Goal: Communication & Community: Share content

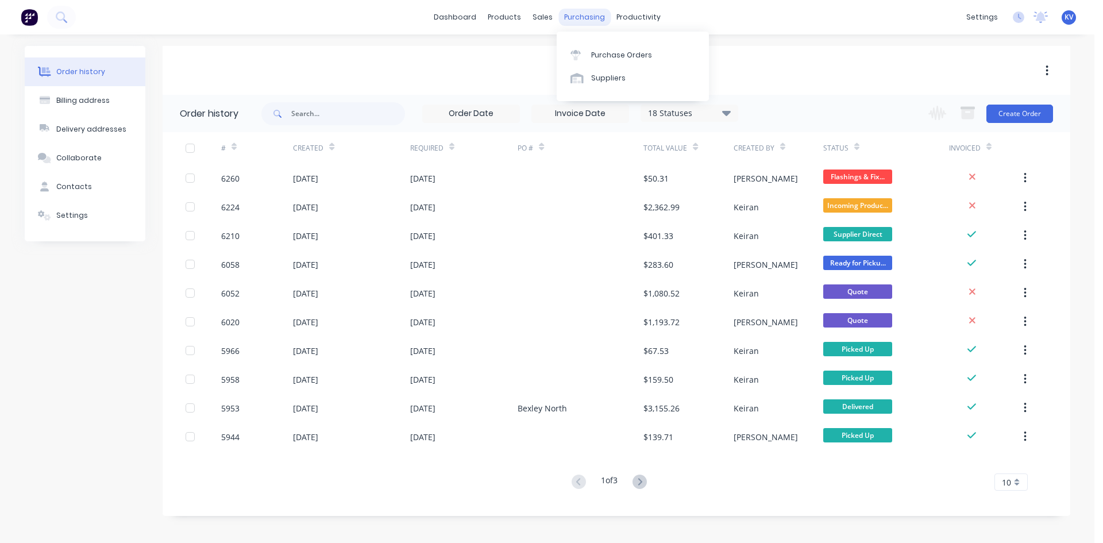
click at [599, 20] on div "purchasing" at bounding box center [584, 17] width 52 height 17
click at [604, 53] on div "Purchase Orders" at bounding box center [621, 55] width 61 height 10
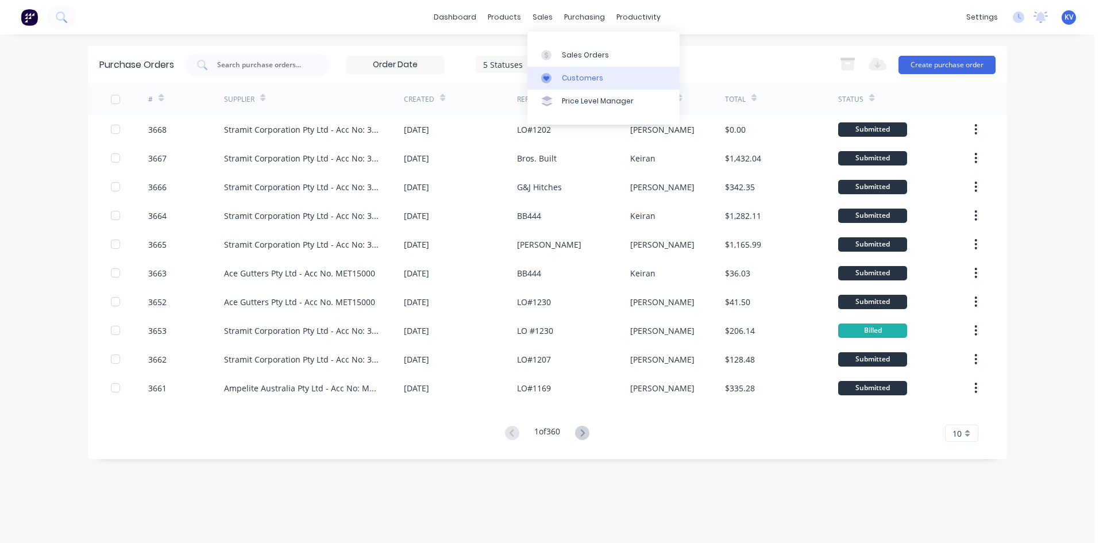
click at [563, 67] on link "Customers" at bounding box center [603, 78] width 152 height 23
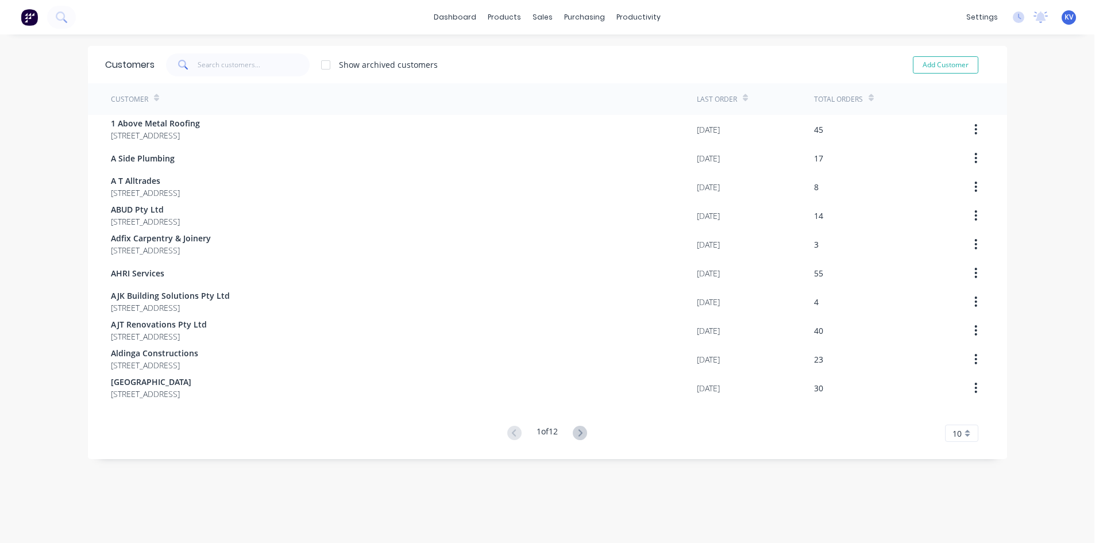
drag, startPoint x: 563, startPoint y: 67, endPoint x: 565, endPoint y: 49, distance: 18.5
click at [568, 54] on div "Show archived customers Add Customer" at bounding box center [572, 64] width 835 height 23
click at [543, 10] on div "sales" at bounding box center [543, 17] width 32 height 17
click at [556, 54] on link "Sales Orders" at bounding box center [599, 54] width 152 height 23
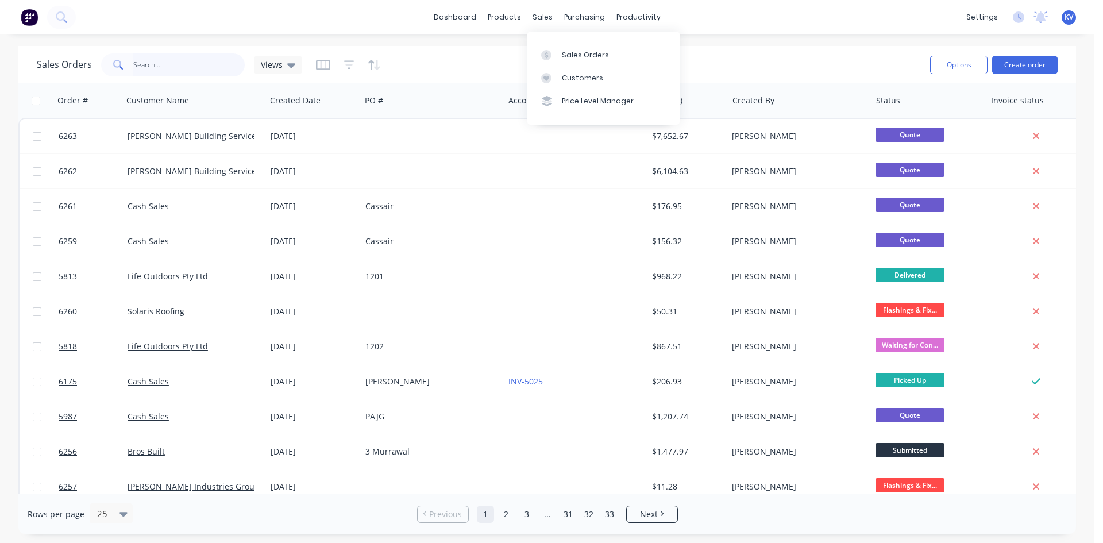
click at [175, 69] on input "text" at bounding box center [189, 64] width 112 height 23
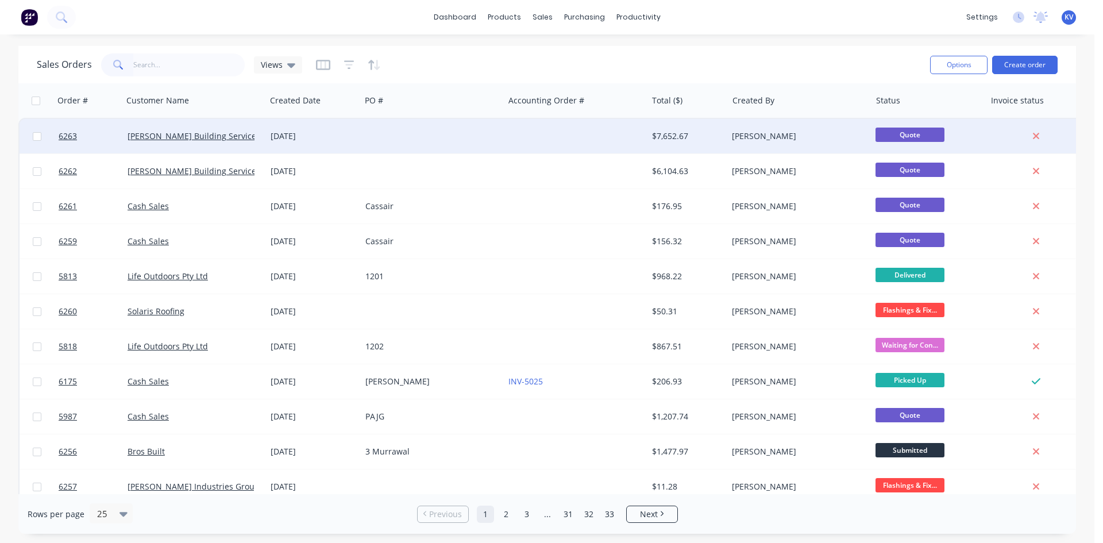
click at [579, 129] on div at bounding box center [575, 136] width 143 height 34
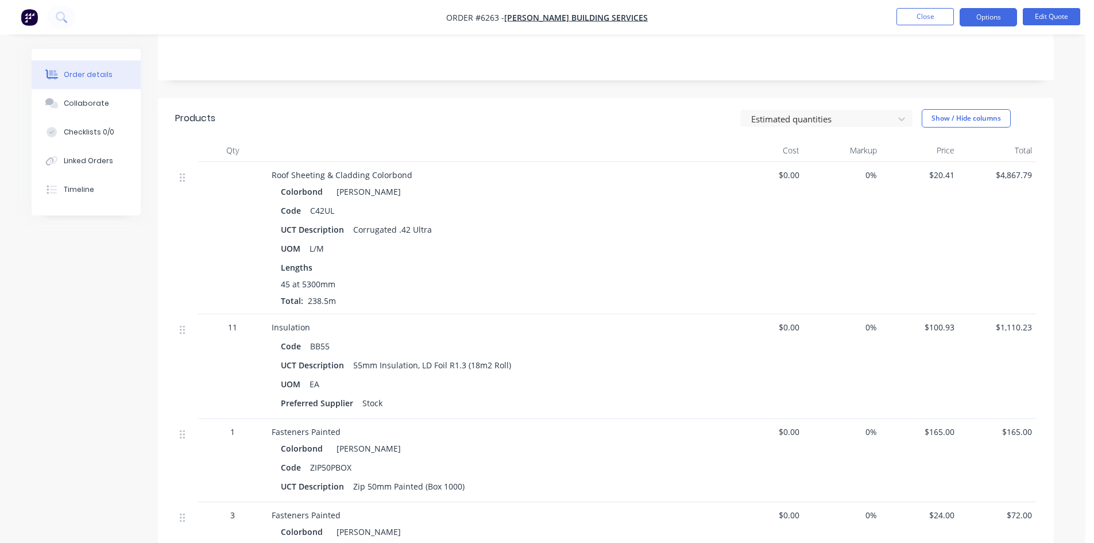
scroll to position [49, 0]
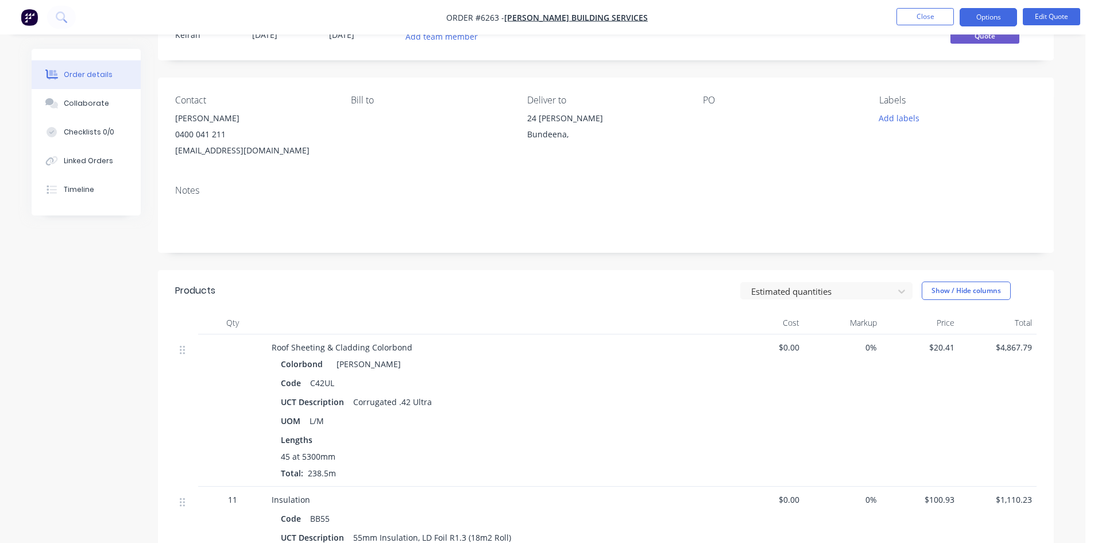
click at [699, 397] on div "UCT Description Corrugated .42 Ultra" at bounding box center [497, 402] width 432 height 17
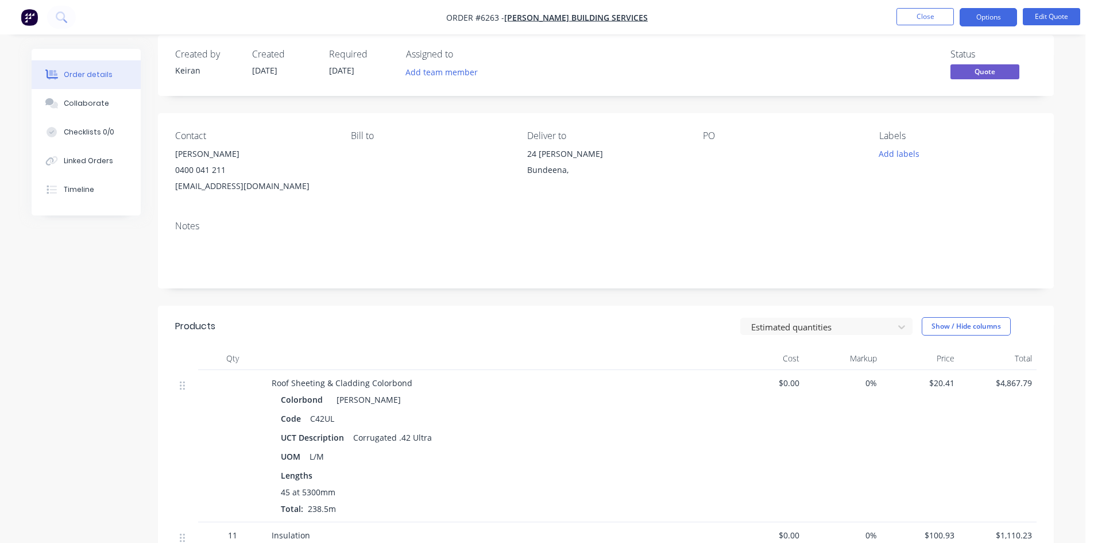
scroll to position [0, 0]
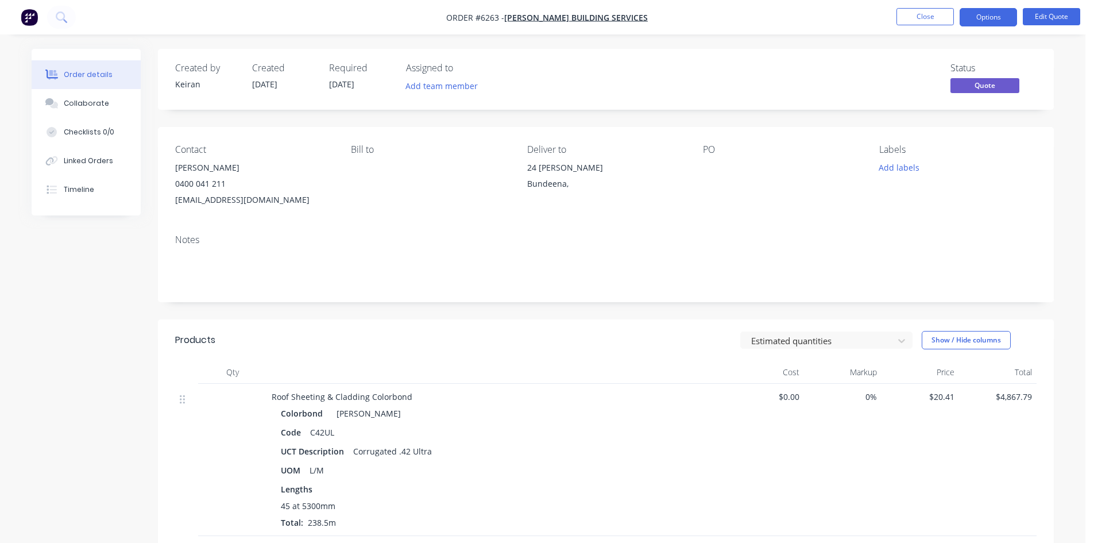
drag, startPoint x: 515, startPoint y: 339, endPoint x: 509, endPoint y: 348, distance: 10.7
click at [509, 348] on div "Estimated quantities Show / Hide columns" at bounding box center [697, 340] width 678 height 18
click at [908, 18] on button "Close" at bounding box center [925, 16] width 57 height 17
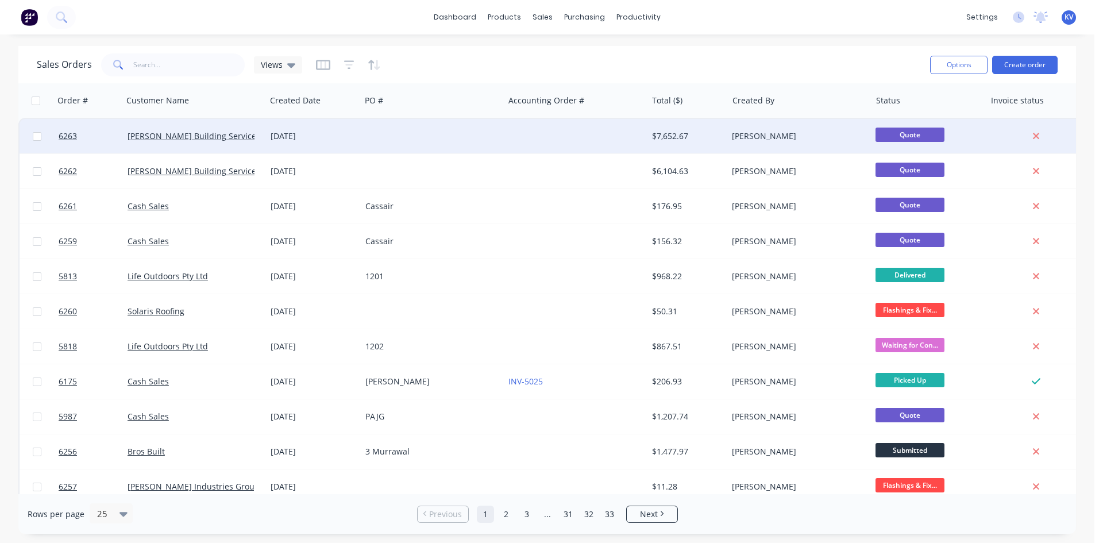
click at [549, 129] on div at bounding box center [575, 136] width 143 height 34
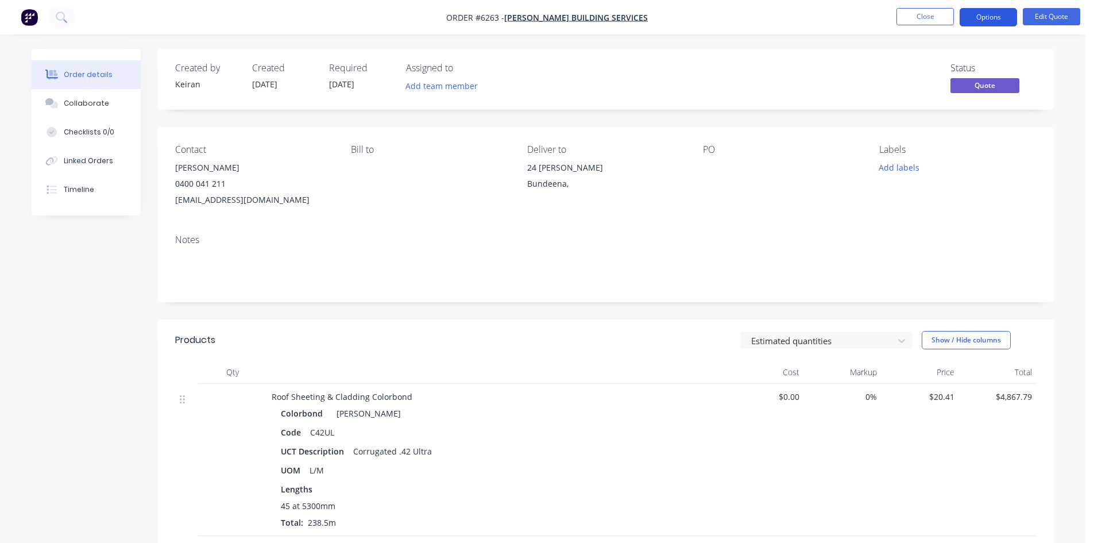
click at [1004, 13] on button "Options" at bounding box center [988, 17] width 57 height 18
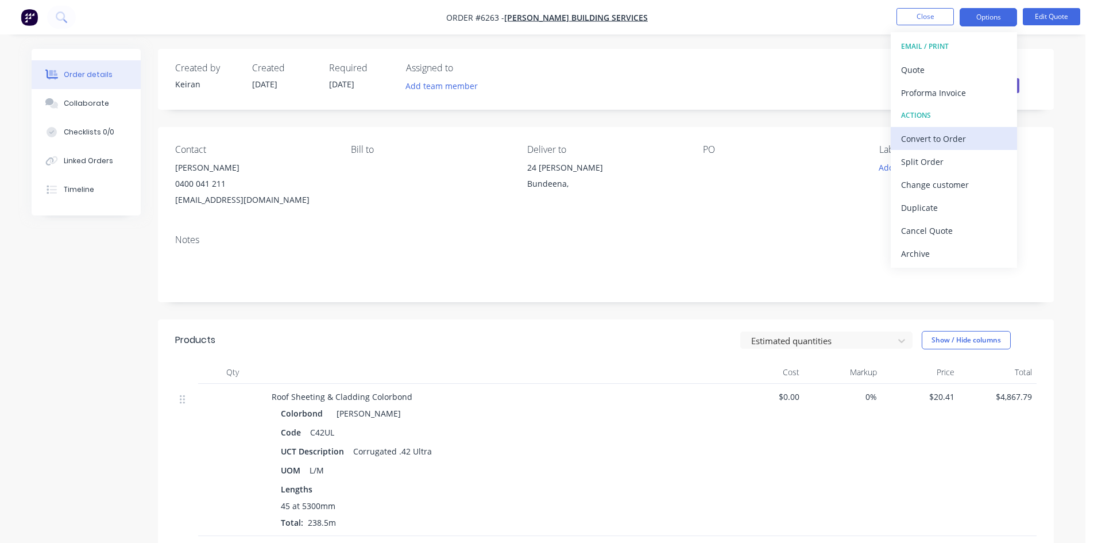
click at [936, 140] on div "Convert to Order" at bounding box center [954, 138] width 106 height 17
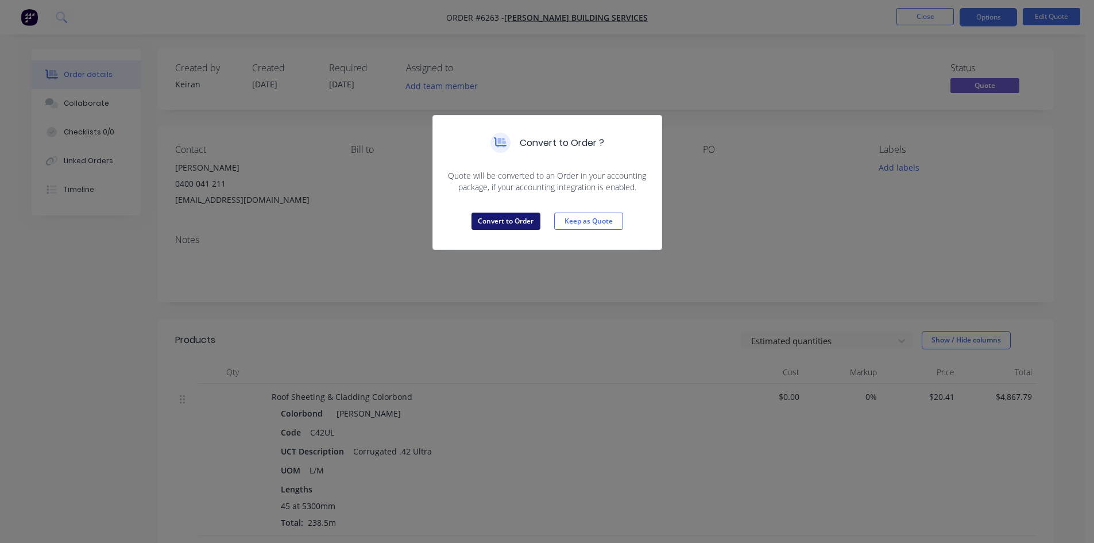
click at [495, 222] on button "Convert to Order" at bounding box center [506, 221] width 69 height 17
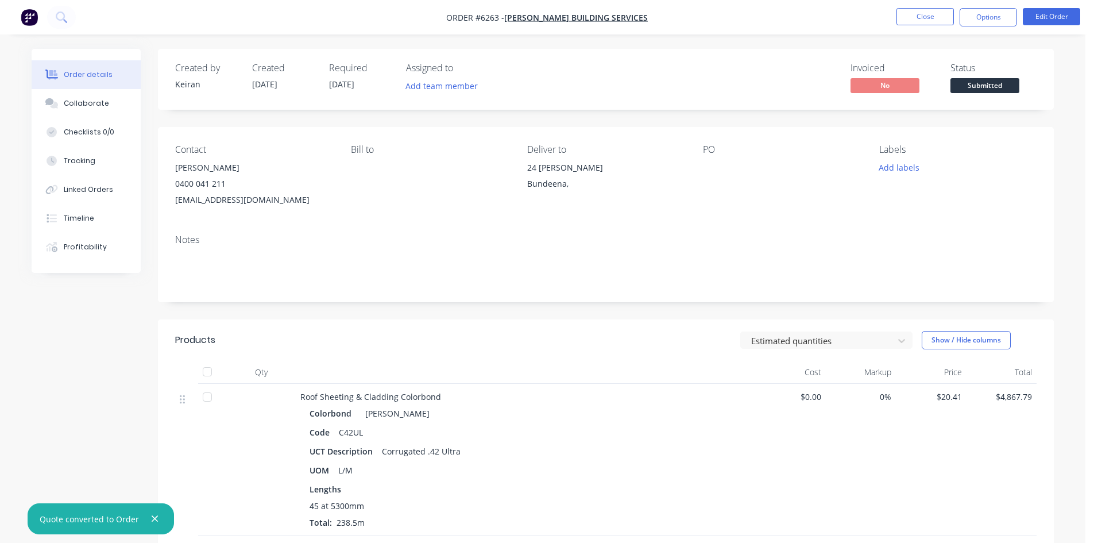
click at [715, 168] on div at bounding box center [775, 168] width 144 height 16
click at [346, 84] on span "[DATE]" at bounding box center [341, 84] width 25 height 11
click at [1063, 18] on button "Edit Order" at bounding box center [1051, 16] width 57 height 17
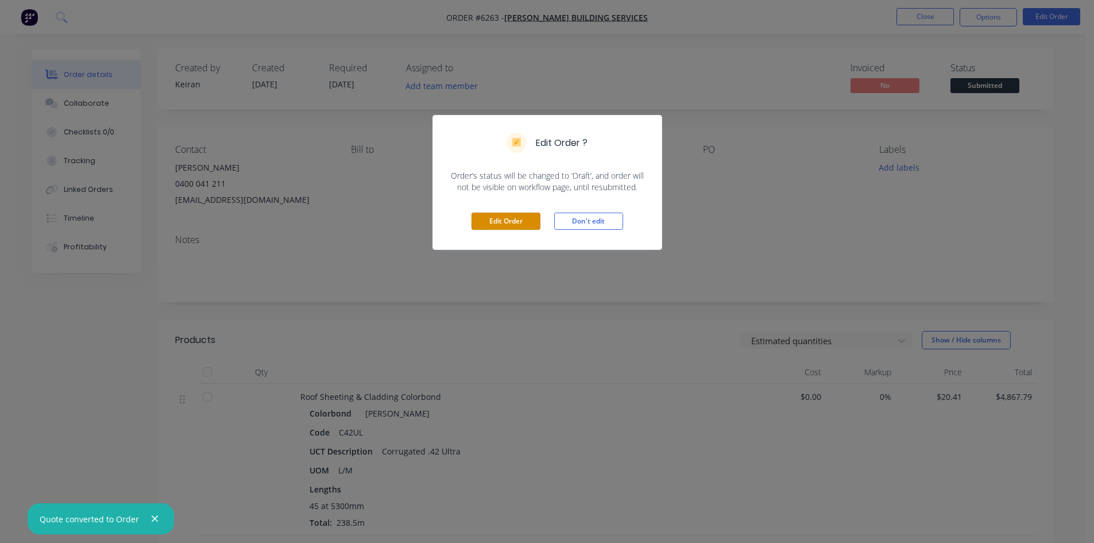
click at [526, 228] on button "Edit Order" at bounding box center [506, 221] width 69 height 17
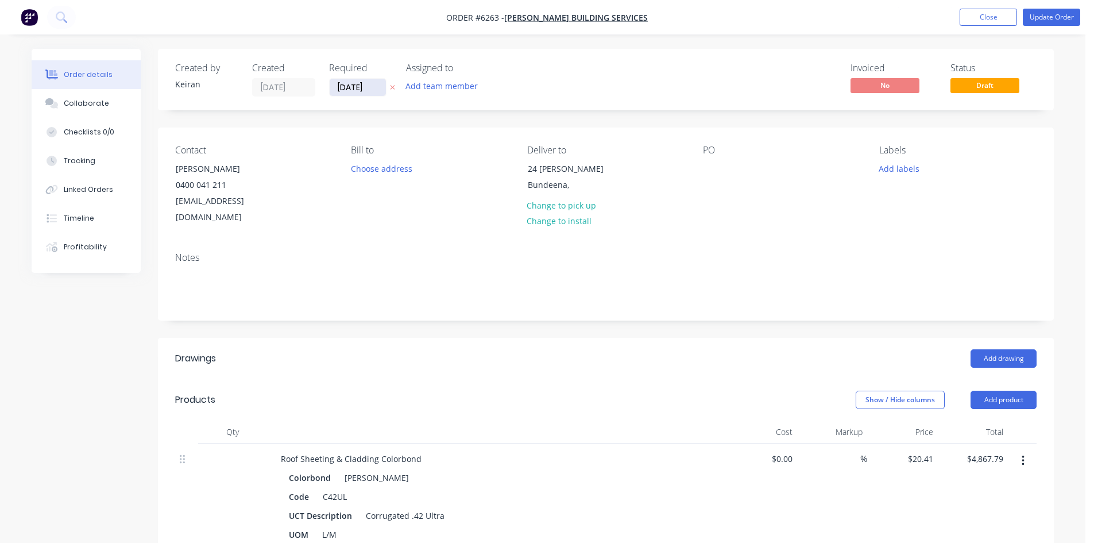
click at [359, 90] on input "[DATE]" at bounding box center [358, 87] width 56 height 17
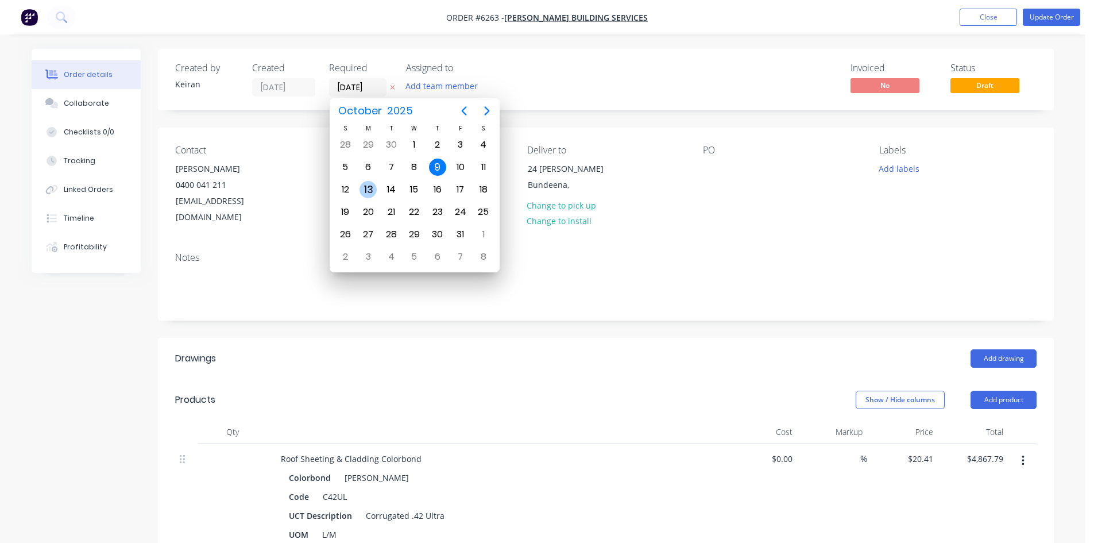
click at [373, 183] on div "13" at bounding box center [368, 189] width 17 height 17
type input "[DATE]"
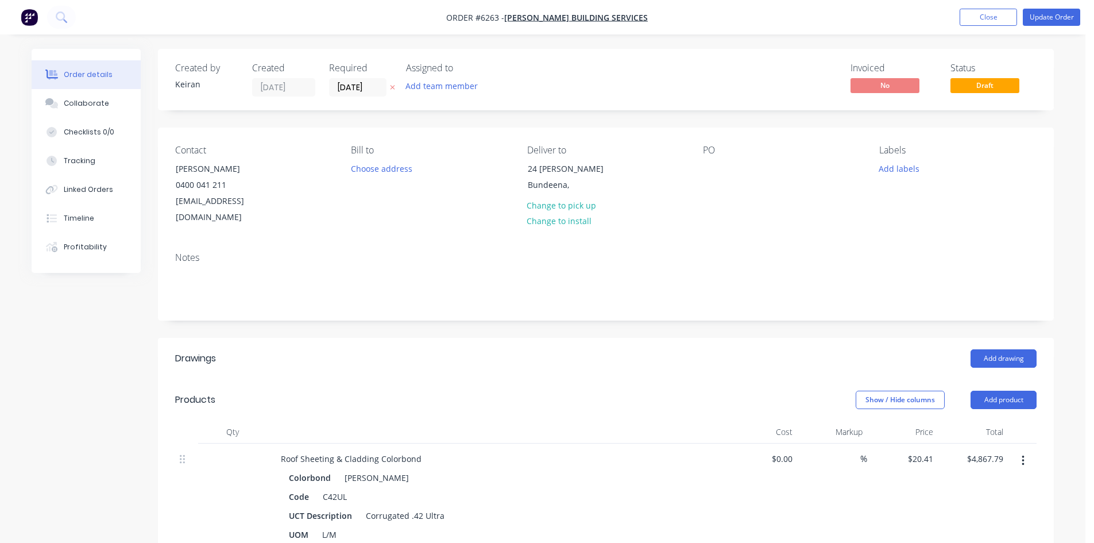
click at [715, 196] on div "PO" at bounding box center [781, 185] width 157 height 81
click at [1065, 16] on button "Update Order" at bounding box center [1051, 17] width 57 height 17
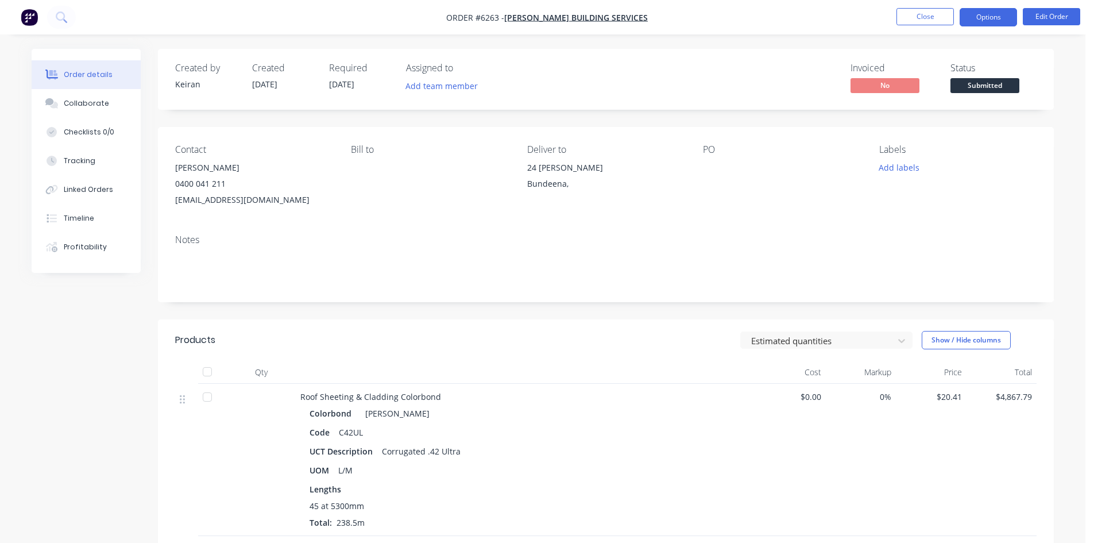
click at [978, 16] on button "Options" at bounding box center [988, 17] width 57 height 18
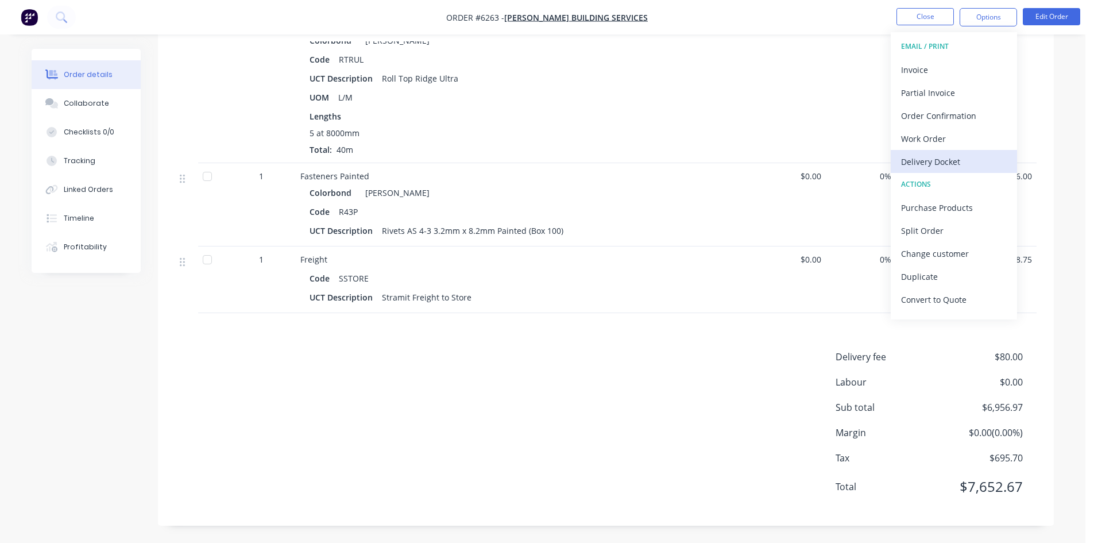
scroll to position [452, 0]
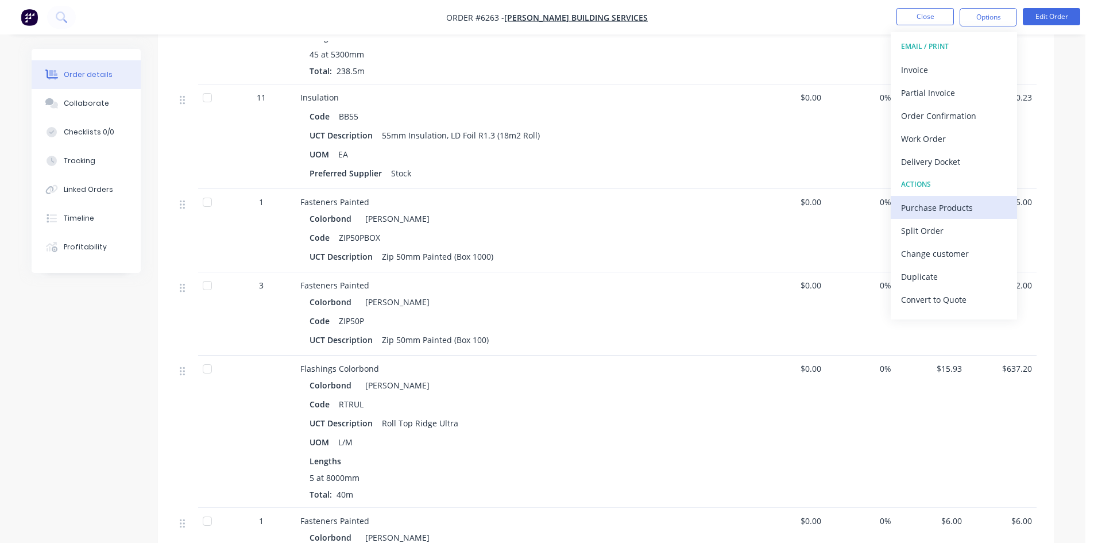
click at [927, 207] on div "Purchase Products" at bounding box center [954, 207] width 106 height 17
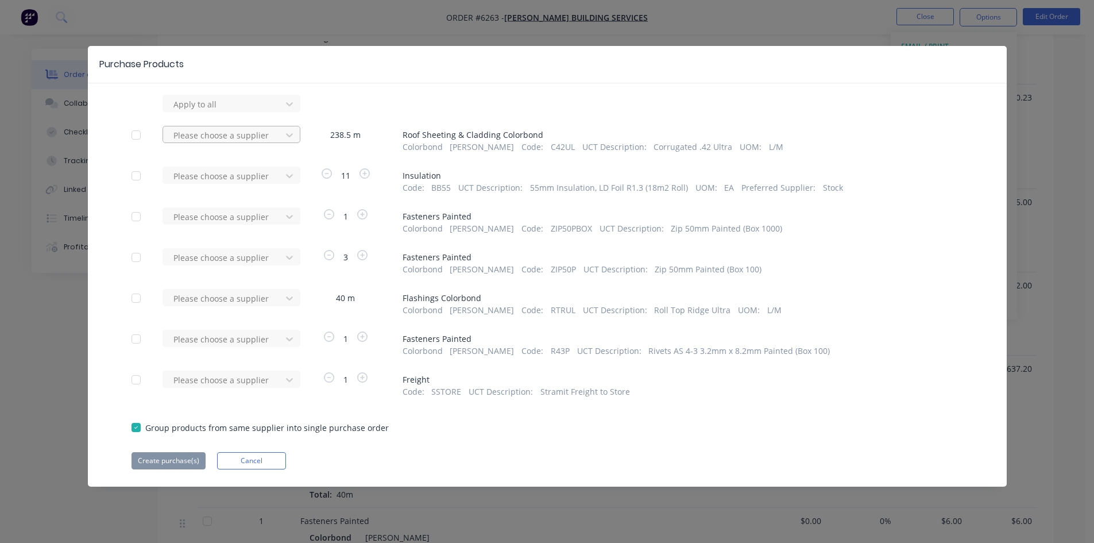
click at [255, 127] on div "Please choose a supplier" at bounding box center [224, 134] width 110 height 17
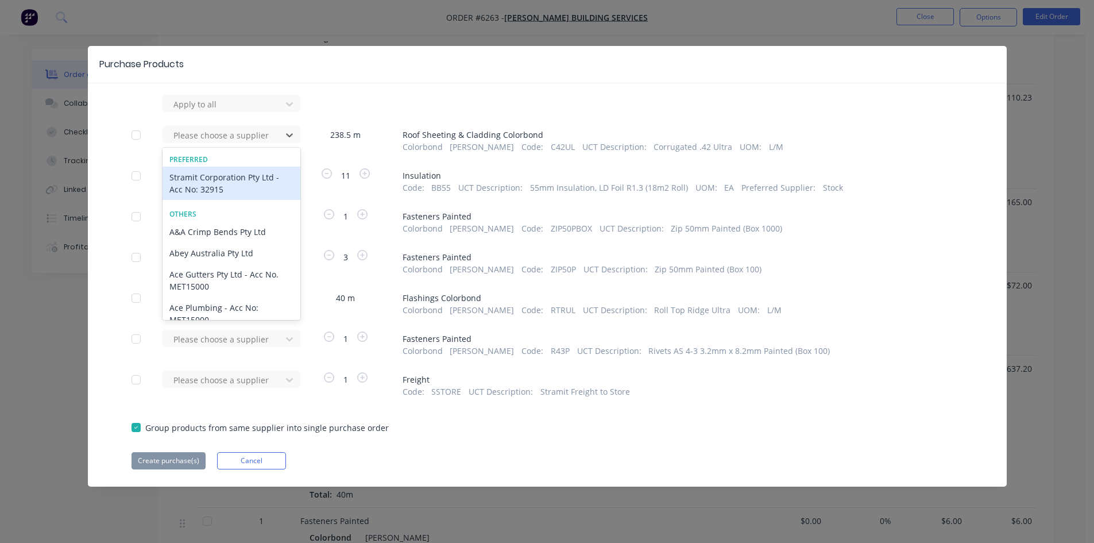
click at [246, 178] on div "Stramit Corporation Pty Ltd - Acc No: 32915" at bounding box center [232, 183] width 138 height 33
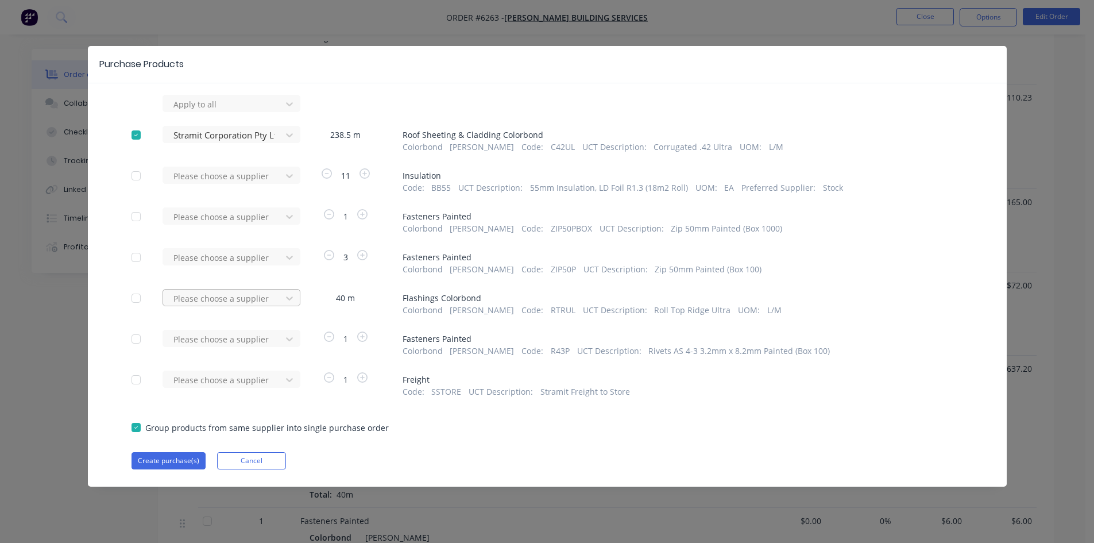
click at [256, 294] on div at bounding box center [223, 298] width 103 height 14
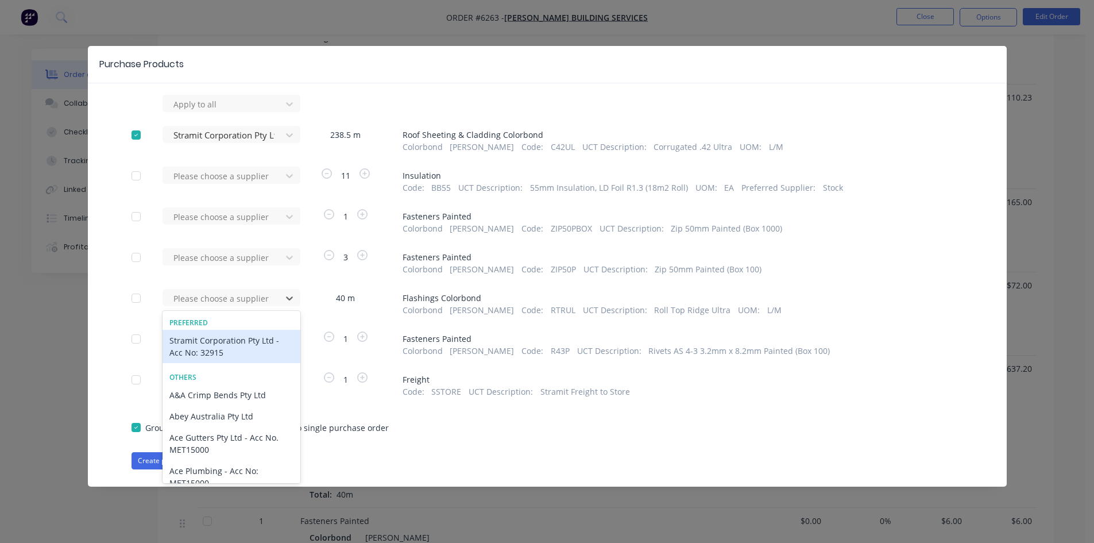
click at [239, 348] on div "Stramit Corporation Pty Ltd - Acc No: 32915" at bounding box center [232, 346] width 138 height 33
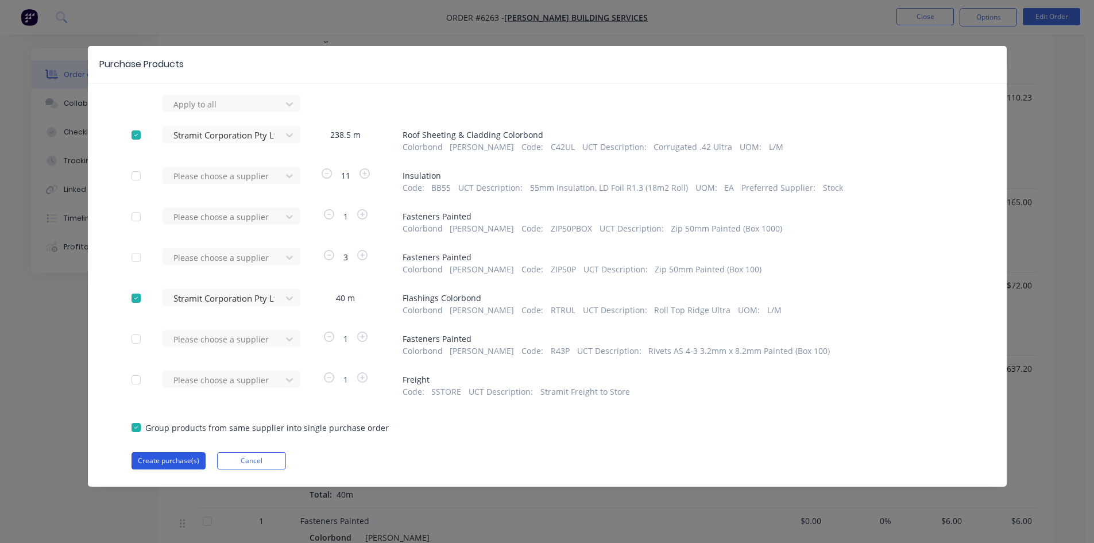
click at [153, 462] on button "Create purchase(s)" at bounding box center [169, 460] width 74 height 17
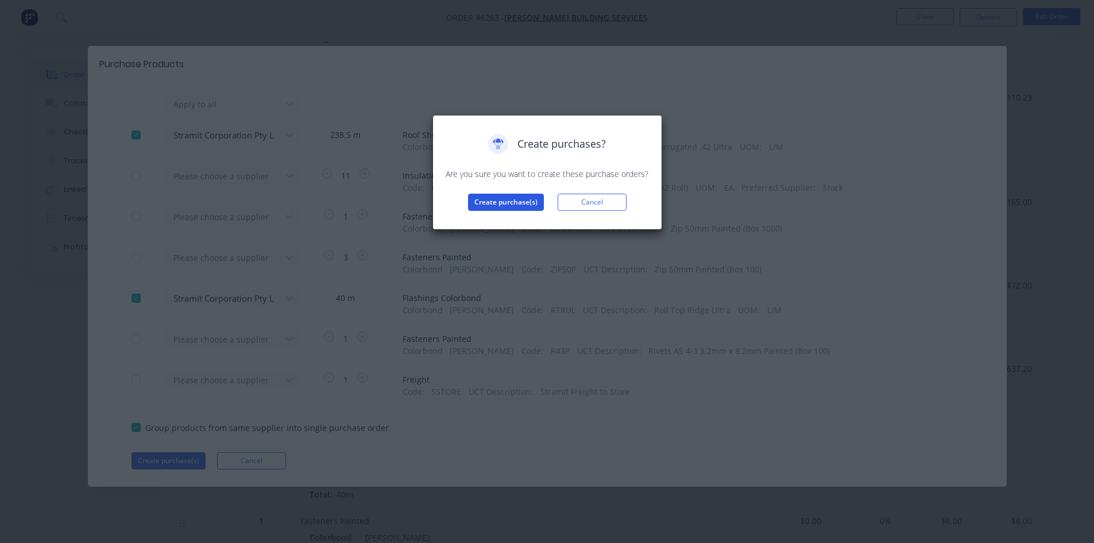
click at [473, 204] on button "Create purchase(s)" at bounding box center [506, 202] width 76 height 17
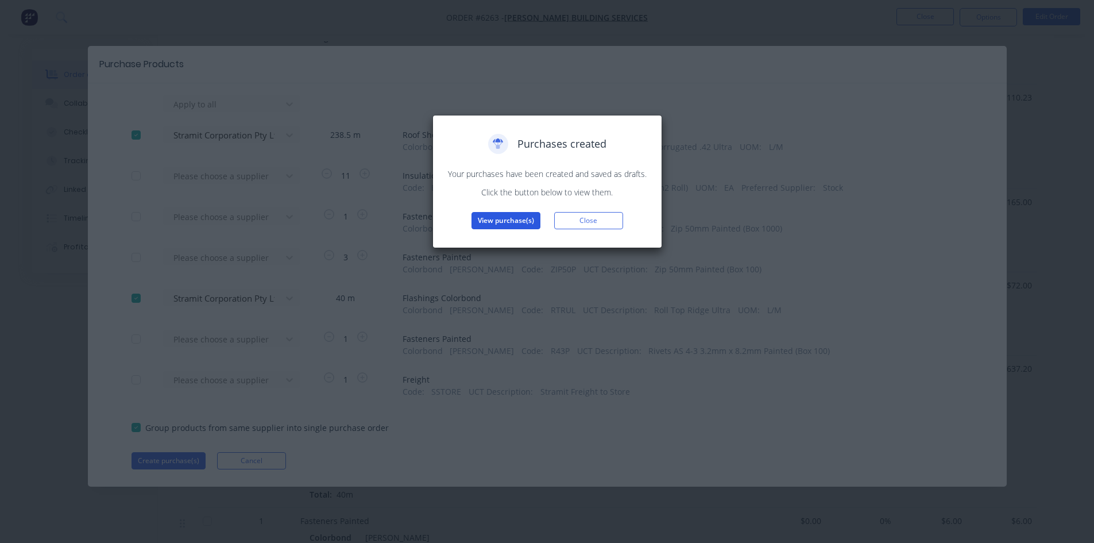
click at [489, 223] on button "View purchase(s)" at bounding box center [506, 220] width 69 height 17
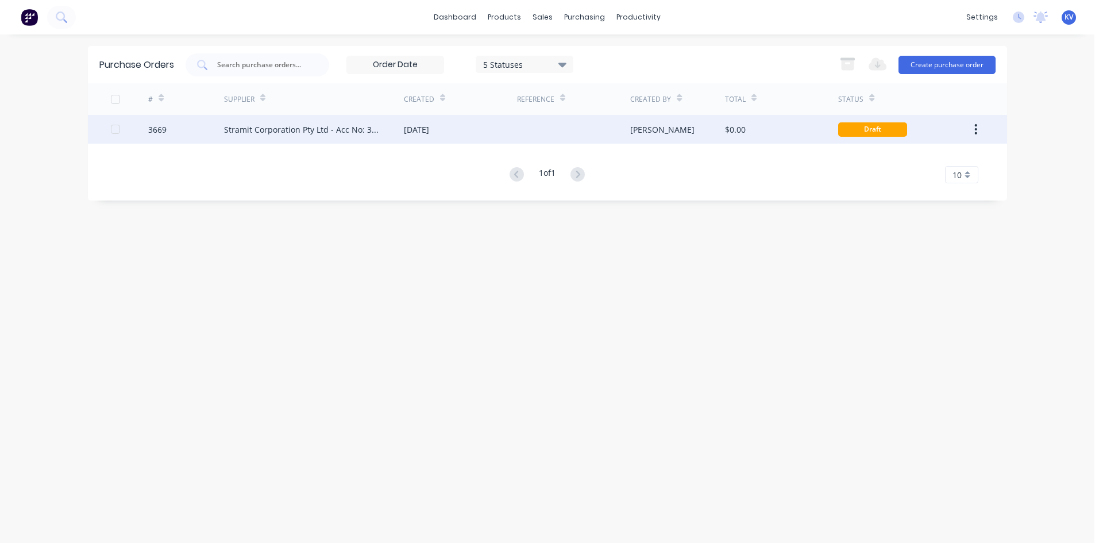
click at [514, 122] on div "[DATE]" at bounding box center [460, 129] width 113 height 29
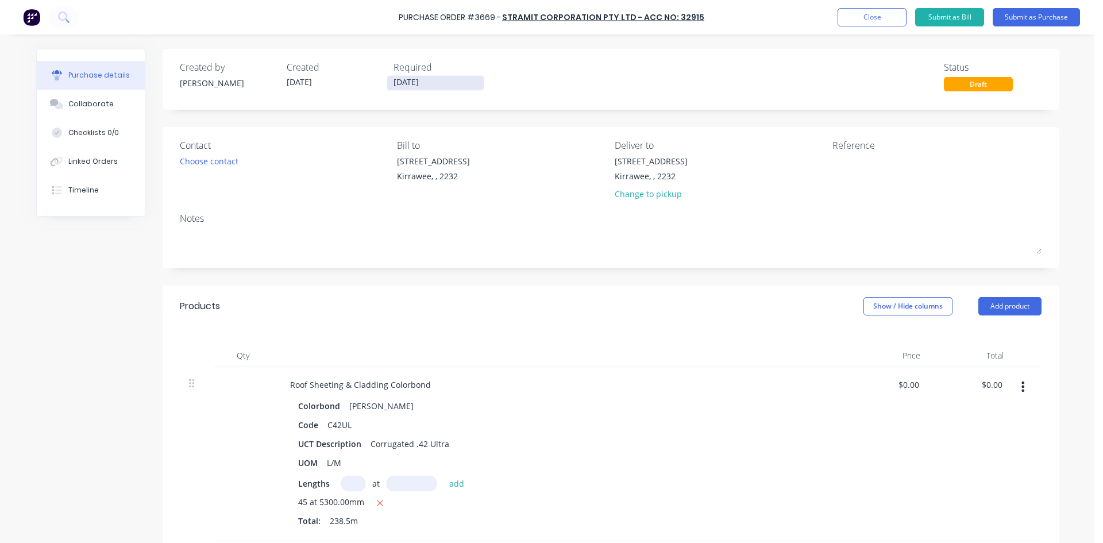
click at [446, 81] on input "[DATE]" at bounding box center [435, 83] width 97 height 14
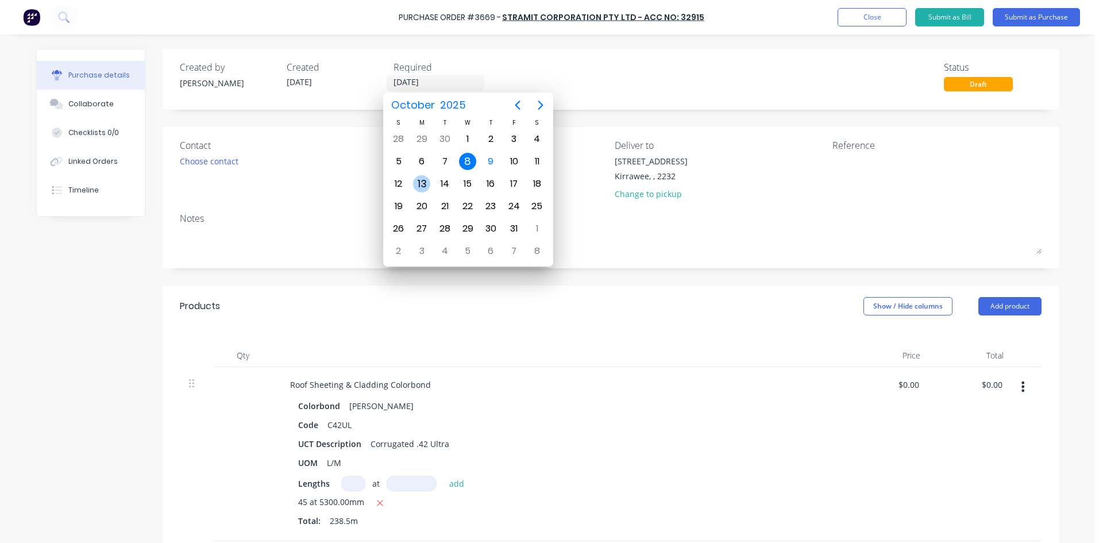
click at [425, 179] on div "13" at bounding box center [421, 183] width 17 height 17
type input "[DATE]"
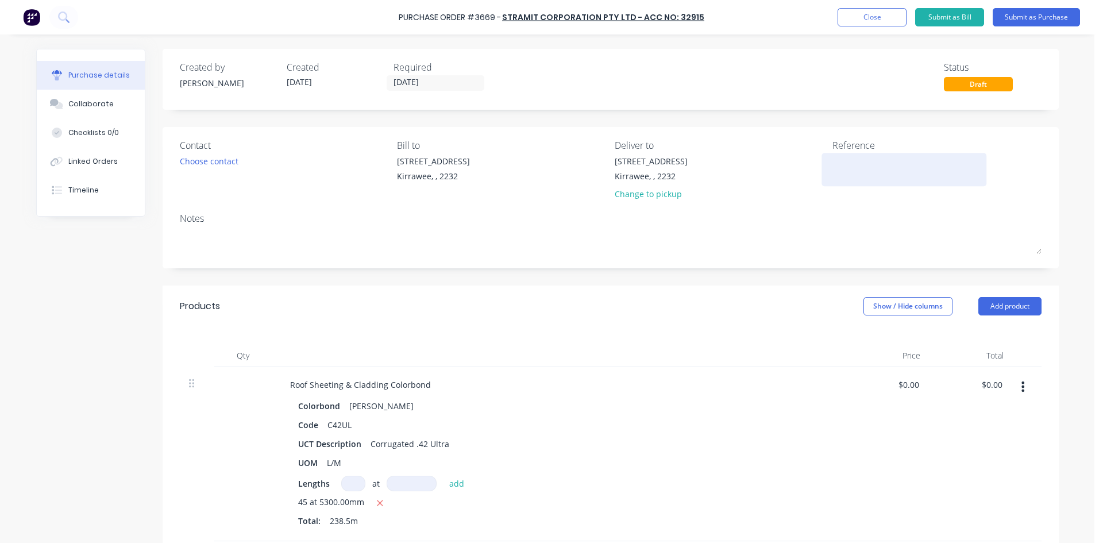
click at [846, 163] on textarea at bounding box center [904, 168] width 144 height 26
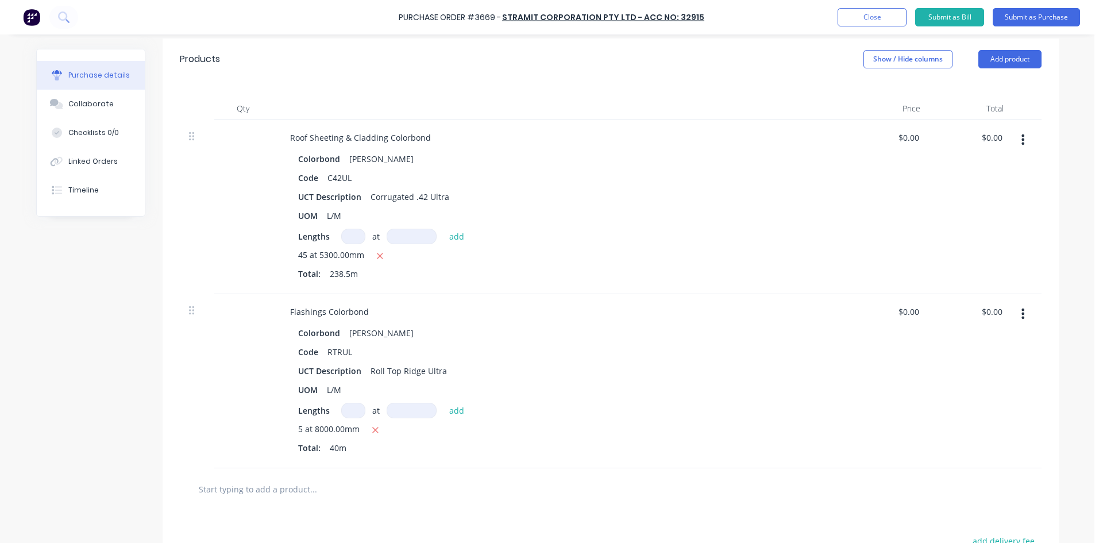
scroll to position [230, 0]
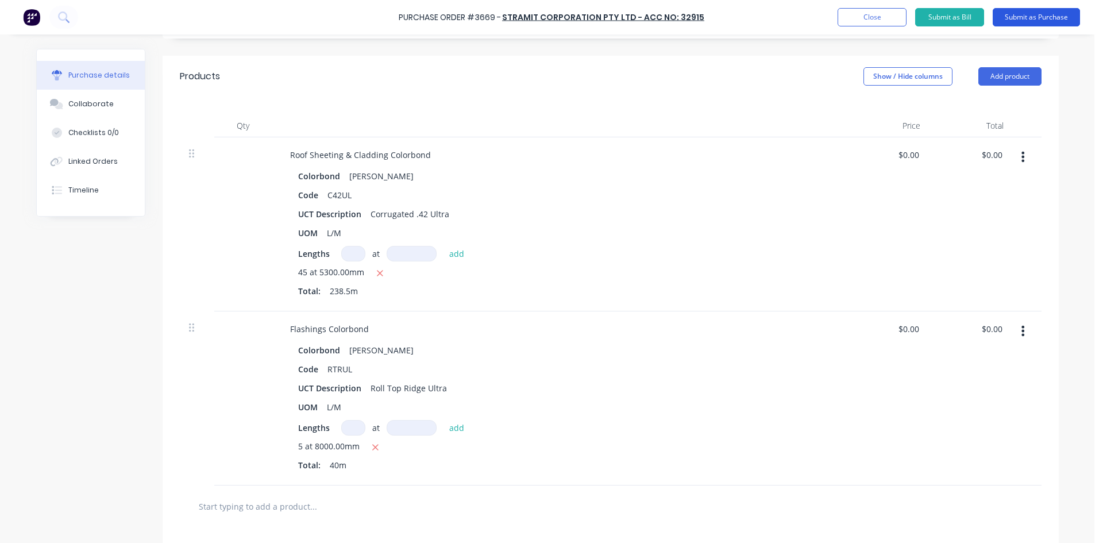
type textarea "[PERSON_NAME]"
type textarea "x"
type textarea "[PERSON_NAME]"
click at [1024, 14] on button "Submit as Purchase" at bounding box center [1036, 17] width 87 height 18
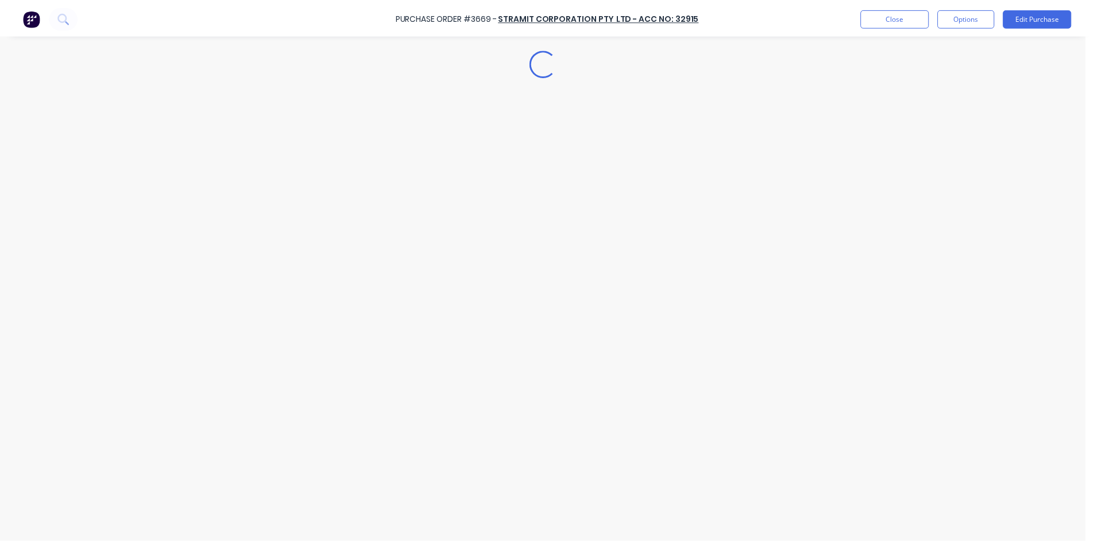
scroll to position [0, 0]
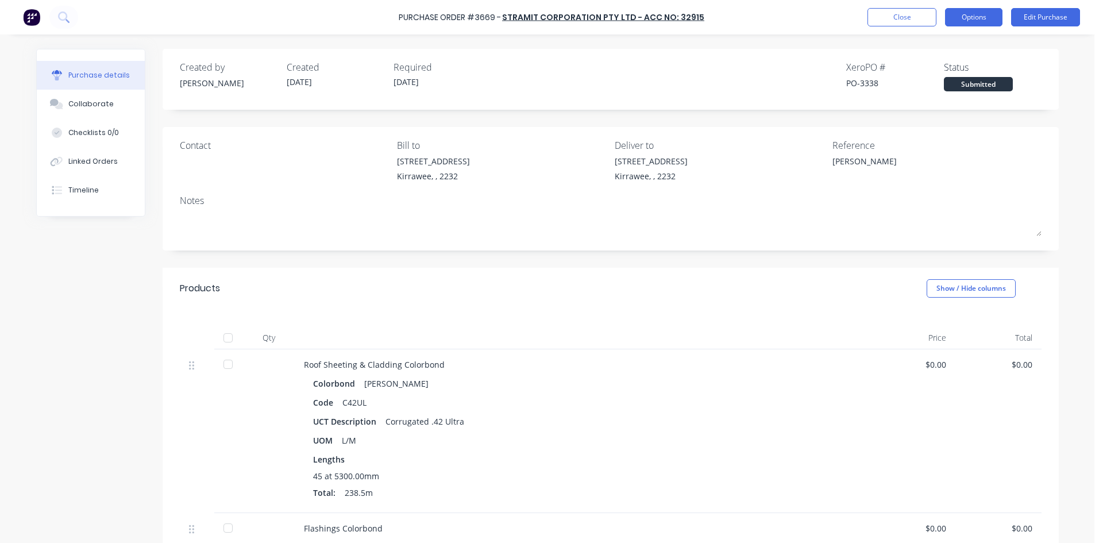
click at [975, 19] on button "Options" at bounding box center [973, 17] width 57 height 18
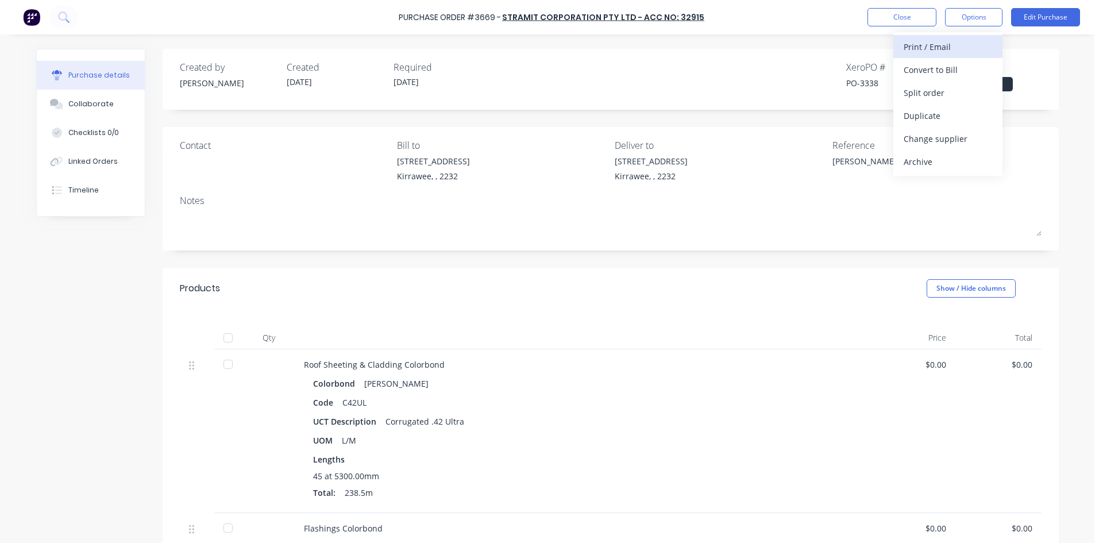
click at [925, 47] on div "Print / Email" at bounding box center [948, 46] width 88 height 17
click at [944, 81] on button "Without pricing" at bounding box center [947, 92] width 109 height 23
type textarea "x"
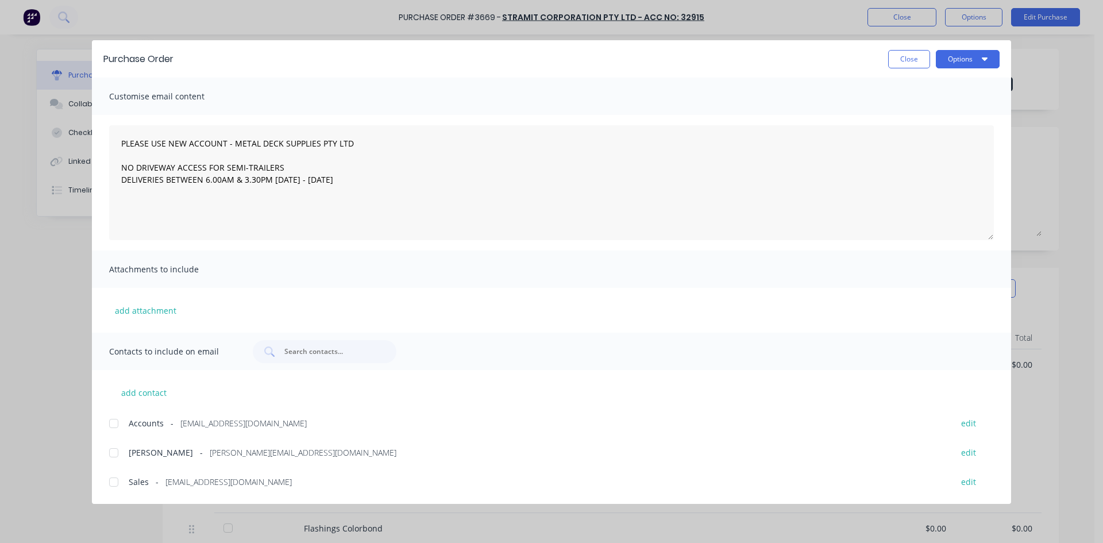
drag, startPoint x: 115, startPoint y: 483, endPoint x: 128, endPoint y: 466, distance: 21.7
click at [116, 483] on div at bounding box center [113, 482] width 23 height 23
type textarea "PLEASE USE NEW ACCOUNT - METAL DECK SUPPLIES PTY LTD NO DRIVEWAY ACCESS FOR SEM…"
click at [955, 63] on button "Options" at bounding box center [968, 59] width 64 height 18
click at [917, 132] on div "Email" at bounding box center [945, 134] width 88 height 17
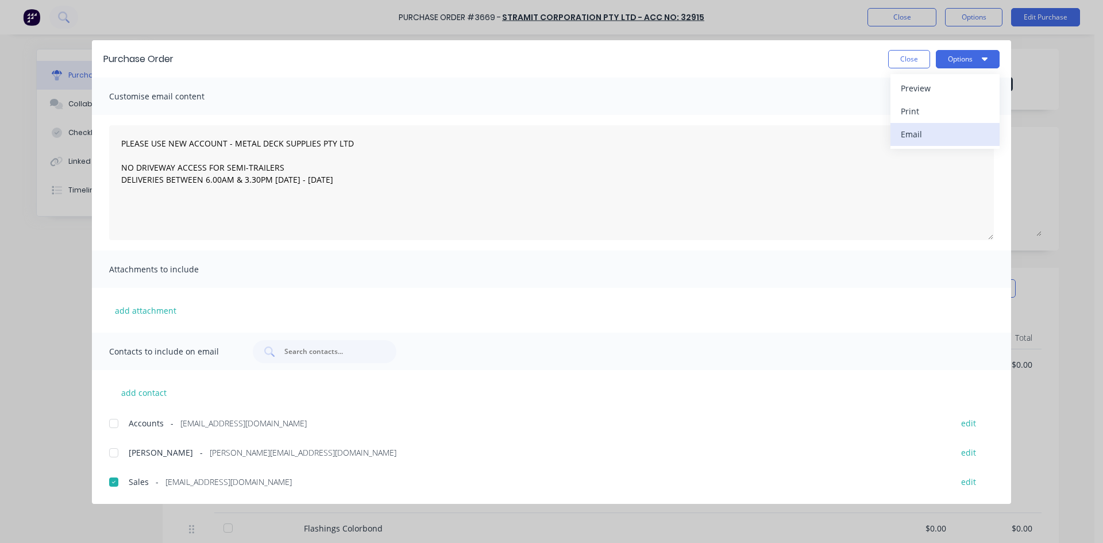
type textarea "x"
type textarea "PLEASE USE NEW ACCOUNT - METAL DECK SUPPLIES PTY LTD NO DRIVEWAY ACCESS FOR SEM…"
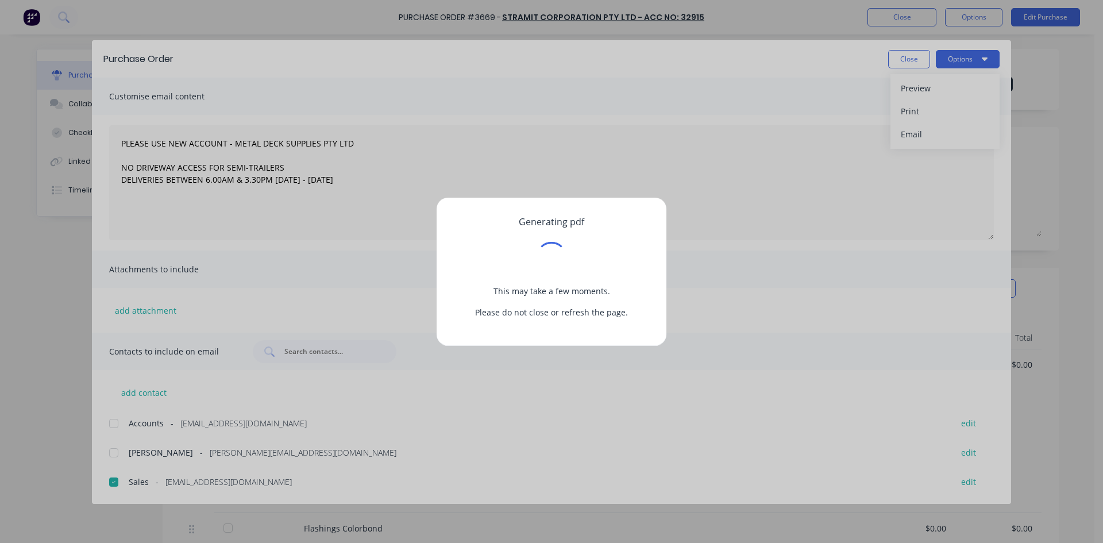
type textarea "x"
type textarea "PLEASE USE NEW ACCOUNT - METAL DECK SUPPLIES PTY LTD NO DRIVEWAY ACCESS FOR SEM…"
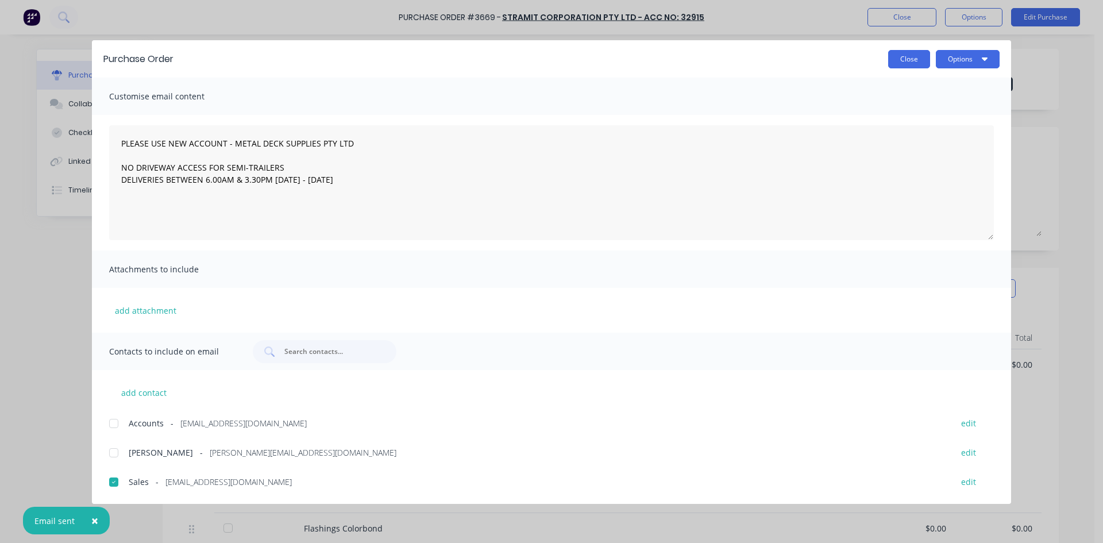
click at [907, 61] on button "Close" at bounding box center [909, 59] width 42 height 18
type textarea "x"
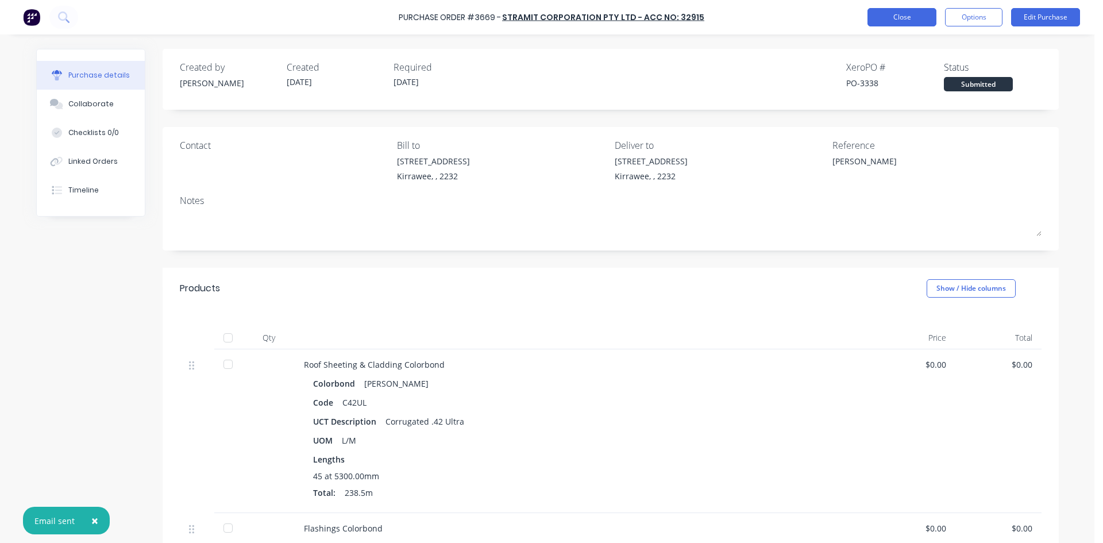
click at [883, 8] on button "Close" at bounding box center [901, 17] width 69 height 18
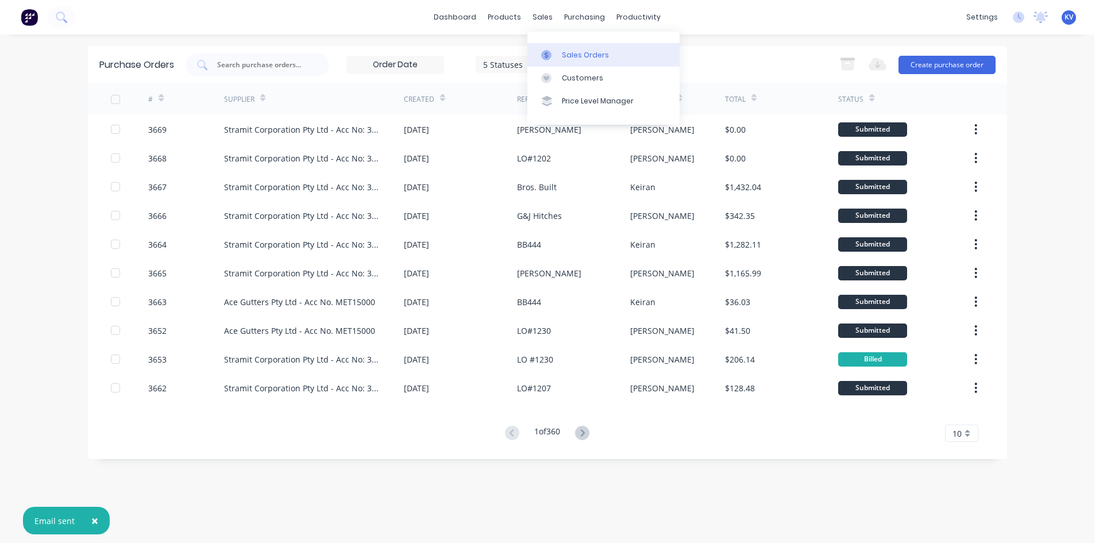
click at [562, 59] on div "Sales Orders" at bounding box center [585, 55] width 47 height 10
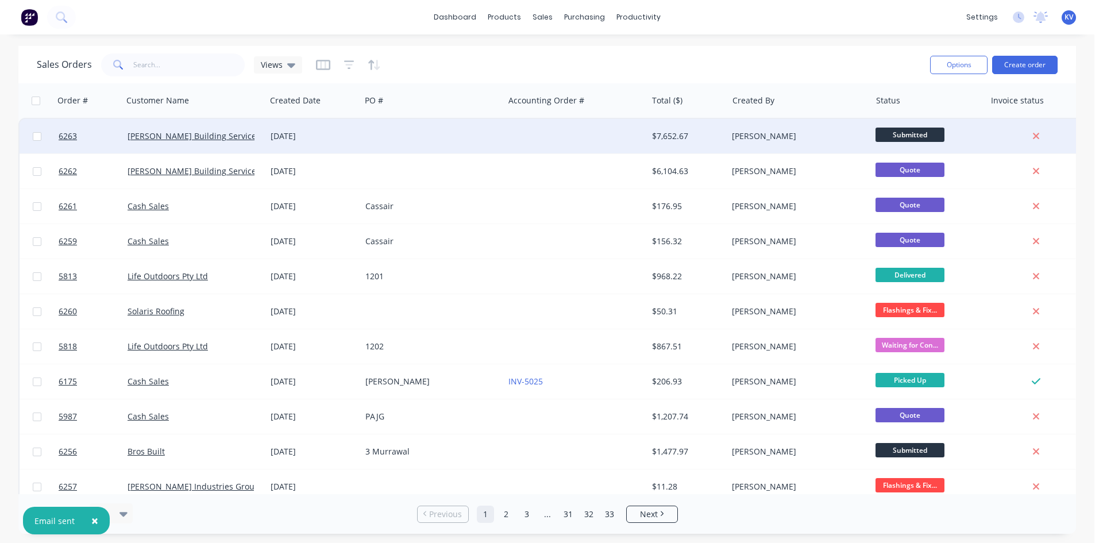
click at [889, 132] on span "Submitted" at bounding box center [910, 135] width 69 height 14
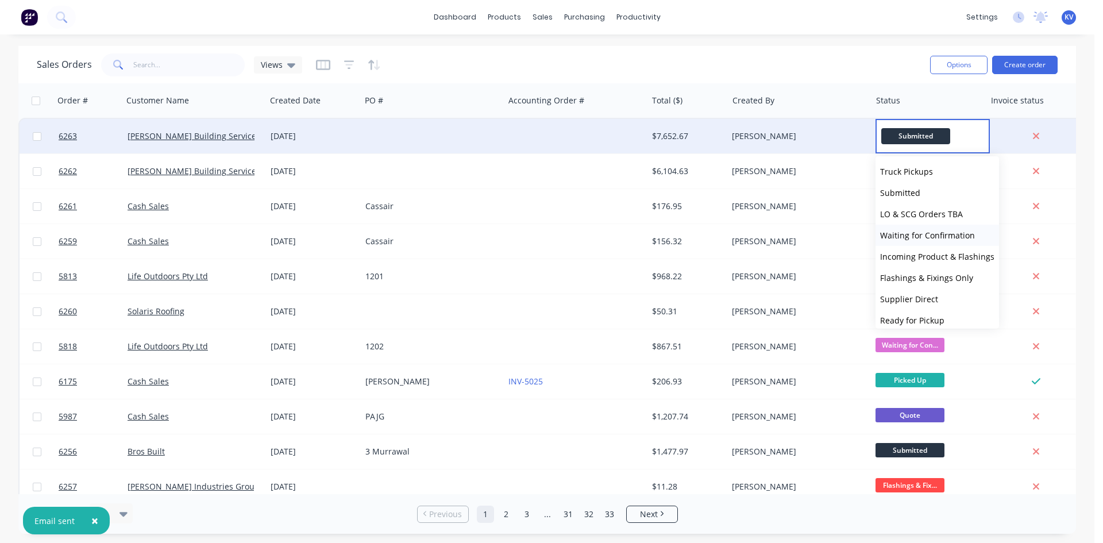
click at [911, 227] on button "Waiting for Confirmation" at bounding box center [938, 235] width 124 height 21
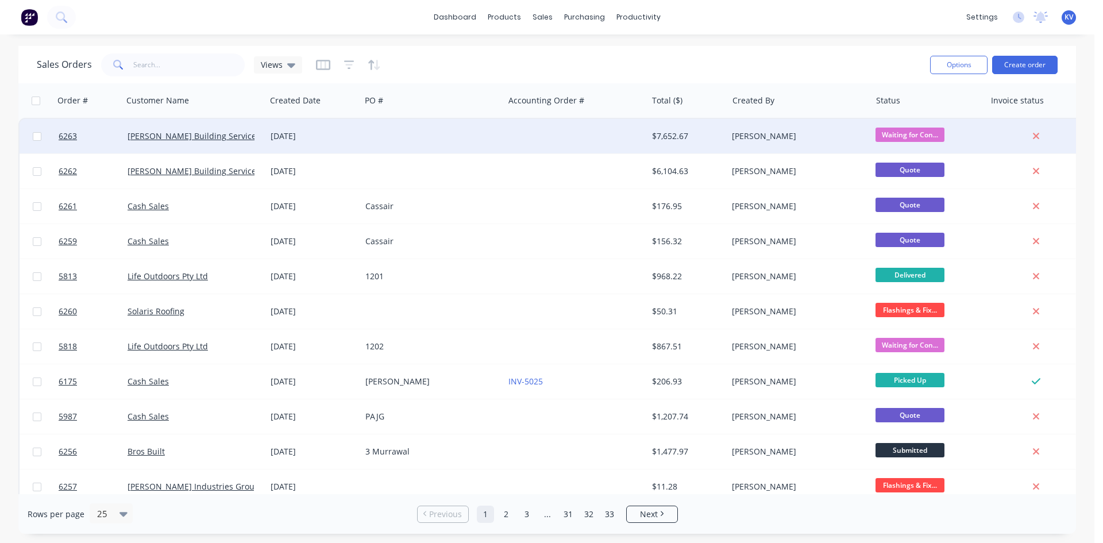
click at [658, 140] on div "$7,652.67" at bounding box center [685, 135] width 67 height 11
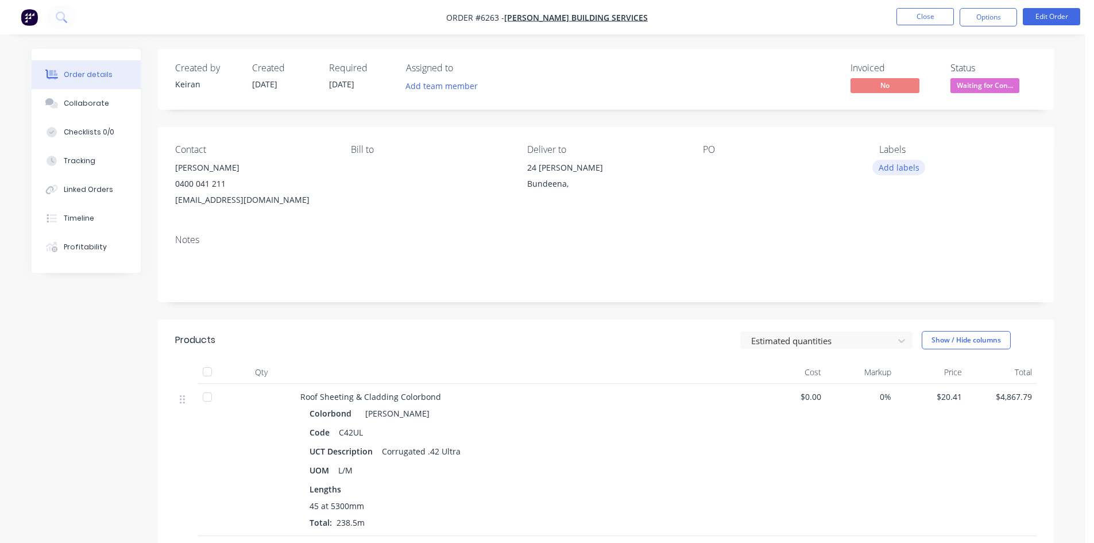
click at [904, 164] on button "Add labels" at bounding box center [899, 168] width 53 height 16
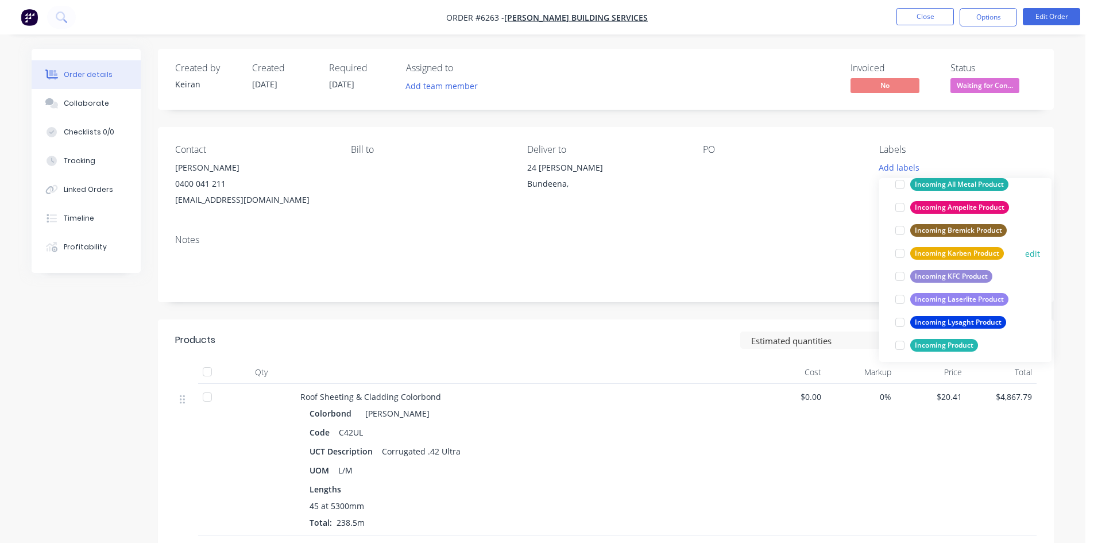
scroll to position [574, 0]
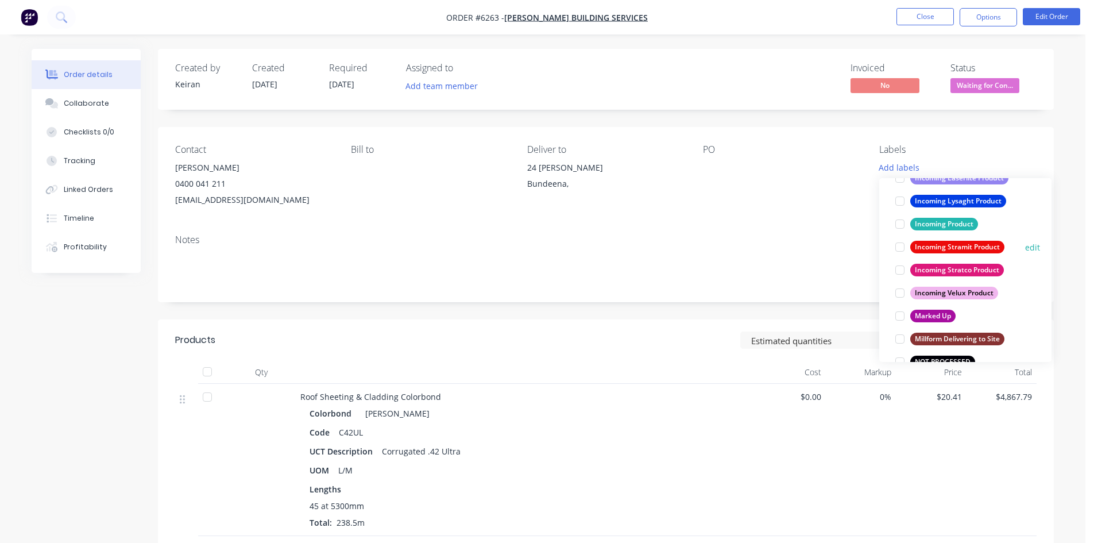
click at [900, 249] on div at bounding box center [900, 247] width 23 height 23
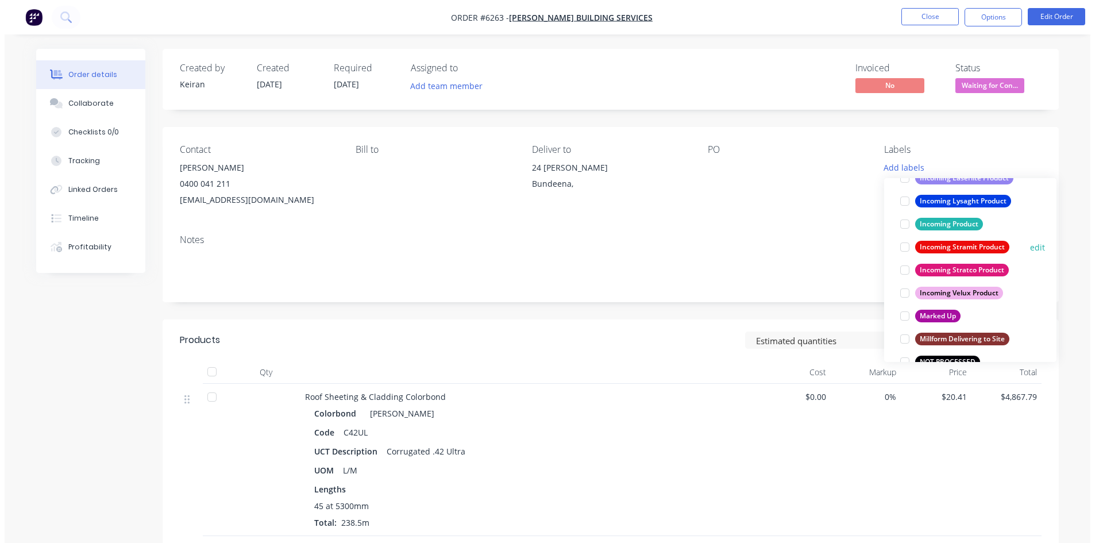
scroll to position [23, 0]
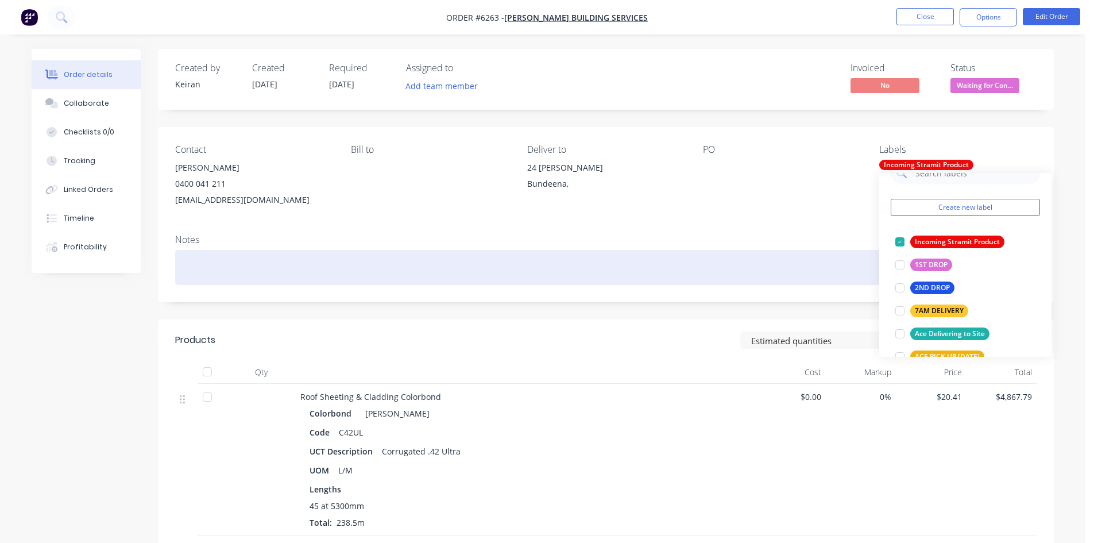
click at [819, 261] on div at bounding box center [606, 267] width 862 height 35
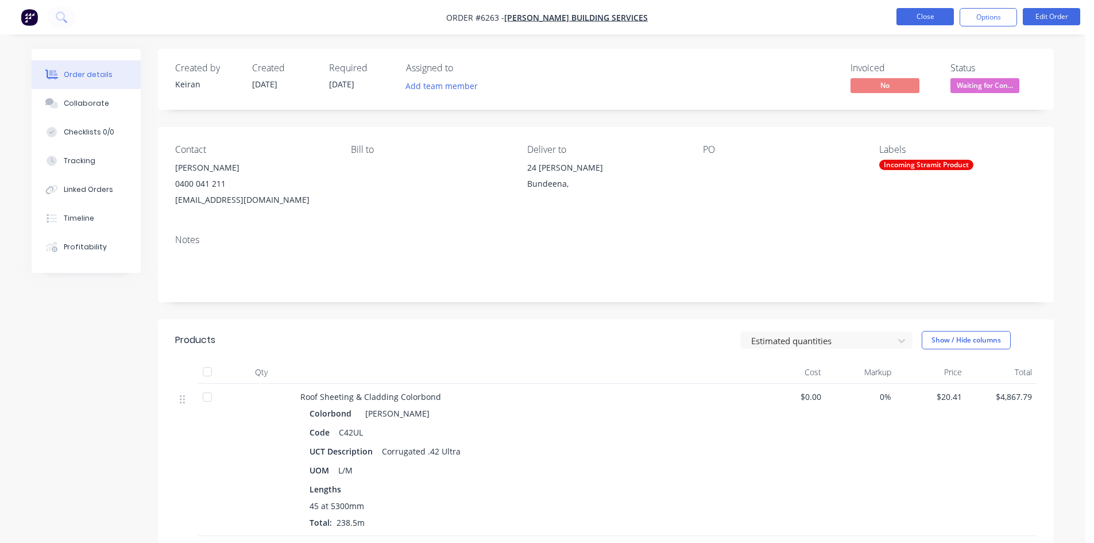
click at [929, 14] on button "Close" at bounding box center [925, 16] width 57 height 17
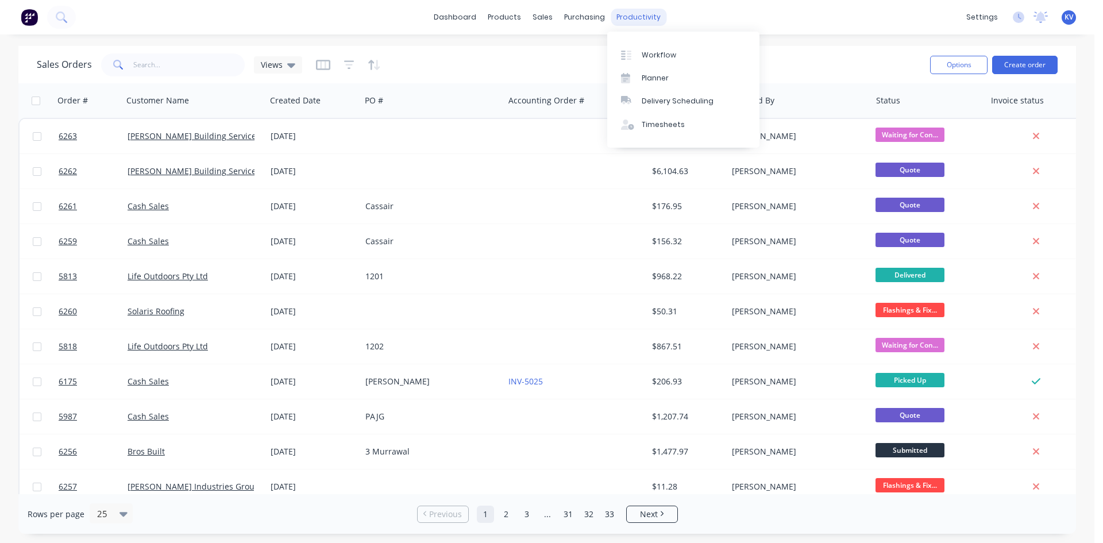
click at [636, 17] on div "productivity" at bounding box center [639, 17] width 56 height 17
click at [647, 100] on div "Delivery Scheduling" at bounding box center [678, 101] width 72 height 10
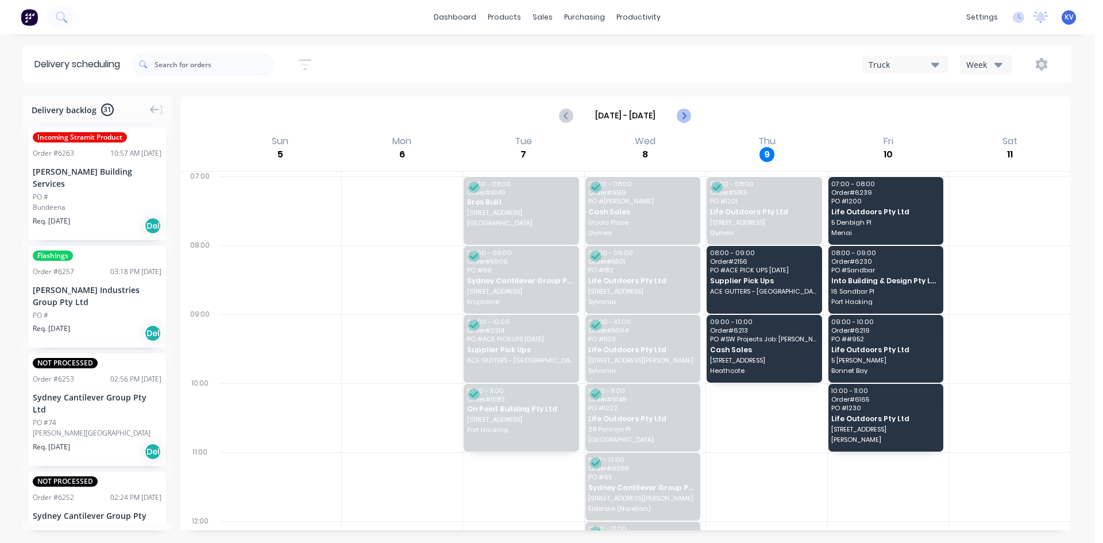
click at [678, 113] on icon "Next page" at bounding box center [684, 116] width 14 height 14
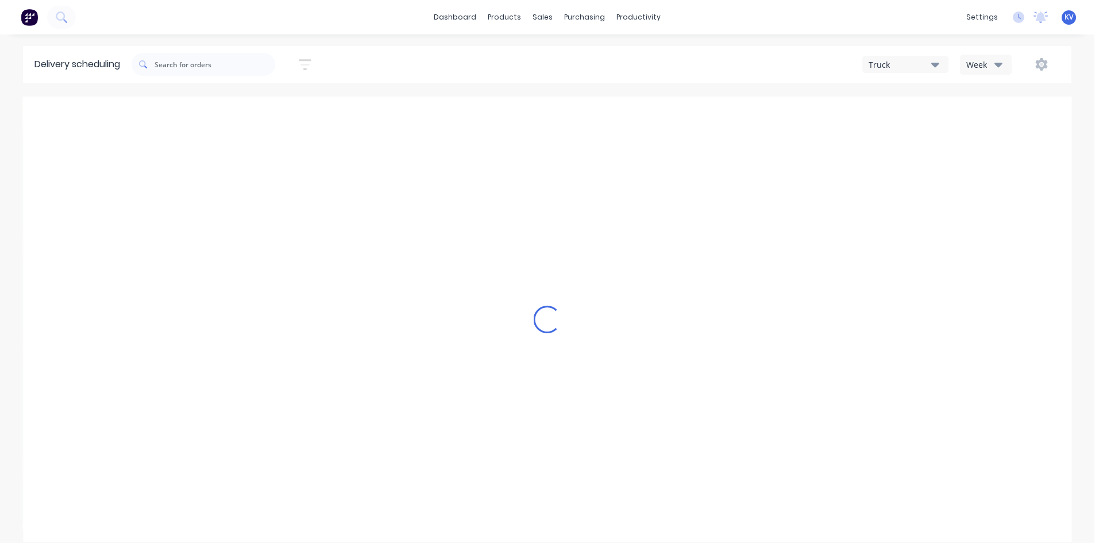
type input "[DATE] - [DATE]"
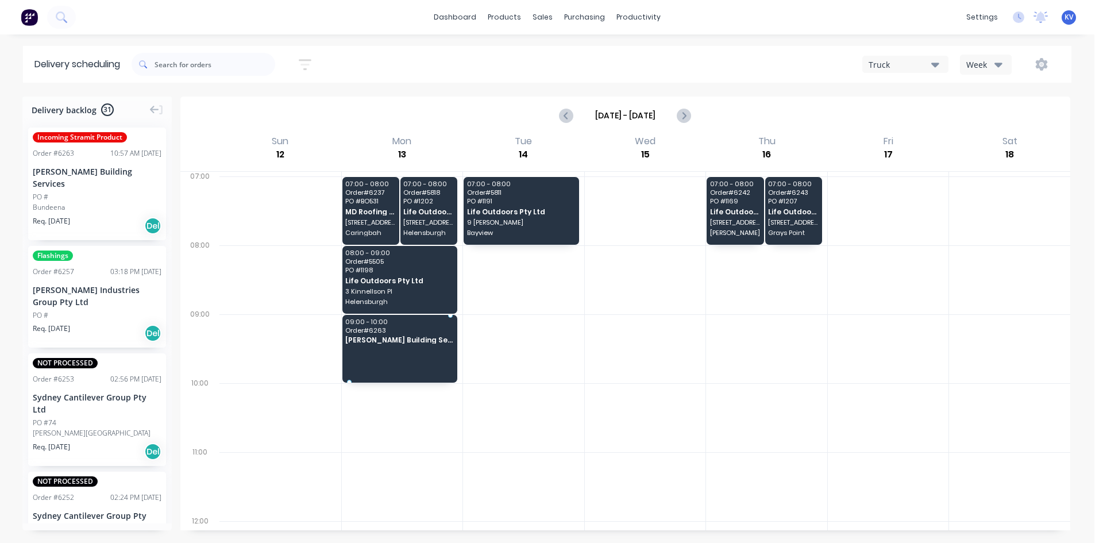
drag, startPoint x: 100, startPoint y: 191, endPoint x: 419, endPoint y: 331, distance: 348.8
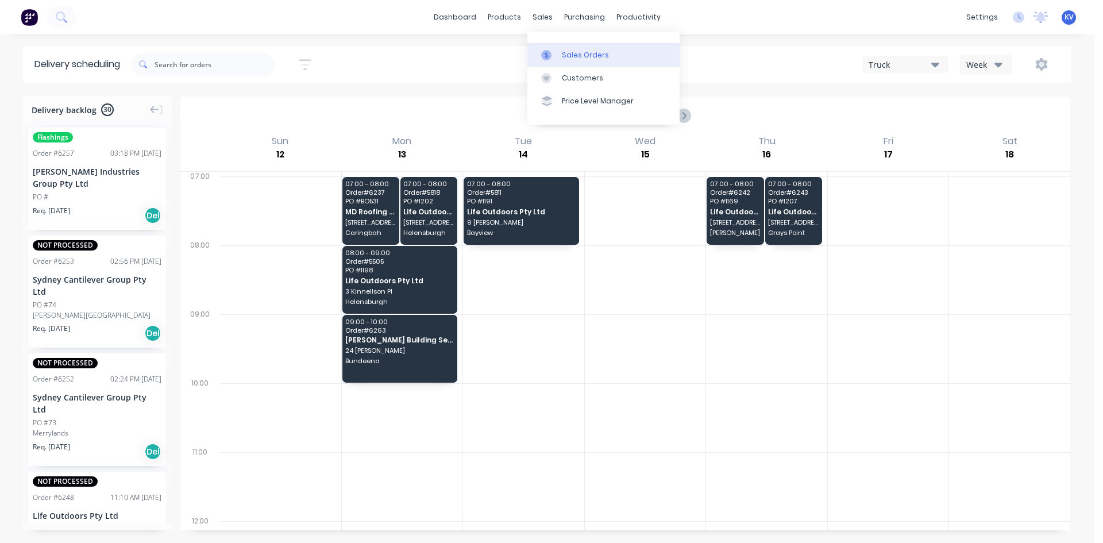
click at [553, 47] on link "Sales Orders" at bounding box center [603, 54] width 152 height 23
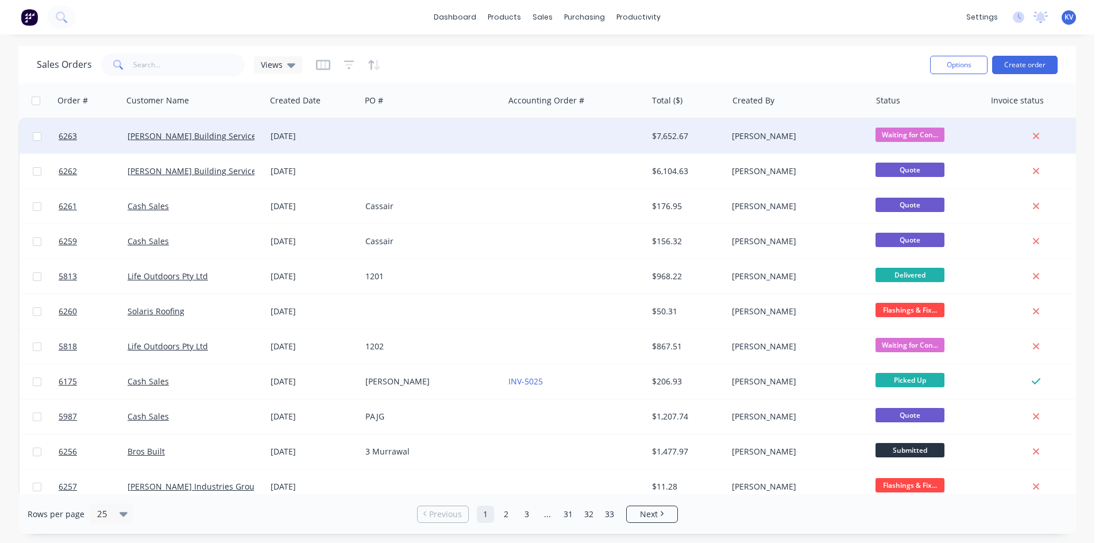
click at [530, 140] on div at bounding box center [575, 136] width 143 height 34
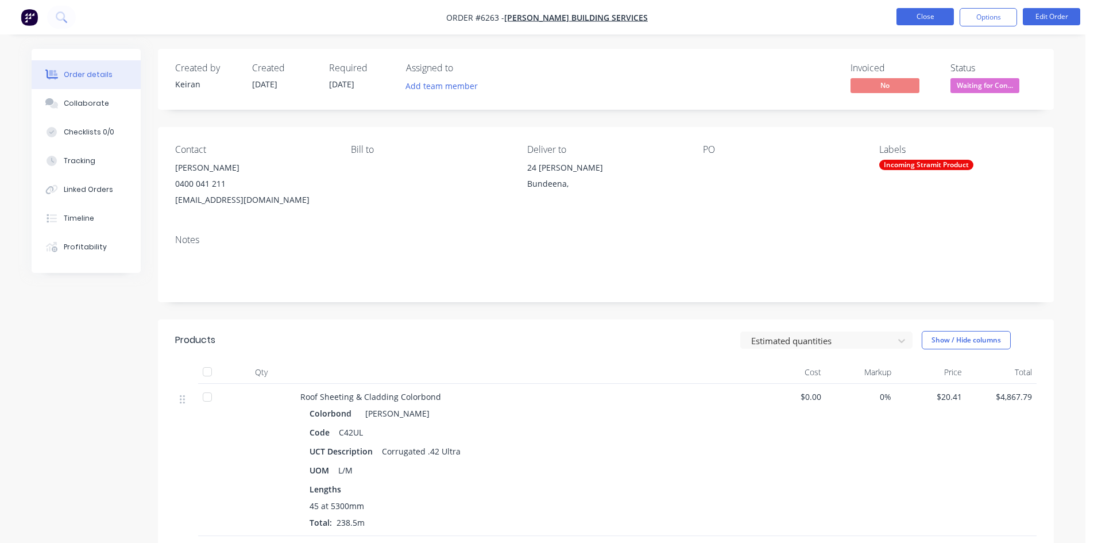
click at [911, 15] on button "Close" at bounding box center [925, 16] width 57 height 17
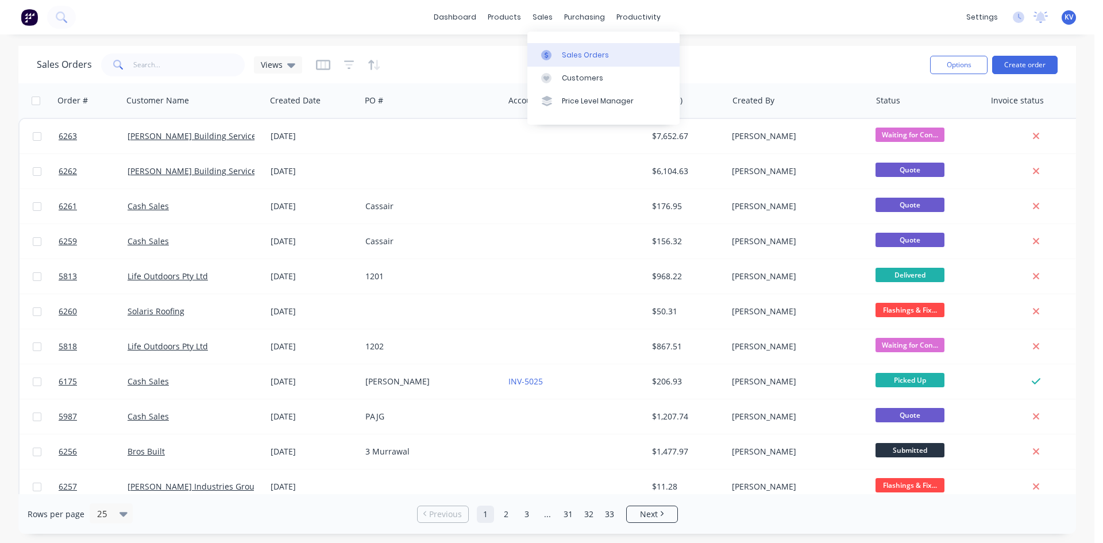
click at [556, 55] on div at bounding box center [549, 55] width 17 height 10
click at [578, 57] on icon at bounding box center [575, 55] width 10 height 10
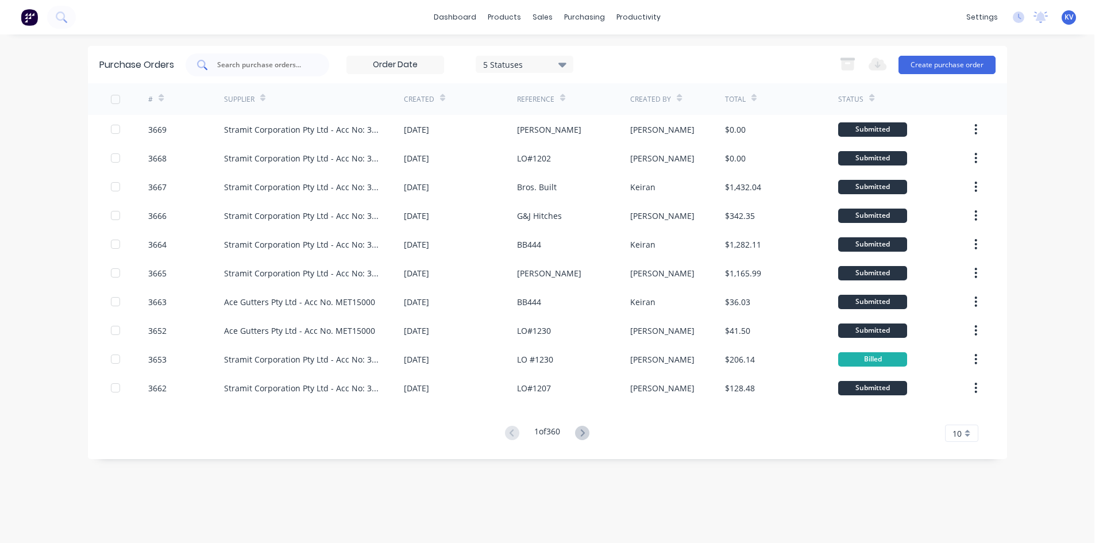
click at [299, 65] on input "text" at bounding box center [263, 64] width 95 height 11
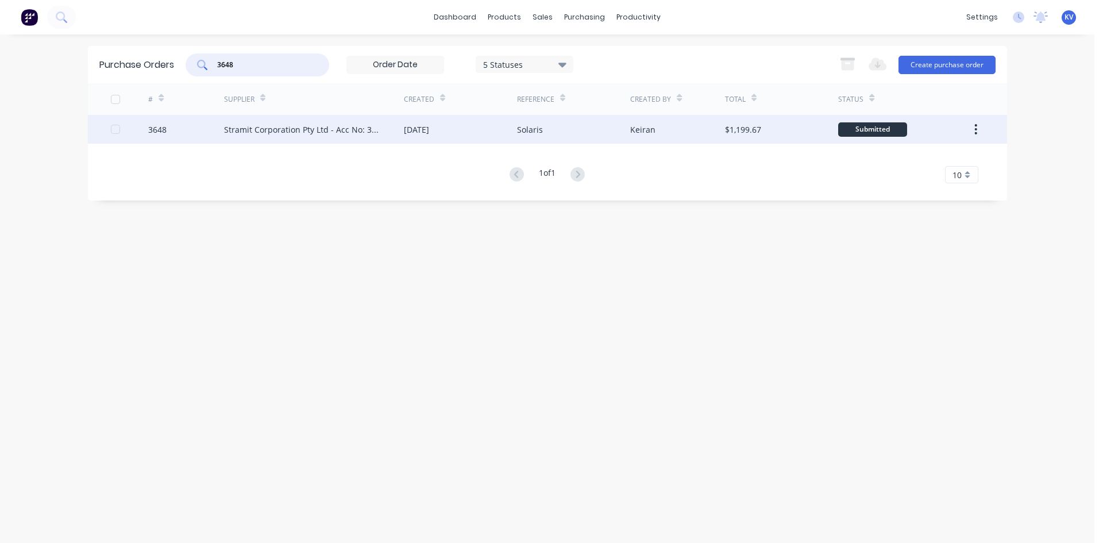
type input "3648"
click at [429, 130] on div "[DATE]" at bounding box center [416, 130] width 25 height 12
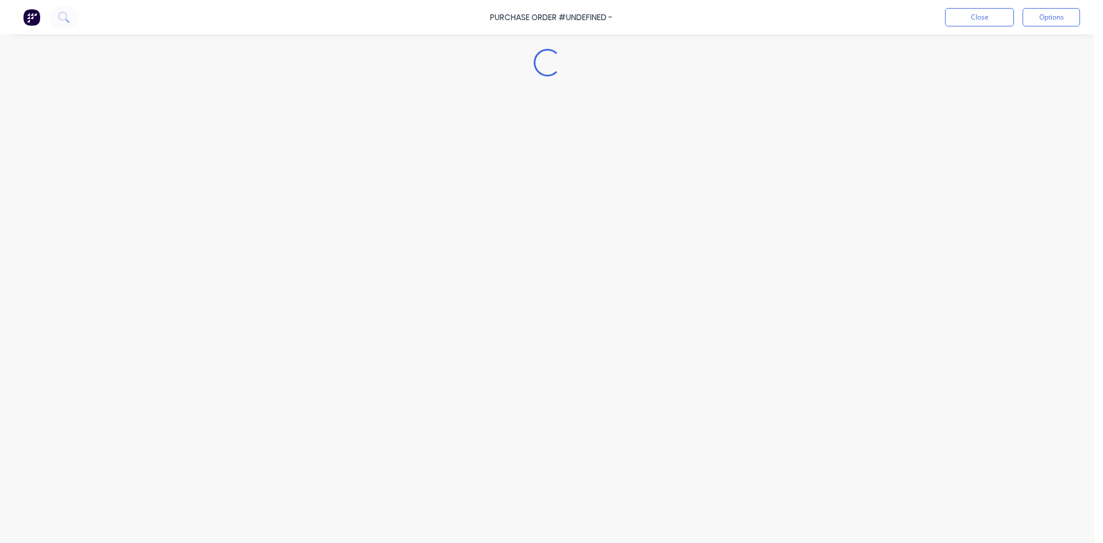
type textarea "x"
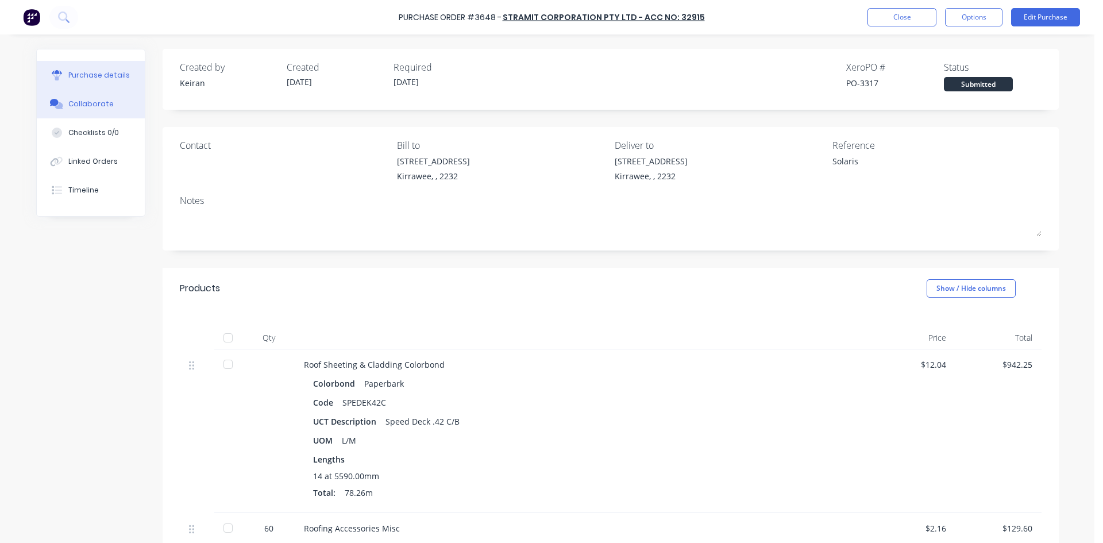
click at [87, 105] on div "Collaborate" at bounding box center [90, 104] width 45 height 10
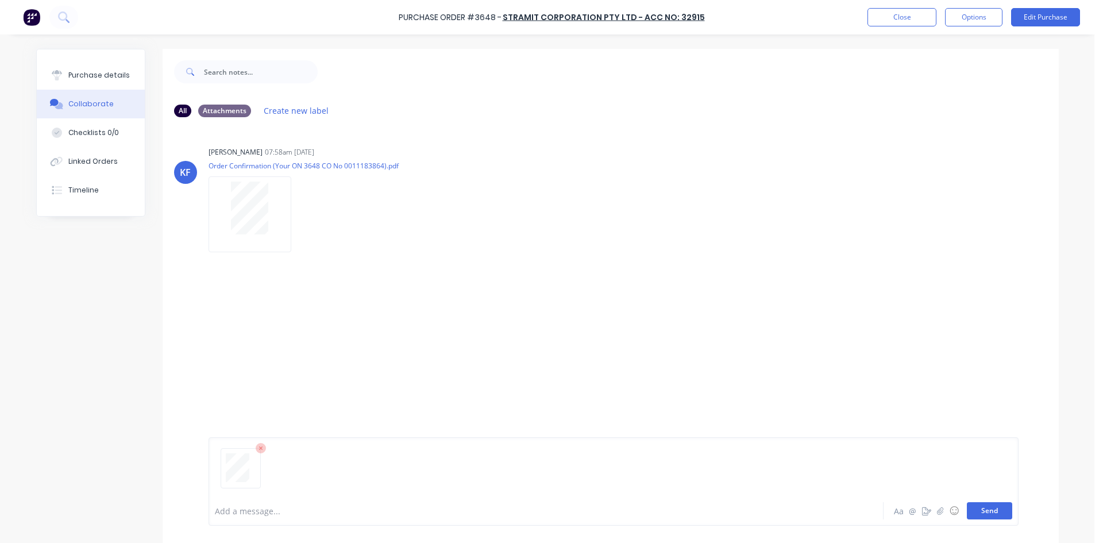
click at [992, 514] on button "Send" at bounding box center [989, 510] width 45 height 17
click at [903, 19] on button "Close" at bounding box center [901, 17] width 69 height 18
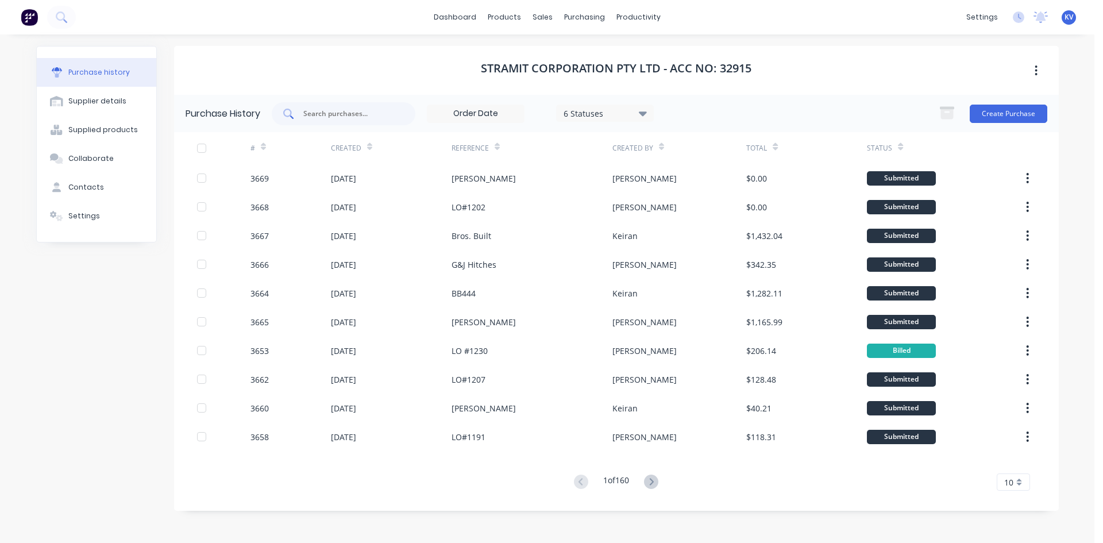
click at [362, 116] on input "text" at bounding box center [349, 113] width 95 height 11
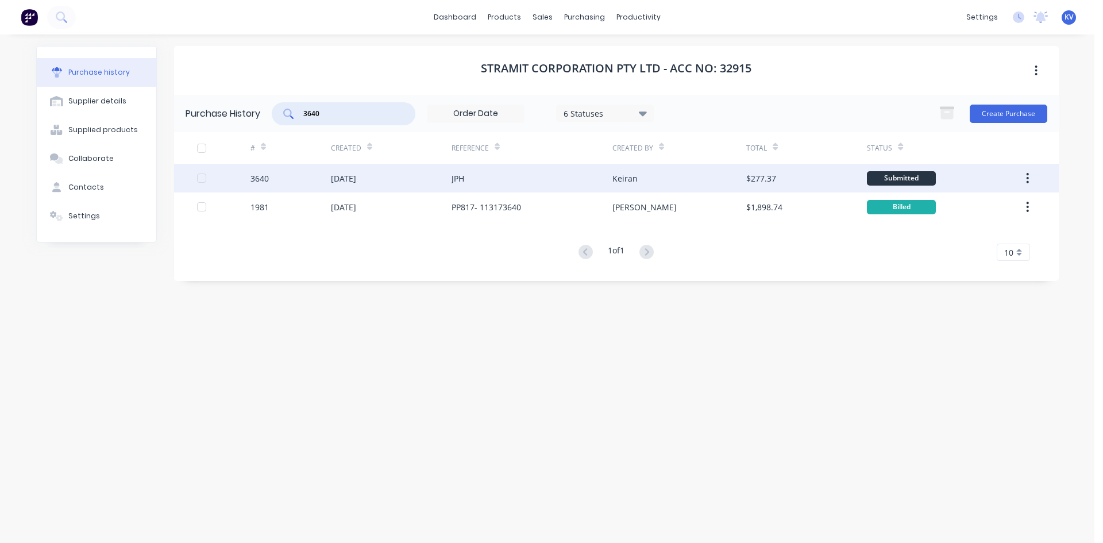
type input "3640"
click at [352, 172] on div "[DATE]" at bounding box center [343, 178] width 25 height 12
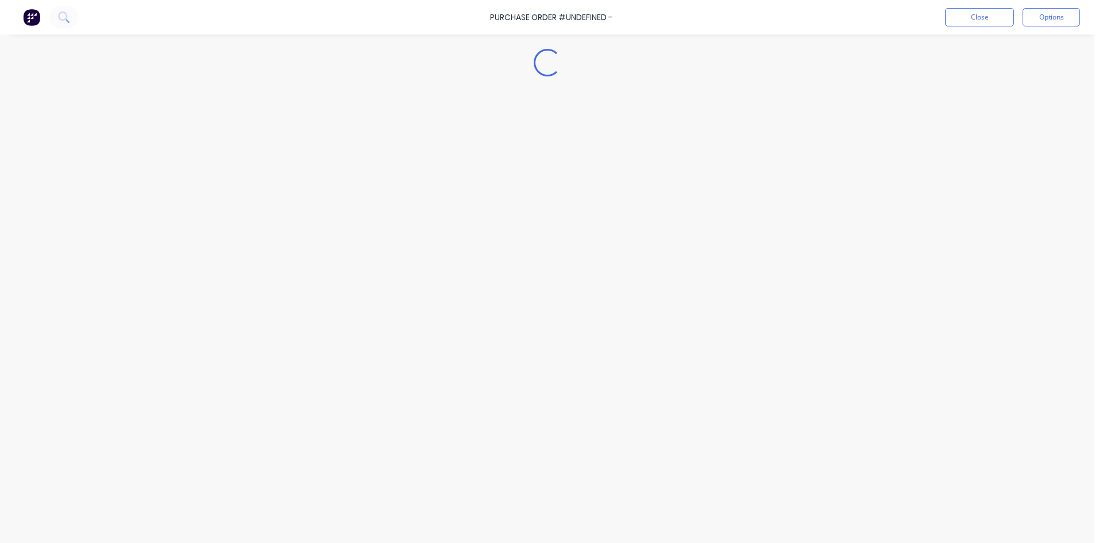
type textarea "x"
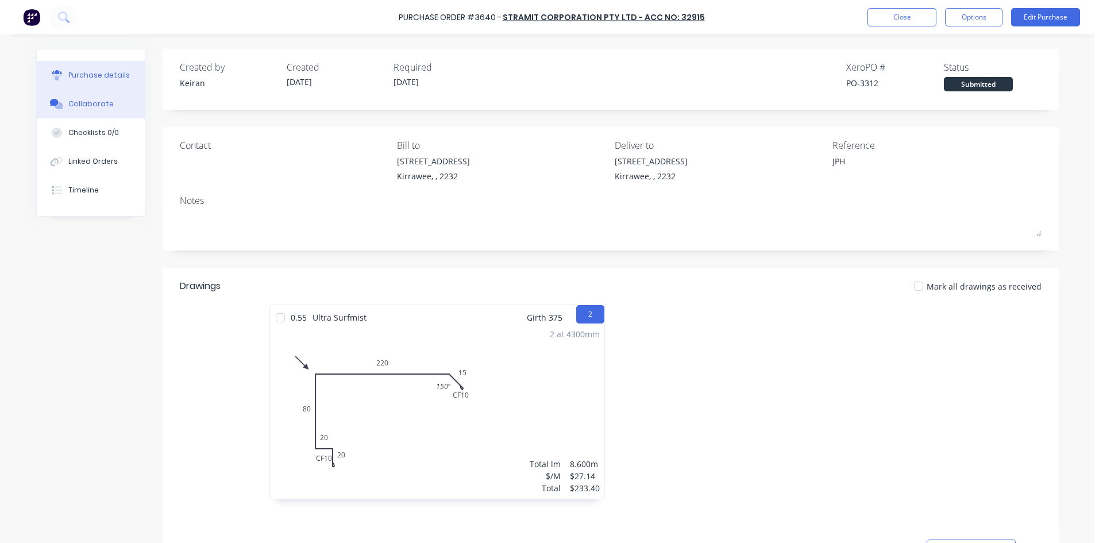
click at [76, 104] on div "Collaborate" at bounding box center [90, 104] width 45 height 10
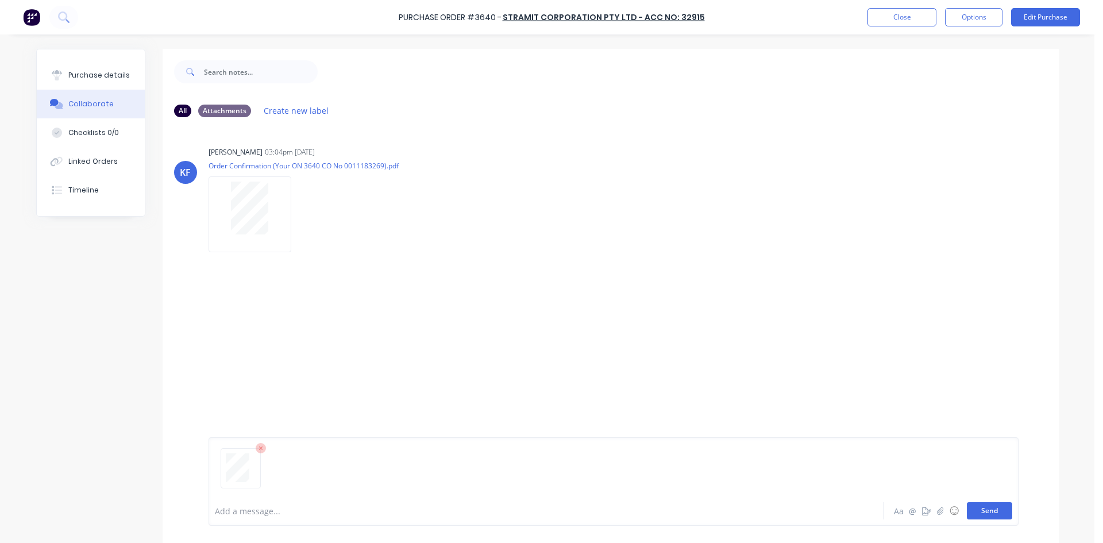
click at [998, 514] on button "Send" at bounding box center [989, 510] width 45 height 17
click at [916, 16] on button "Close" at bounding box center [901, 17] width 69 height 18
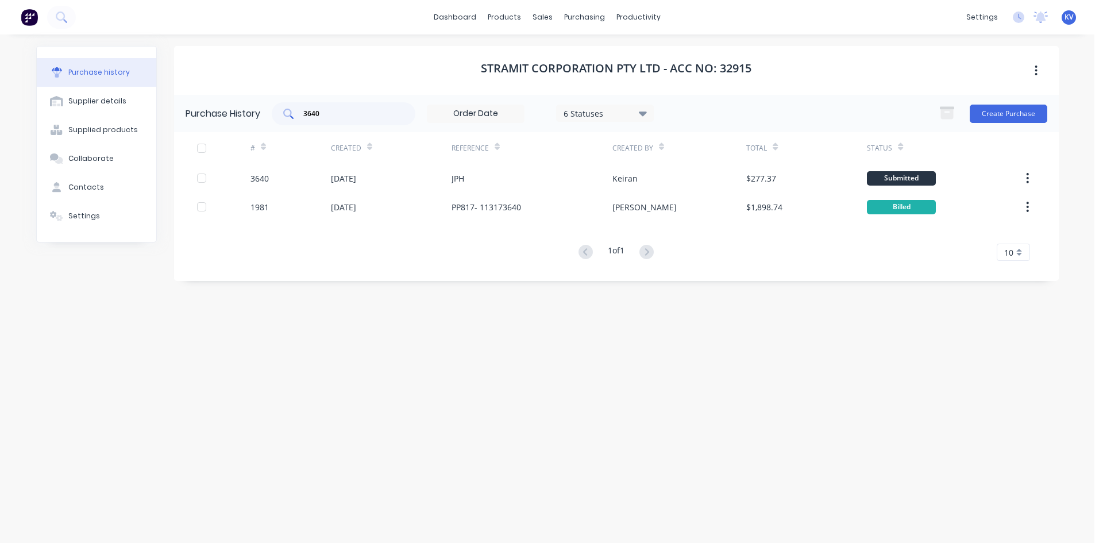
click at [374, 113] on input "3640" at bounding box center [349, 113] width 95 height 11
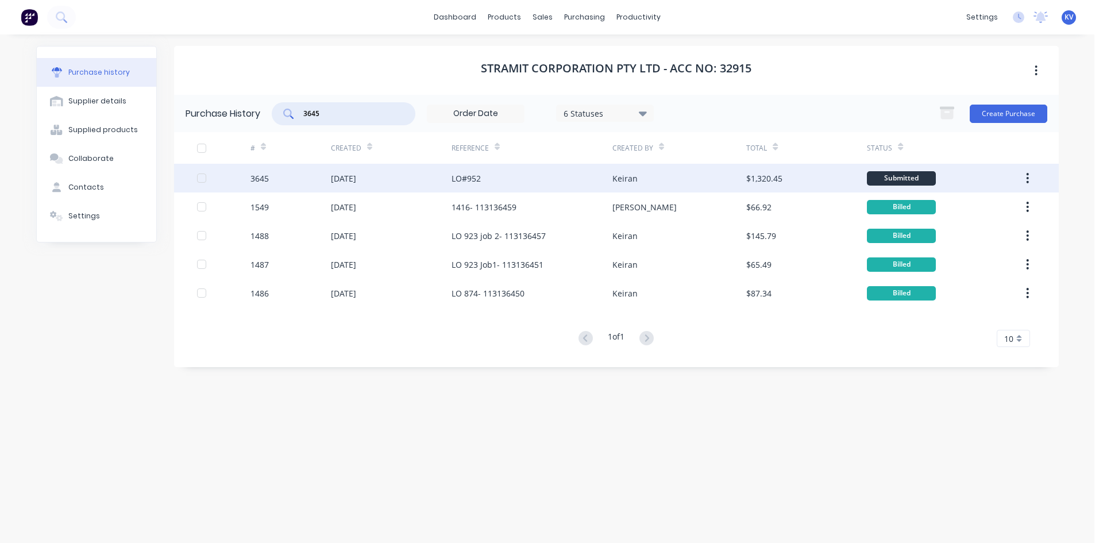
type input "3645"
click at [383, 178] on div "[DATE]" at bounding box center [391, 178] width 121 height 29
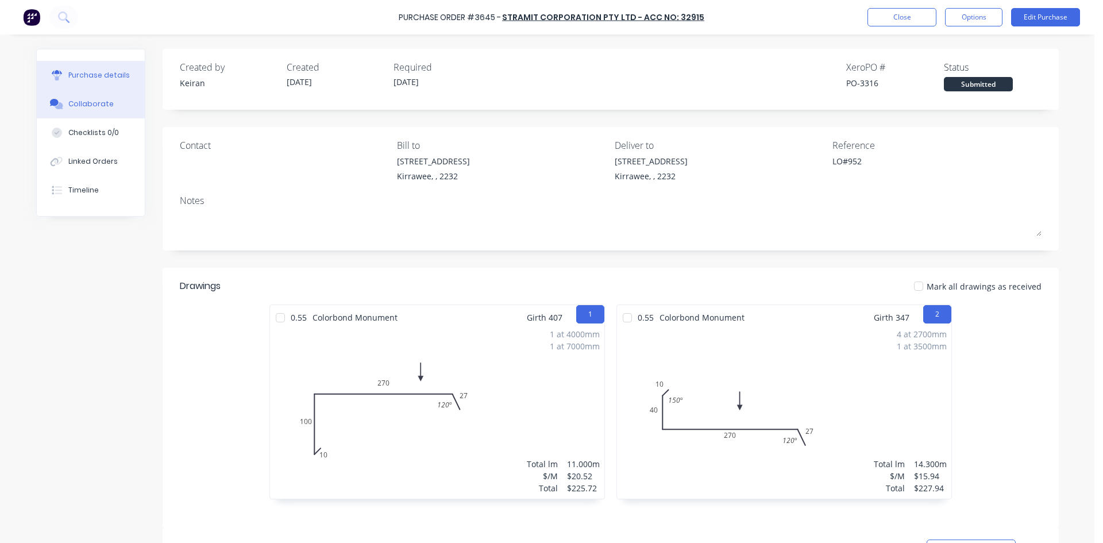
click at [87, 107] on div "Collaborate" at bounding box center [90, 104] width 45 height 10
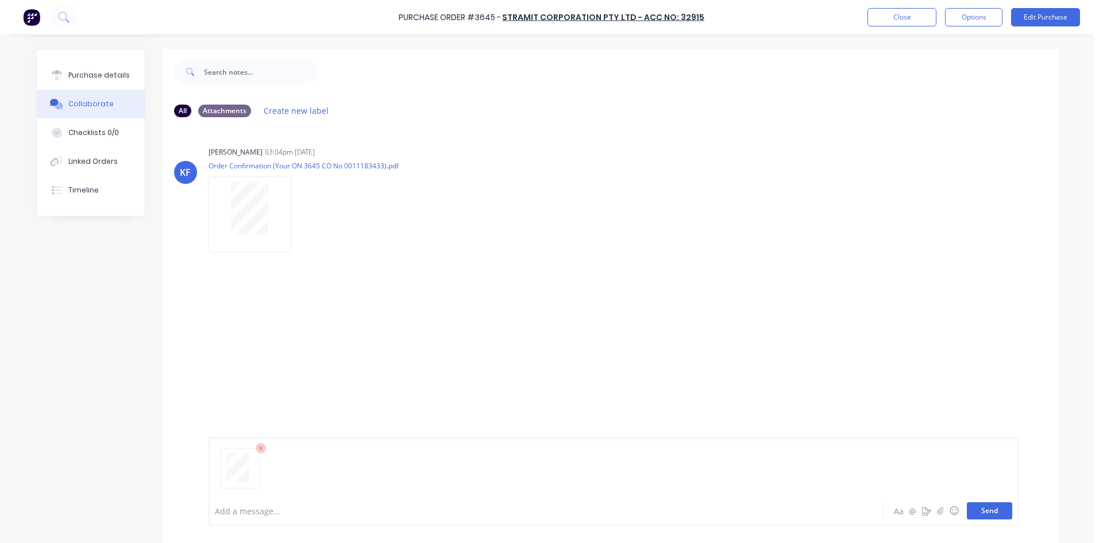
click at [967, 507] on button "Send" at bounding box center [989, 510] width 45 height 17
click at [921, 13] on button "Close" at bounding box center [901, 17] width 69 height 18
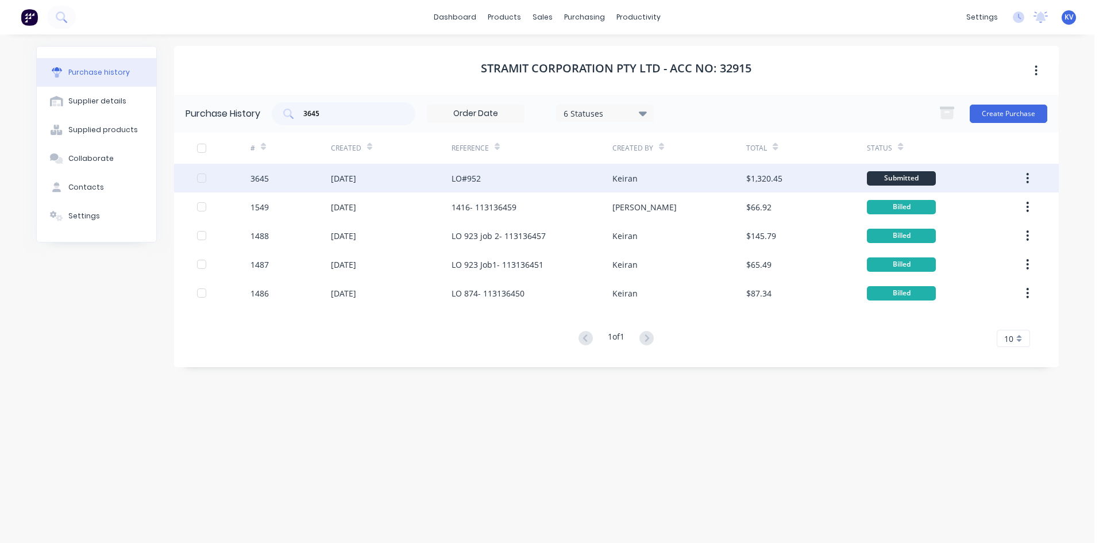
click at [606, 168] on div "LO#952" at bounding box center [532, 178] width 161 height 29
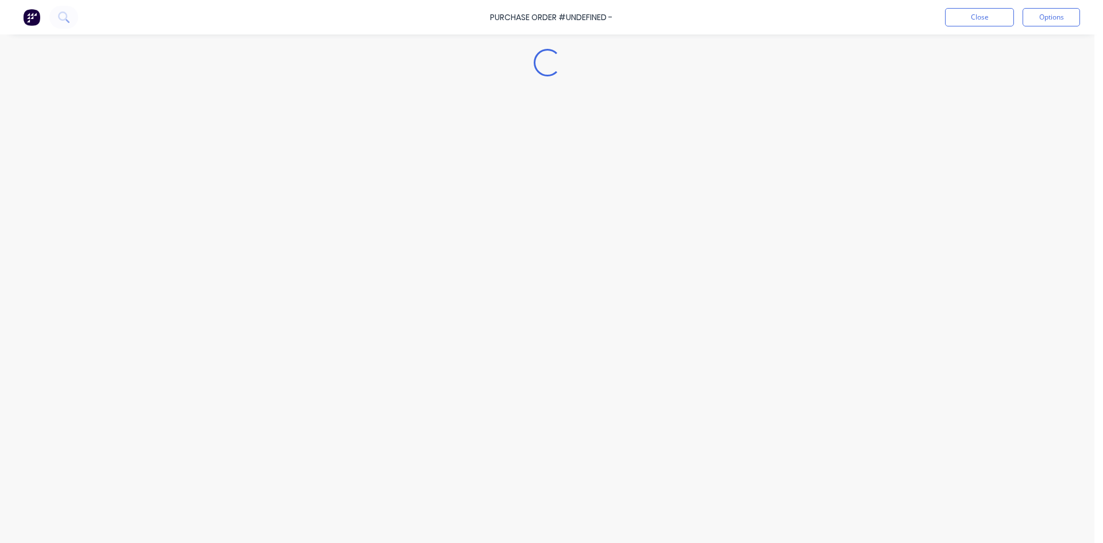
type textarea "x"
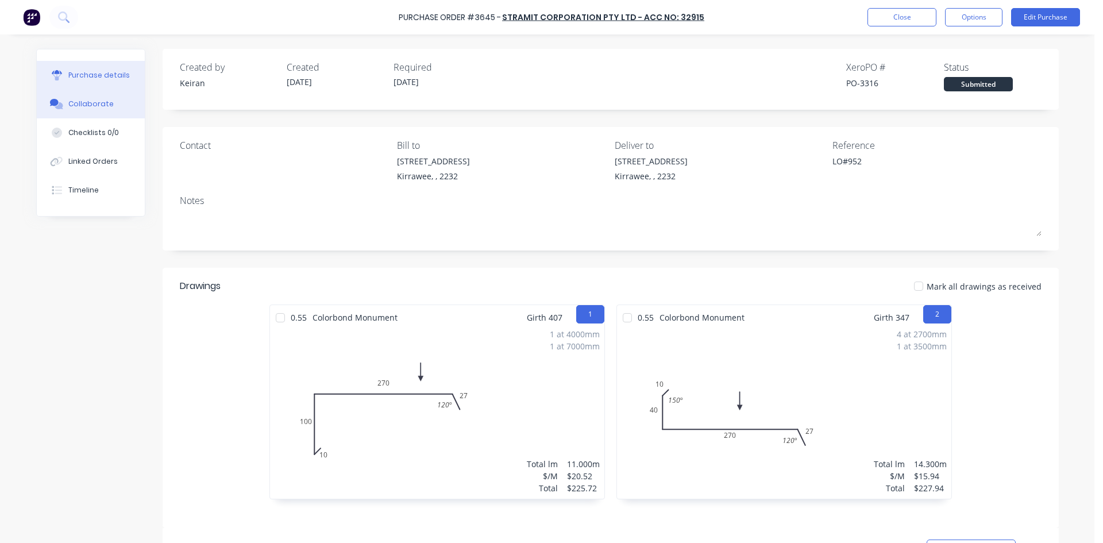
click at [92, 105] on div "Collaborate" at bounding box center [90, 104] width 45 height 10
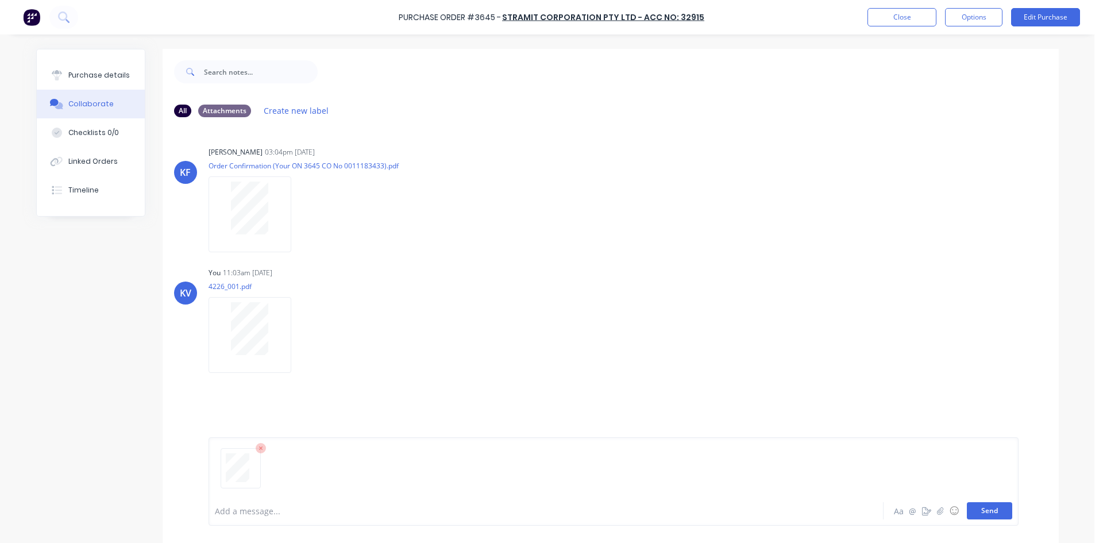
click at [996, 510] on button "Send" at bounding box center [989, 510] width 45 height 17
click at [892, 24] on button "Close" at bounding box center [901, 17] width 69 height 18
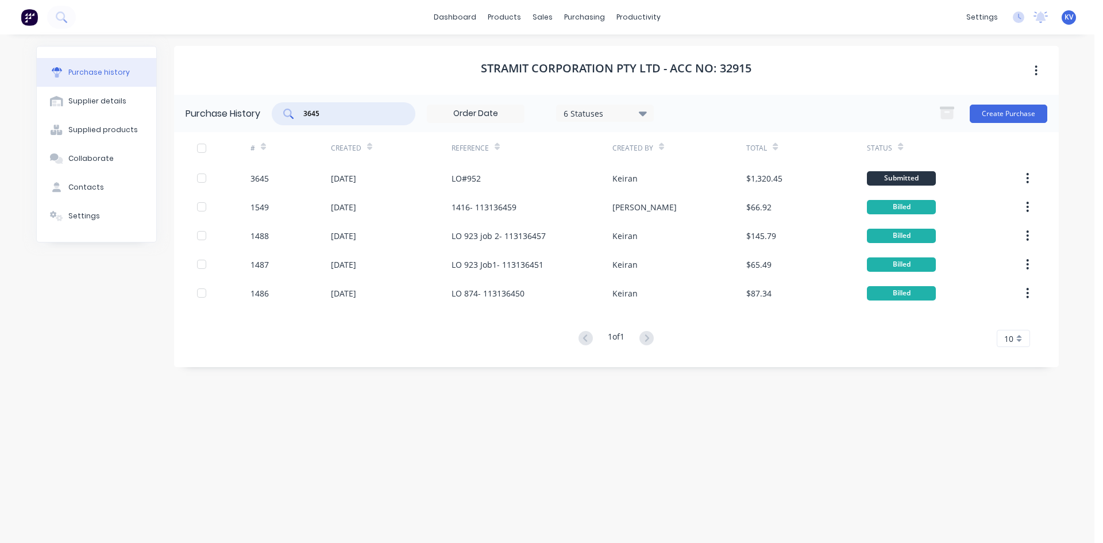
drag, startPoint x: 393, startPoint y: 117, endPoint x: 315, endPoint y: 117, distance: 78.1
click at [315, 117] on input "3645" at bounding box center [349, 113] width 95 height 11
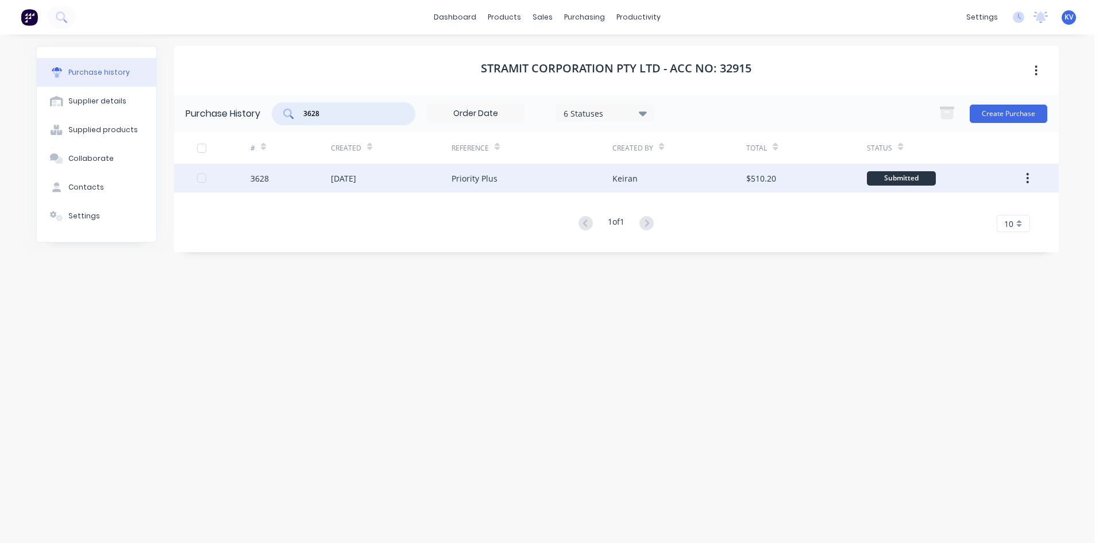
type input "3628"
click at [445, 173] on div "[DATE]" at bounding box center [391, 178] width 121 height 29
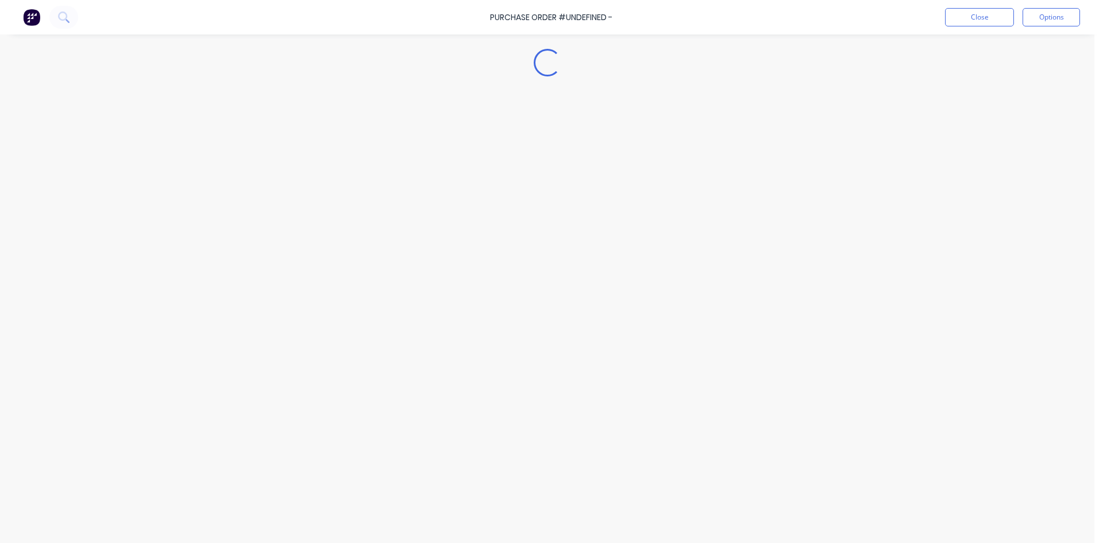
type textarea "x"
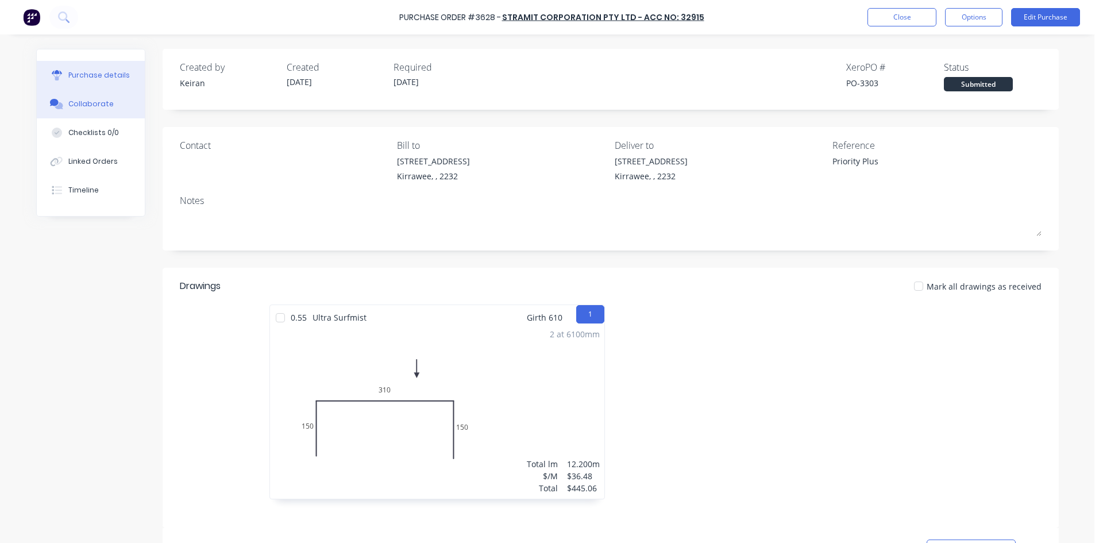
click at [71, 105] on div "Collaborate" at bounding box center [90, 104] width 45 height 10
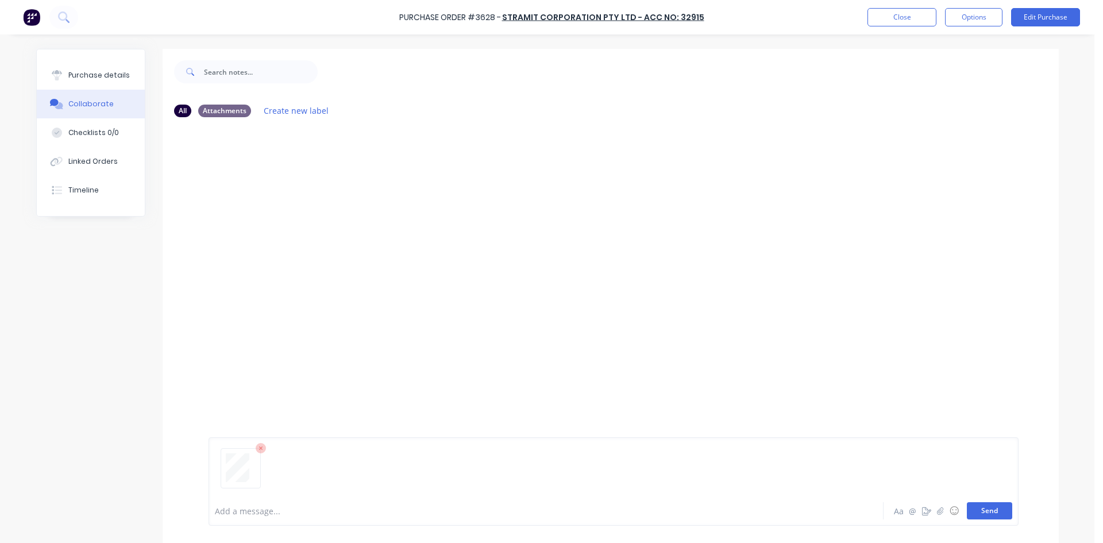
click at [998, 510] on button "Send" at bounding box center [989, 510] width 45 height 17
click at [890, 10] on button "Close" at bounding box center [901, 17] width 69 height 18
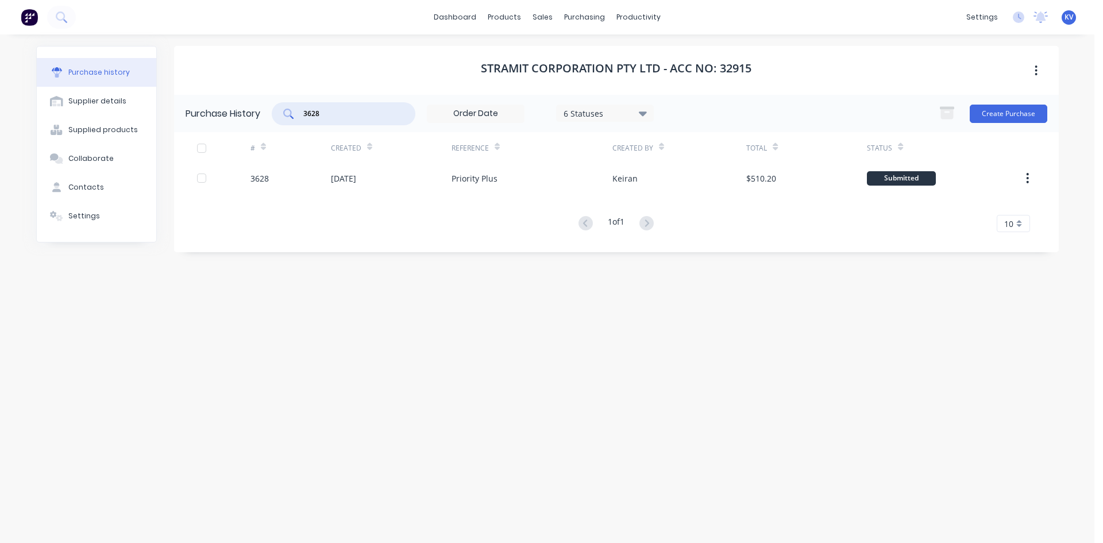
drag, startPoint x: 340, startPoint y: 114, endPoint x: 249, endPoint y: 107, distance: 91.0
click at [249, 107] on div "Purchase History 3628 6 Statuses 6 Statuses Create Purchase" at bounding box center [616, 113] width 885 height 37
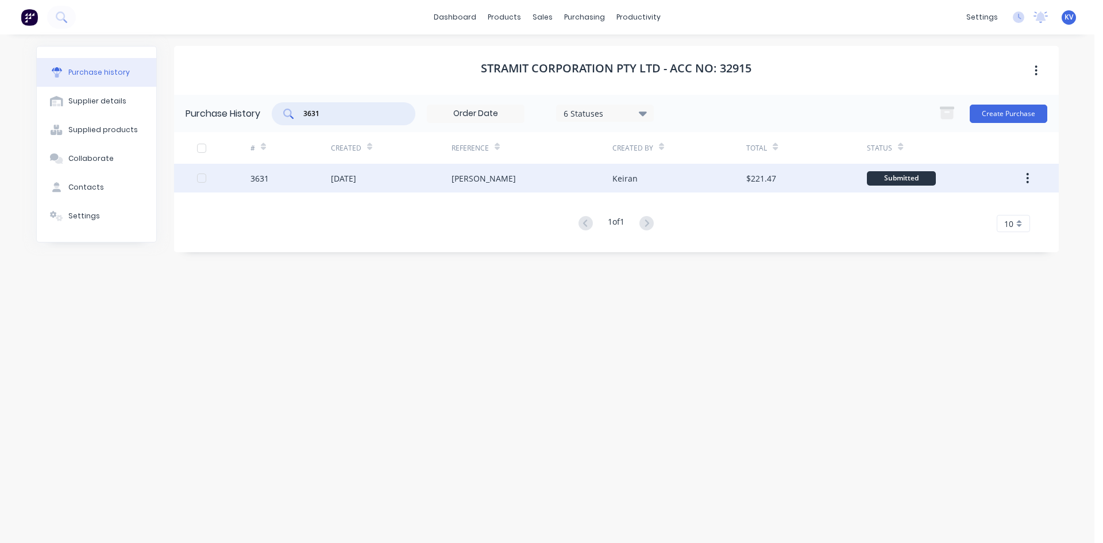
type input "3631"
click at [404, 177] on div "[DATE]" at bounding box center [391, 178] width 121 height 29
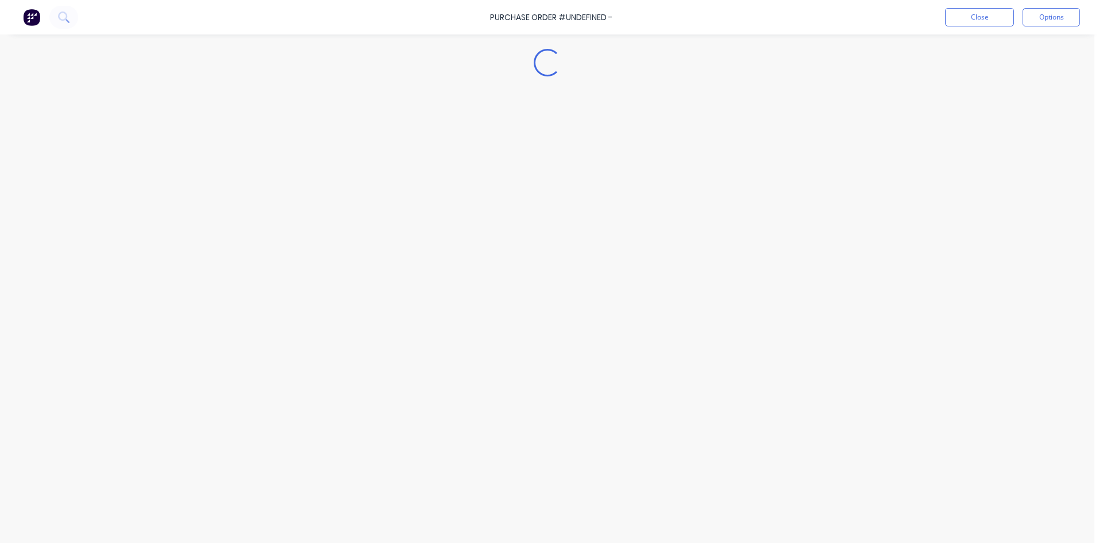
type textarea "x"
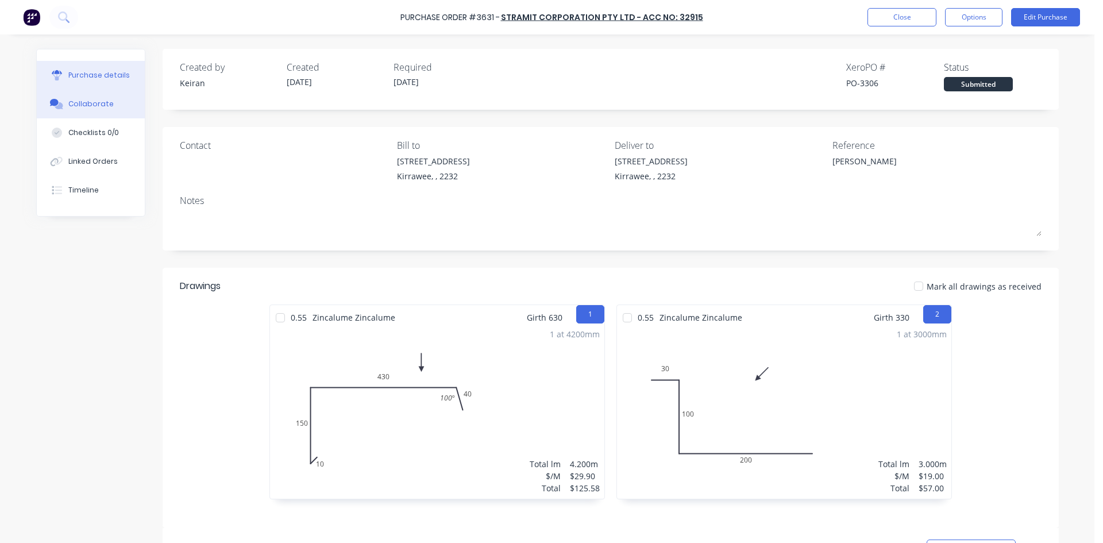
click at [98, 95] on button "Collaborate" at bounding box center [91, 104] width 108 height 29
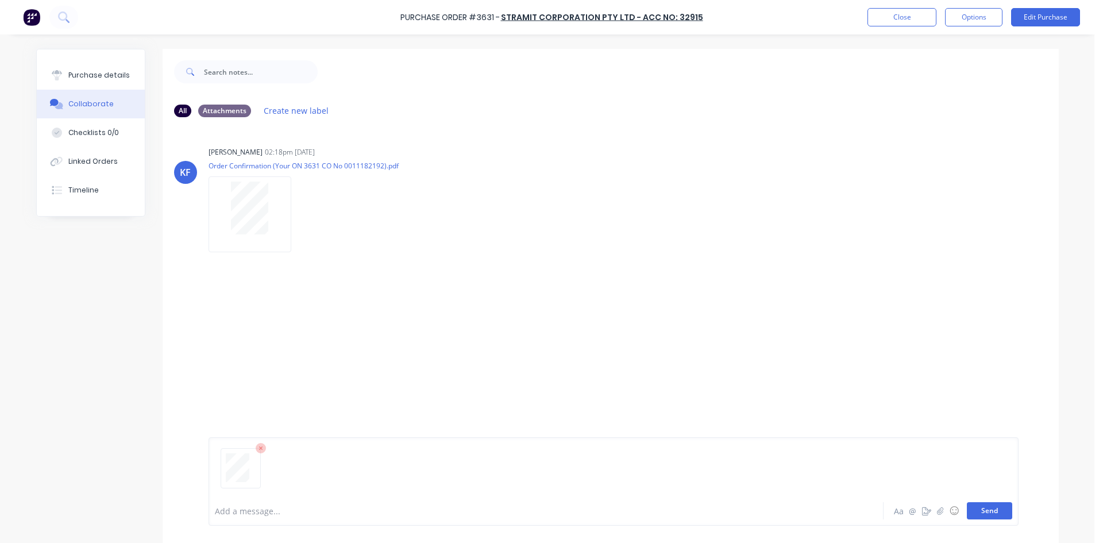
click at [990, 512] on button "Send" at bounding box center [989, 510] width 45 height 17
click at [908, 21] on button "Close" at bounding box center [901, 17] width 69 height 18
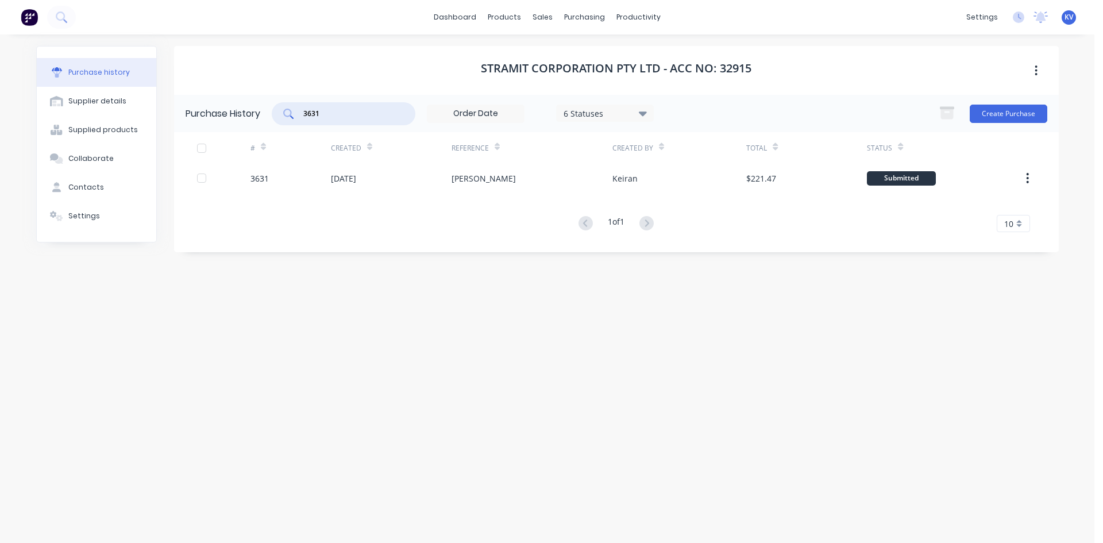
click at [333, 112] on input "3631" at bounding box center [349, 113] width 95 height 11
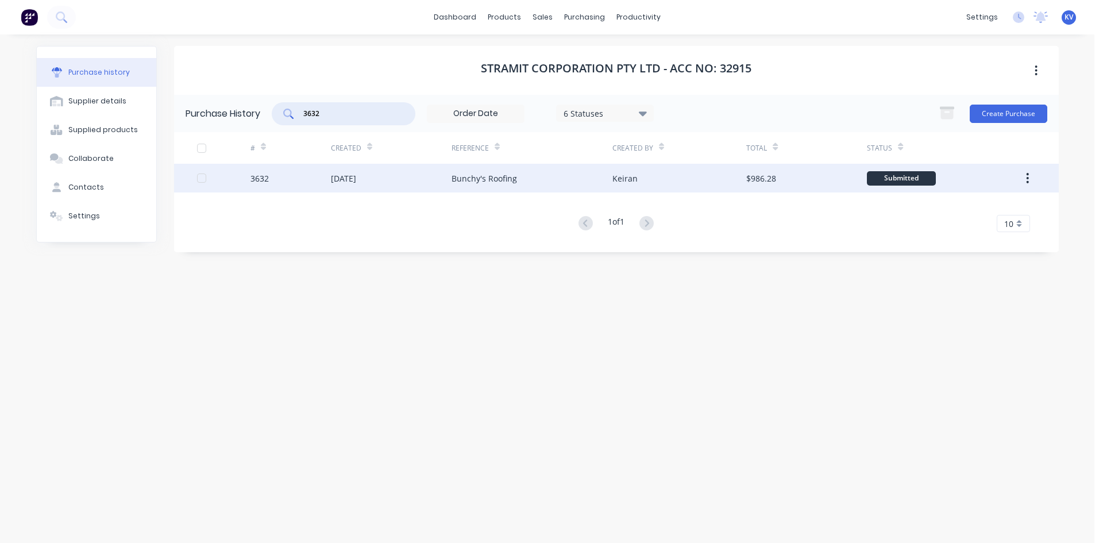
type input "3632"
click at [295, 179] on div "3632" at bounding box center [290, 178] width 80 height 29
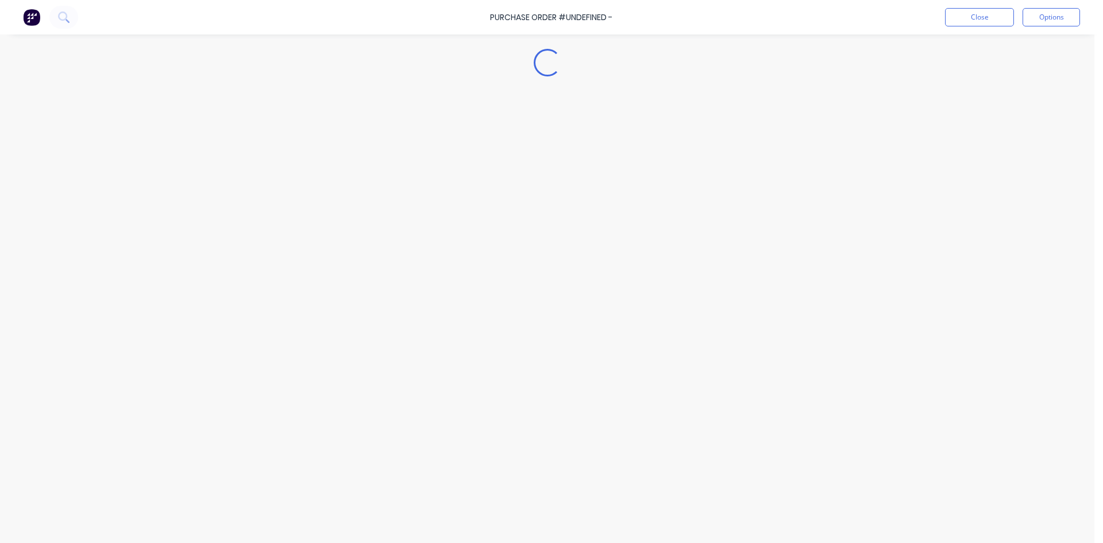
type textarea "x"
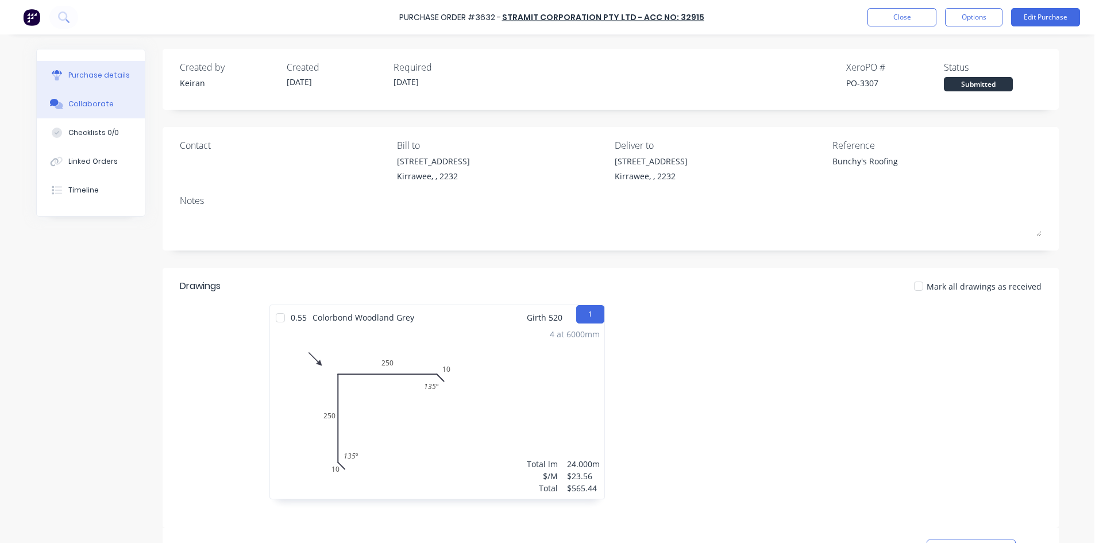
click at [117, 114] on button "Collaborate" at bounding box center [91, 104] width 108 height 29
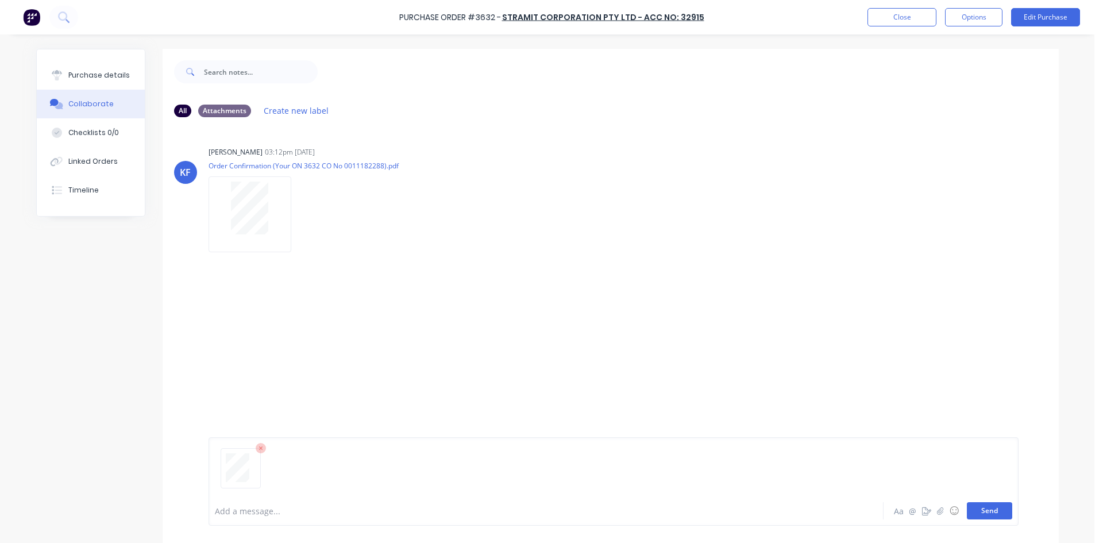
click at [969, 509] on button "Send" at bounding box center [989, 510] width 45 height 17
click at [915, 16] on button "Close" at bounding box center [901, 17] width 69 height 18
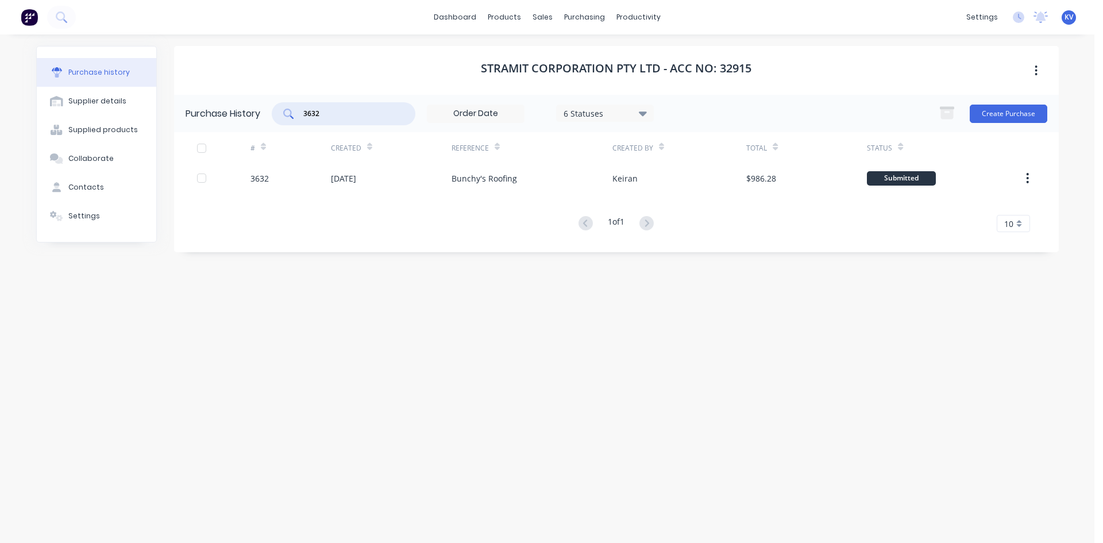
click at [341, 111] on input "3632" at bounding box center [349, 113] width 95 height 11
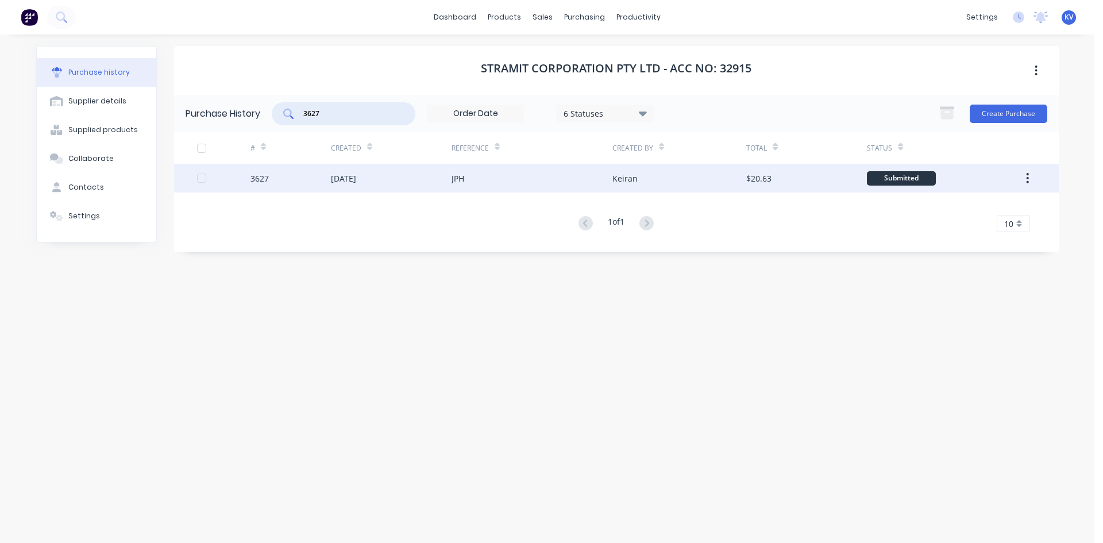
type input "3627"
click at [439, 187] on div "[DATE]" at bounding box center [391, 178] width 121 height 29
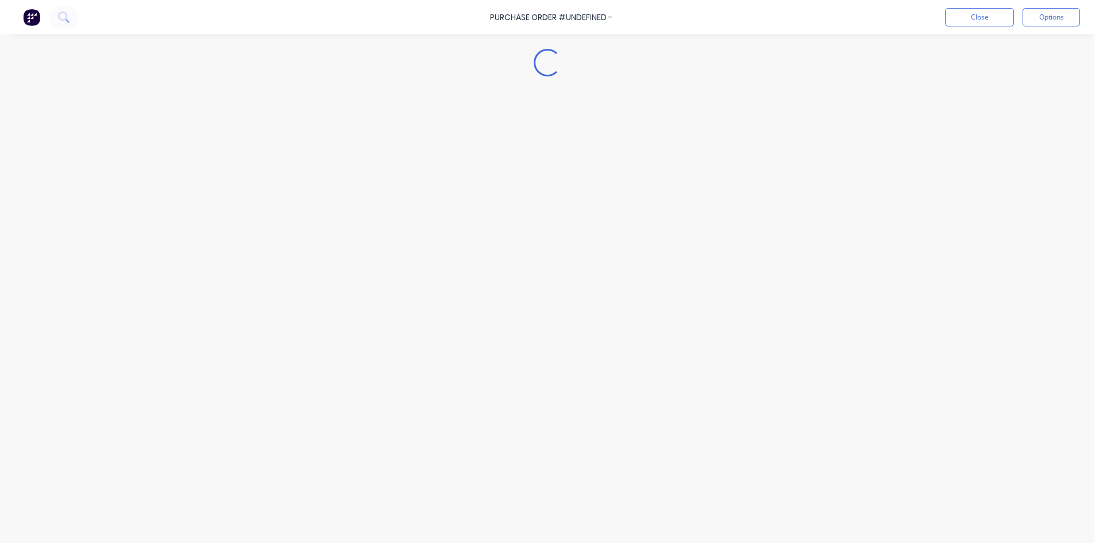
type textarea "x"
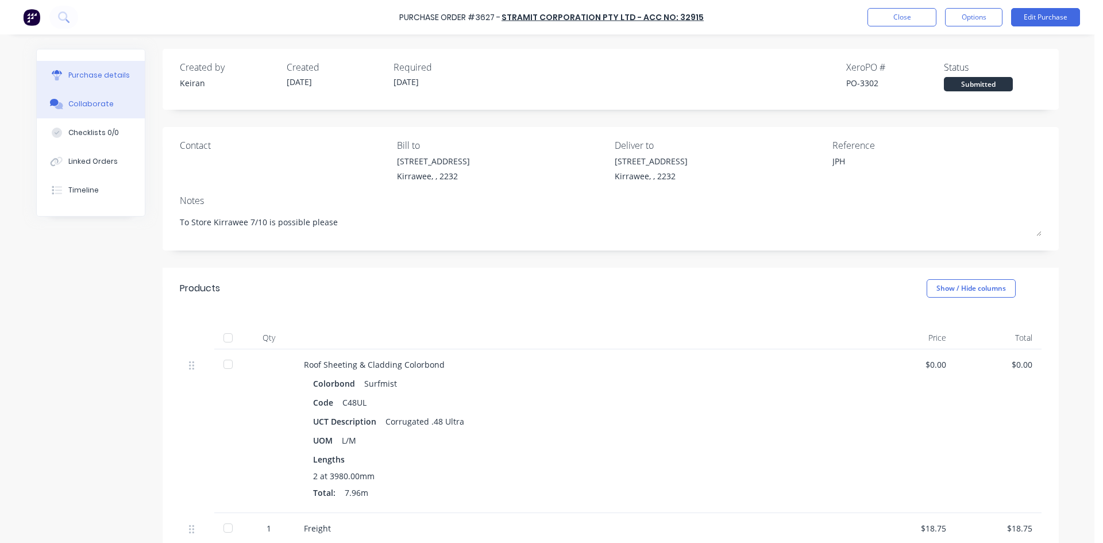
click at [88, 97] on button "Collaborate" at bounding box center [91, 104] width 108 height 29
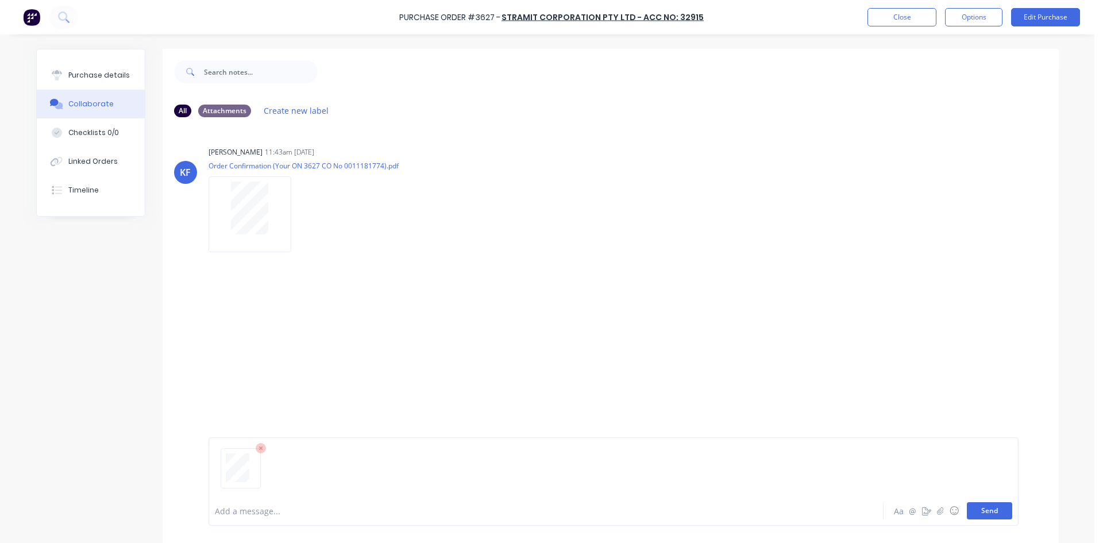
click at [985, 510] on button "Send" at bounding box center [989, 510] width 45 height 17
click at [900, 16] on button "Close" at bounding box center [901, 17] width 69 height 18
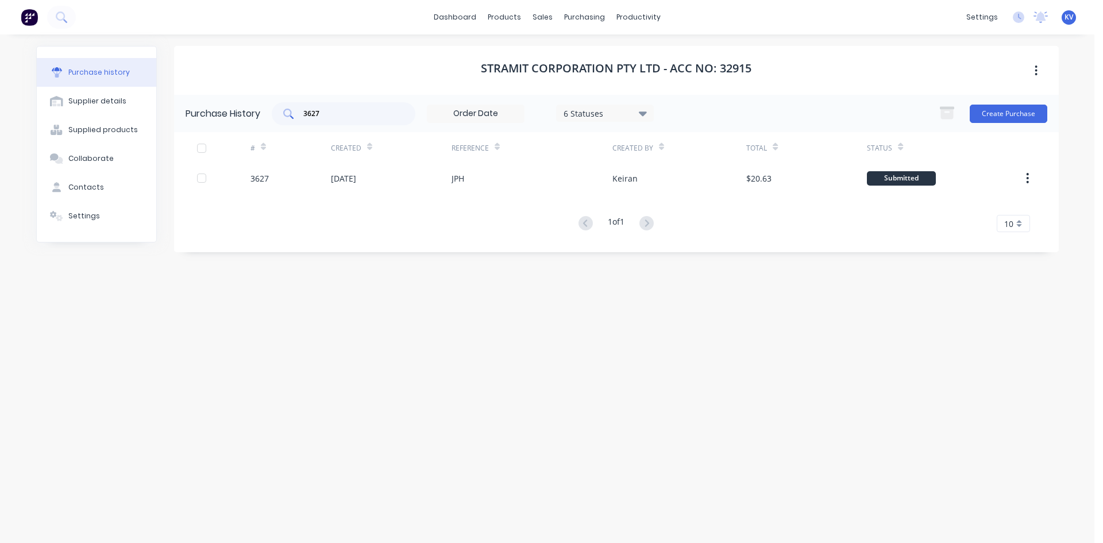
click at [357, 118] on input "3627" at bounding box center [349, 113] width 95 height 11
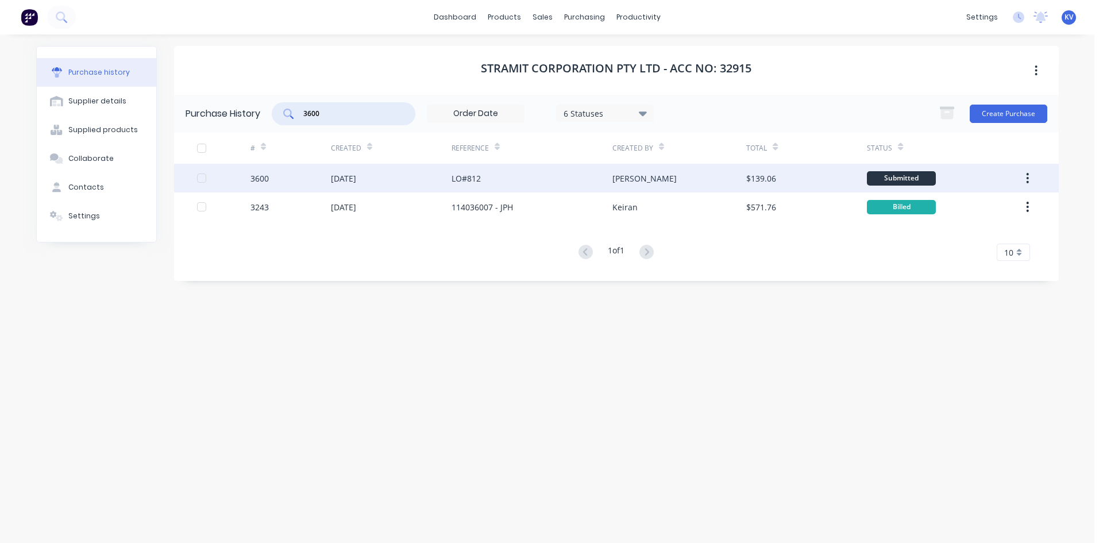
type input "3600"
click at [439, 175] on div "[DATE]" at bounding box center [391, 178] width 121 height 29
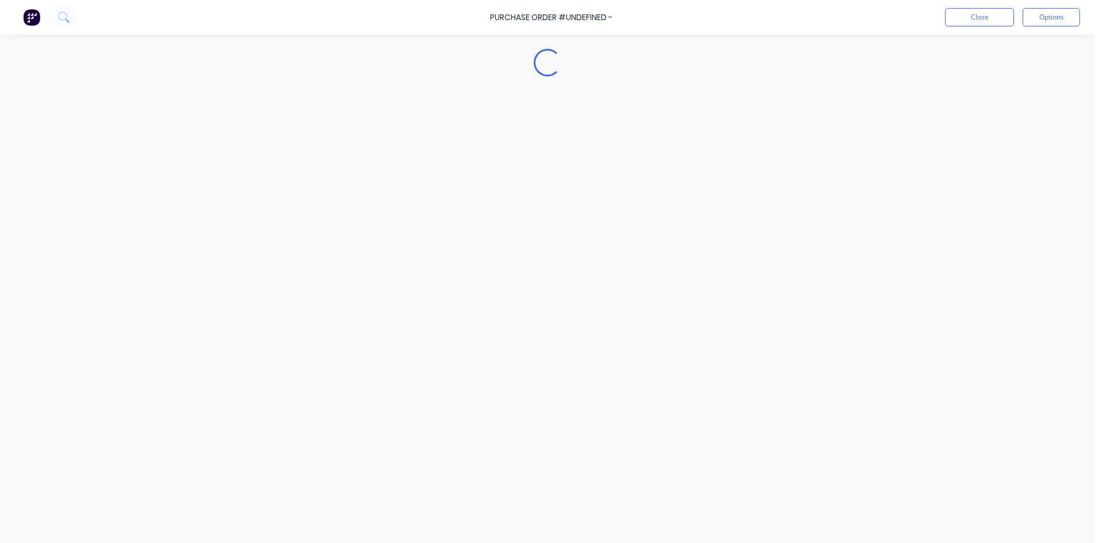
type textarea "x"
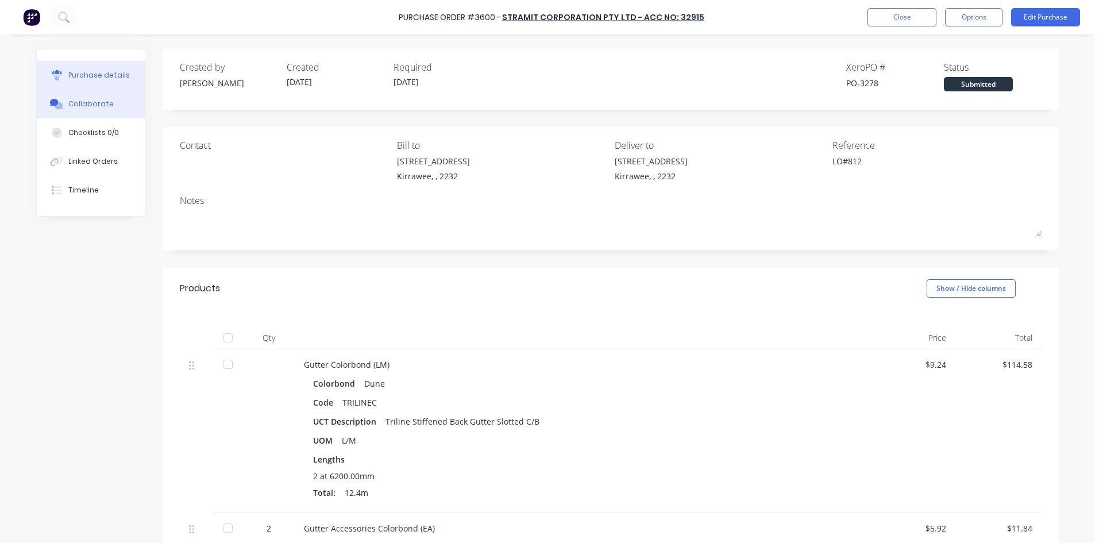
click at [97, 101] on div "Collaborate" at bounding box center [90, 104] width 45 height 10
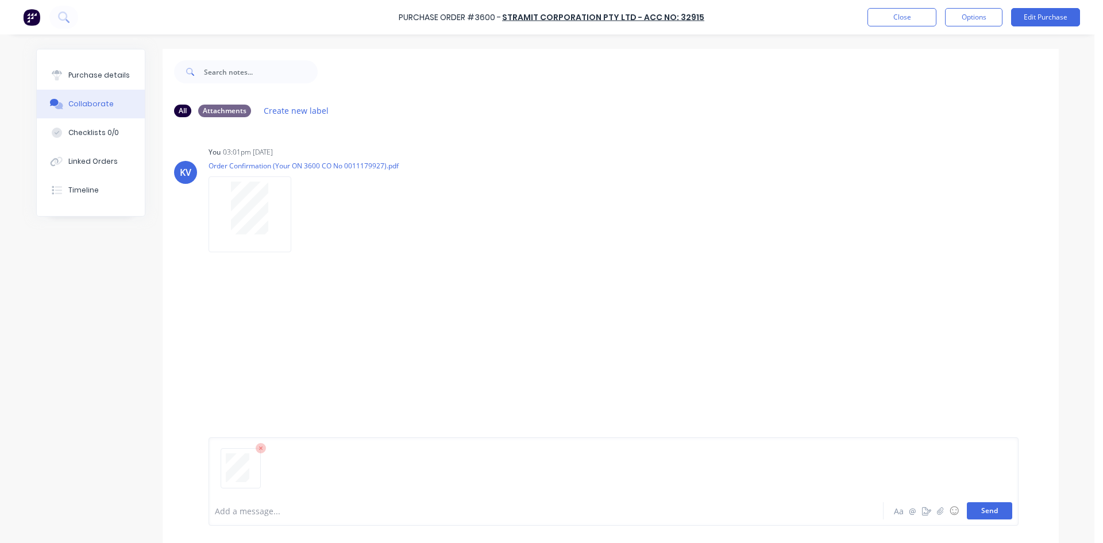
click at [988, 509] on button "Send" at bounding box center [989, 510] width 45 height 17
click at [892, 18] on button "Close" at bounding box center [901, 17] width 69 height 18
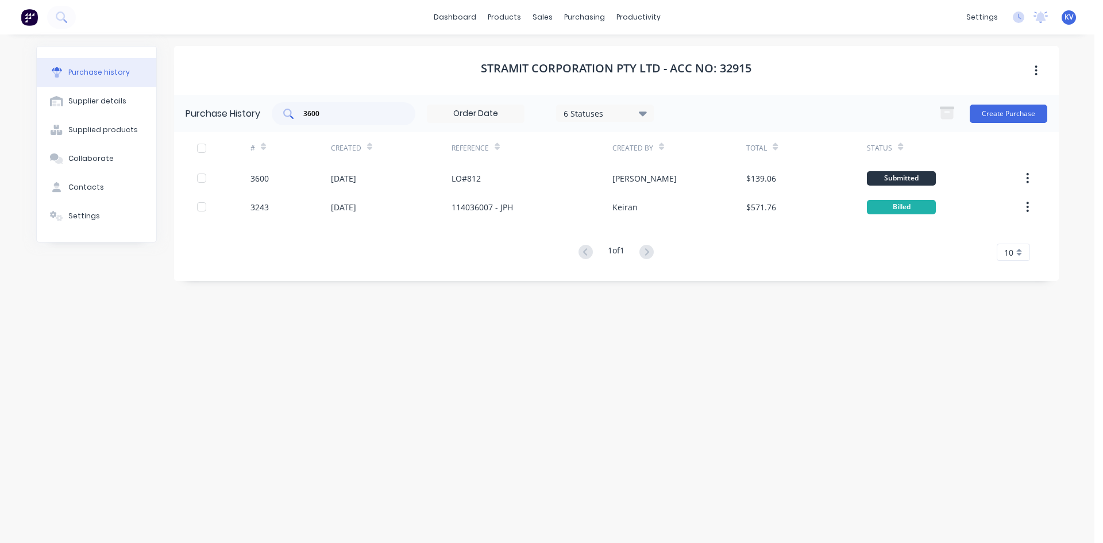
click at [380, 110] on input "3600" at bounding box center [349, 113] width 95 height 11
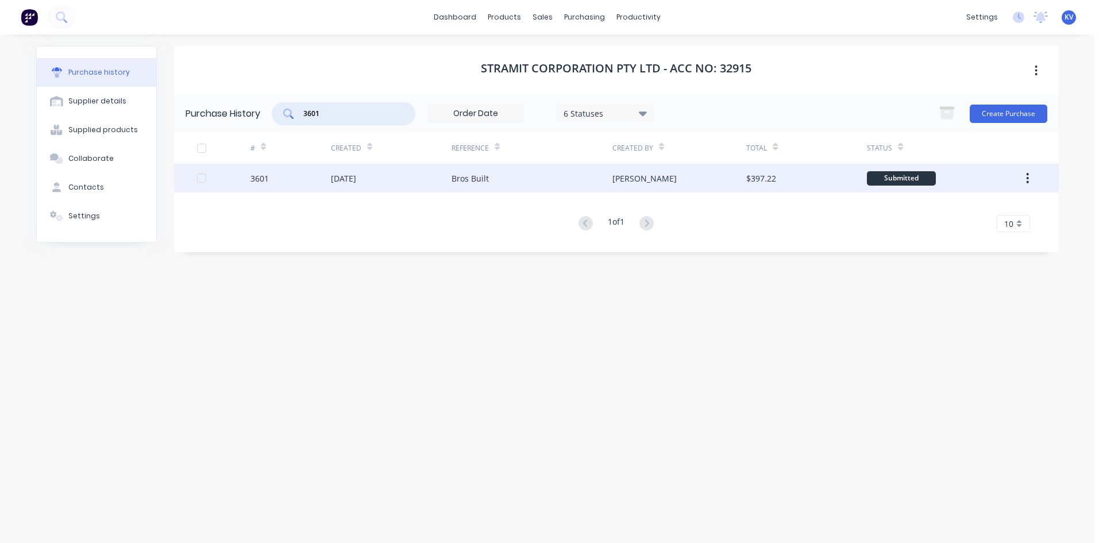
type input "3601"
click at [392, 181] on div "[DATE]" at bounding box center [391, 178] width 121 height 29
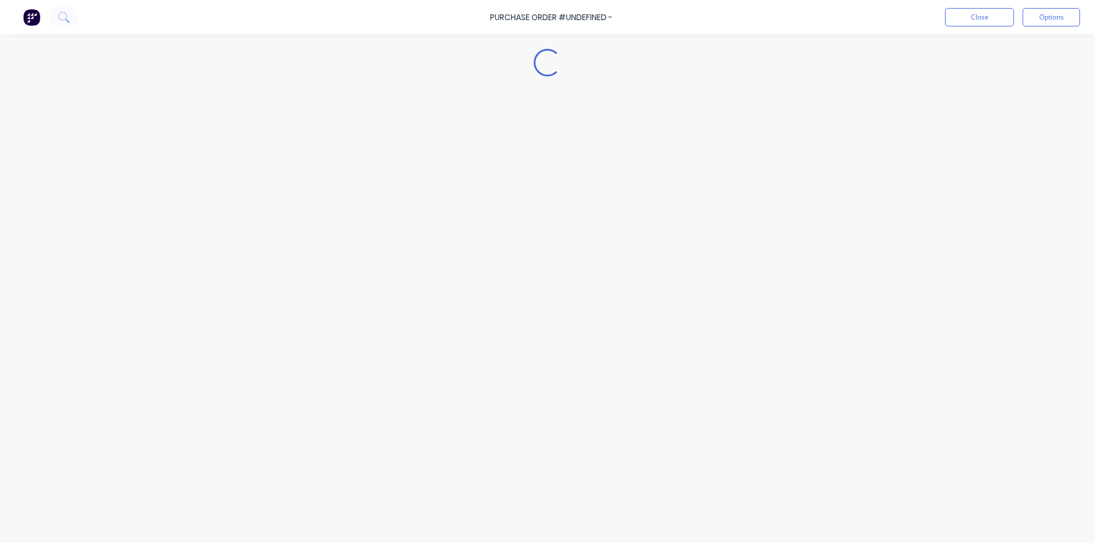
type textarea "x"
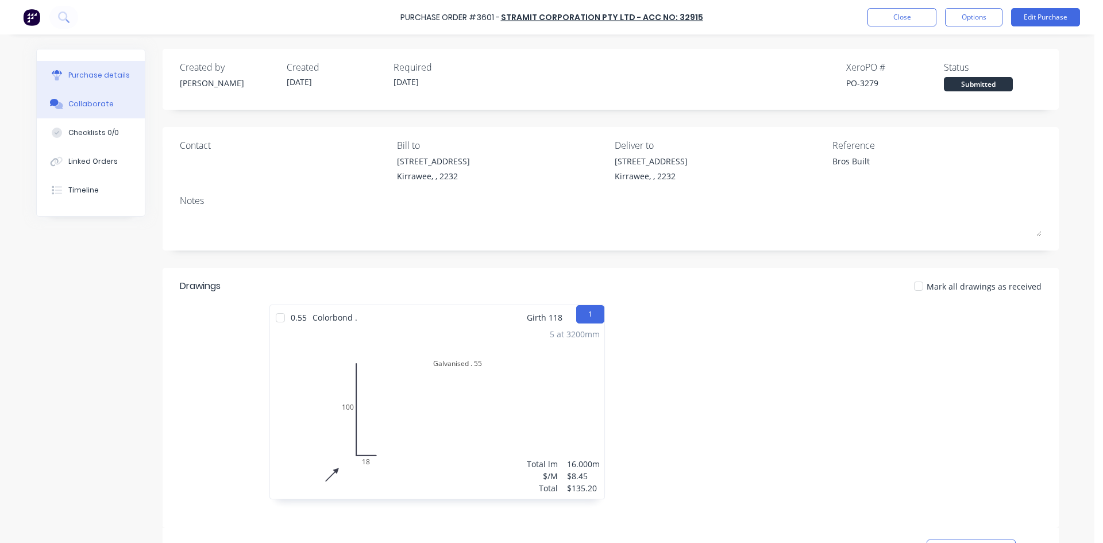
click at [110, 106] on button "Collaborate" at bounding box center [91, 104] width 108 height 29
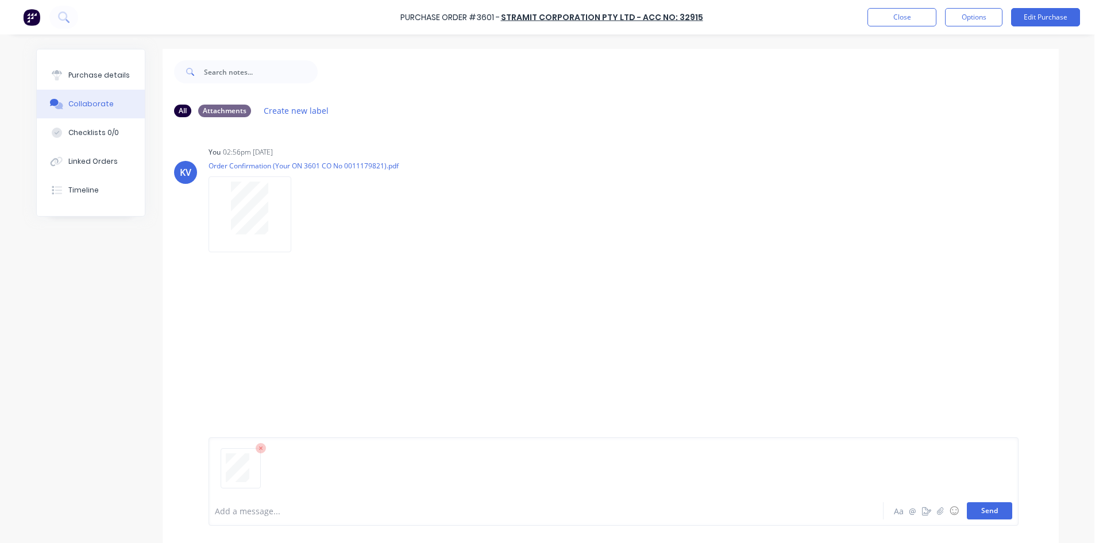
click at [989, 511] on button "Send" at bounding box center [989, 510] width 45 height 17
click at [992, 507] on button "Send" at bounding box center [989, 510] width 45 height 17
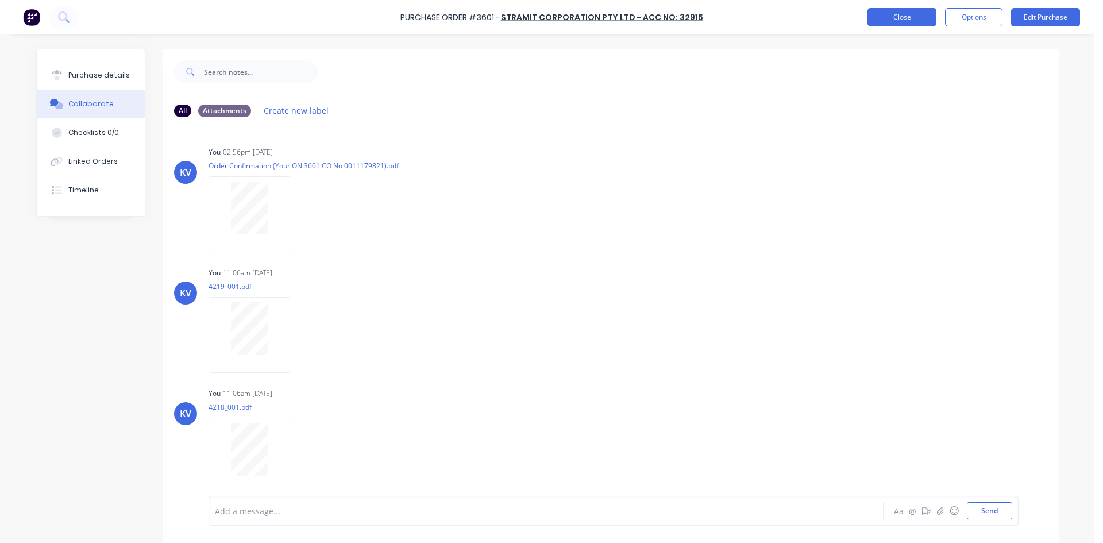
click at [901, 25] on button "Close" at bounding box center [901, 17] width 69 height 18
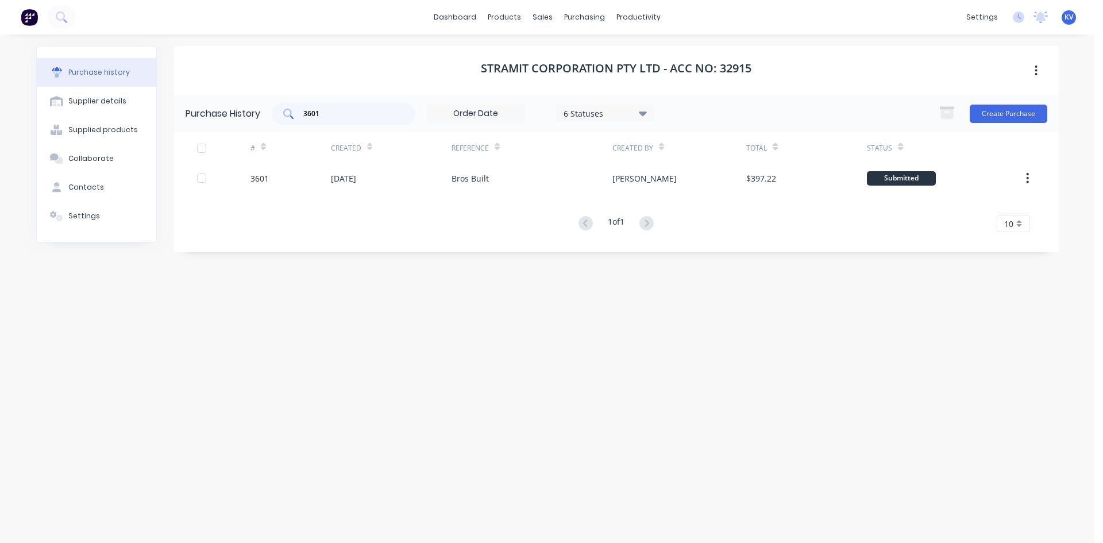
click at [346, 117] on input "3601" at bounding box center [349, 113] width 95 height 11
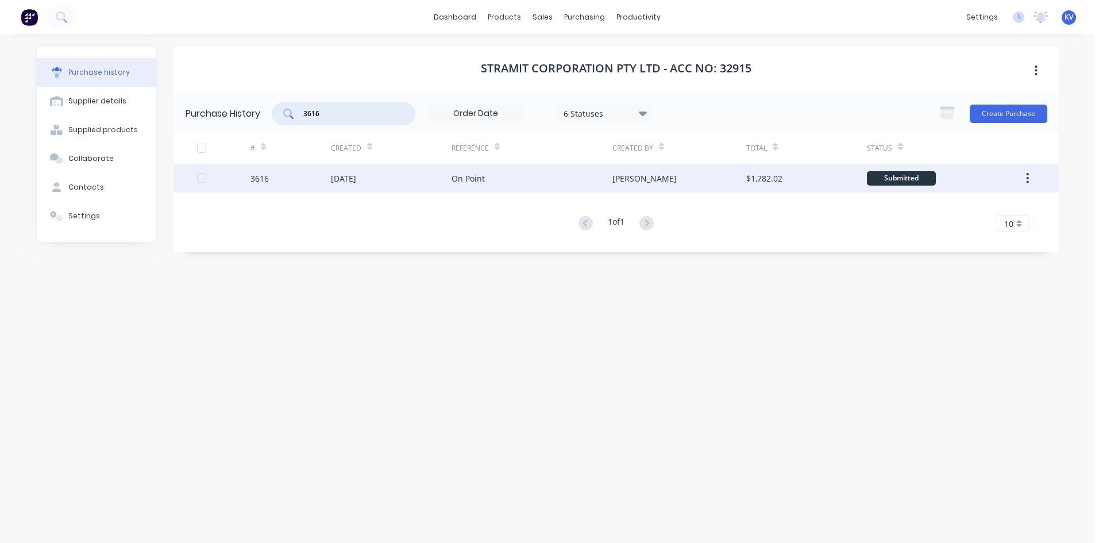
type input "3616"
click at [356, 178] on div "[DATE]" at bounding box center [343, 178] width 25 height 12
type textarea "x"
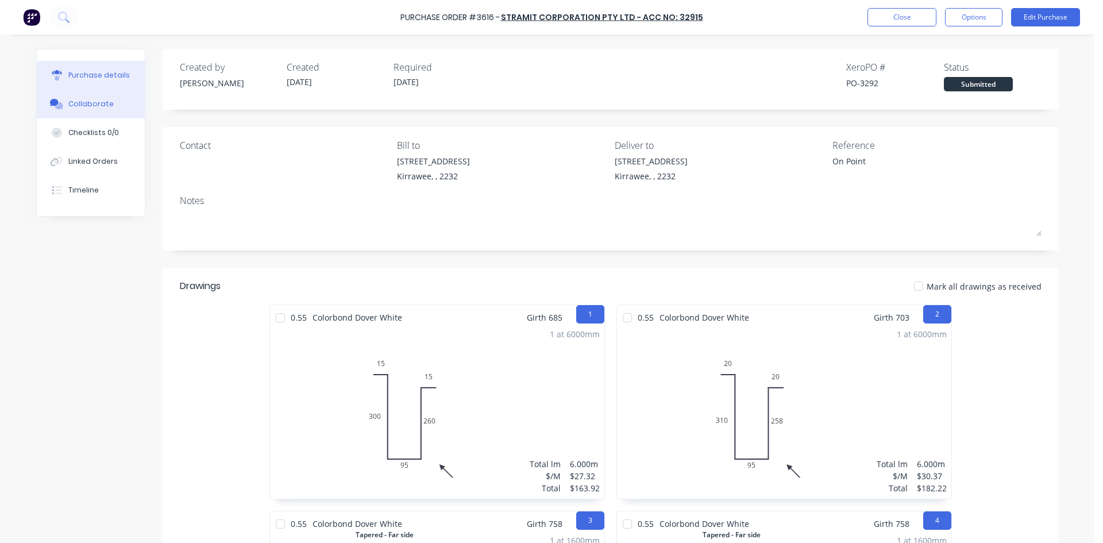
click at [93, 98] on button "Collaborate" at bounding box center [91, 104] width 108 height 29
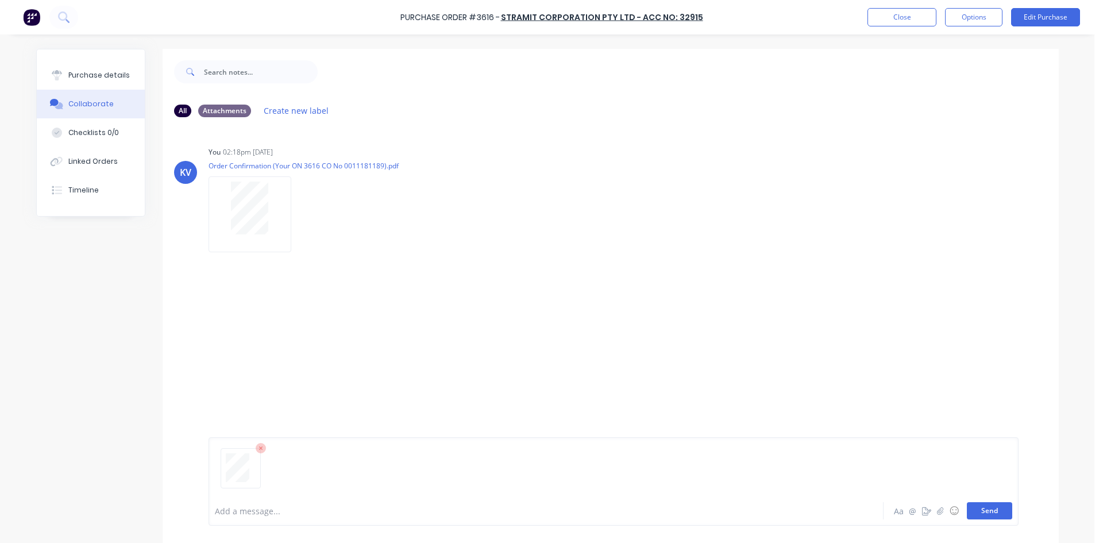
click at [991, 506] on button "Send" at bounding box center [989, 510] width 45 height 17
click at [971, 508] on button "Send" at bounding box center [989, 510] width 45 height 17
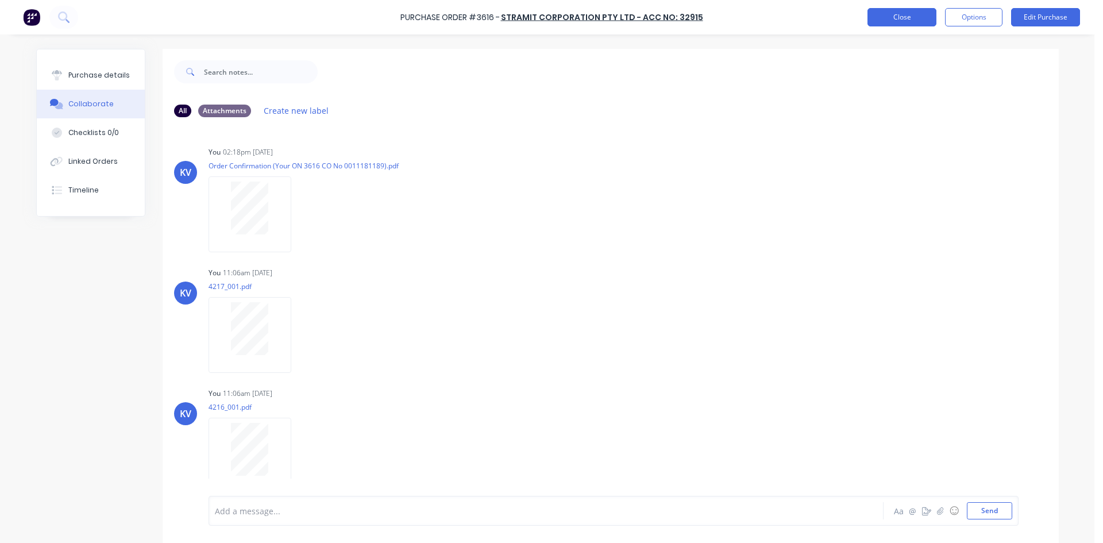
click at [896, 20] on button "Close" at bounding box center [901, 17] width 69 height 18
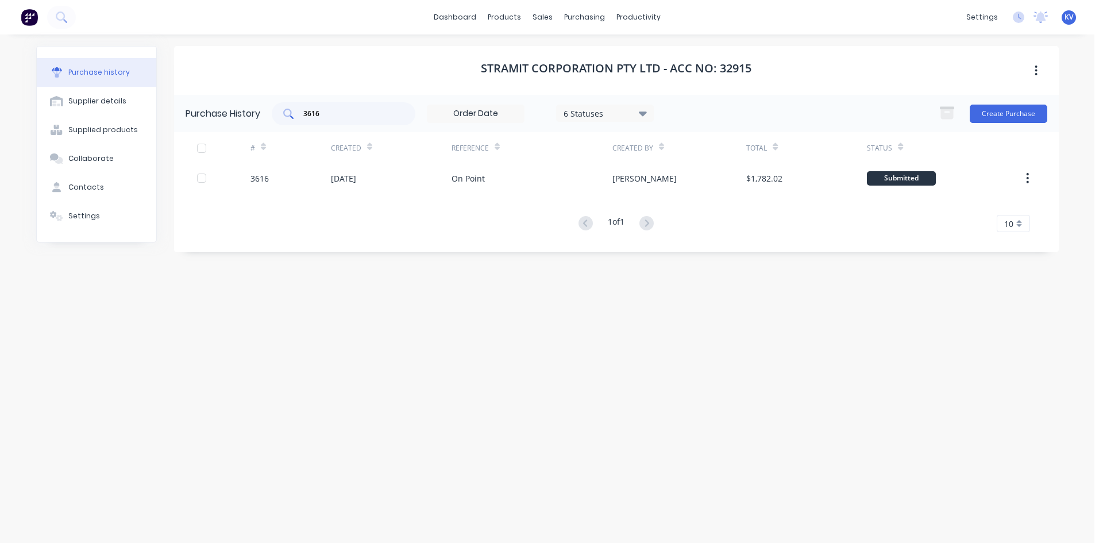
click at [366, 111] on input "3616" at bounding box center [349, 113] width 95 height 11
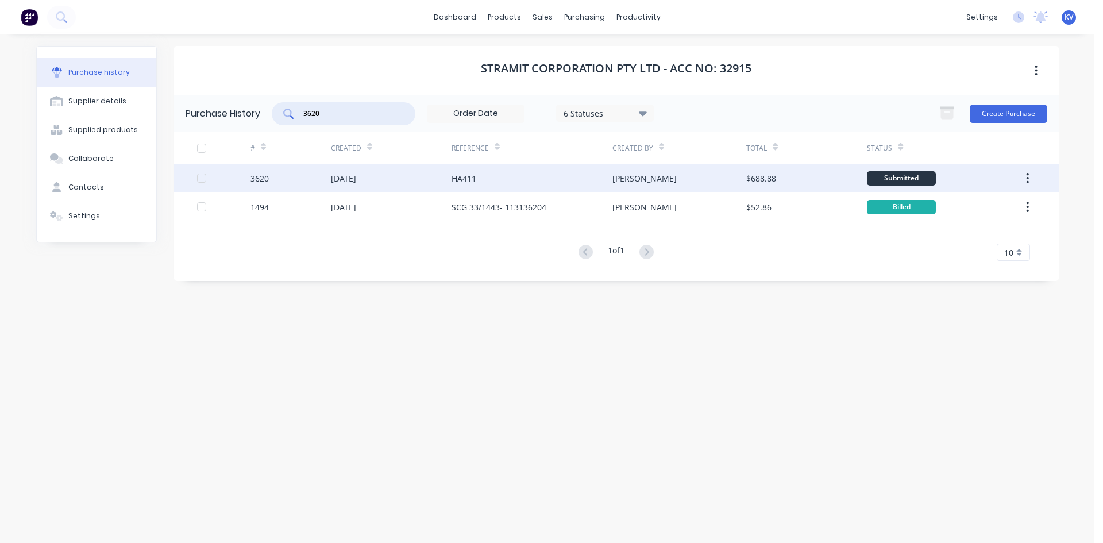
type input "3620"
click at [390, 180] on div "[DATE]" at bounding box center [391, 178] width 121 height 29
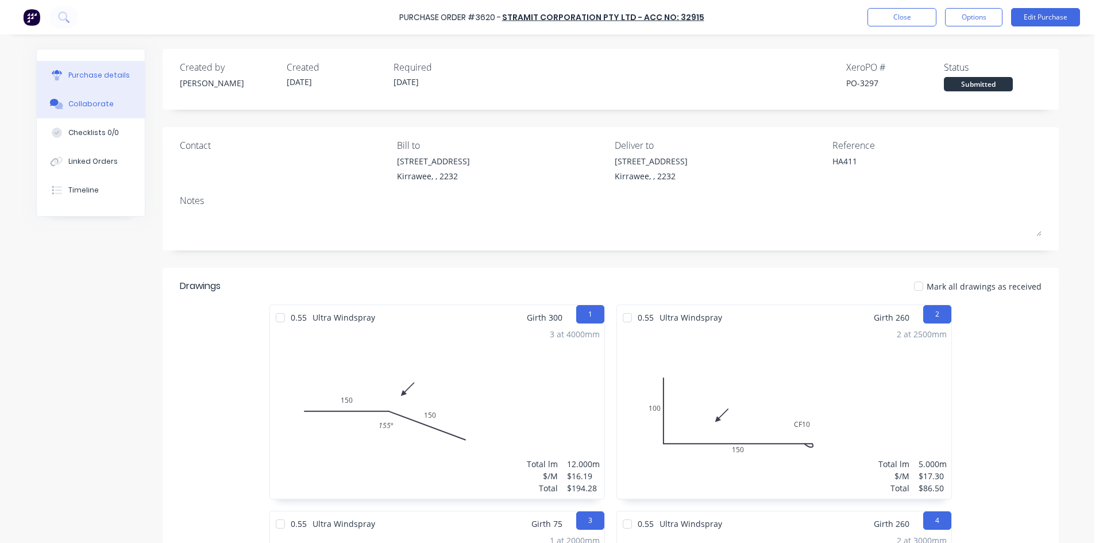
click at [111, 105] on button "Collaborate" at bounding box center [91, 104] width 108 height 29
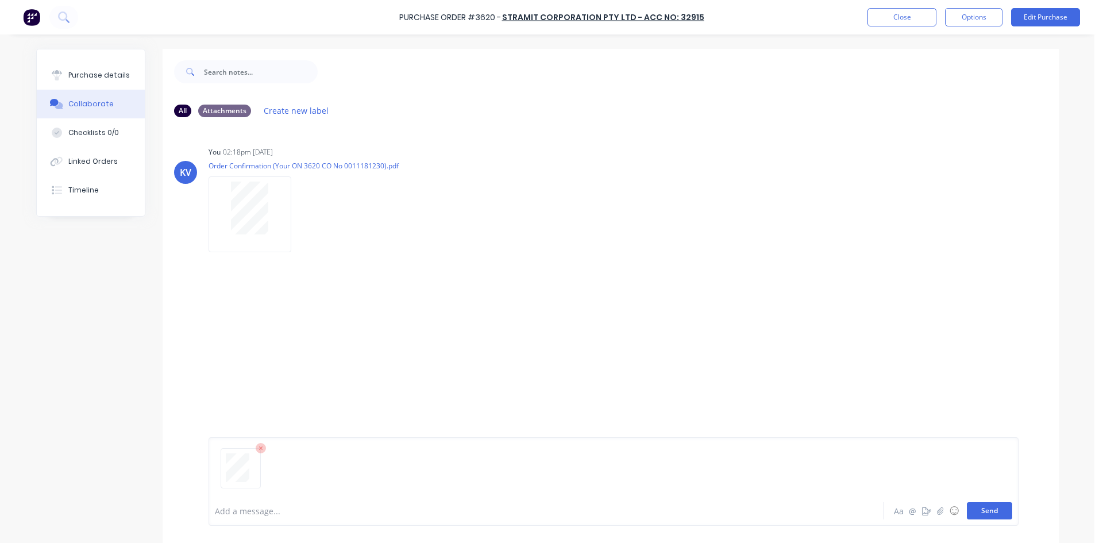
click at [980, 507] on button "Send" at bounding box center [989, 510] width 45 height 17
click at [929, 25] on button "Close" at bounding box center [901, 17] width 69 height 18
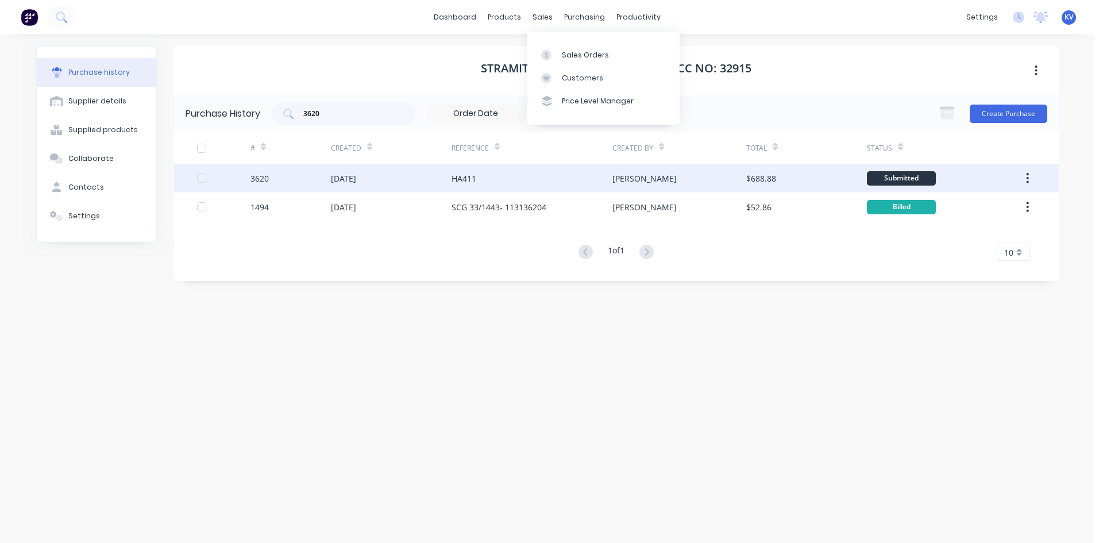
click at [280, 186] on div "3620" at bounding box center [290, 178] width 80 height 29
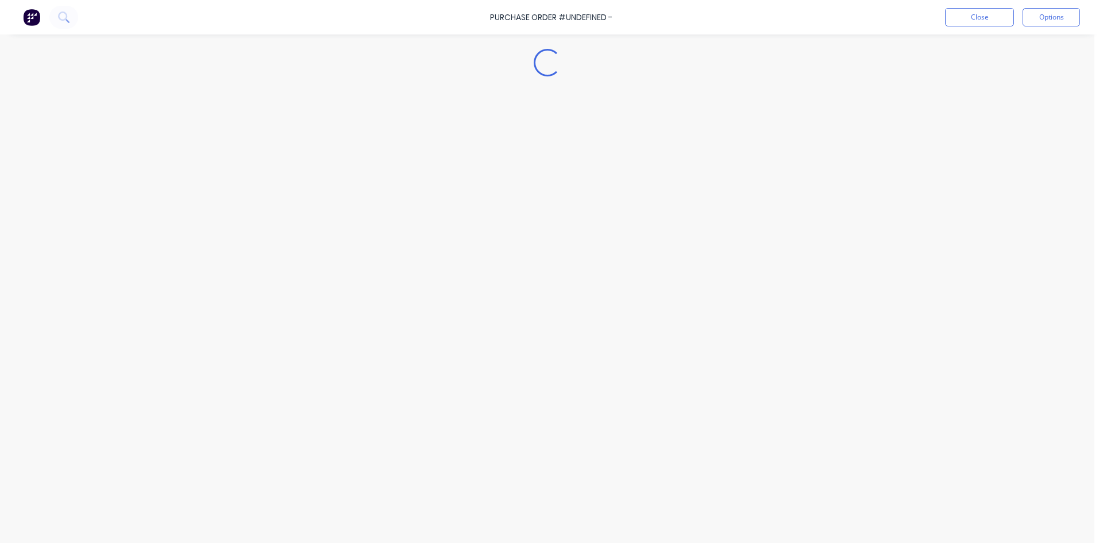
type textarea "x"
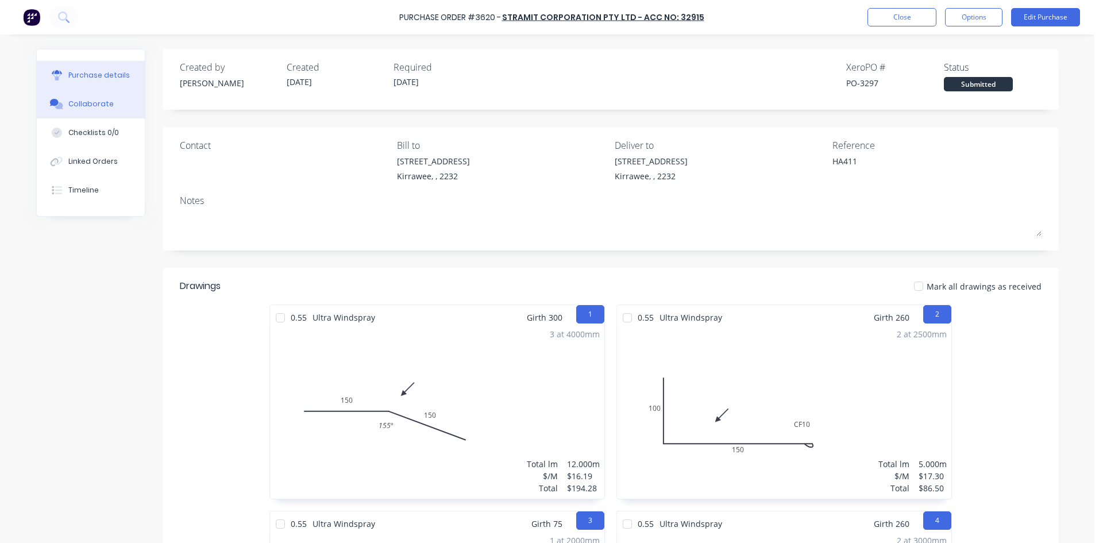
click at [80, 97] on button "Collaborate" at bounding box center [91, 104] width 108 height 29
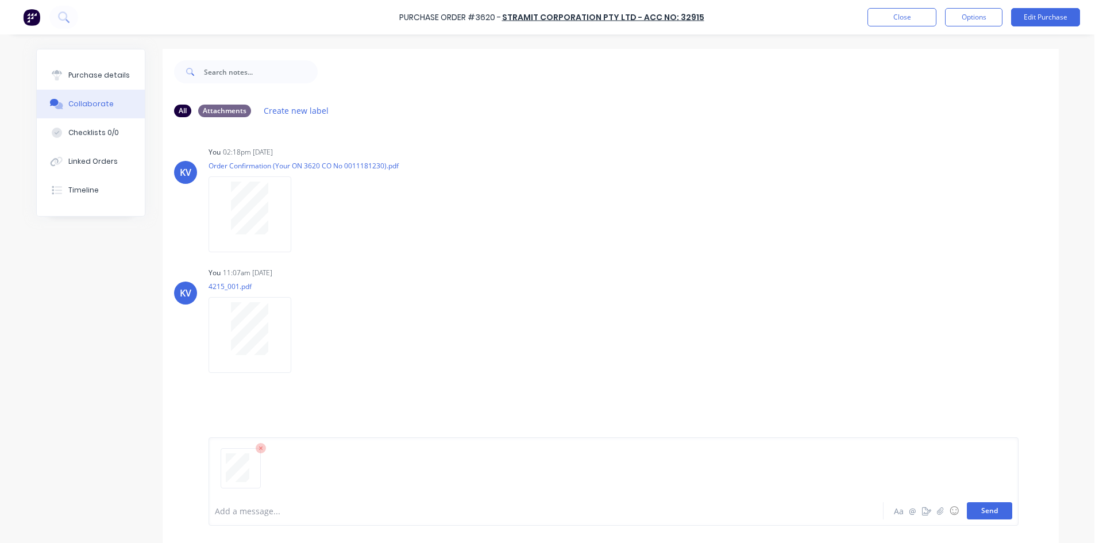
click at [995, 513] on button "Send" at bounding box center [989, 510] width 45 height 17
click at [890, 24] on button "Close" at bounding box center [901, 17] width 69 height 18
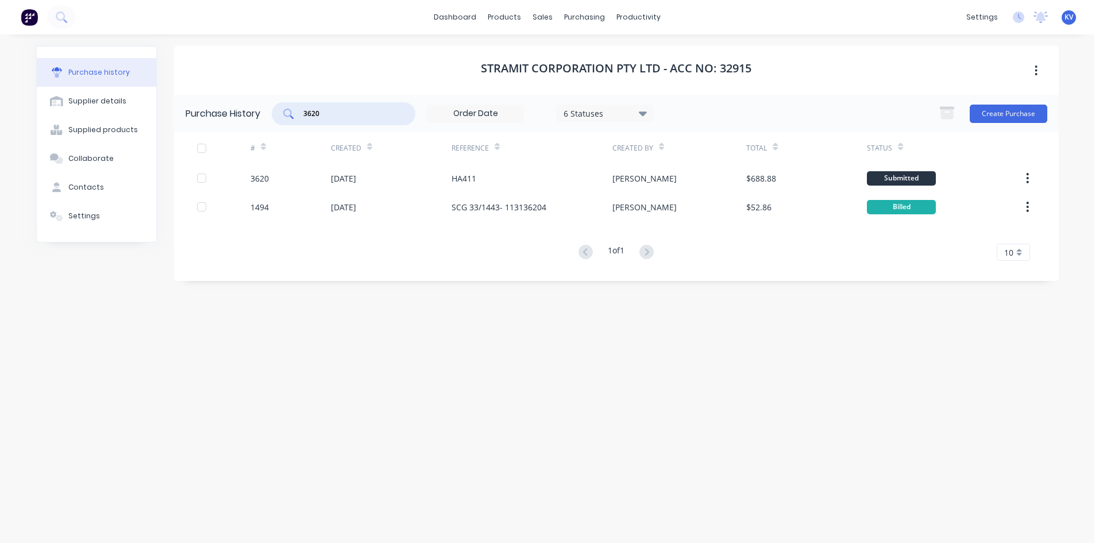
click at [320, 119] on input "3620" at bounding box center [349, 113] width 95 height 11
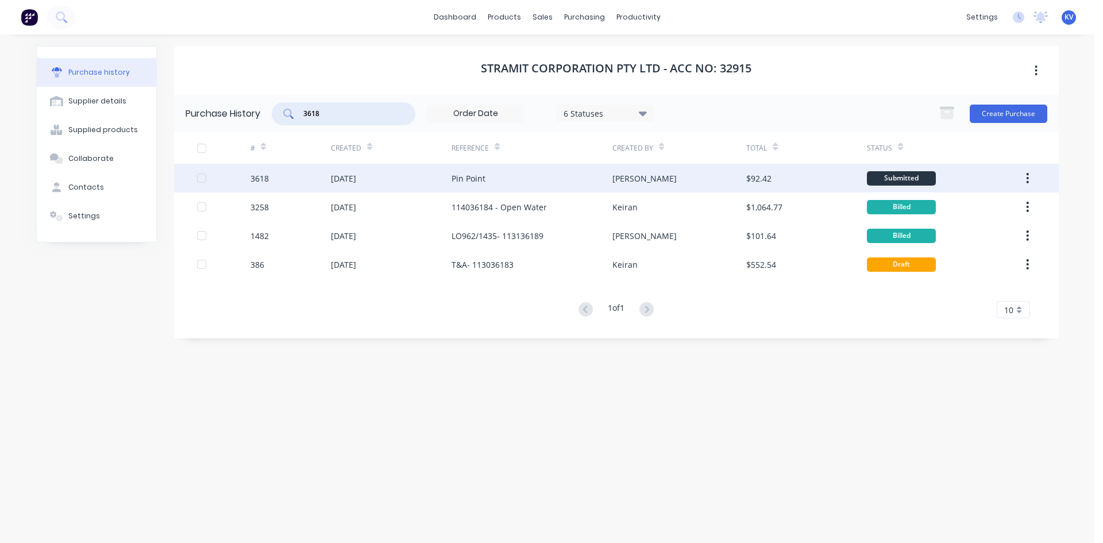
type input "3618"
click at [380, 172] on div "[DATE]" at bounding box center [391, 178] width 121 height 29
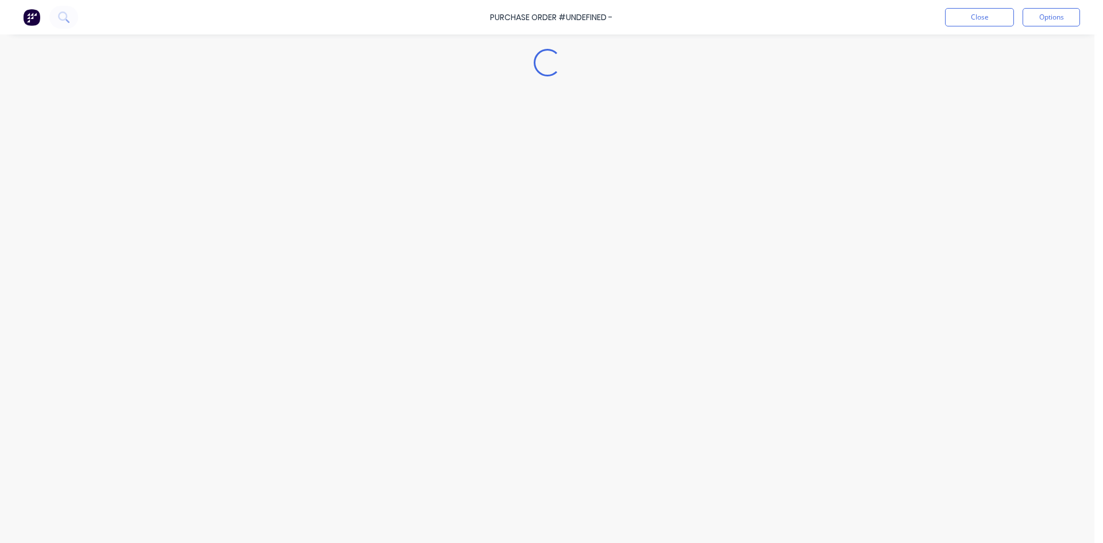
type textarea "x"
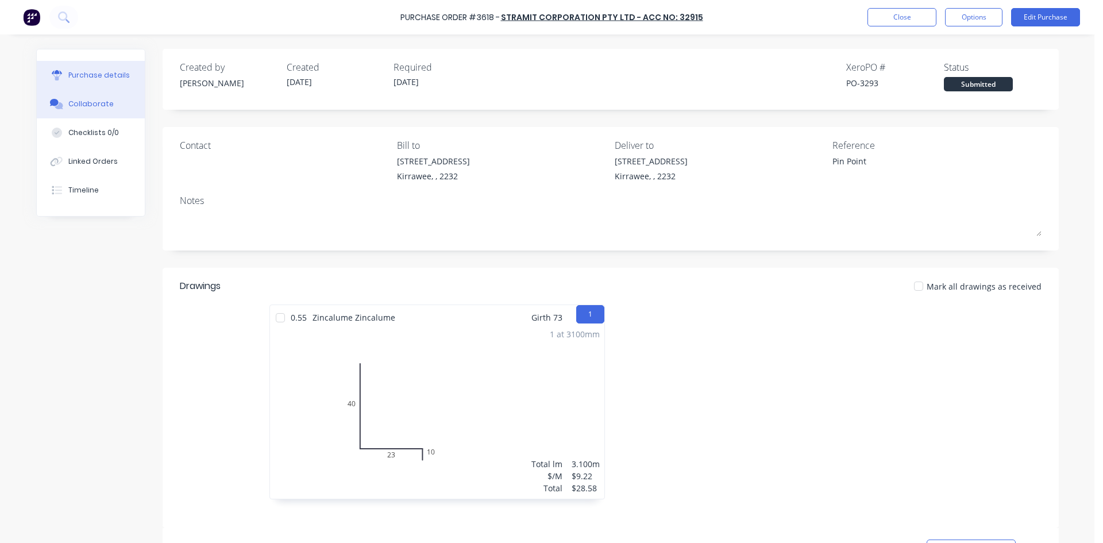
click at [74, 93] on button "Collaborate" at bounding box center [91, 104] width 108 height 29
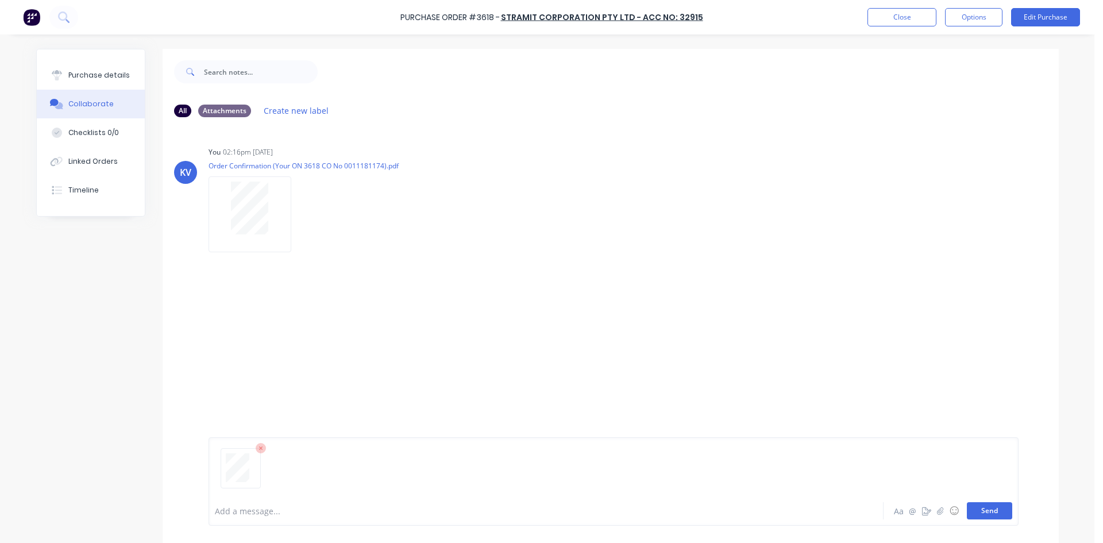
click at [990, 514] on button "Send" at bounding box center [989, 510] width 45 height 17
click at [885, 19] on button "Close" at bounding box center [901, 17] width 69 height 18
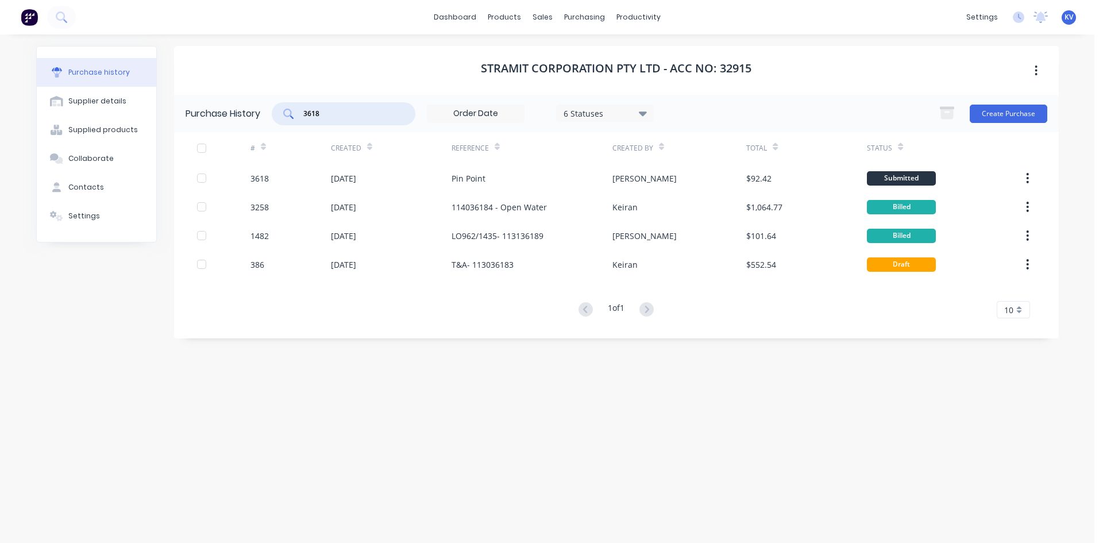
drag, startPoint x: 363, startPoint y: 109, endPoint x: 245, endPoint y: 106, distance: 118.4
click at [245, 106] on div "Purchase History 3618 6 Statuses 6 Statuses Create Purchase" at bounding box center [616, 113] width 885 height 37
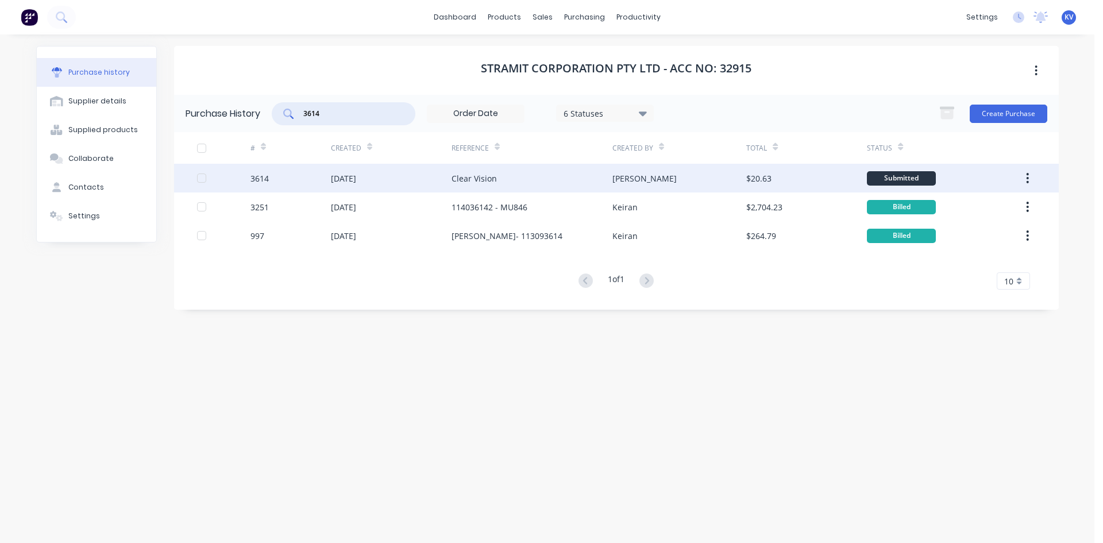
type input "3614"
click at [390, 185] on div "[DATE]" at bounding box center [391, 178] width 121 height 29
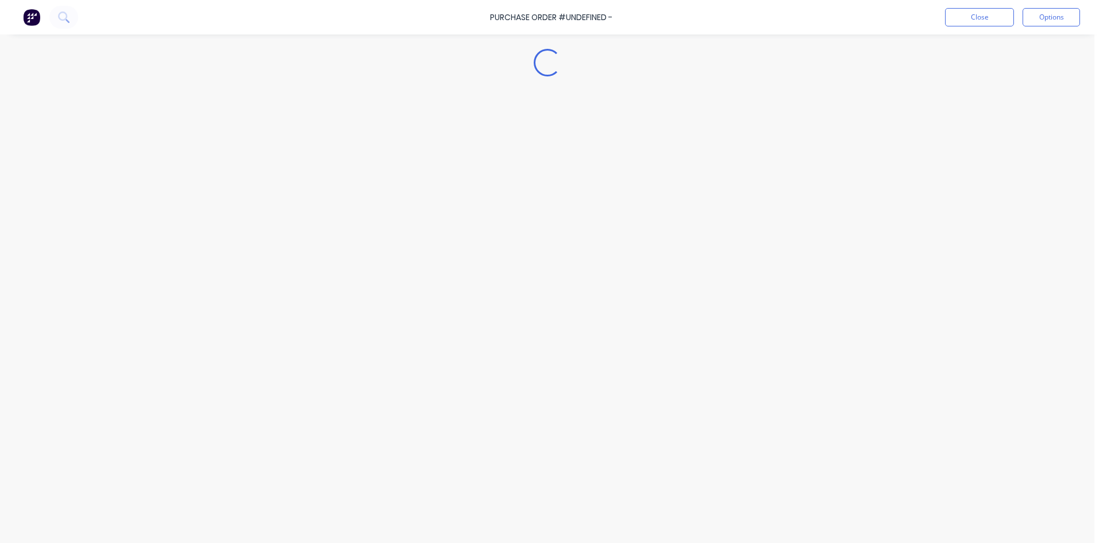
type textarea "x"
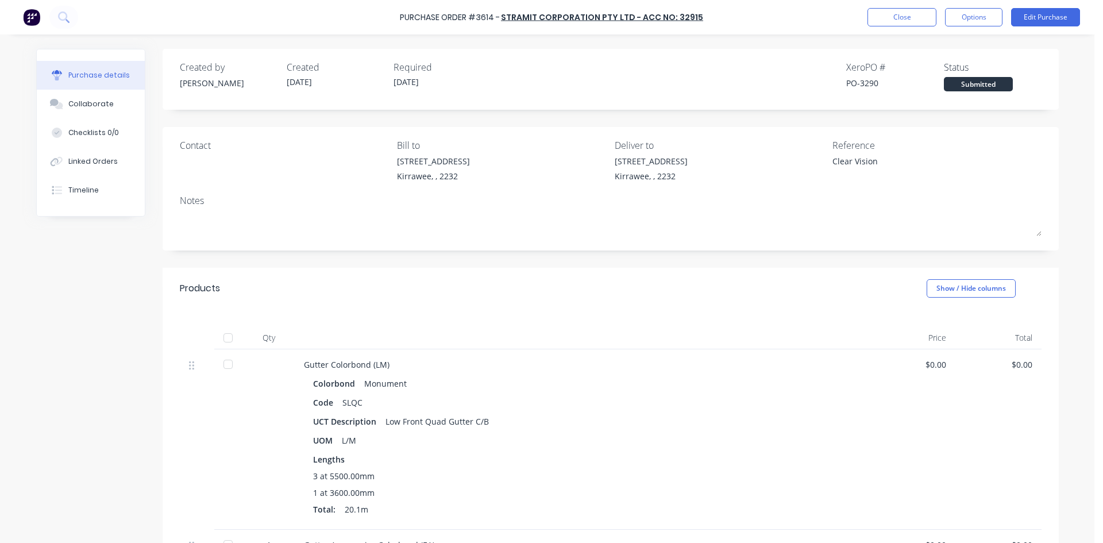
click at [65, 97] on button "Collaborate" at bounding box center [91, 104] width 108 height 29
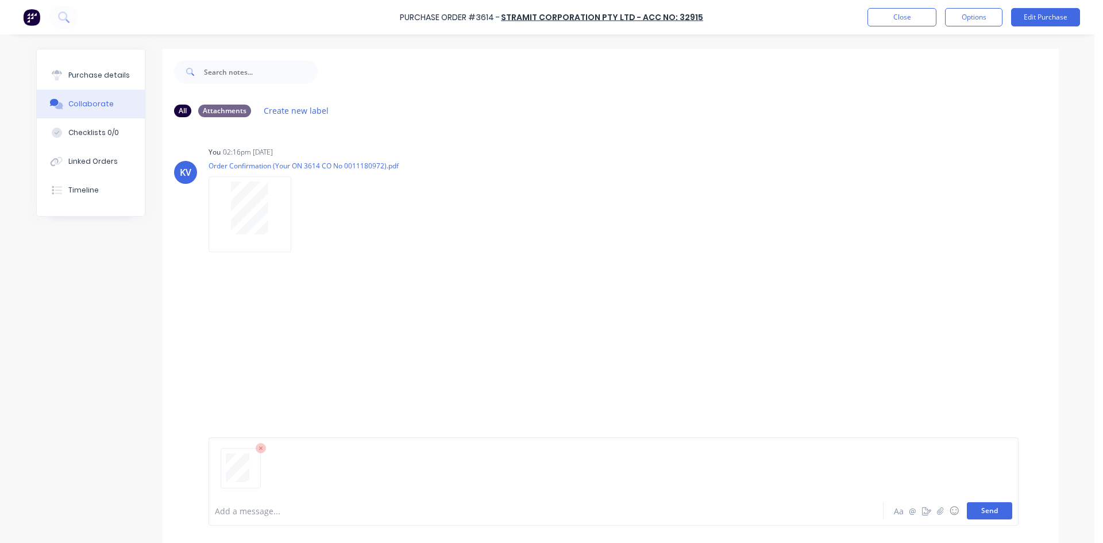
click at [986, 514] on button "Send" at bounding box center [989, 510] width 45 height 17
click at [888, 11] on button "Close" at bounding box center [901, 17] width 69 height 18
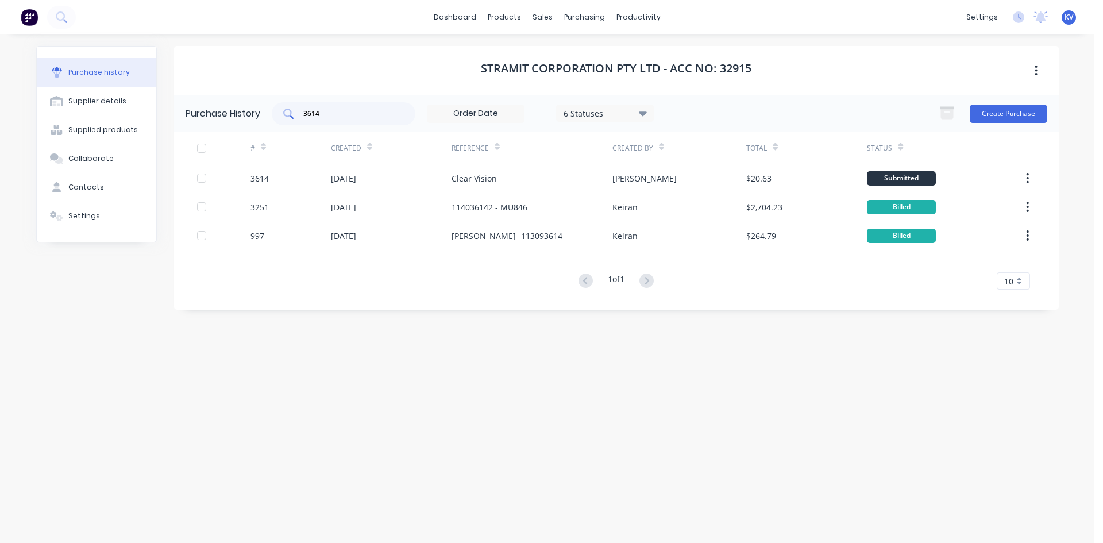
click at [381, 114] on input "3614" at bounding box center [349, 113] width 95 height 11
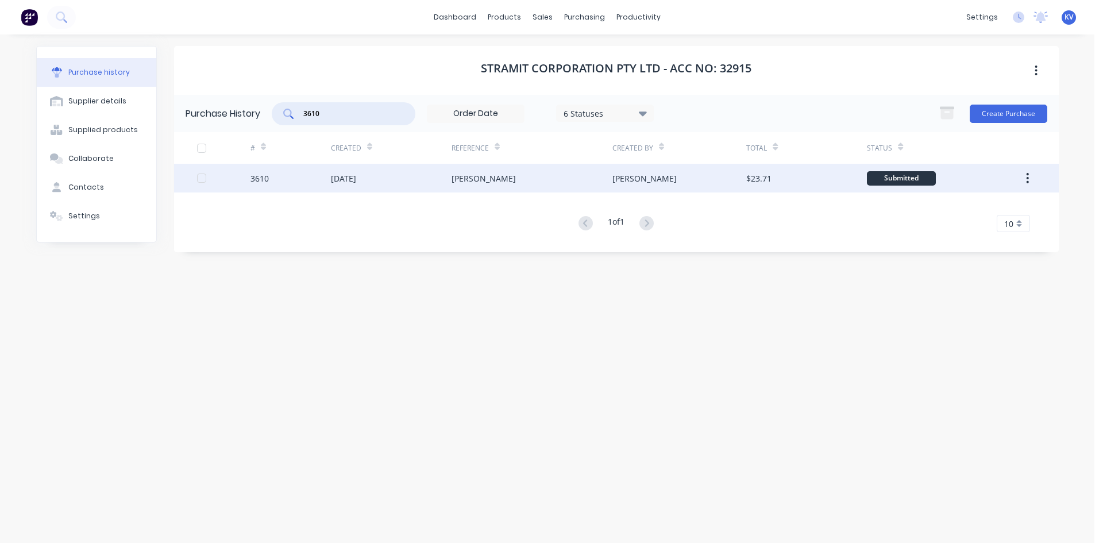
type input "3610"
click at [802, 173] on div "$23.71" at bounding box center [806, 178] width 121 height 29
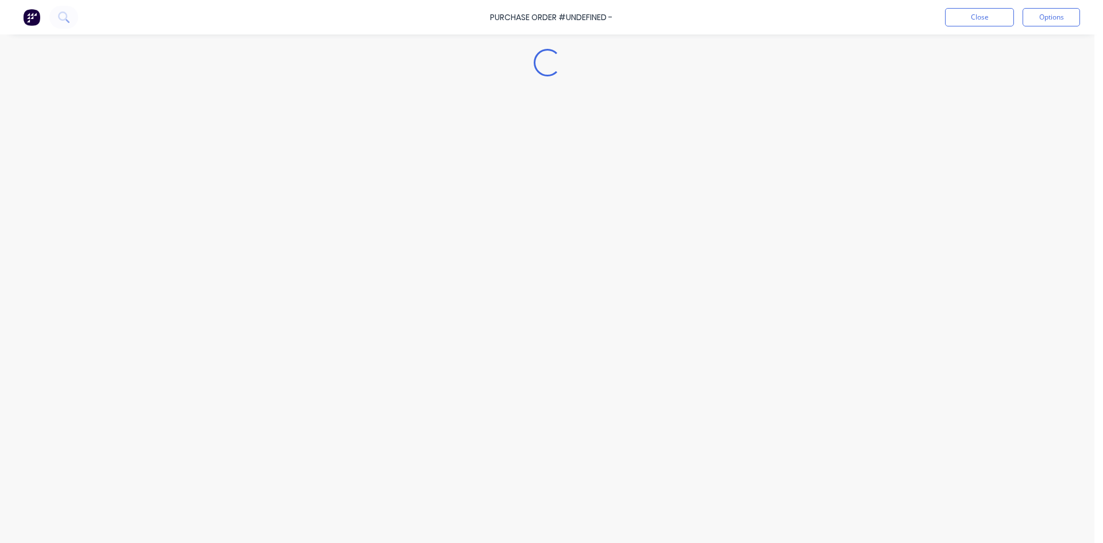
type textarea "x"
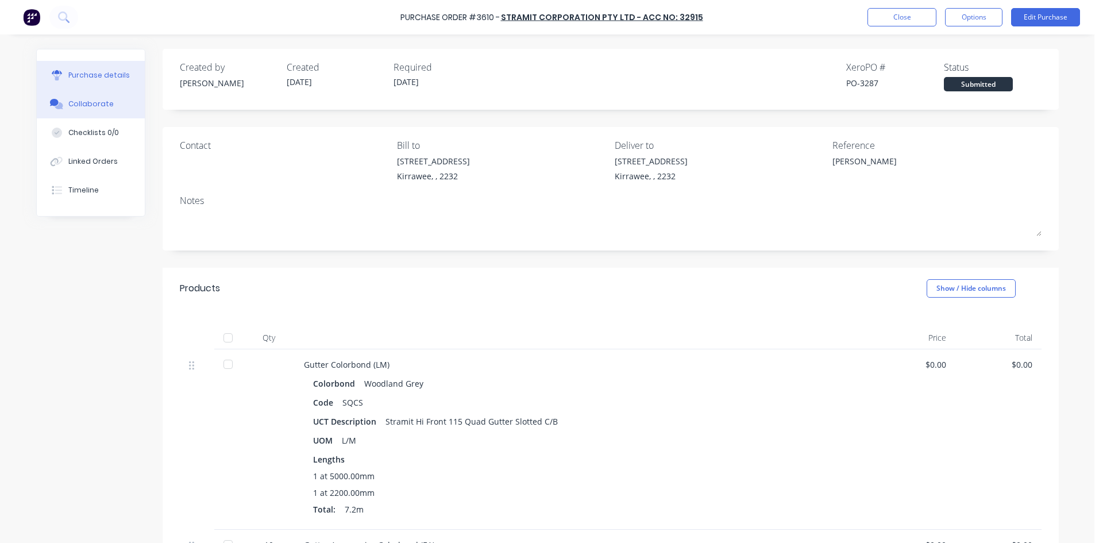
click at [96, 99] on div "Collaborate" at bounding box center [90, 104] width 45 height 10
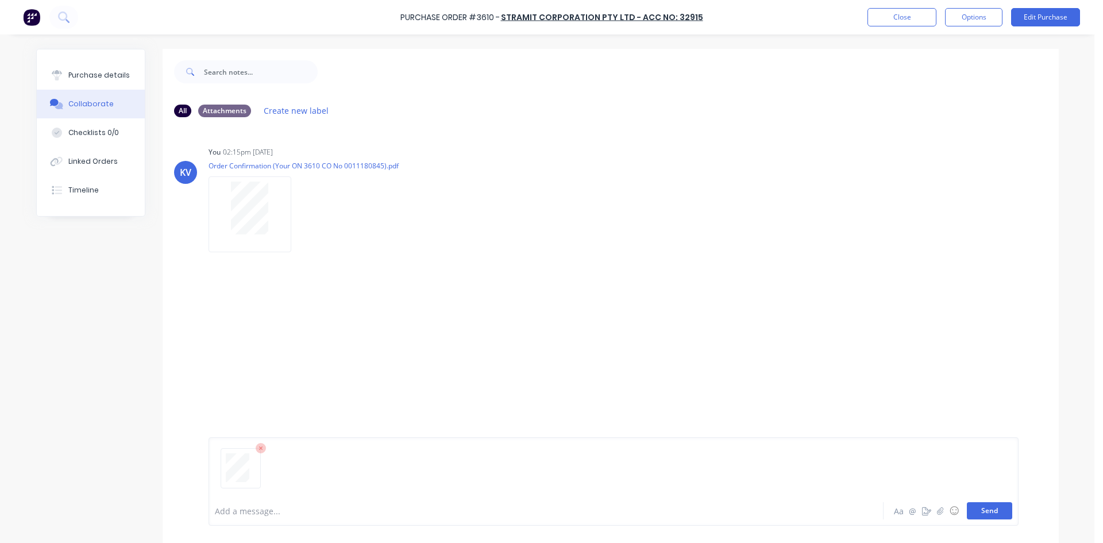
click at [976, 507] on button "Send" at bounding box center [989, 510] width 45 height 17
click at [890, 15] on button "Close" at bounding box center [901, 17] width 69 height 18
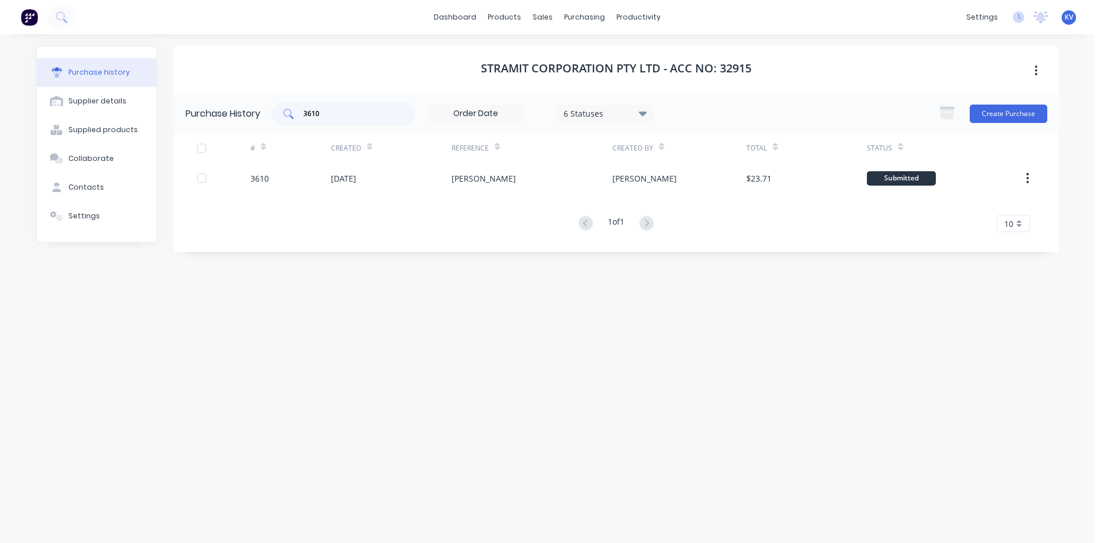
click at [333, 118] on input "3610" at bounding box center [349, 113] width 95 height 11
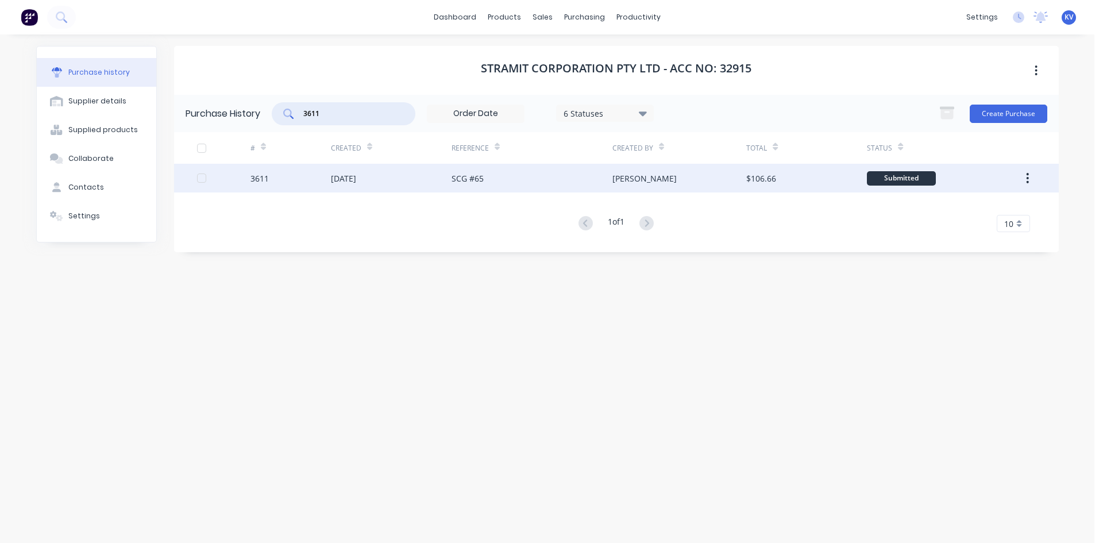
type input "3611"
click at [350, 183] on div "[DATE]" at bounding box center [343, 178] width 25 height 12
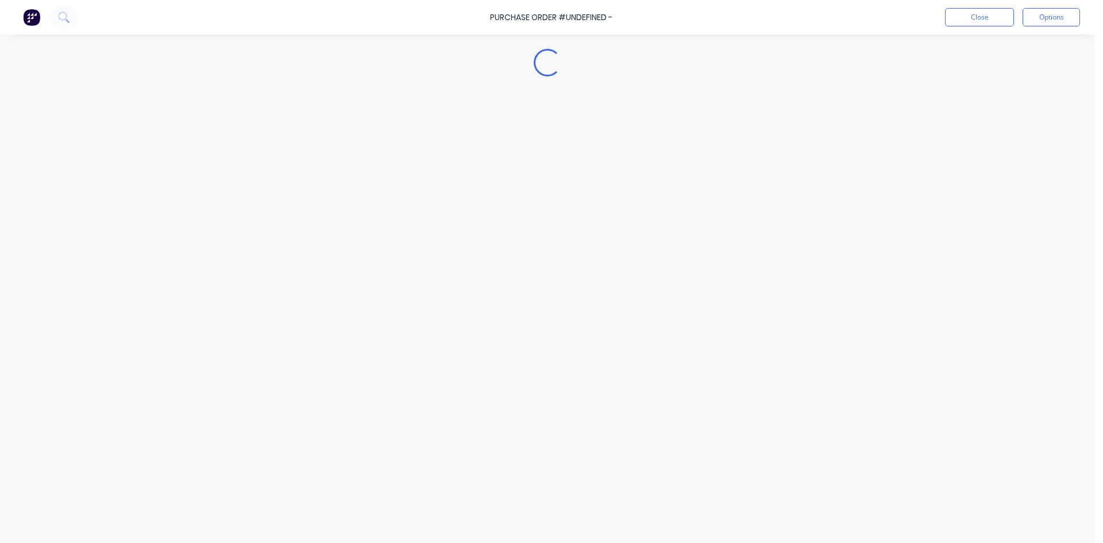
type textarea "x"
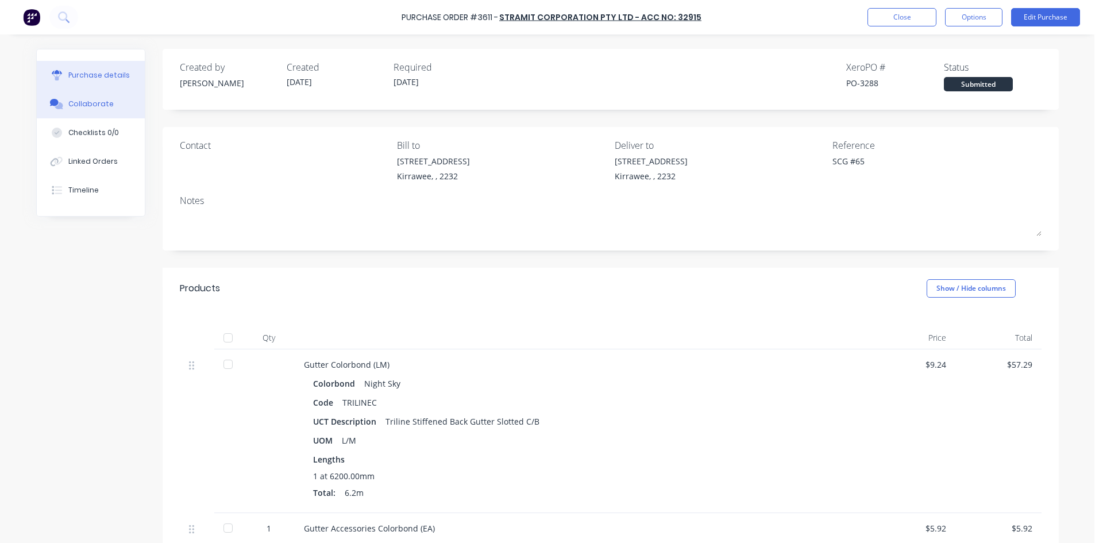
click at [73, 114] on button "Collaborate" at bounding box center [91, 104] width 108 height 29
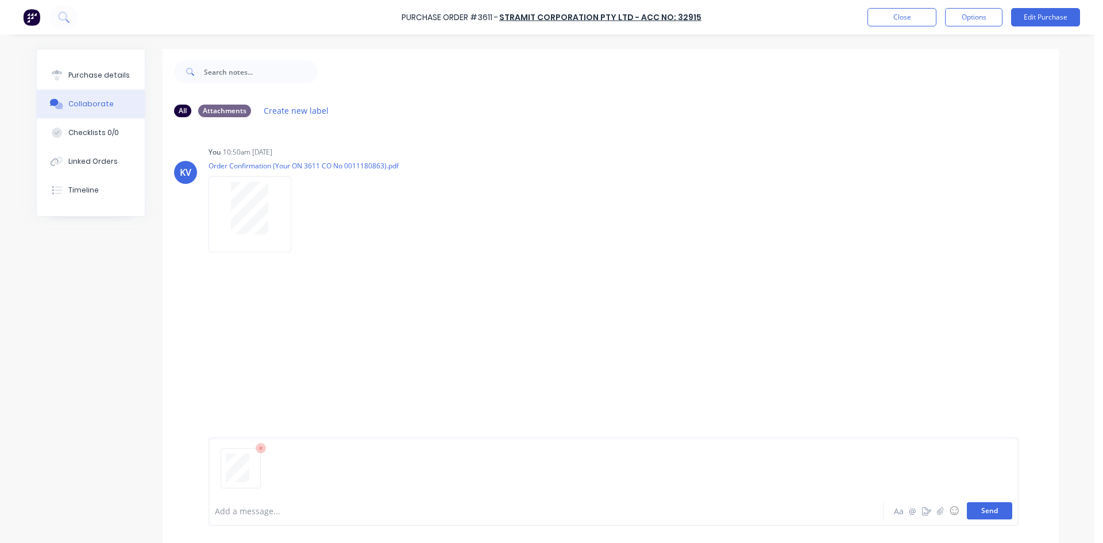
click at [970, 512] on button "Send" at bounding box center [989, 510] width 45 height 17
click at [905, 18] on button "Close" at bounding box center [901, 17] width 69 height 18
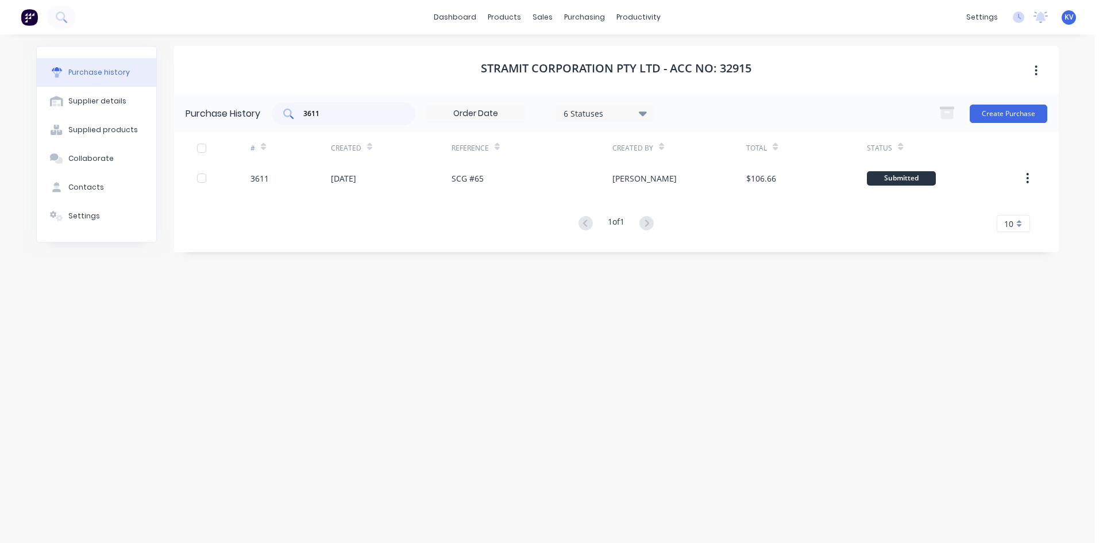
click at [349, 115] on input "3611" at bounding box center [349, 113] width 95 height 11
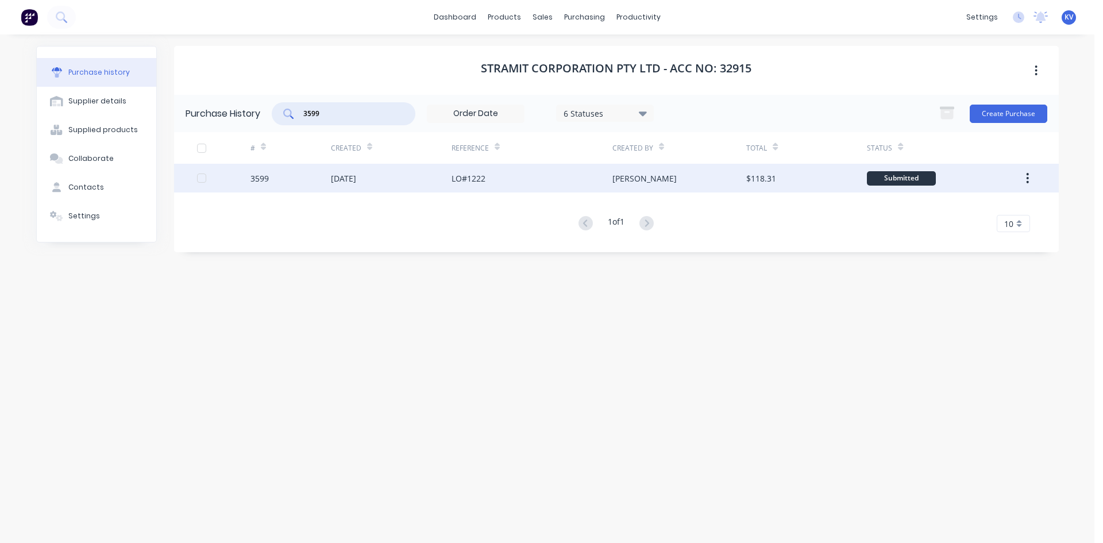
type input "3599"
click at [341, 186] on div "[DATE]" at bounding box center [391, 178] width 121 height 29
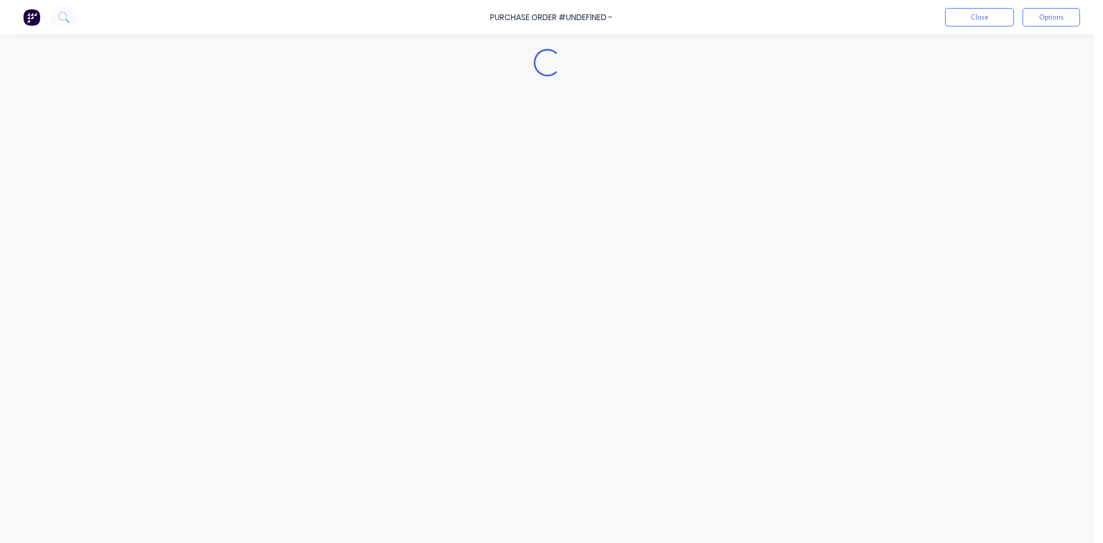
type textarea "x"
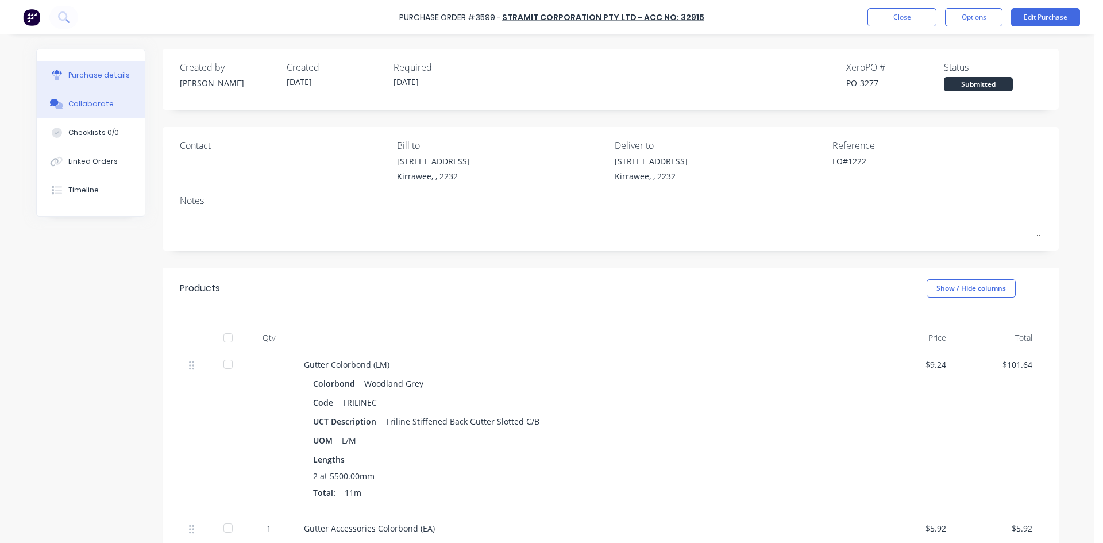
click at [71, 106] on div "Collaborate" at bounding box center [90, 104] width 45 height 10
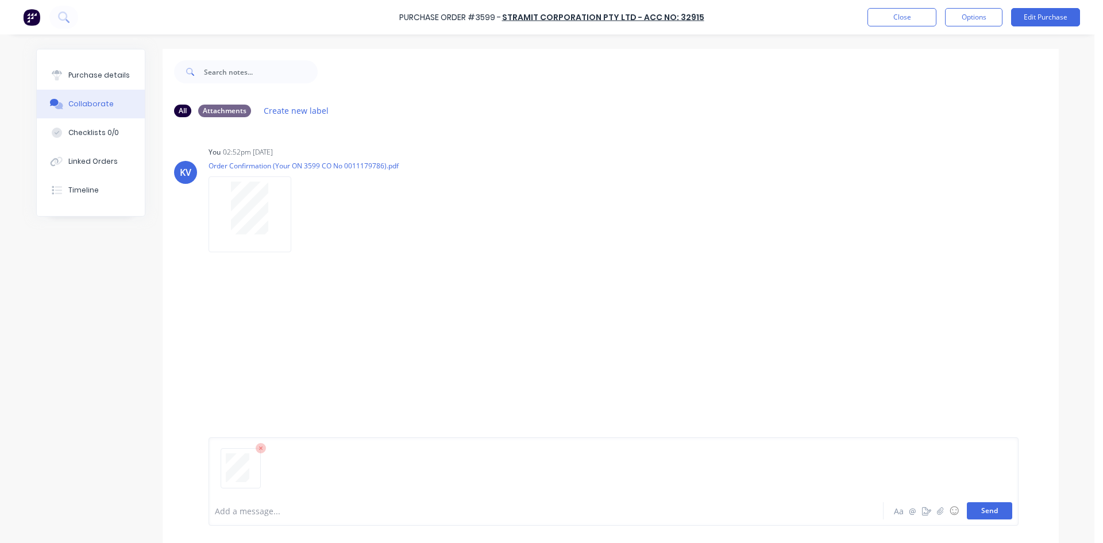
click at [990, 510] on button "Send" at bounding box center [989, 510] width 45 height 17
click at [888, 22] on button "Close" at bounding box center [901, 17] width 69 height 18
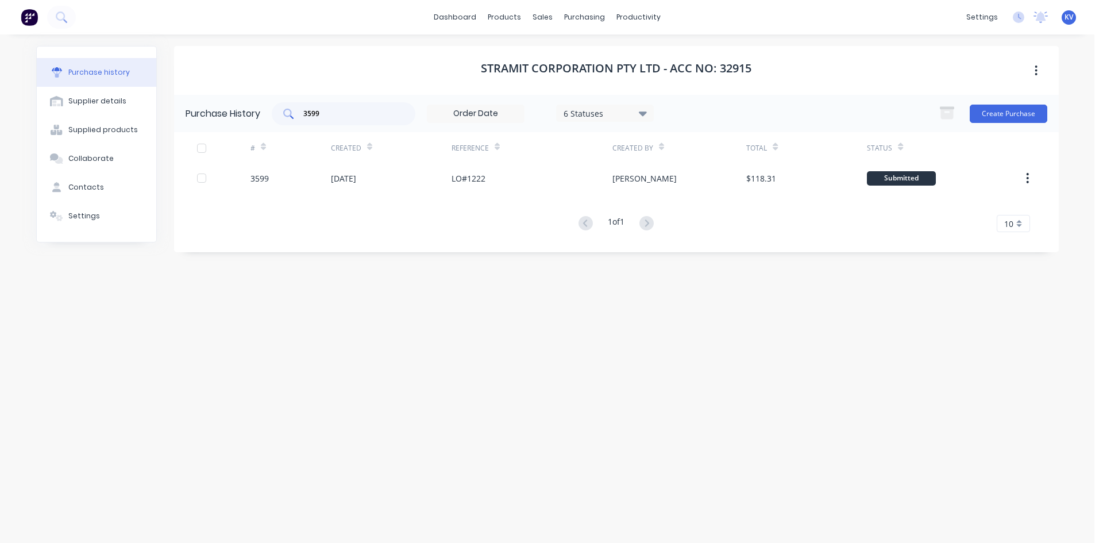
click at [366, 118] on input "3599" at bounding box center [349, 113] width 95 height 11
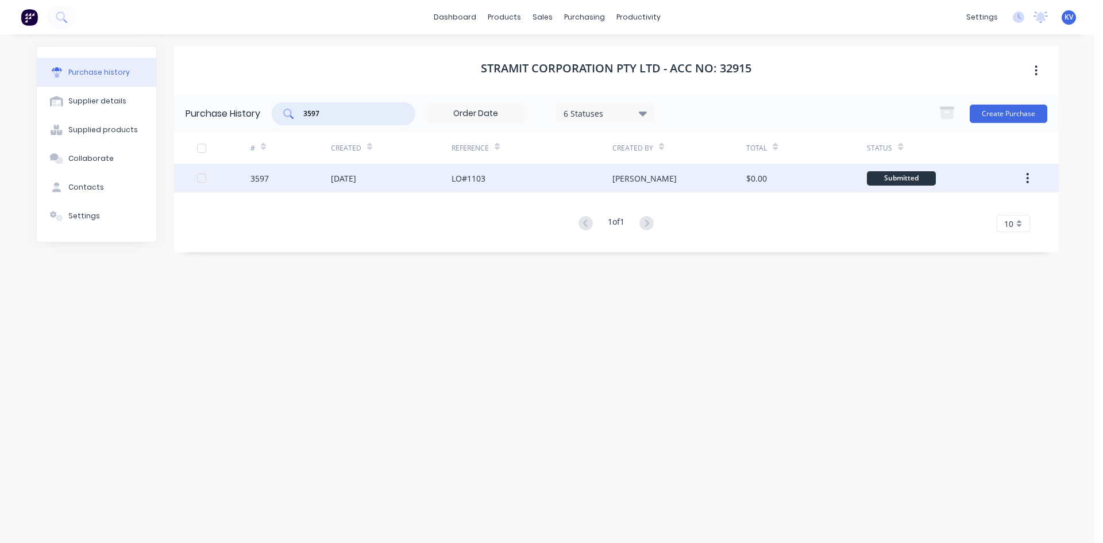
type input "3597"
click at [385, 166] on div "[DATE]" at bounding box center [391, 178] width 121 height 29
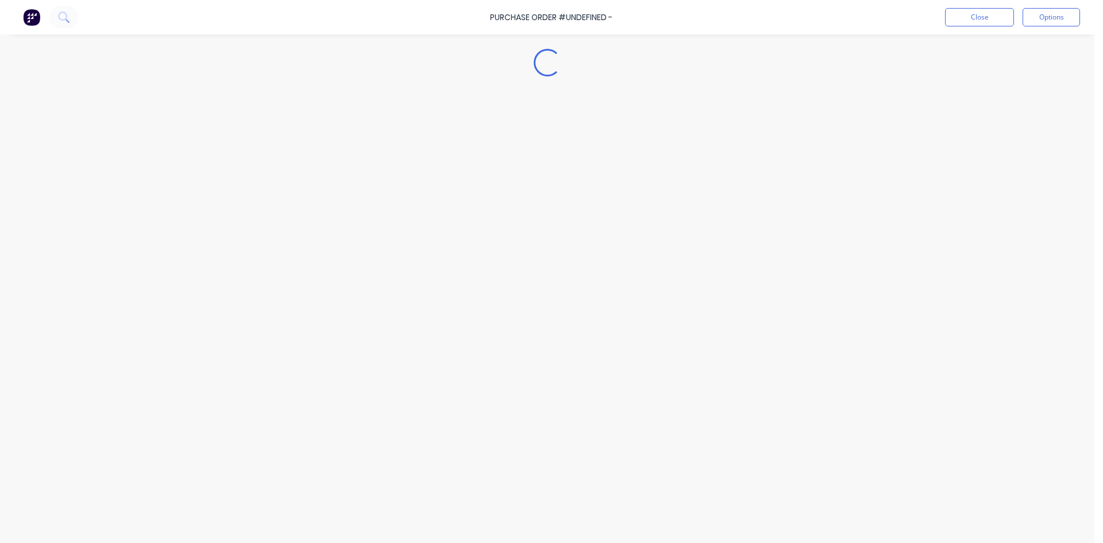
type textarea "x"
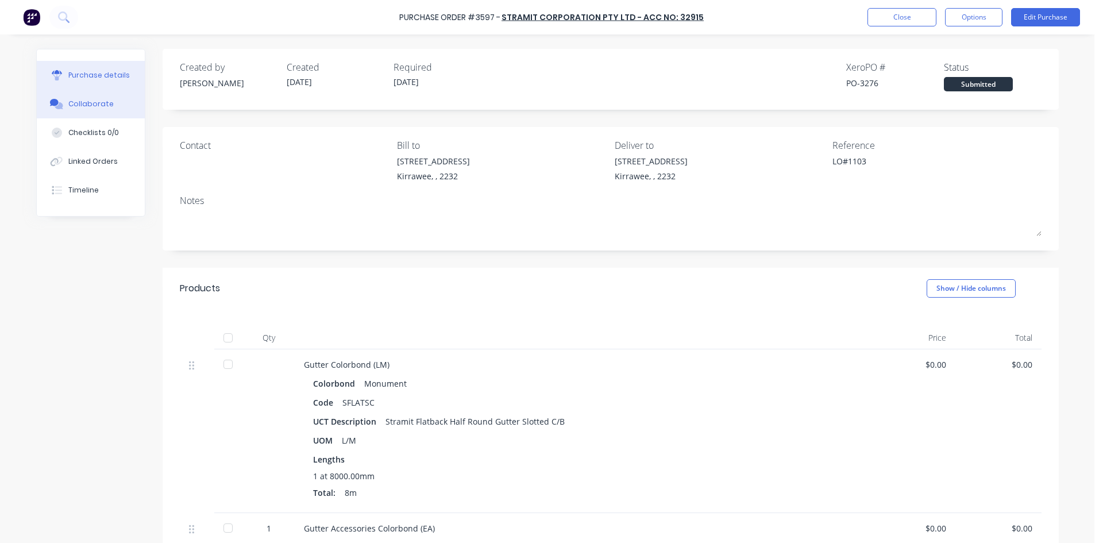
click at [98, 107] on div "Collaborate" at bounding box center [90, 104] width 45 height 10
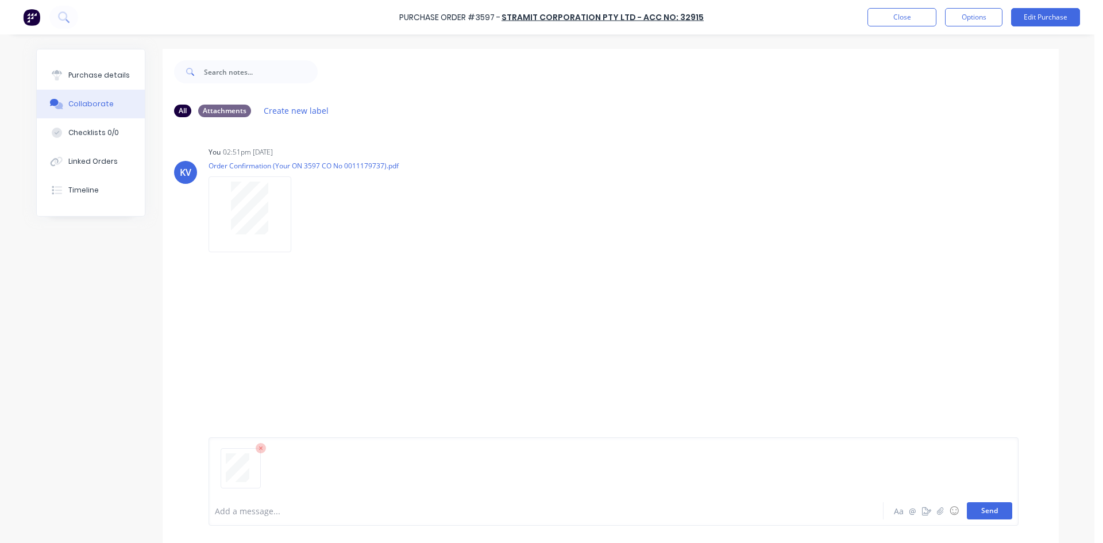
click at [978, 507] on button "Send" at bounding box center [989, 510] width 45 height 17
click at [884, 14] on button "Close" at bounding box center [901, 17] width 69 height 18
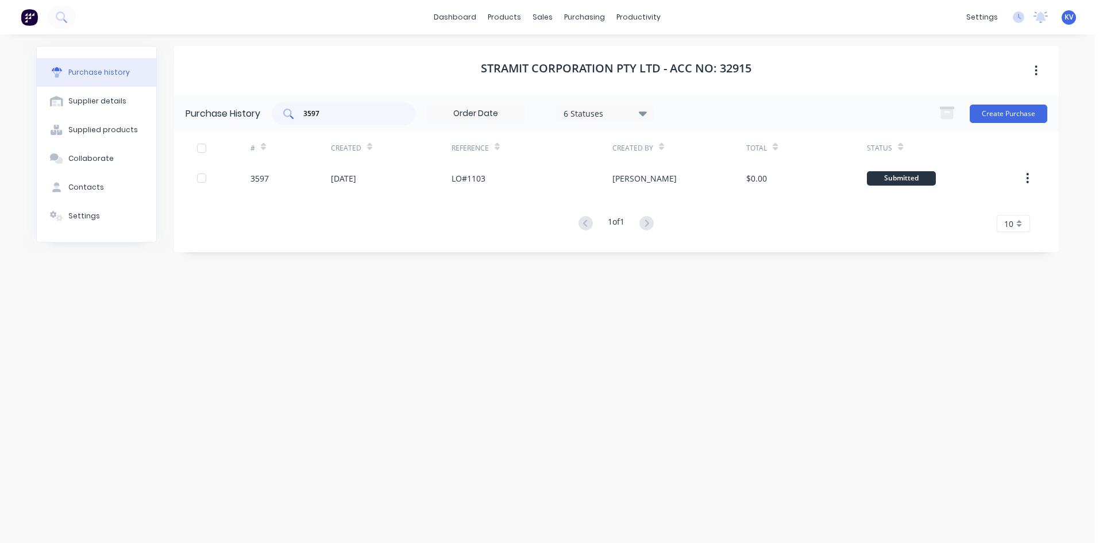
drag, startPoint x: 358, startPoint y: 125, endPoint x: 358, endPoint y: 106, distance: 19.0
click at [331, 113] on div "3597" at bounding box center [344, 113] width 144 height 23
drag, startPoint x: 358, startPoint y: 106, endPoint x: 281, endPoint y: 102, distance: 77.6
click at [283, 107] on div "3597" at bounding box center [344, 113] width 144 height 23
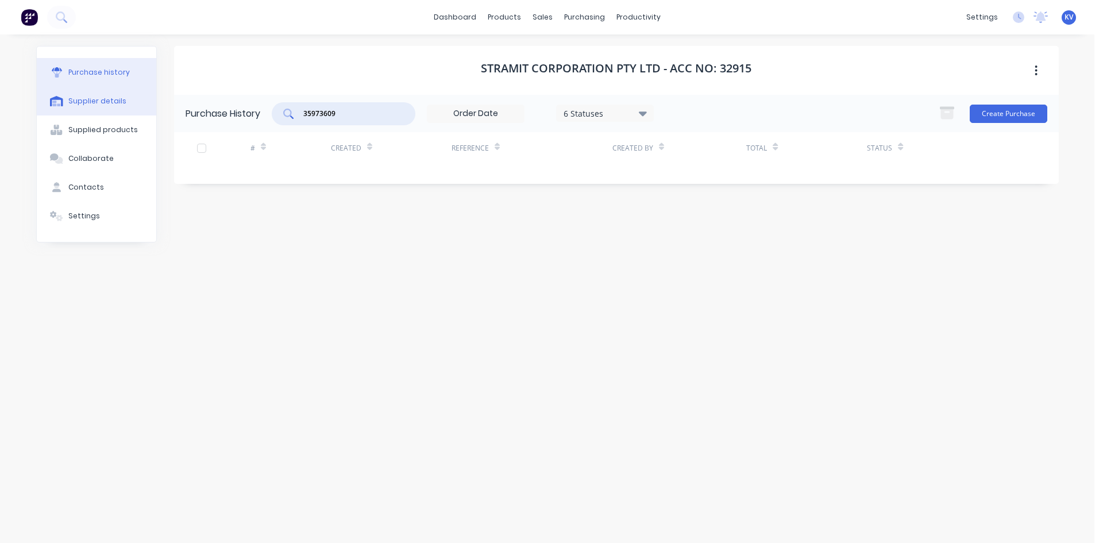
drag, startPoint x: 345, startPoint y: 113, endPoint x: 113, endPoint y: 106, distance: 232.2
click at [113, 106] on div "Purchase history Supplier details Supplied products Collaborate Contacts Settin…" at bounding box center [547, 283] width 1023 height 474
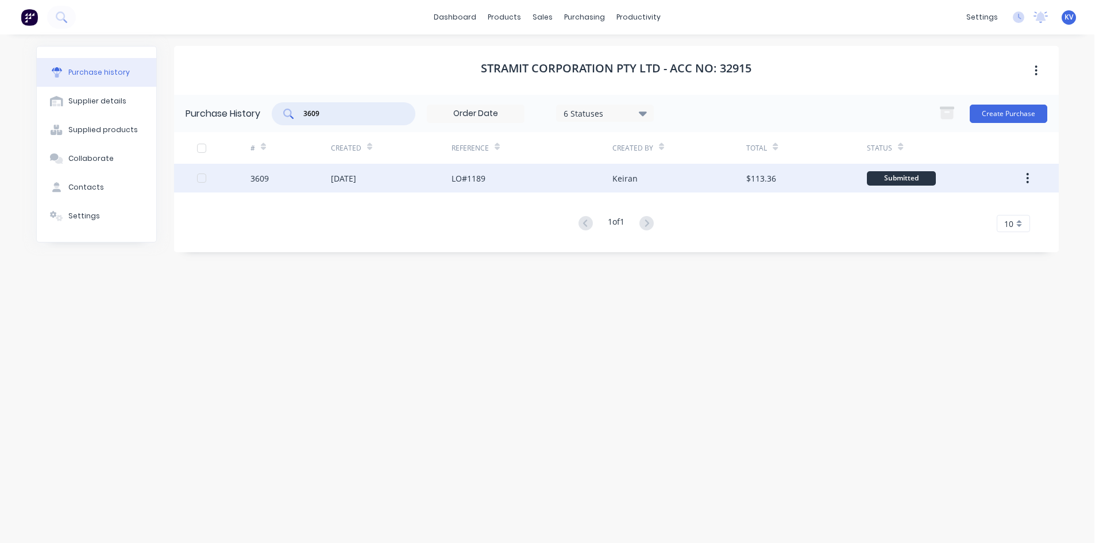
type input "3609"
click at [362, 171] on div "[DATE]" at bounding box center [391, 178] width 121 height 29
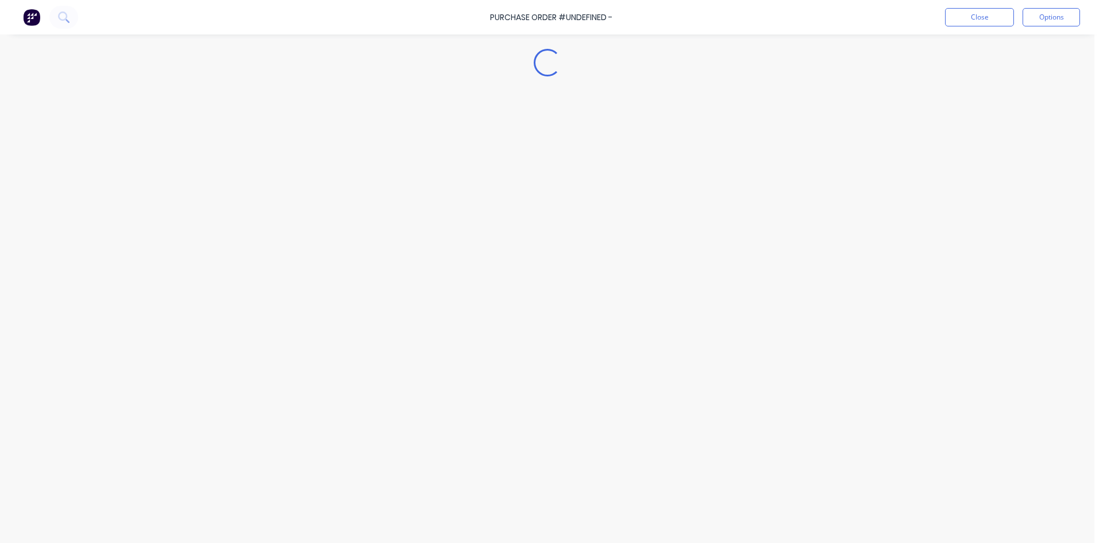
type textarea "x"
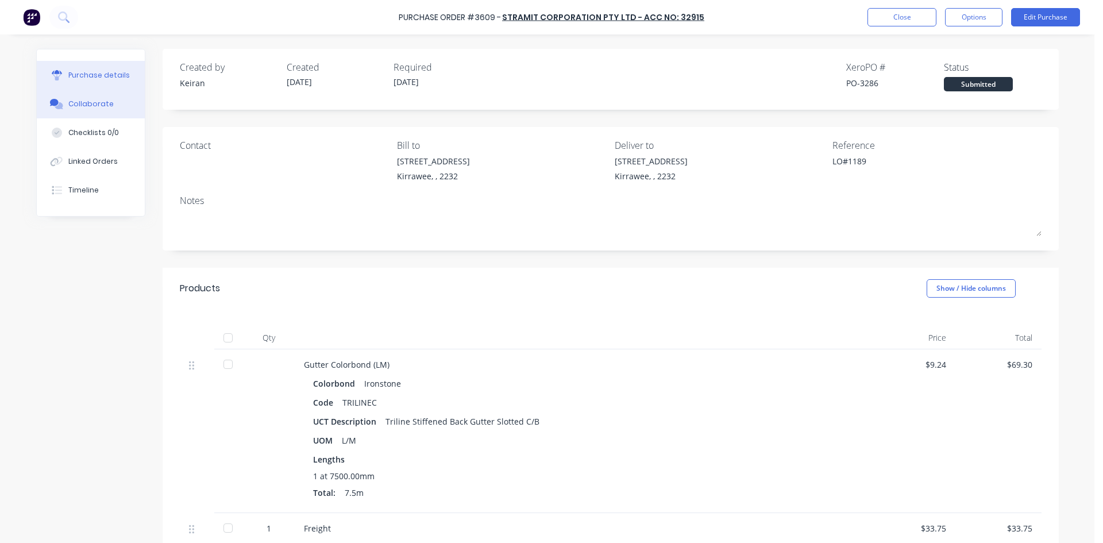
click at [84, 106] on div "Collaborate" at bounding box center [90, 104] width 45 height 10
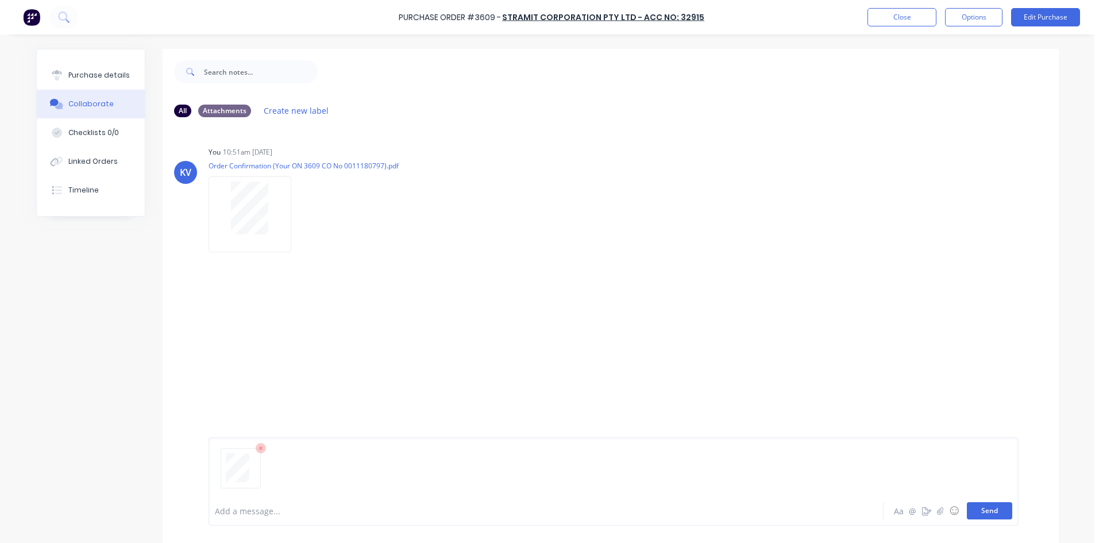
click at [993, 511] on button "Send" at bounding box center [989, 510] width 45 height 17
click at [887, 18] on button "Close" at bounding box center [901, 17] width 69 height 18
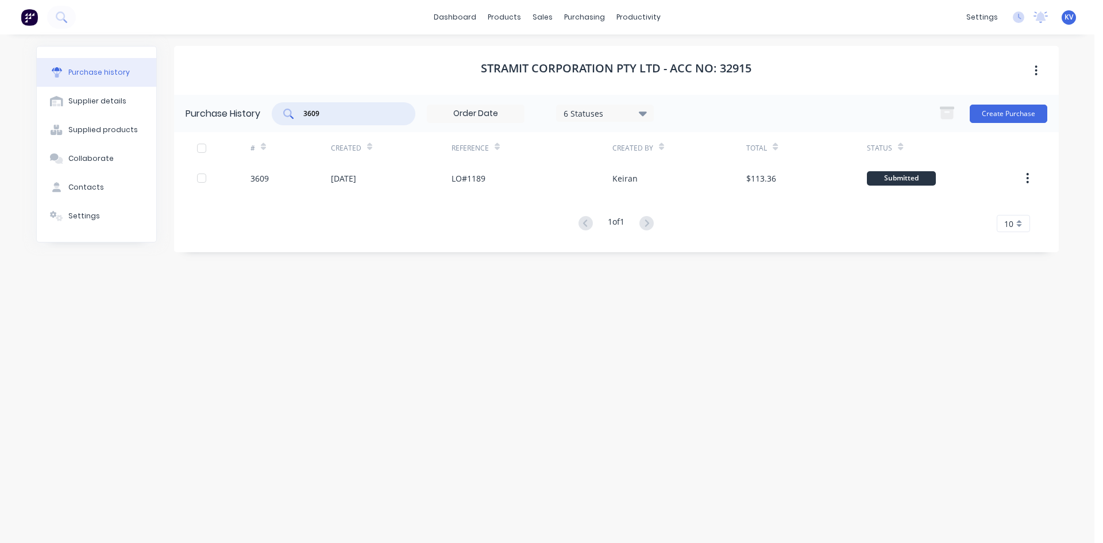
drag, startPoint x: 349, startPoint y: 113, endPoint x: 331, endPoint y: 113, distance: 17.8
click at [331, 113] on input "3609" at bounding box center [349, 113] width 95 height 11
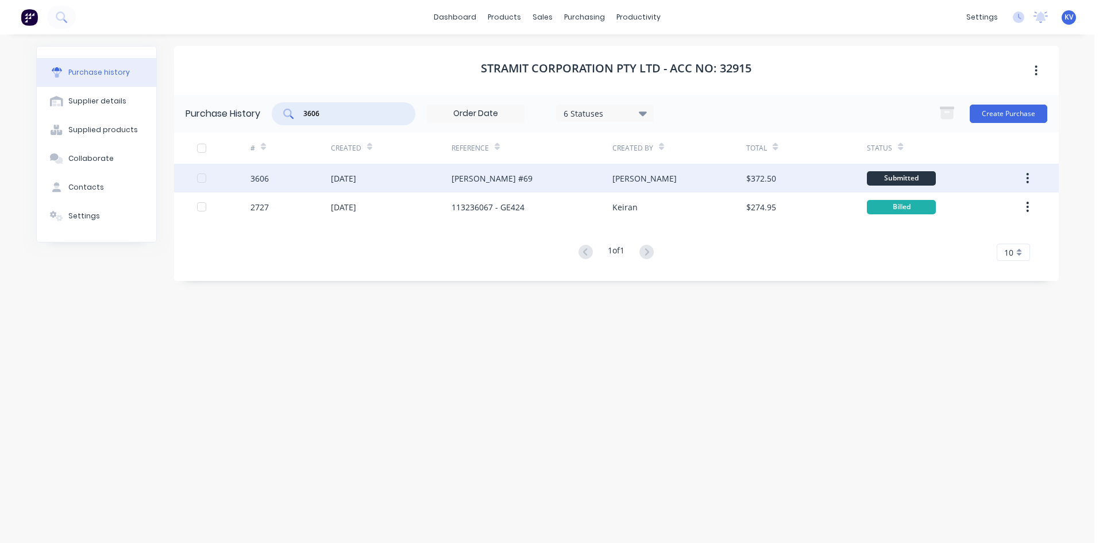
type input "3606"
click at [415, 173] on div "[DATE]" at bounding box center [391, 178] width 121 height 29
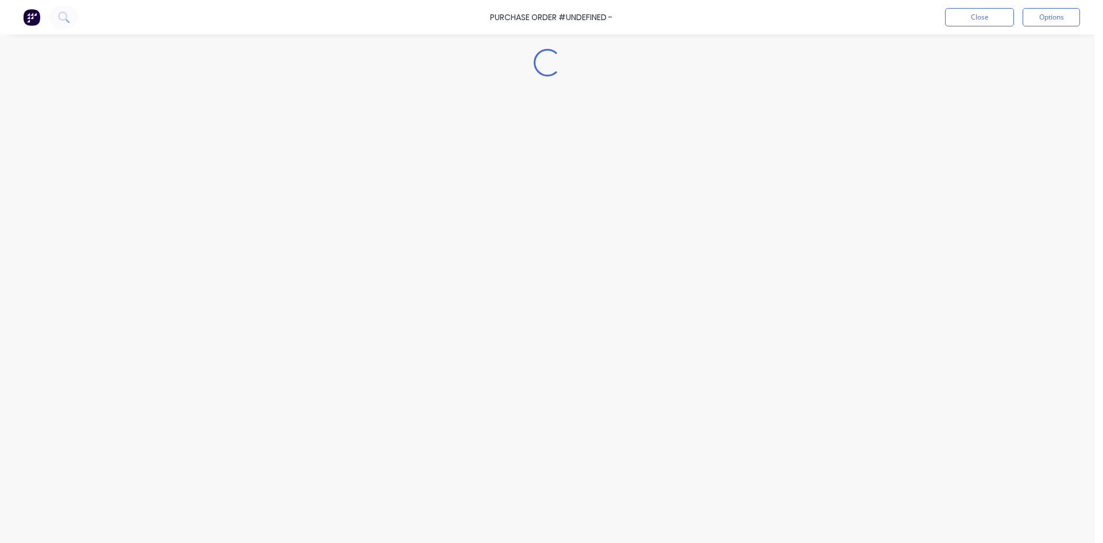
type textarea "x"
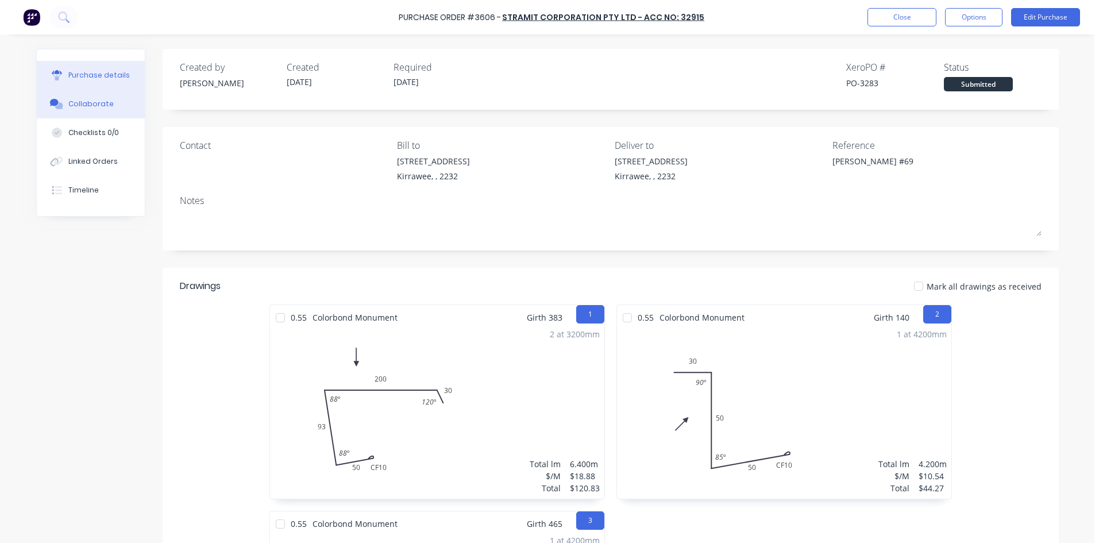
click at [91, 101] on div "Collaborate" at bounding box center [90, 104] width 45 height 10
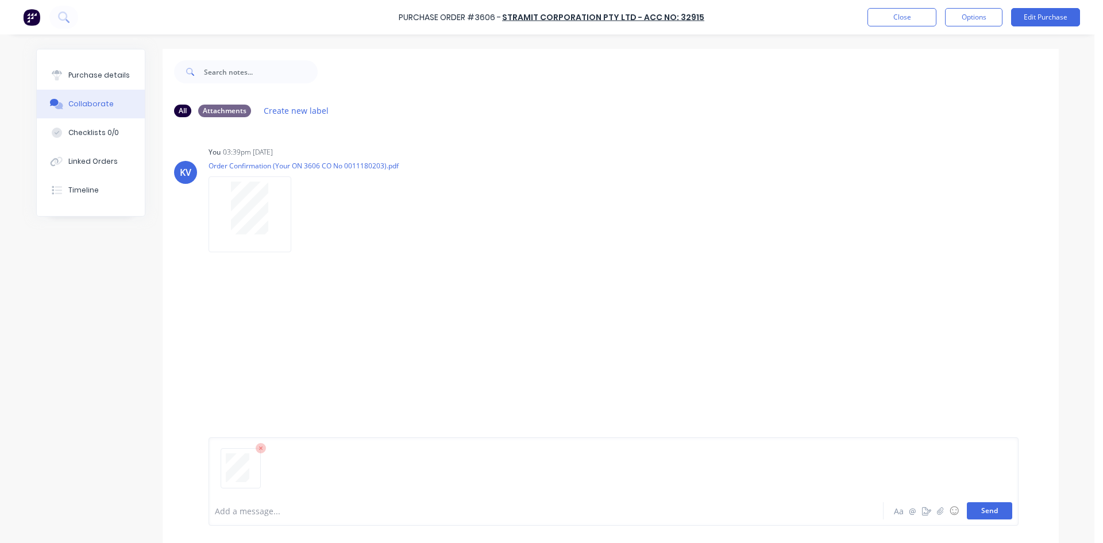
click at [987, 515] on button "Send" at bounding box center [989, 510] width 45 height 17
click at [877, 19] on button "Close" at bounding box center [901, 17] width 69 height 18
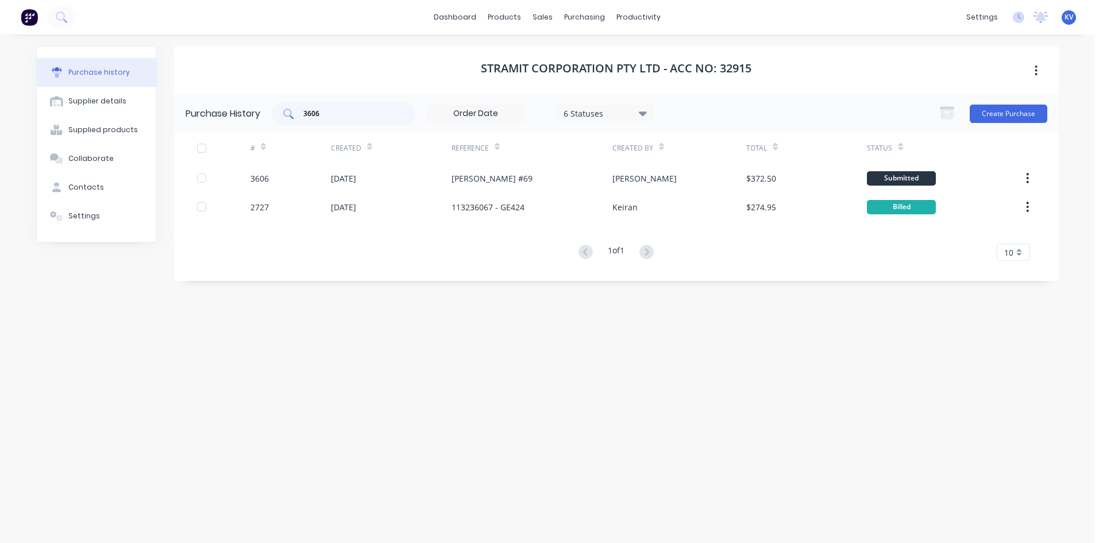
click at [323, 115] on input "3606" at bounding box center [349, 113] width 95 height 11
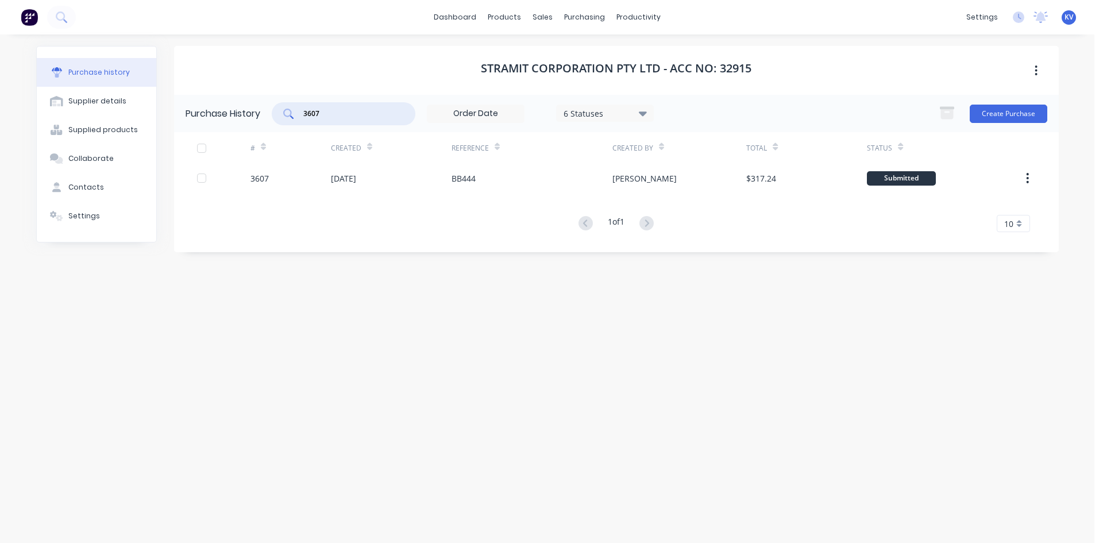
type input "3607"
click at [419, 192] on div "# Created Reference Created By Total Status 3607 [DATE] BB444 [PERSON_NAME] $31…" at bounding box center [616, 182] width 885 height 100
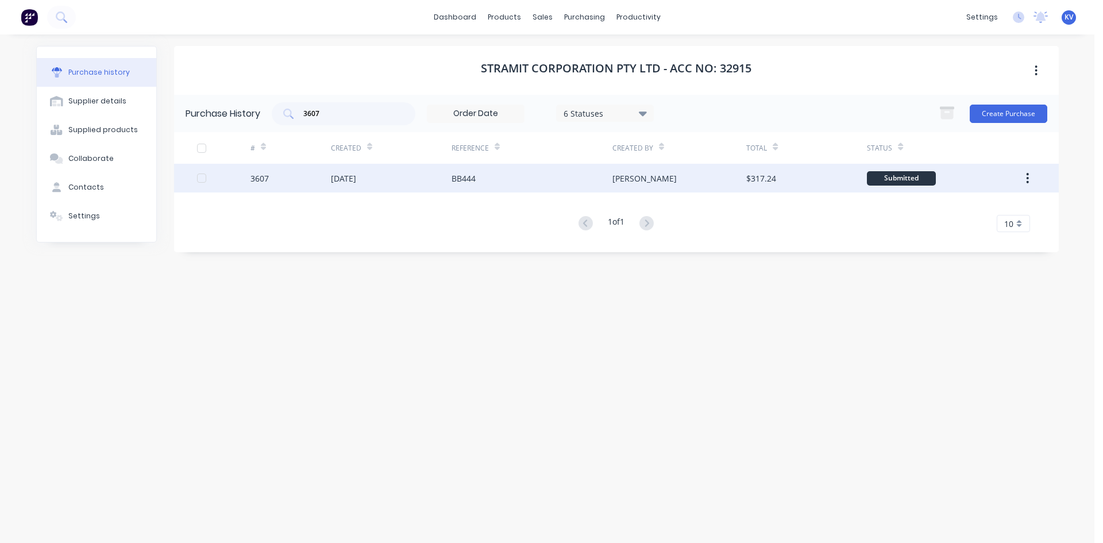
click at [419, 183] on div "[DATE]" at bounding box center [391, 178] width 121 height 29
type textarea "x"
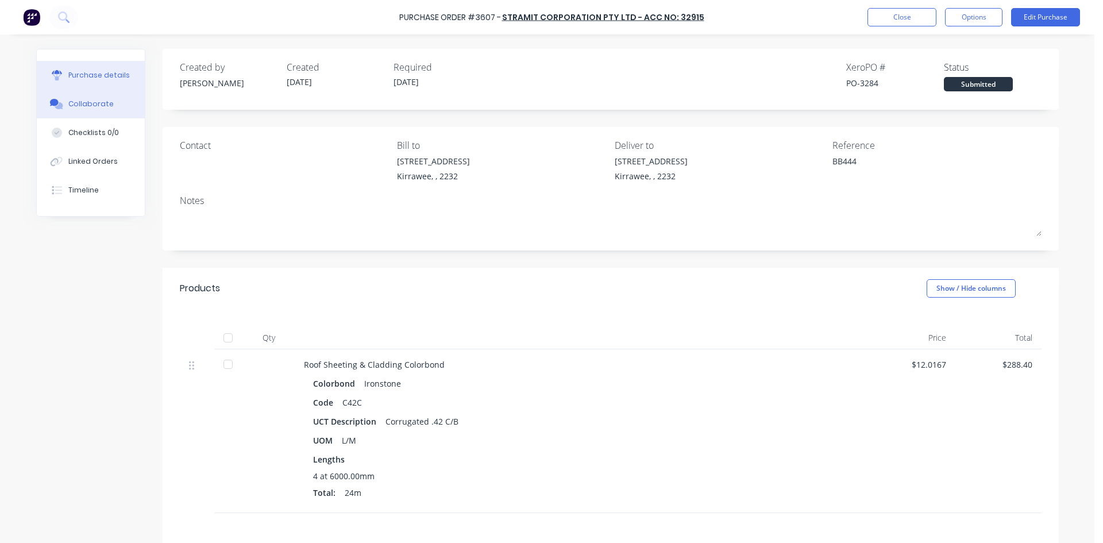
click at [69, 99] on button "Collaborate" at bounding box center [91, 104] width 108 height 29
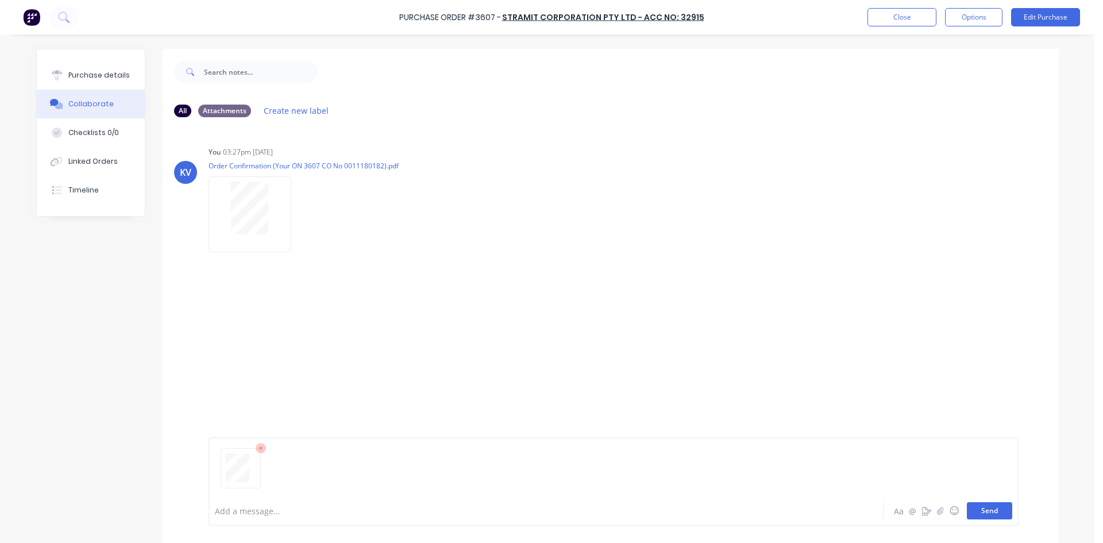
click at [985, 507] on button "Send" at bounding box center [989, 510] width 45 height 17
click at [902, 18] on button "Close" at bounding box center [901, 17] width 69 height 18
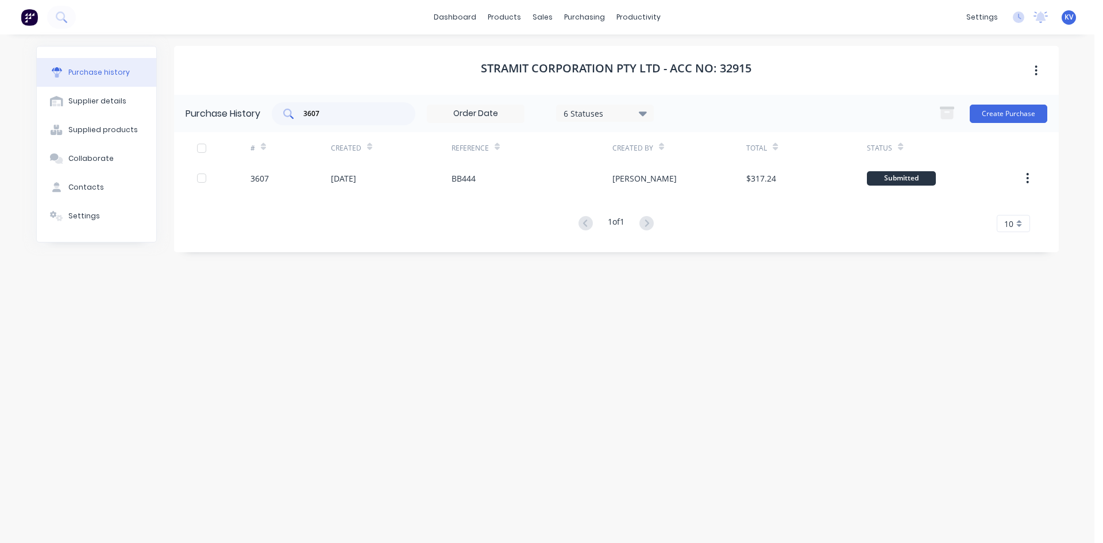
click at [346, 116] on input "3607" at bounding box center [349, 113] width 95 height 11
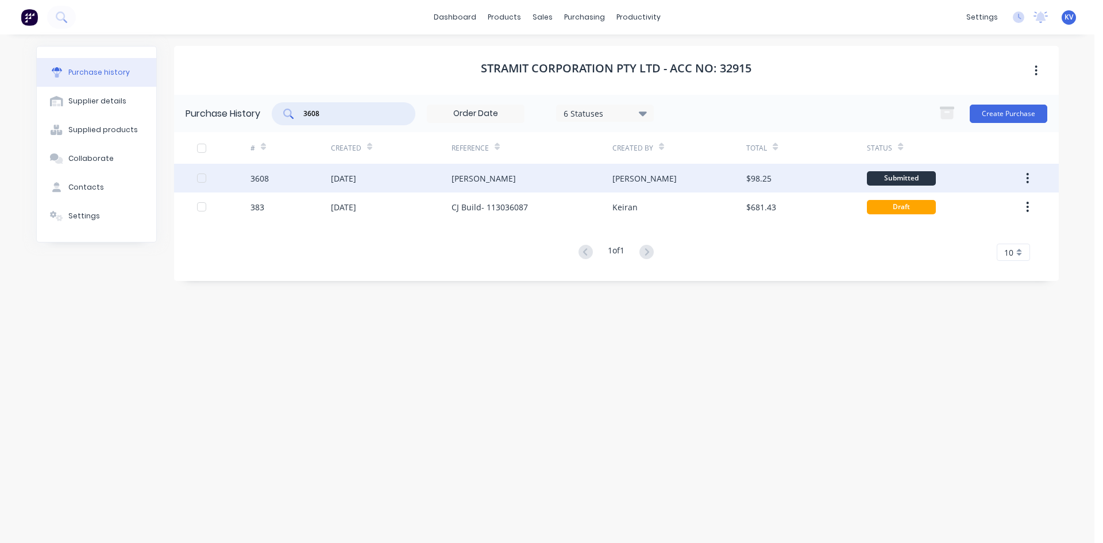
type input "3608"
click at [353, 178] on div "[DATE]" at bounding box center [343, 178] width 25 height 12
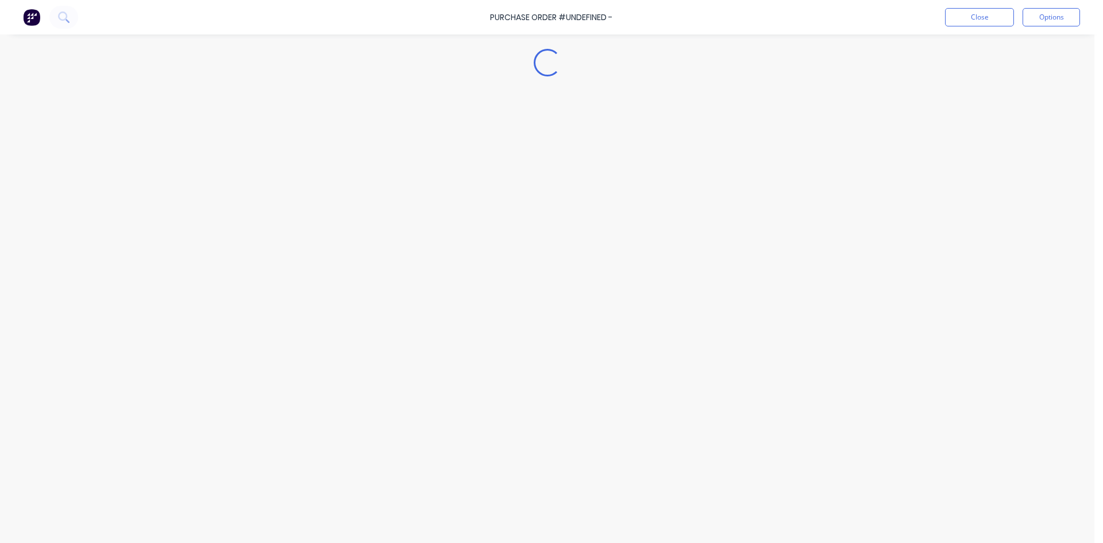
type textarea "x"
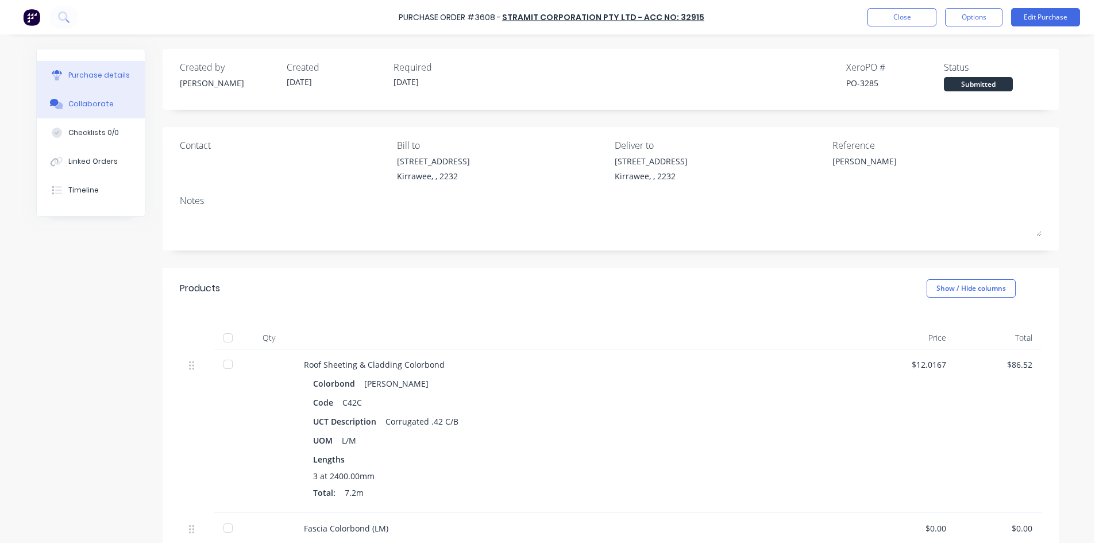
click at [72, 106] on div "Collaborate" at bounding box center [90, 104] width 45 height 10
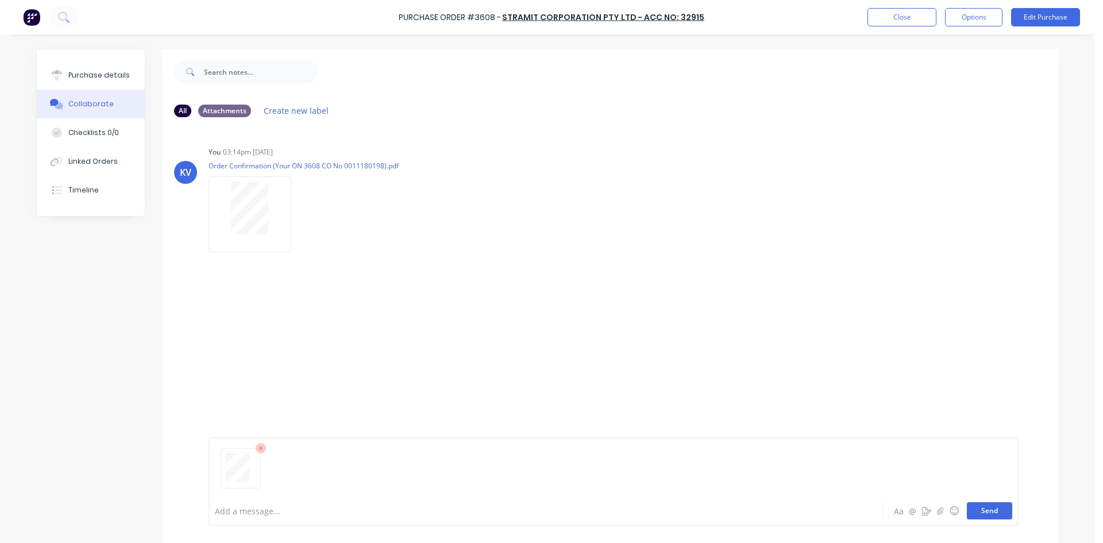
click at [1002, 510] on button "Send" at bounding box center [989, 510] width 45 height 17
click at [888, 14] on button "Close" at bounding box center [901, 17] width 69 height 18
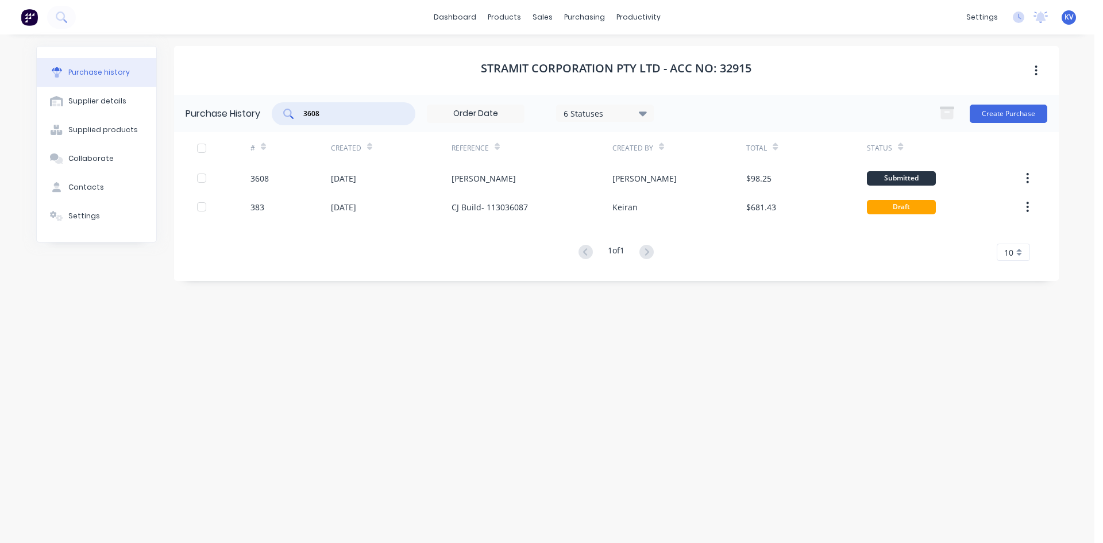
click at [346, 115] on input "3608" at bounding box center [349, 113] width 95 height 11
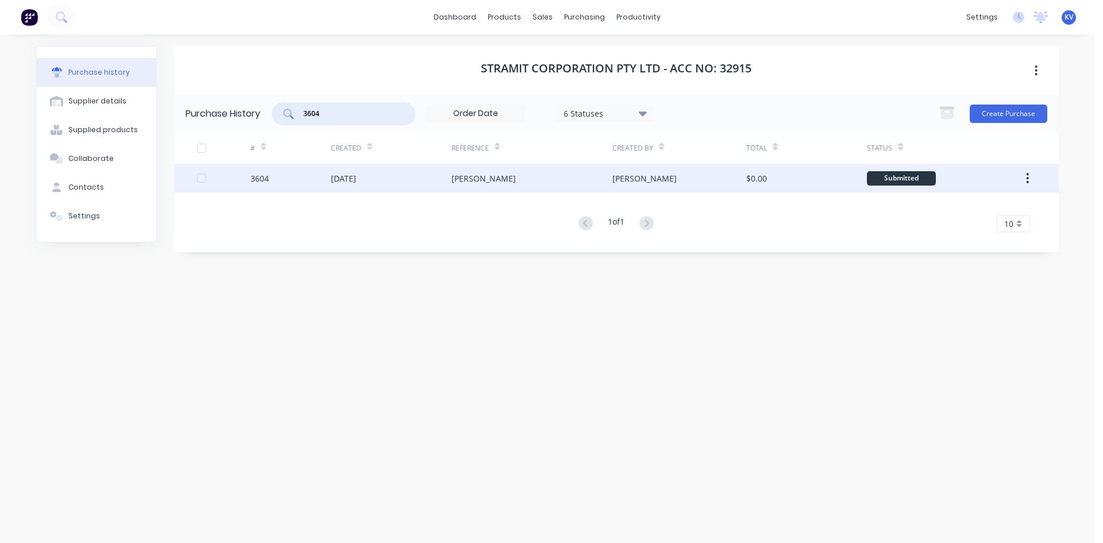
type input "3604"
click at [445, 182] on div "[DATE]" at bounding box center [391, 178] width 121 height 29
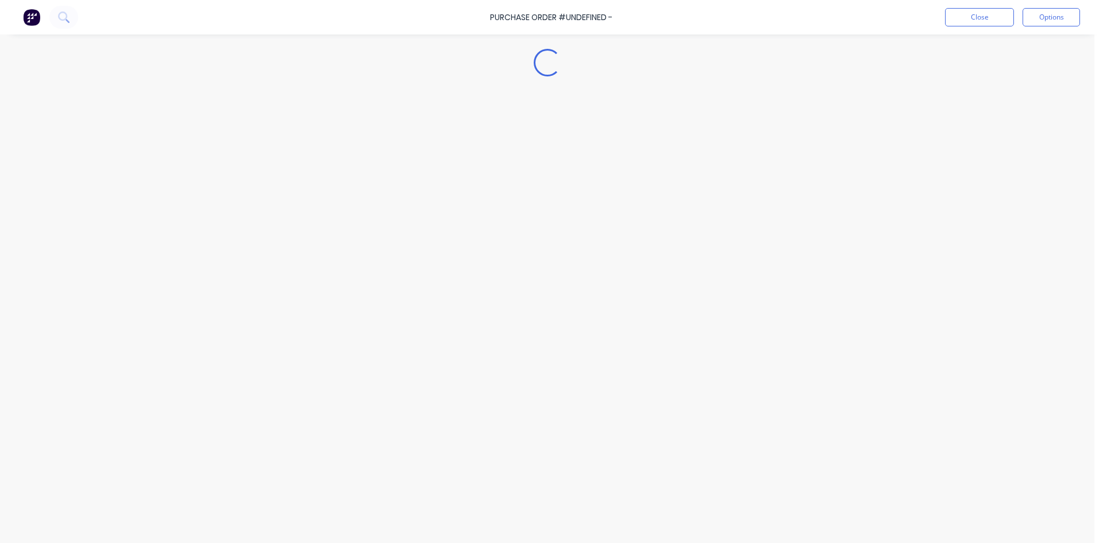
type textarea "x"
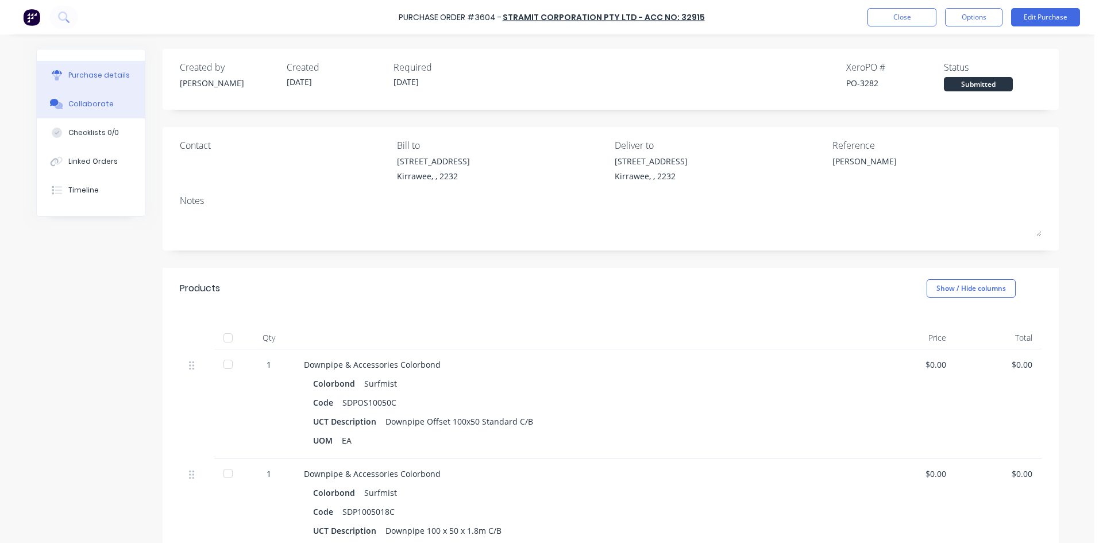
click at [96, 109] on div "Collaborate" at bounding box center [90, 104] width 45 height 10
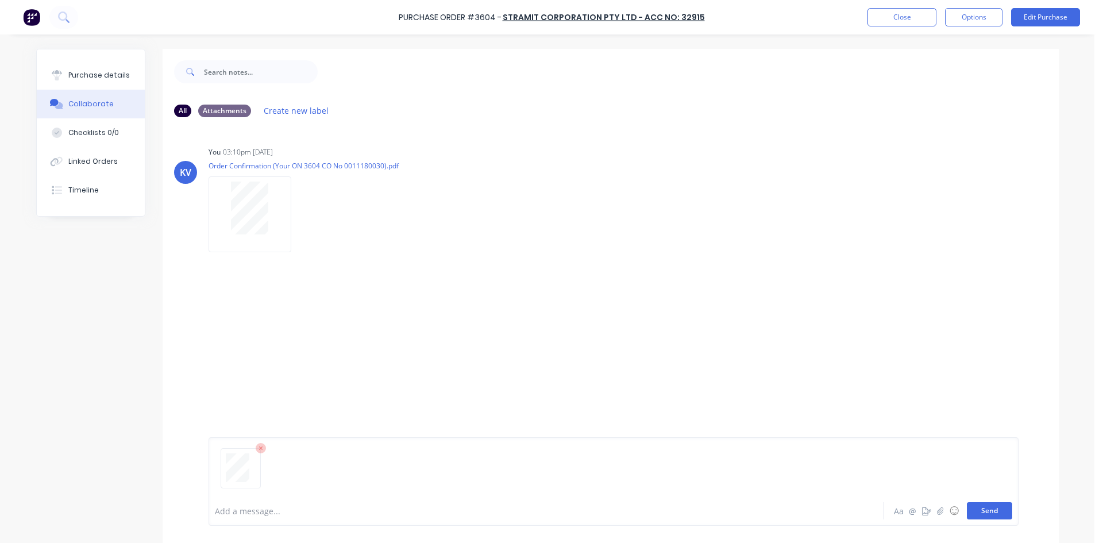
click at [973, 512] on button "Send" at bounding box center [989, 510] width 45 height 17
click at [911, 25] on button "Close" at bounding box center [901, 17] width 69 height 18
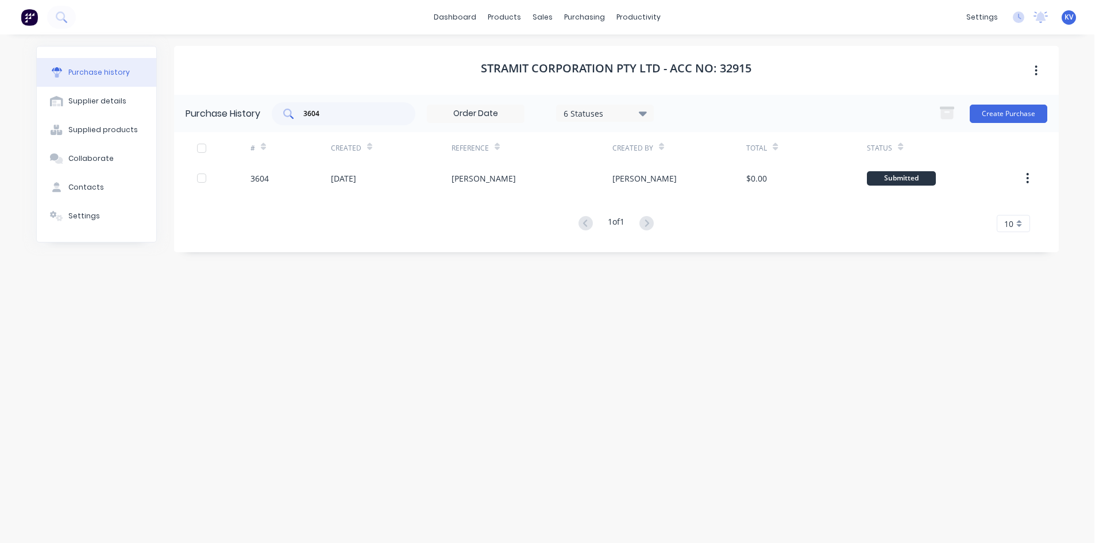
click at [355, 110] on input "3604" at bounding box center [349, 113] width 95 height 11
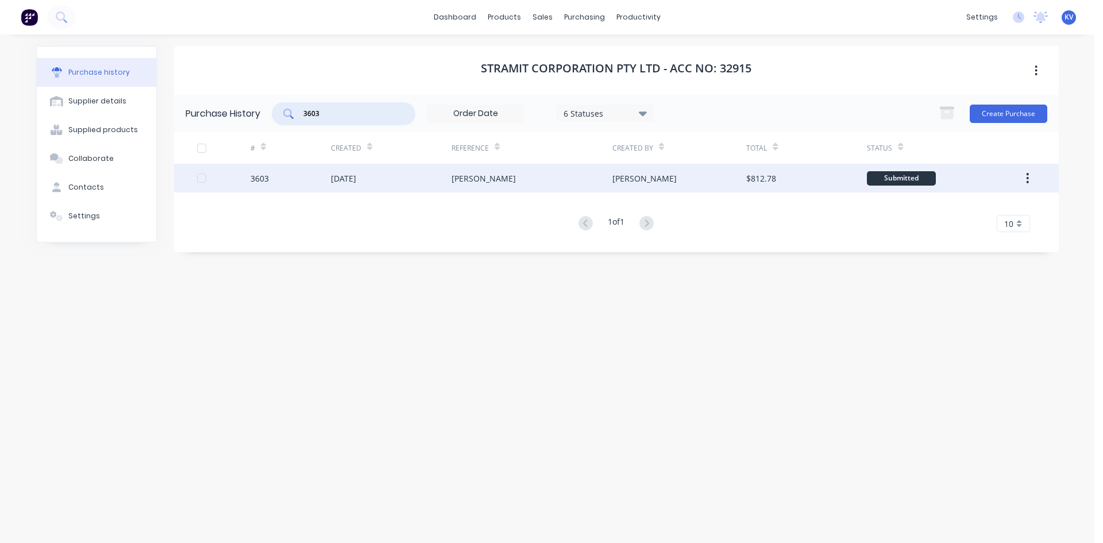
type input "3603"
click at [492, 169] on div "[PERSON_NAME]" at bounding box center [532, 178] width 161 height 29
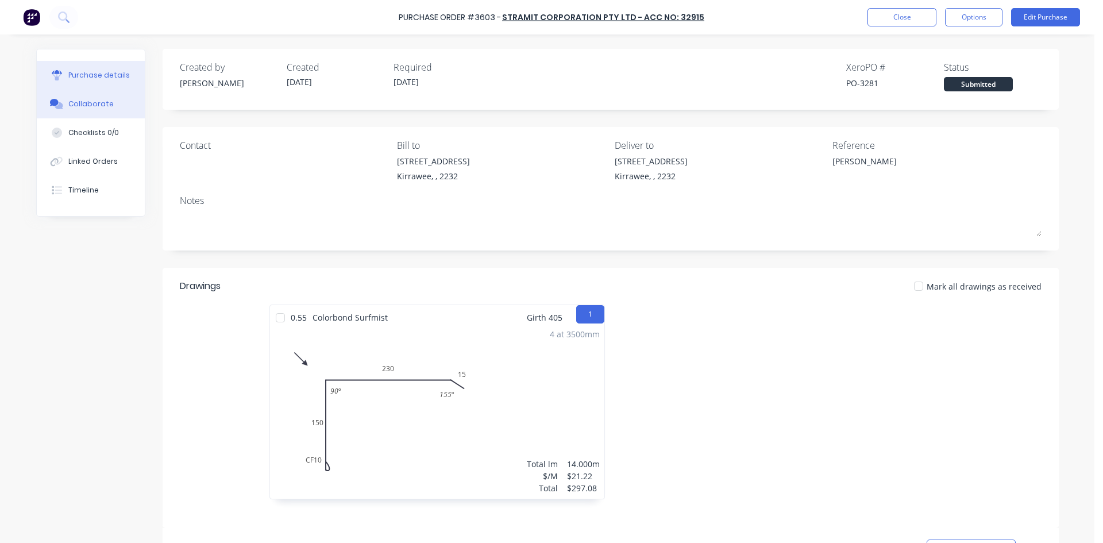
click at [73, 103] on div "Collaborate" at bounding box center [90, 104] width 45 height 10
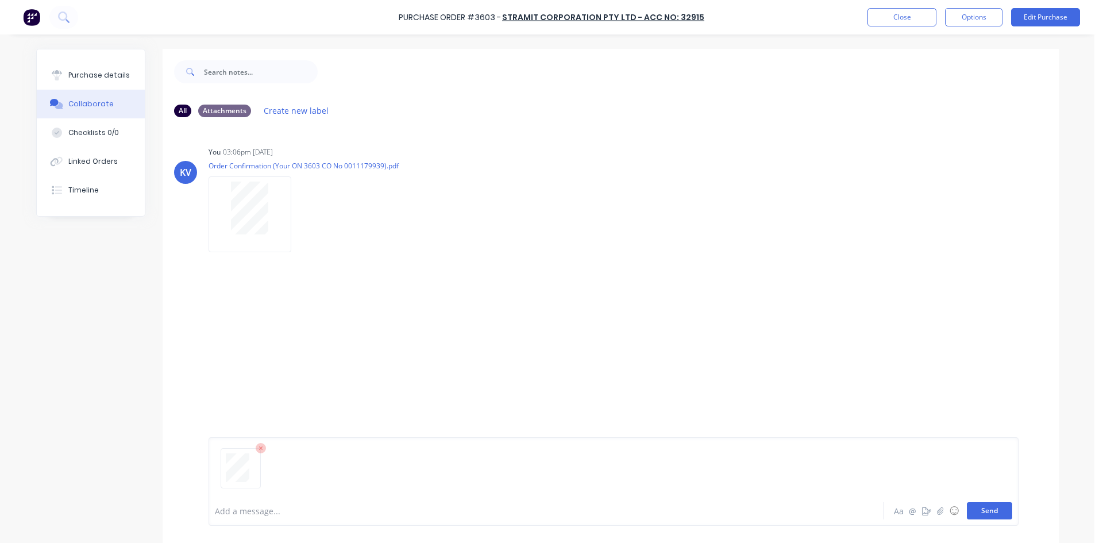
click at [988, 513] on button "Send" at bounding box center [989, 510] width 45 height 17
click at [883, 17] on button "Close" at bounding box center [901, 17] width 69 height 18
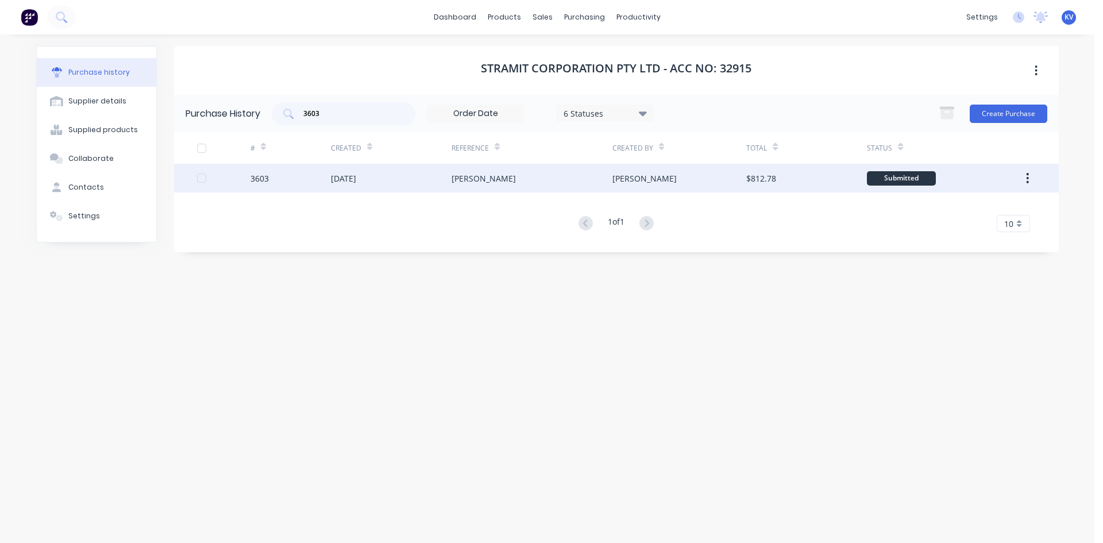
click at [442, 171] on div "[DATE]" at bounding box center [391, 178] width 121 height 29
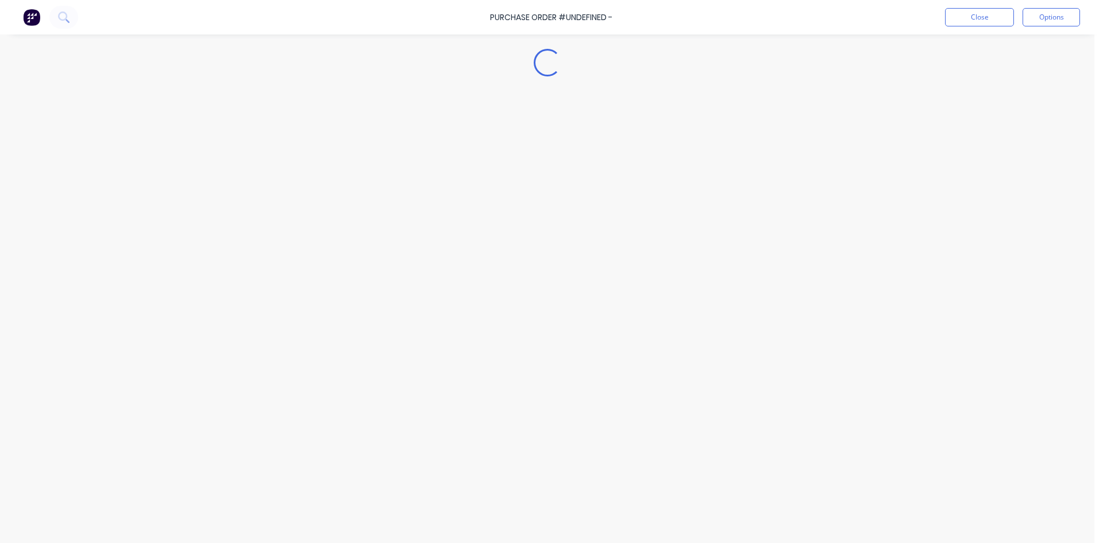
type textarea "x"
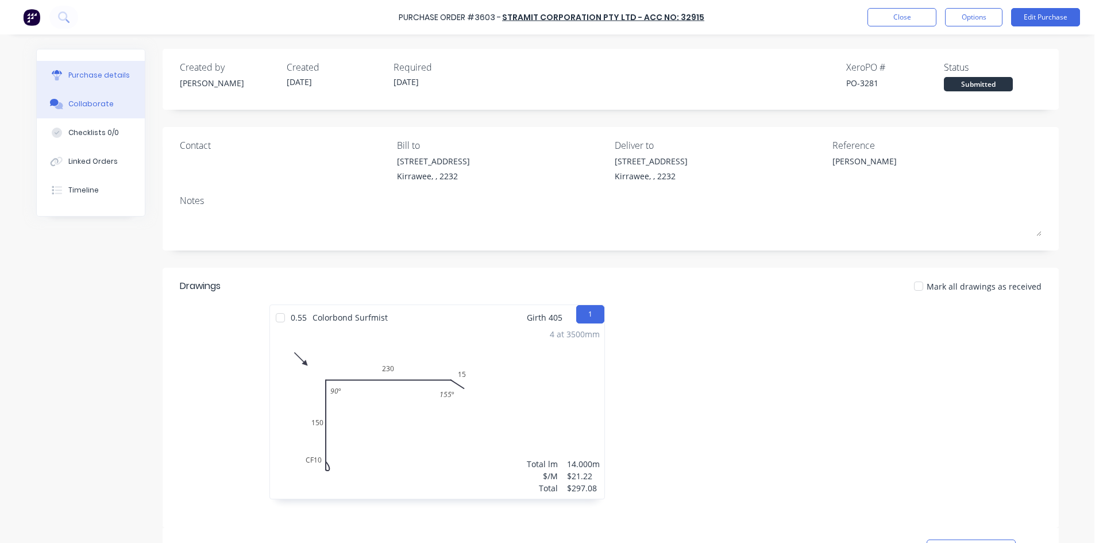
click at [97, 101] on div "Collaborate" at bounding box center [90, 104] width 45 height 10
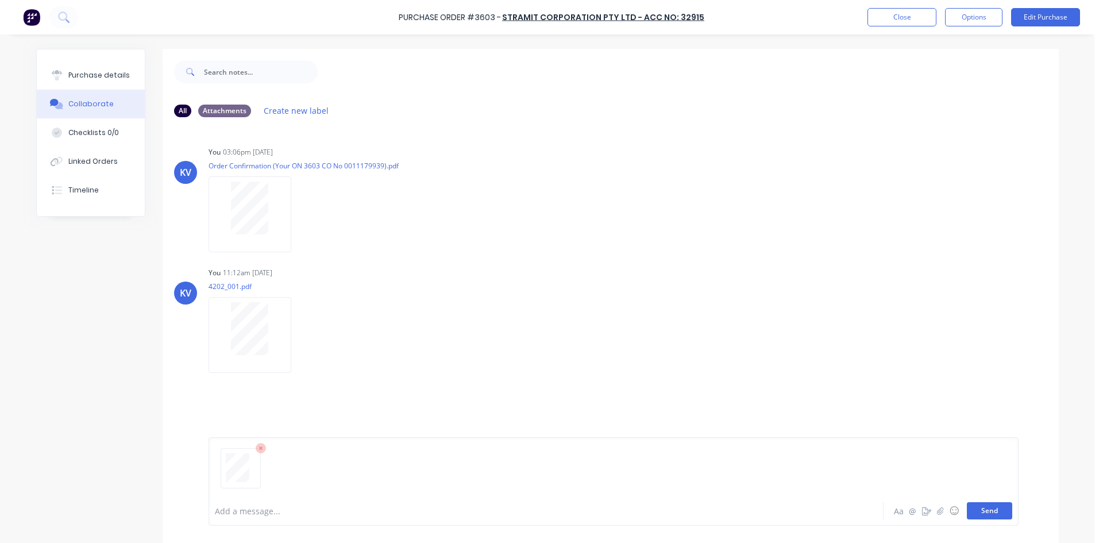
click at [985, 511] on button "Send" at bounding box center [989, 510] width 45 height 17
click at [902, 9] on button "Close" at bounding box center [901, 17] width 69 height 18
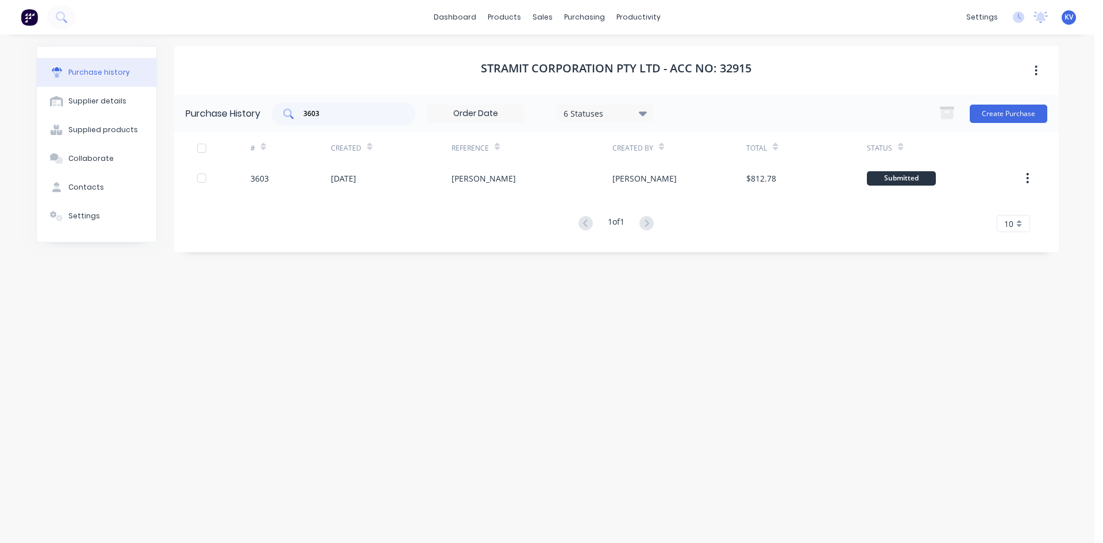
drag, startPoint x: 346, startPoint y: 105, endPoint x: 334, endPoint y: 108, distance: 12.5
click at [334, 108] on div "3603" at bounding box center [344, 113] width 144 height 23
drag, startPoint x: 333, startPoint y: 118, endPoint x: 207, endPoint y: 107, distance: 125.8
click at [207, 107] on div "Purchase History 3603 6 Statuses 6 Statuses Create Purchase" at bounding box center [616, 113] width 885 height 37
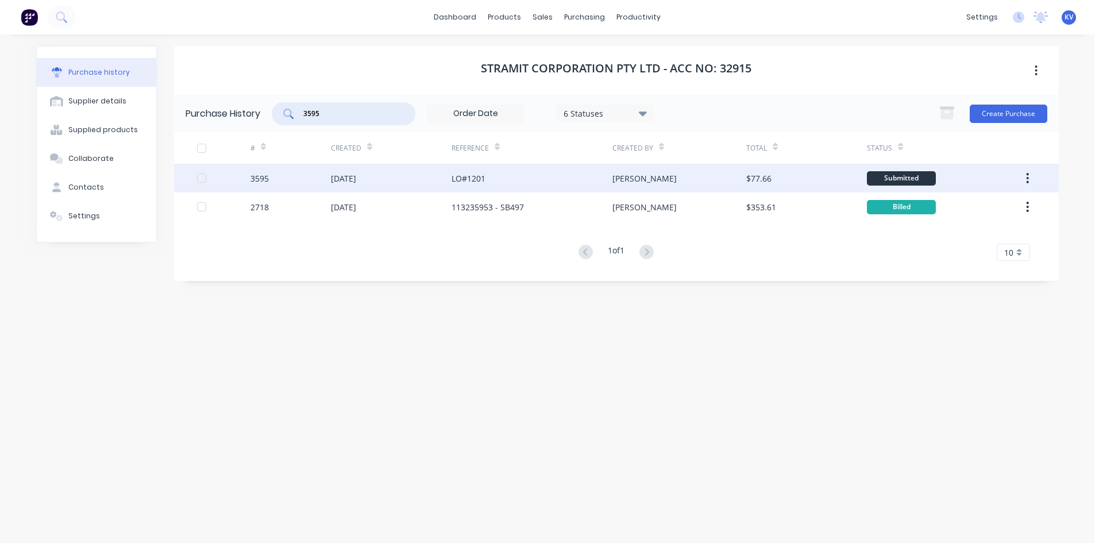
type input "3595"
click at [469, 175] on div "LO#1201" at bounding box center [469, 178] width 34 height 12
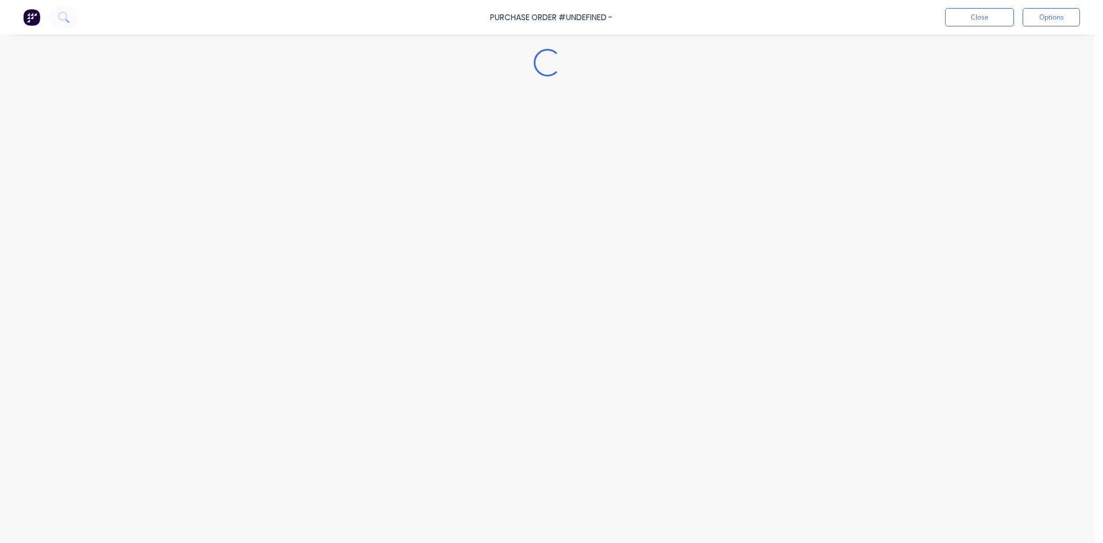
type textarea "x"
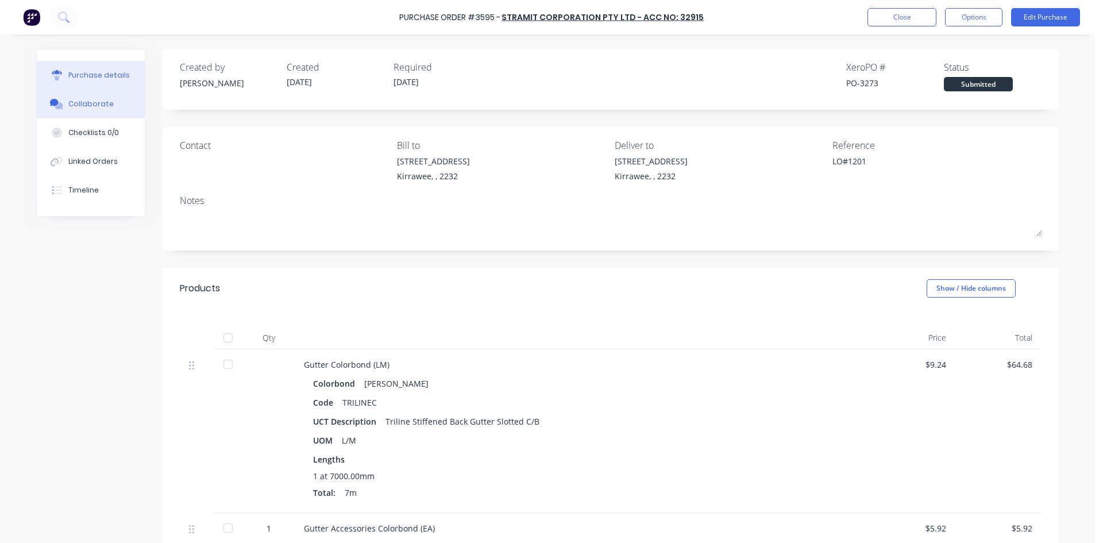
click at [95, 103] on div "Collaborate" at bounding box center [90, 104] width 45 height 10
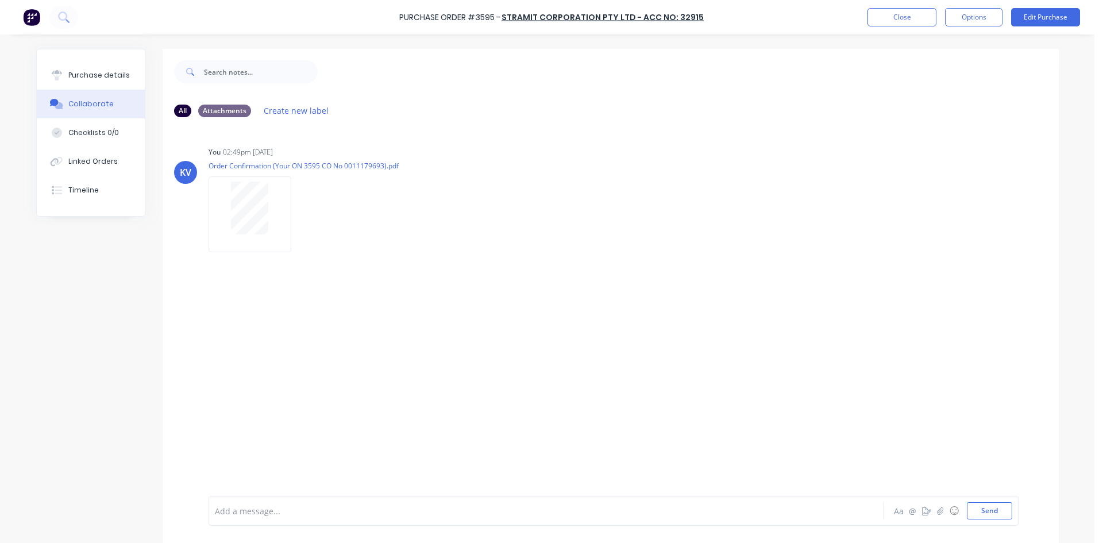
scroll to position [29, 0]
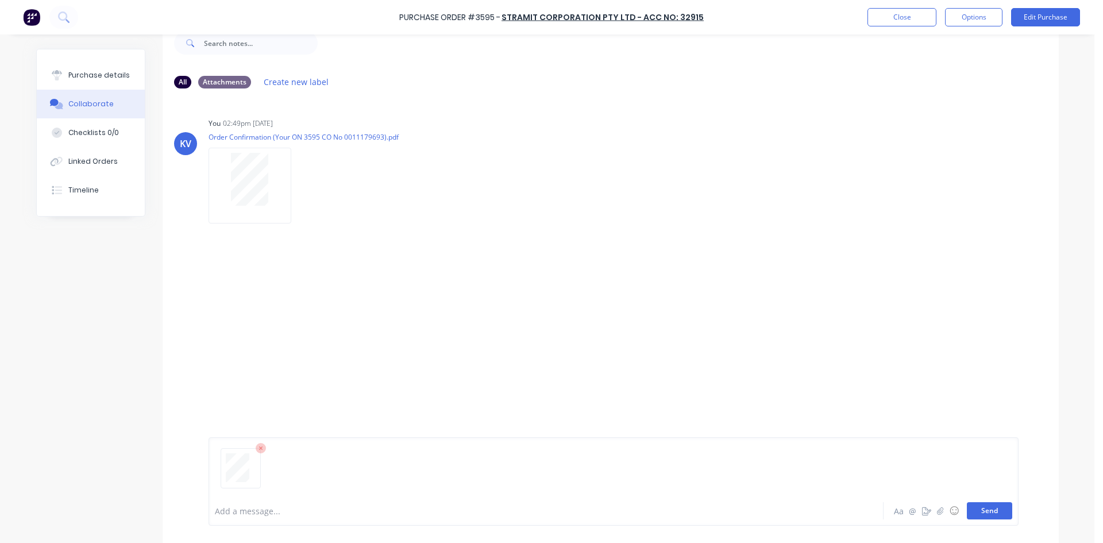
click at [970, 510] on button "Send" at bounding box center [989, 510] width 45 height 17
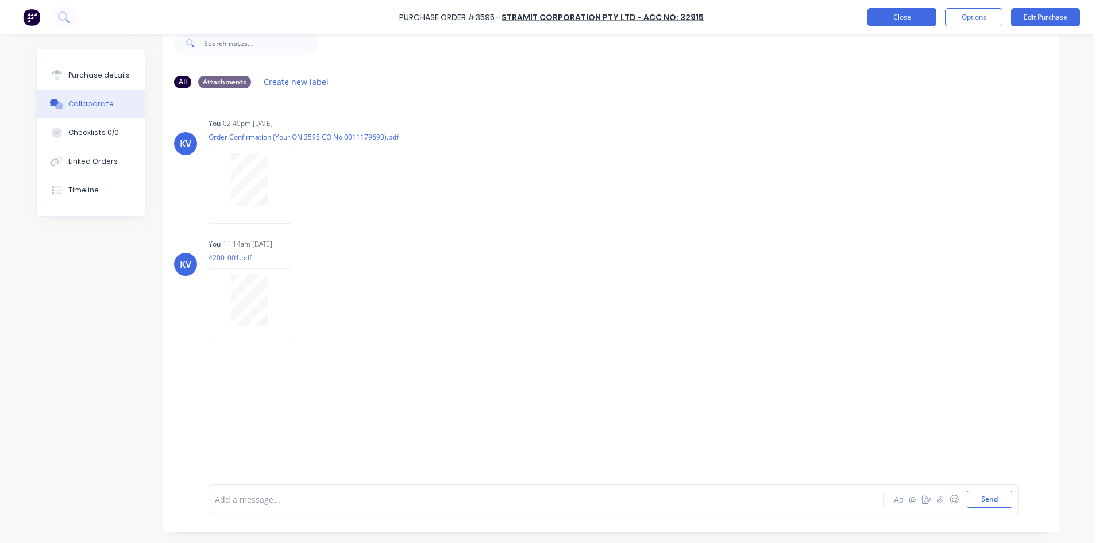
click at [915, 14] on button "Close" at bounding box center [901, 17] width 69 height 18
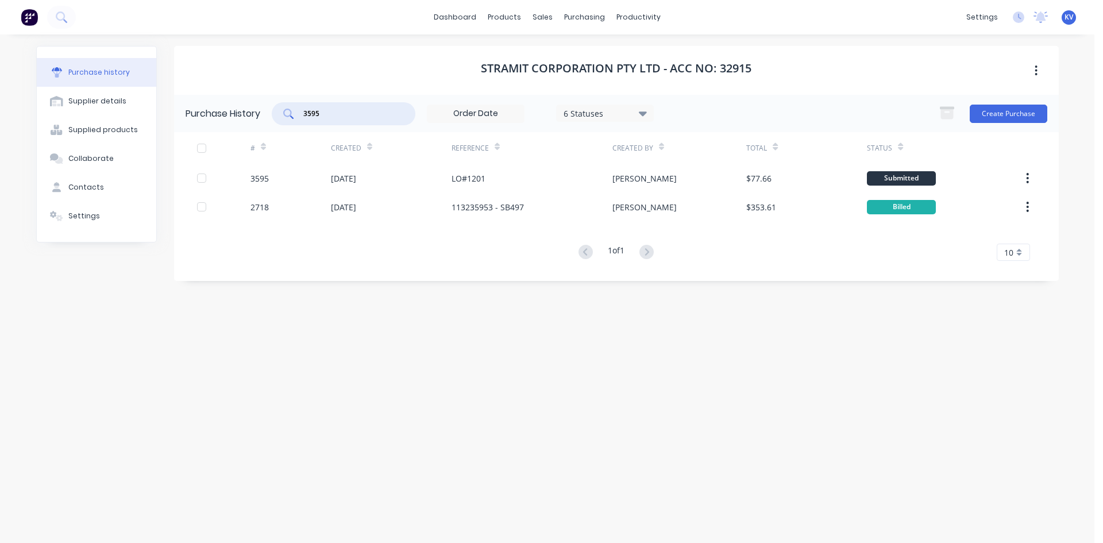
drag, startPoint x: 267, startPoint y: 110, endPoint x: 214, endPoint y: 107, distance: 52.3
click at [214, 107] on div "Purchase History 3595 6 Statuses 6 Statuses Create Purchase" at bounding box center [616, 113] width 885 height 37
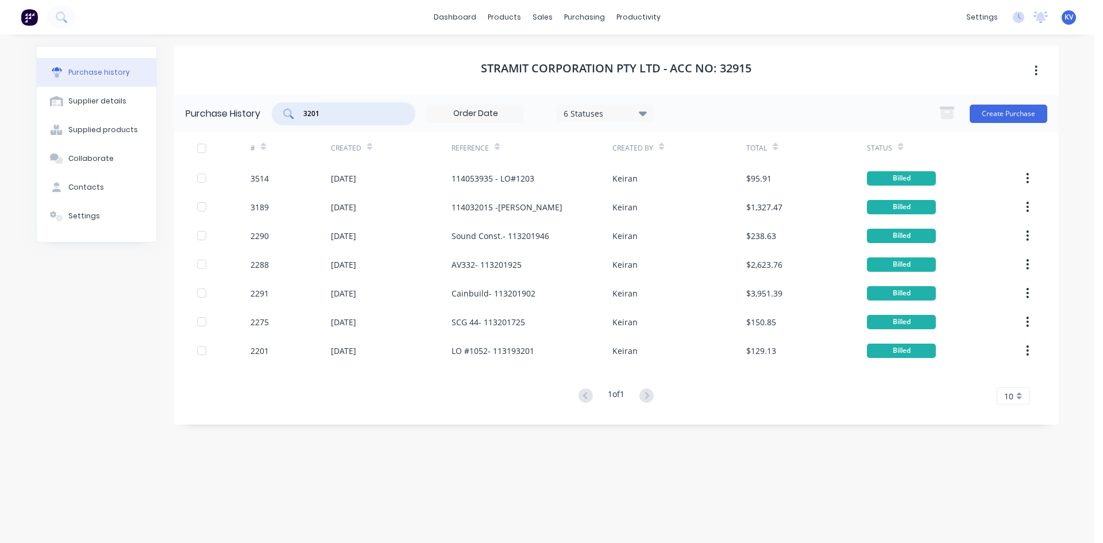
click at [323, 111] on input "3201" at bounding box center [349, 113] width 95 height 11
drag, startPoint x: 320, startPoint y: 115, endPoint x: 269, endPoint y: 111, distance: 51.3
click at [269, 114] on div "Purchase History 3201 6 Statuses 6 Statuses Create Purchase" at bounding box center [616, 113] width 885 height 37
click at [333, 116] on input "3201" at bounding box center [349, 113] width 95 height 11
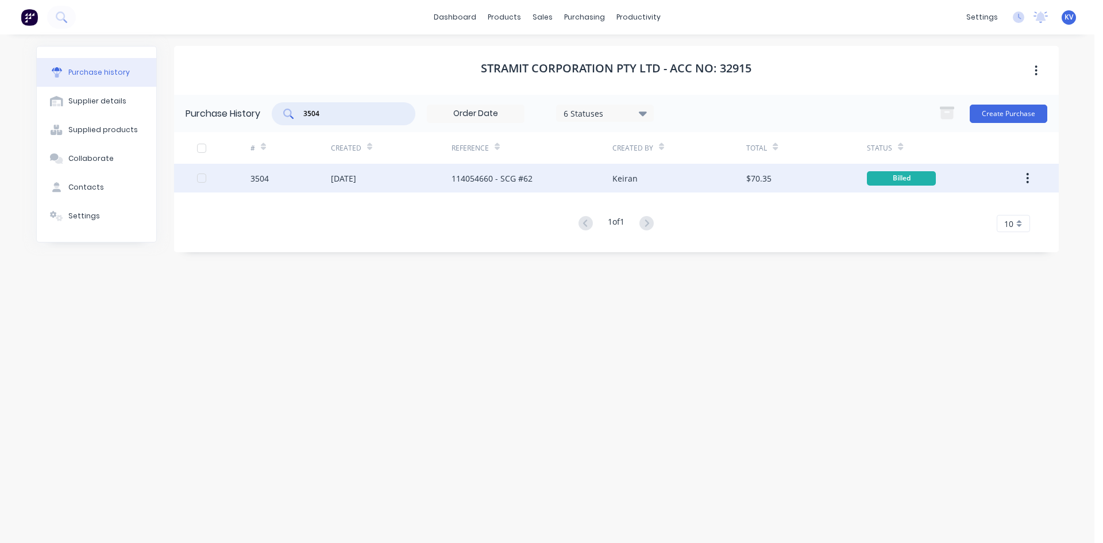
type input "3504"
click at [350, 167] on div "[DATE]" at bounding box center [391, 178] width 121 height 29
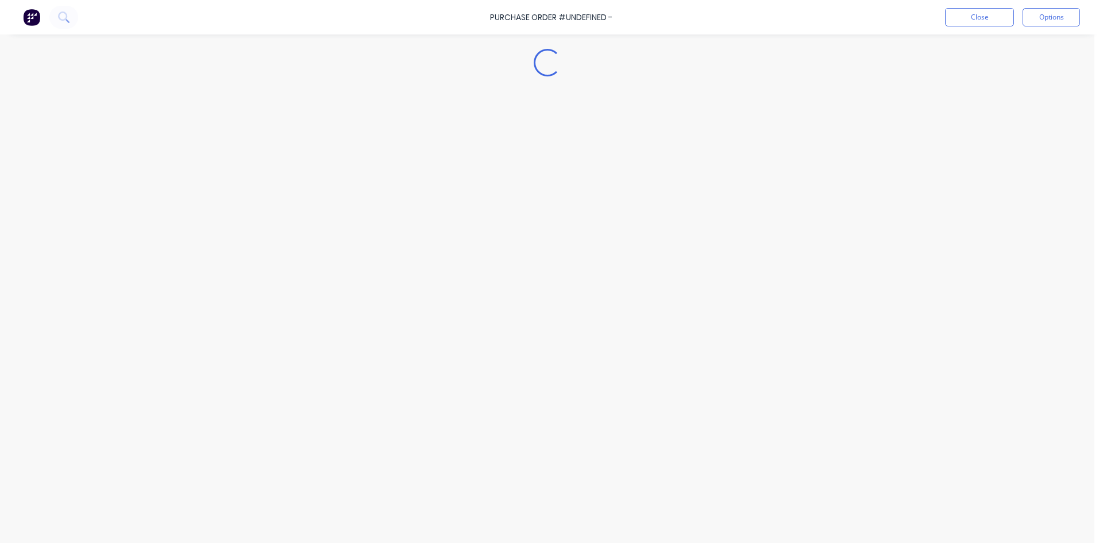
type textarea "x"
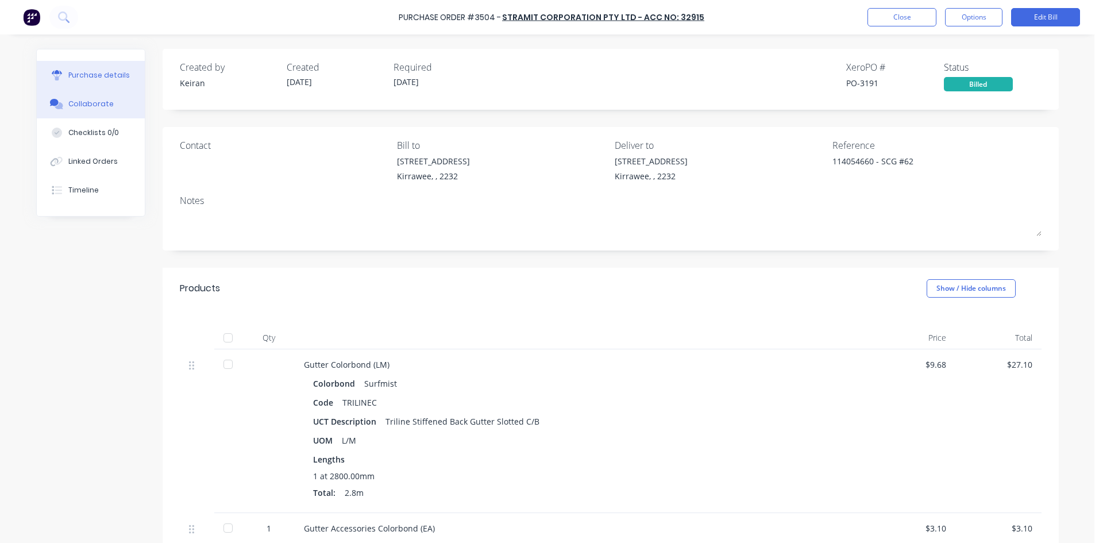
click at [86, 106] on div "Collaborate" at bounding box center [90, 104] width 45 height 10
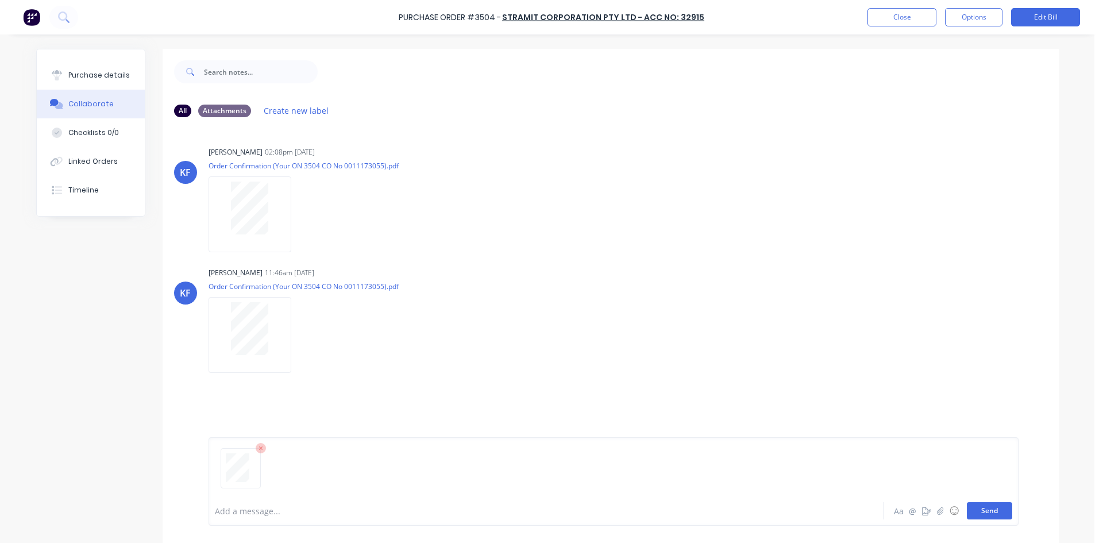
click at [982, 512] on button "Send" at bounding box center [989, 510] width 45 height 17
click at [890, 23] on button "Close" at bounding box center [901, 17] width 69 height 18
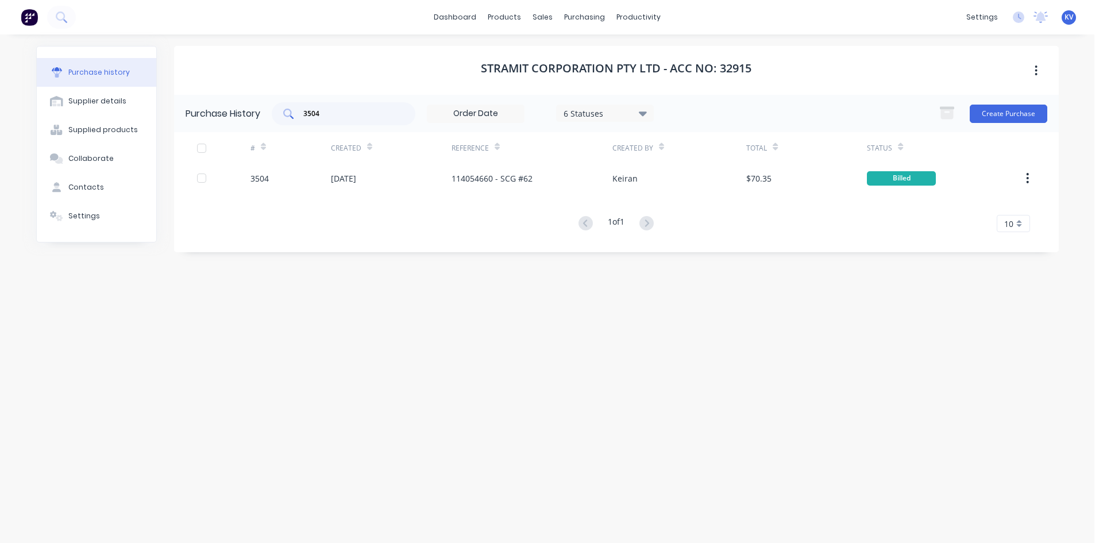
click at [343, 113] on input "3504" at bounding box center [349, 113] width 95 height 11
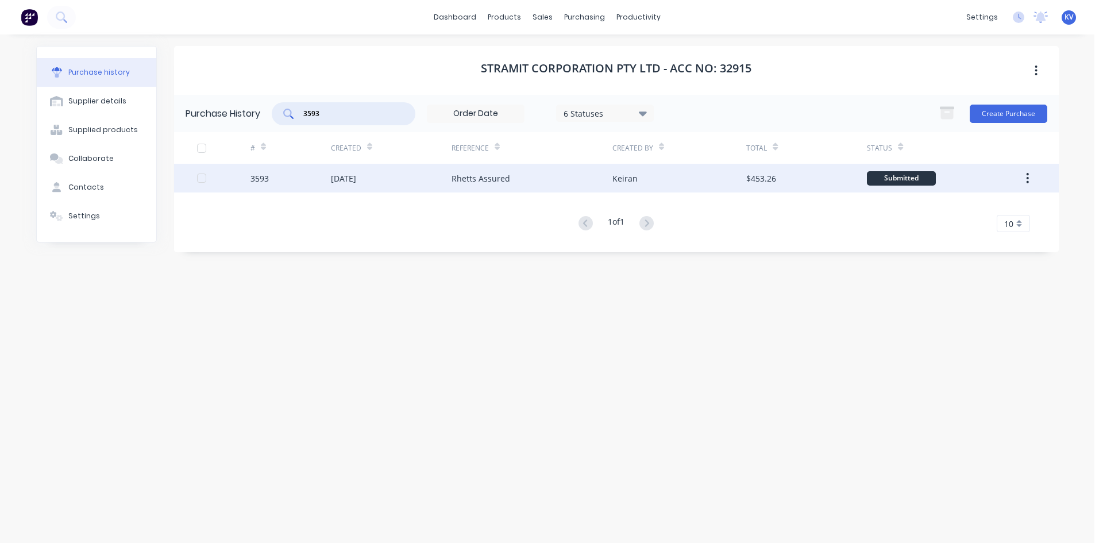
type input "3593"
click at [338, 172] on div "[DATE]" at bounding box center [343, 178] width 25 height 12
type textarea "x"
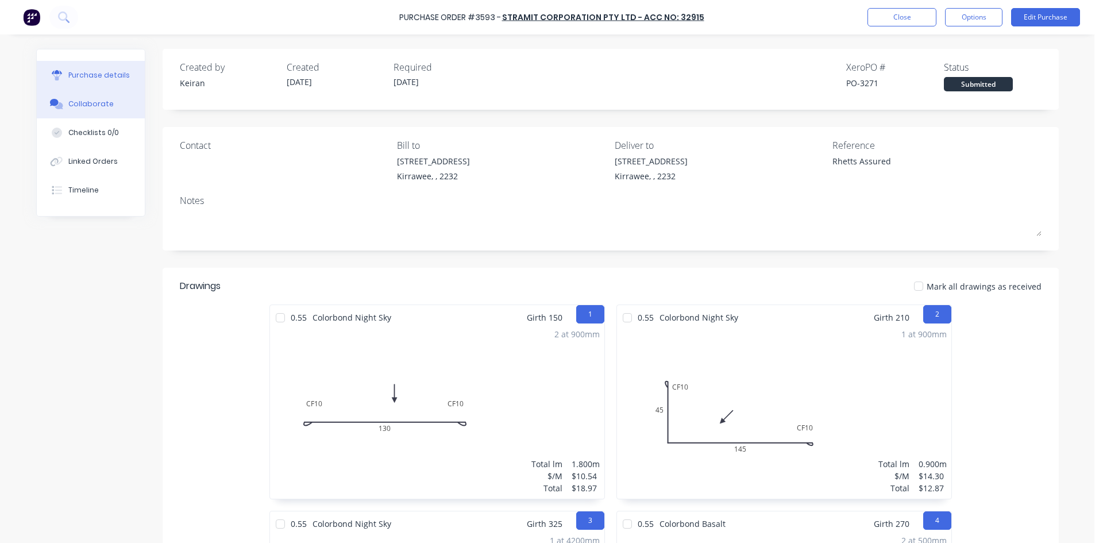
click at [116, 103] on button "Collaborate" at bounding box center [91, 104] width 108 height 29
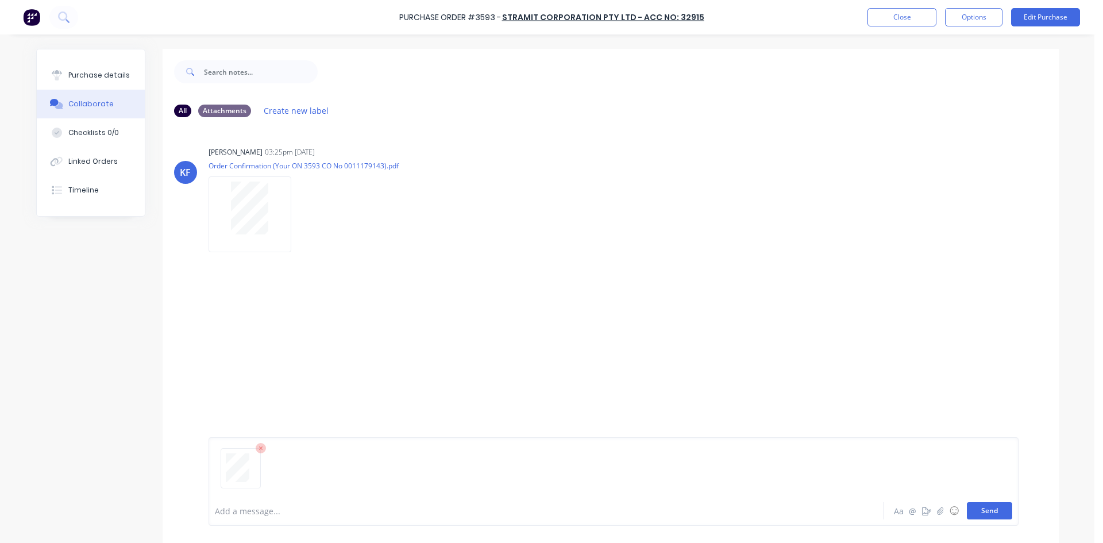
click at [974, 504] on button "Send" at bounding box center [989, 510] width 45 height 17
click at [903, 18] on button "Close" at bounding box center [901, 17] width 69 height 18
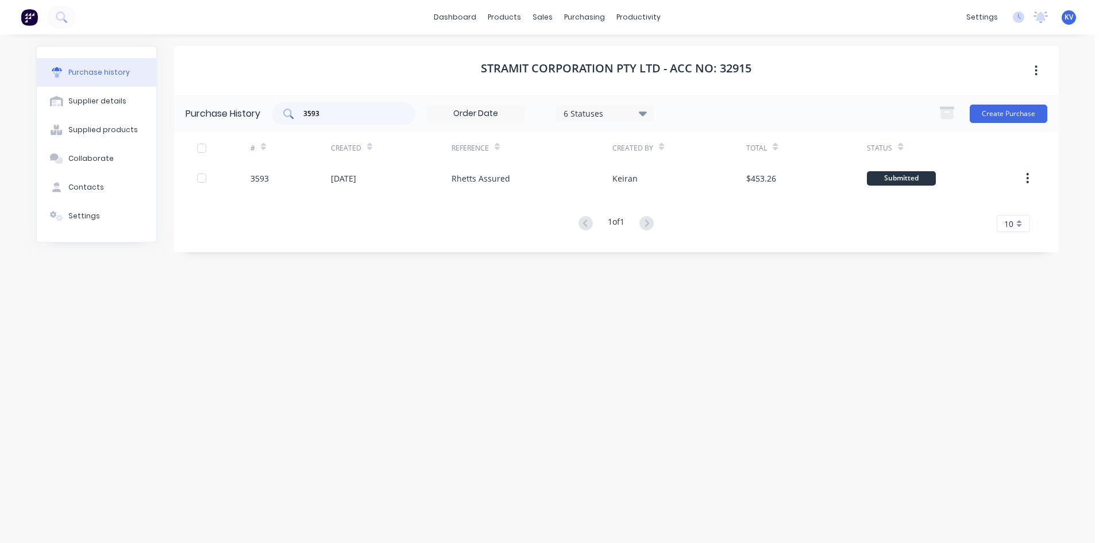
click at [349, 117] on input "3593" at bounding box center [349, 113] width 95 height 11
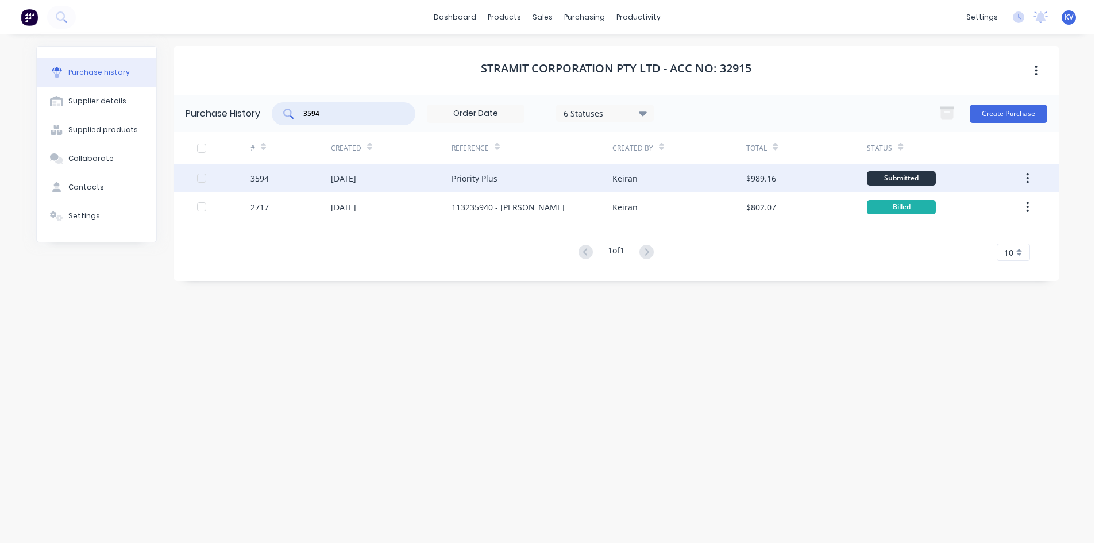
type input "3594"
click at [321, 172] on div "3594" at bounding box center [290, 178] width 80 height 29
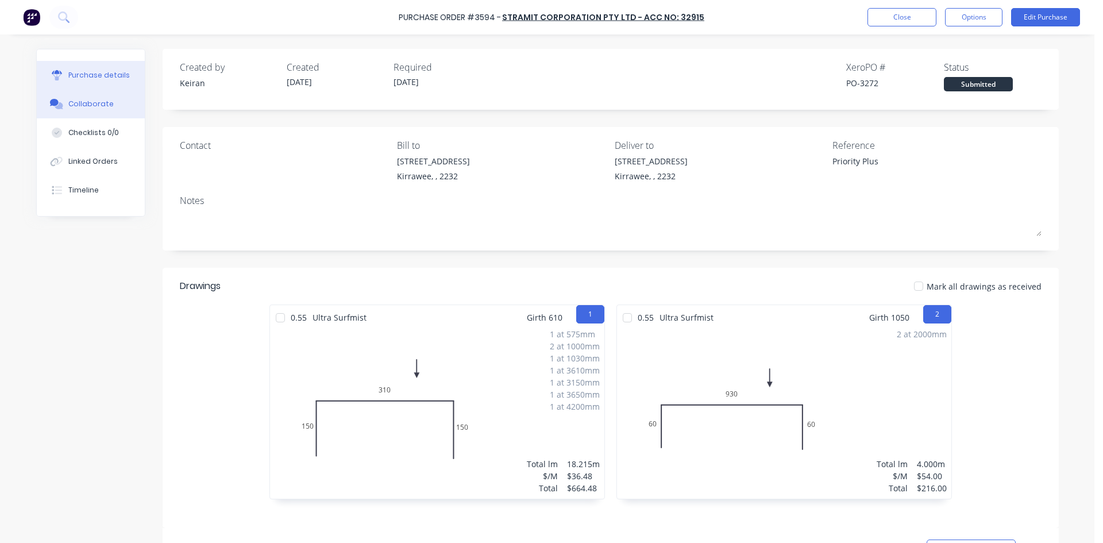
click at [74, 113] on button "Collaborate" at bounding box center [91, 104] width 108 height 29
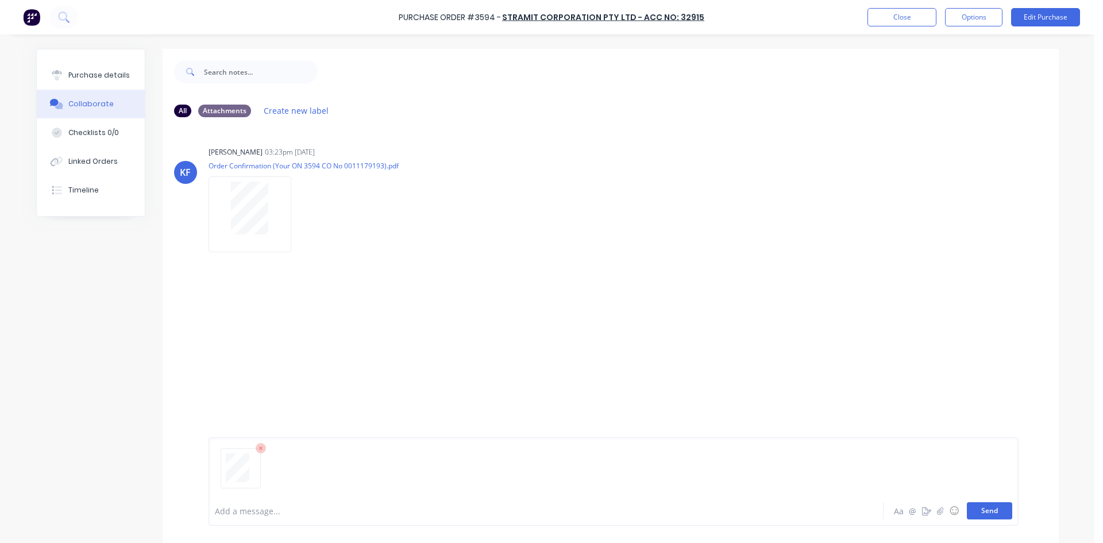
click at [988, 509] on button "Send" at bounding box center [989, 510] width 45 height 17
click at [897, 16] on button "Close" at bounding box center [901, 17] width 69 height 18
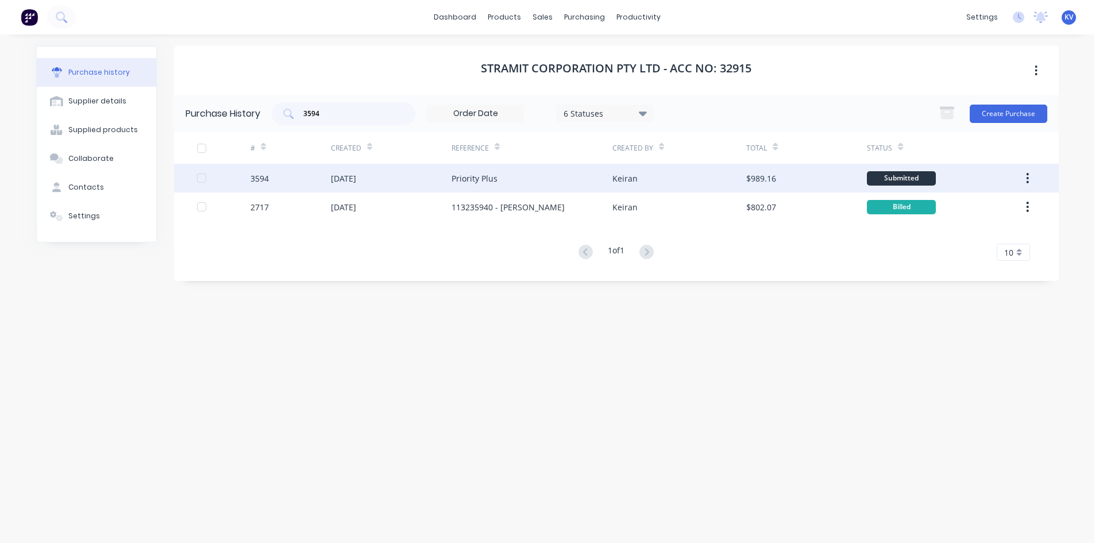
click at [408, 176] on div "[DATE]" at bounding box center [391, 178] width 121 height 29
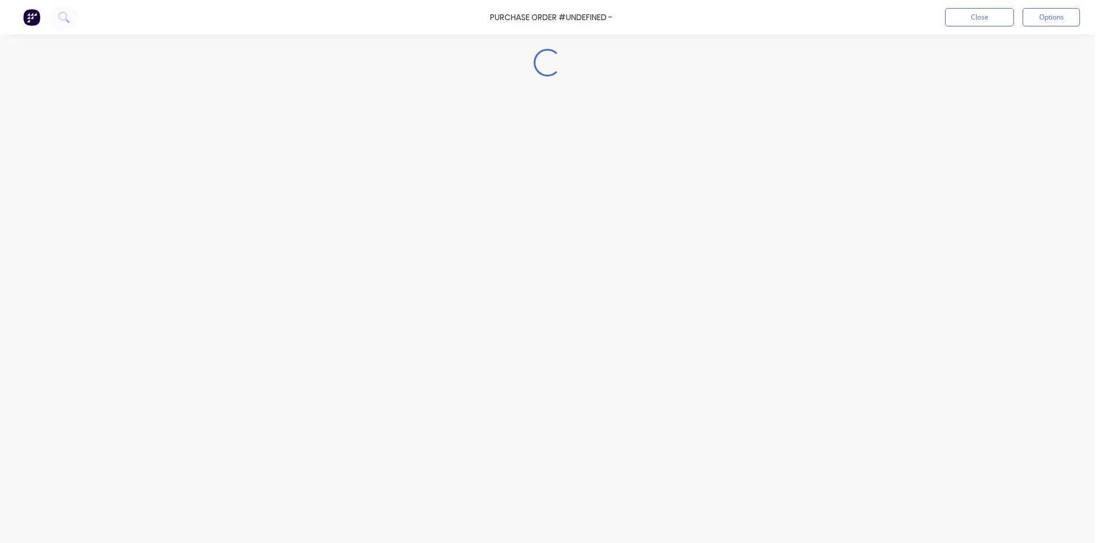
type textarea "x"
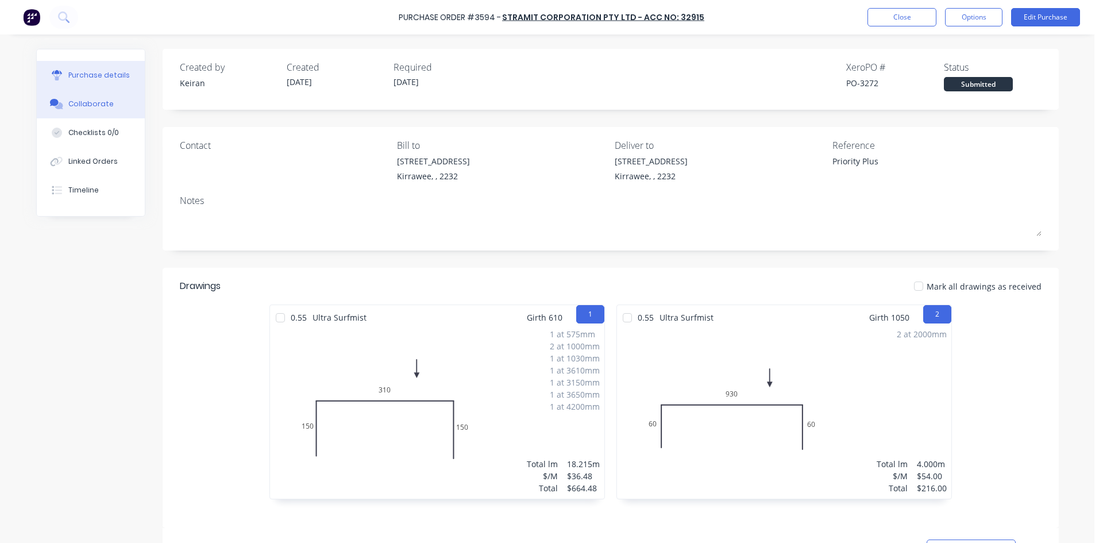
click at [93, 110] on button "Collaborate" at bounding box center [91, 104] width 108 height 29
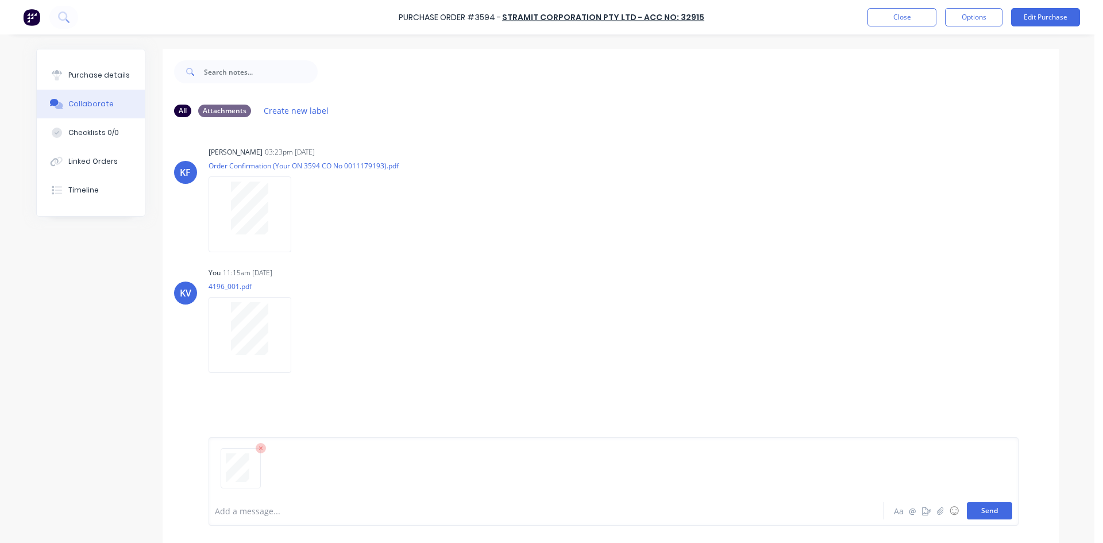
click at [985, 503] on button "Send" at bounding box center [989, 510] width 45 height 17
click at [924, 16] on button "Close" at bounding box center [901, 17] width 69 height 18
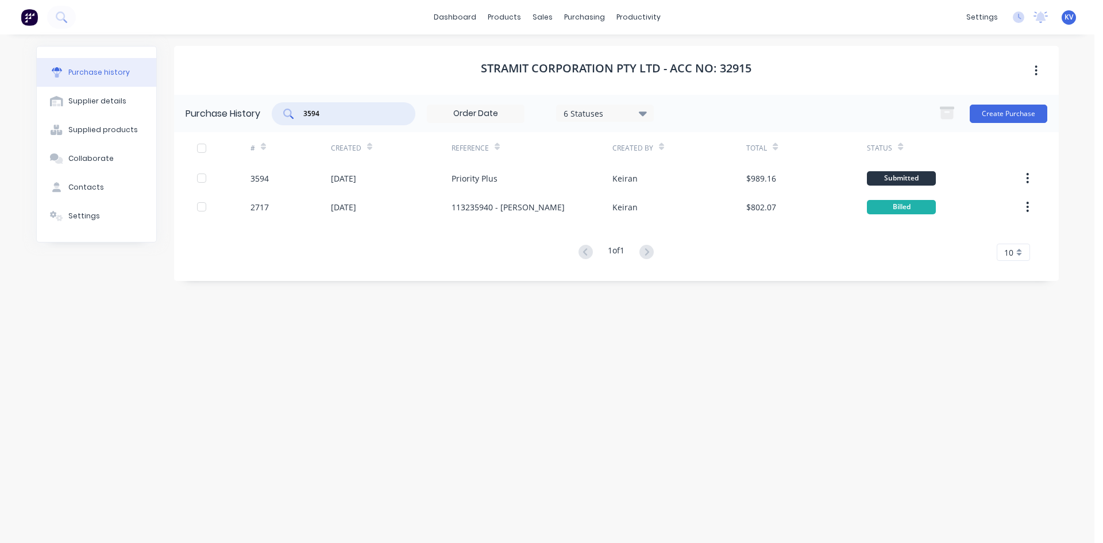
click at [352, 111] on input "3594" at bounding box center [349, 113] width 95 height 11
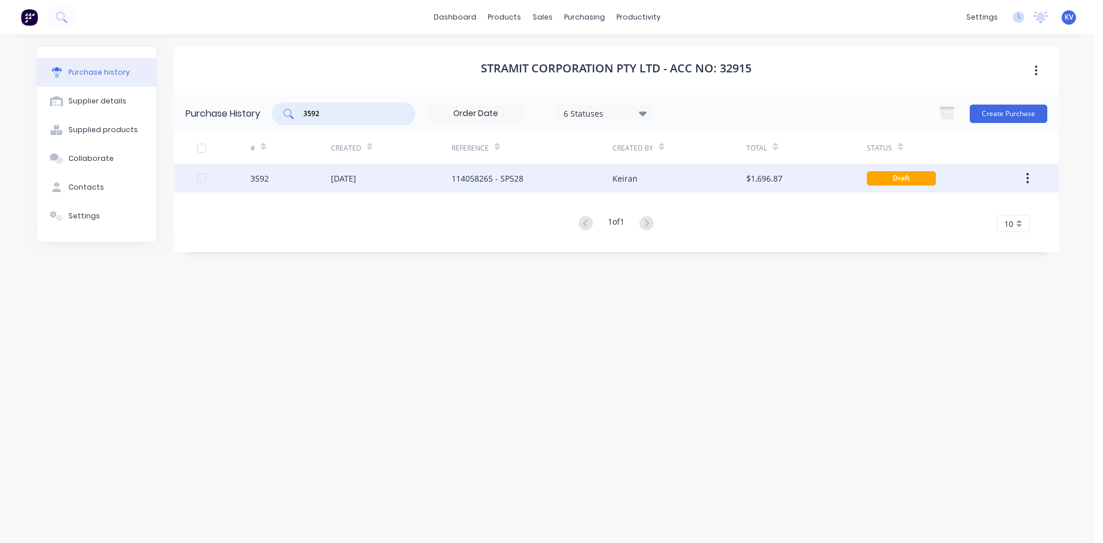
type input "3592"
click at [356, 179] on div "[DATE]" at bounding box center [343, 178] width 25 height 12
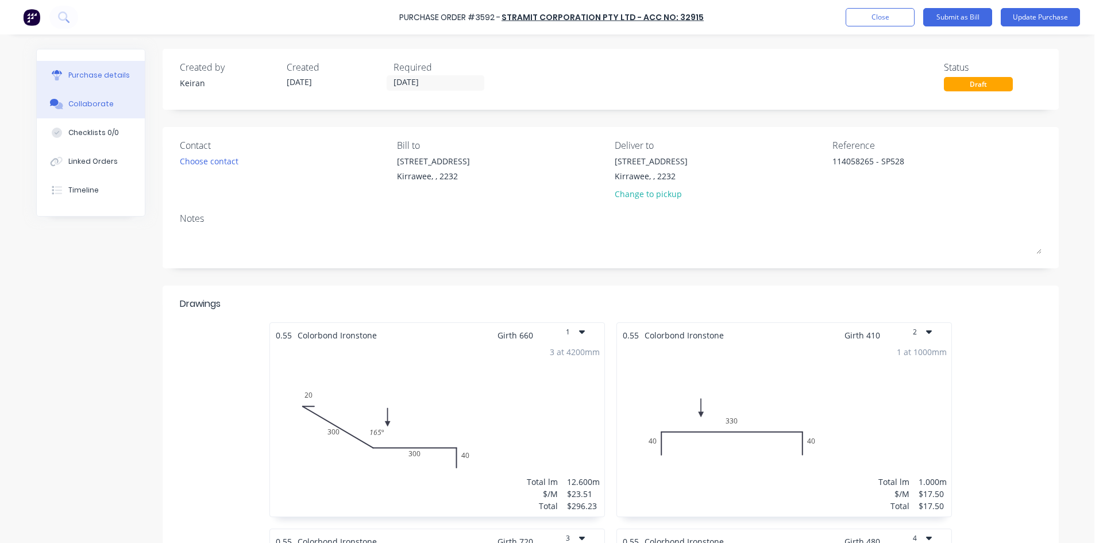
click at [85, 108] on div "Collaborate" at bounding box center [90, 104] width 45 height 10
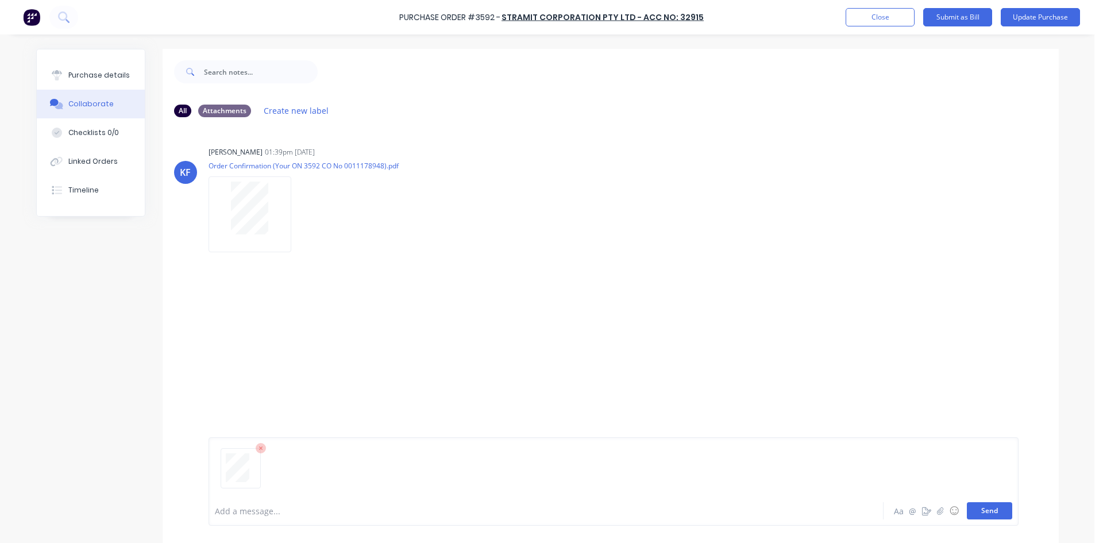
click at [979, 509] on button "Send" at bounding box center [989, 510] width 45 height 17
click at [892, 17] on button "Close" at bounding box center [880, 17] width 69 height 18
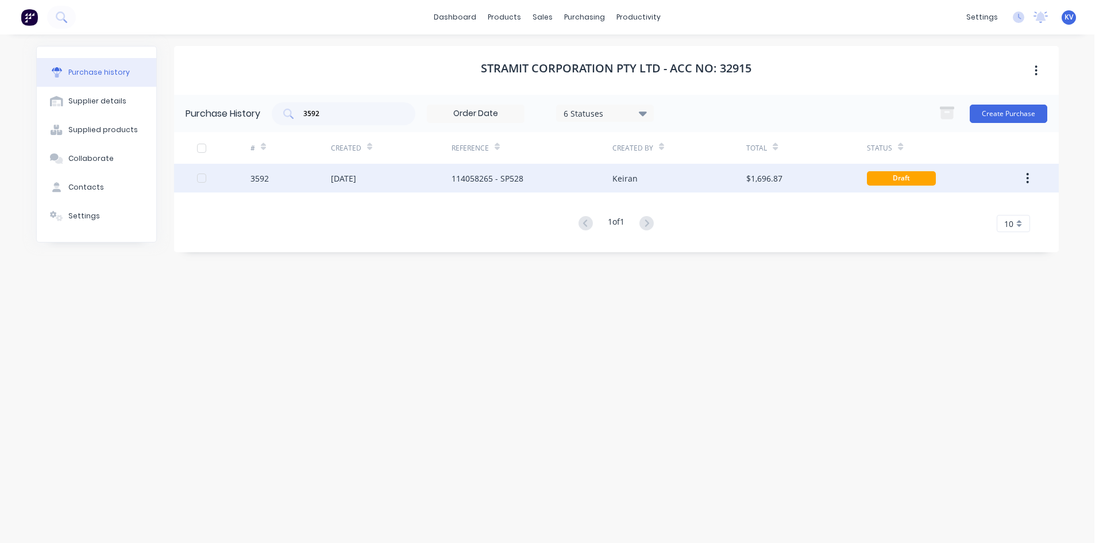
click at [334, 177] on div "[DATE]" at bounding box center [343, 178] width 25 height 12
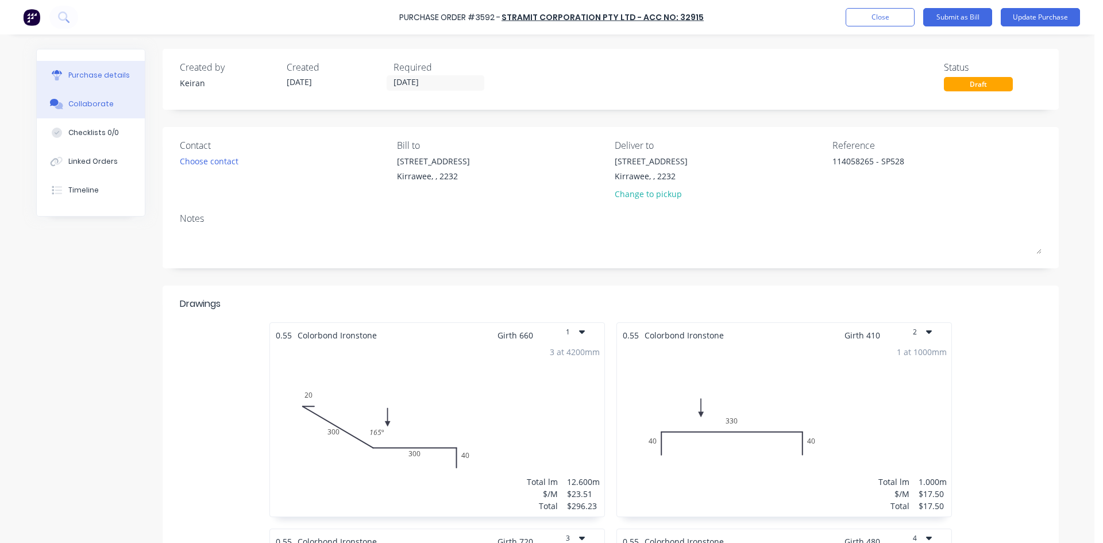
click at [73, 106] on div "Collaborate" at bounding box center [90, 104] width 45 height 10
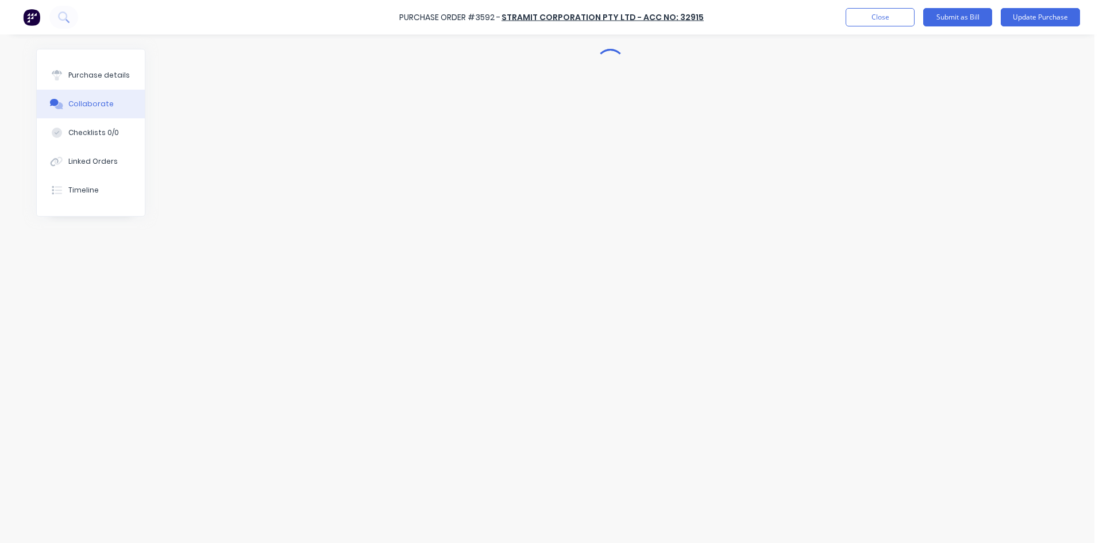
type textarea "x"
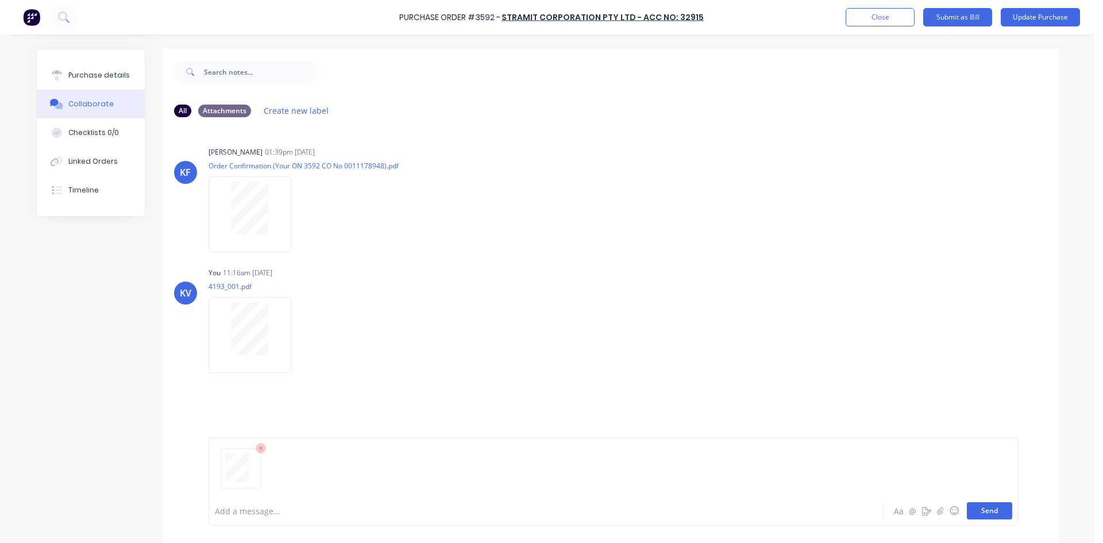
click at [996, 510] on button "Send" at bounding box center [989, 510] width 45 height 17
click at [882, 21] on button "Close" at bounding box center [880, 17] width 69 height 18
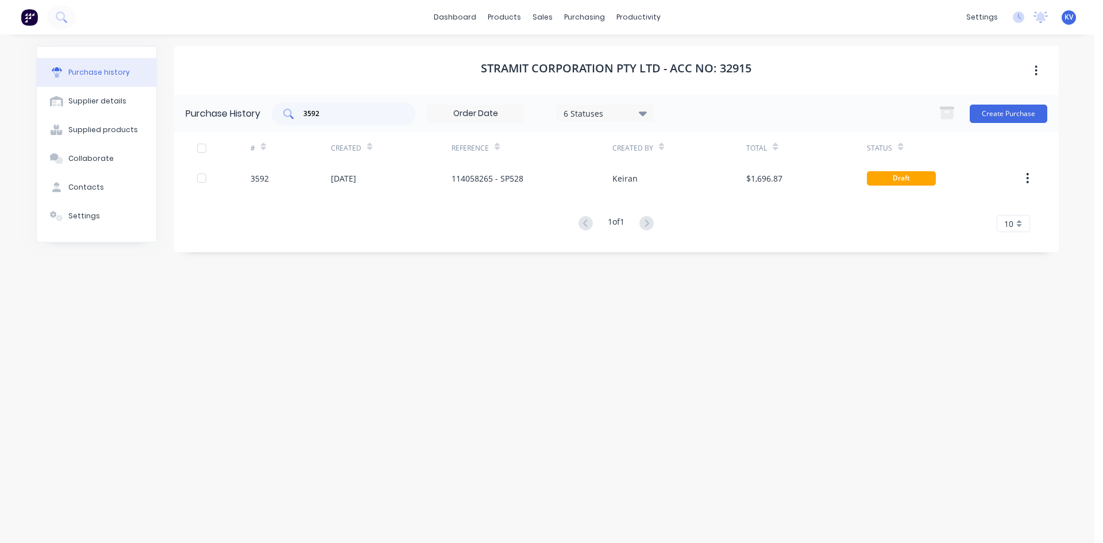
click at [354, 109] on input "3592" at bounding box center [349, 113] width 95 height 11
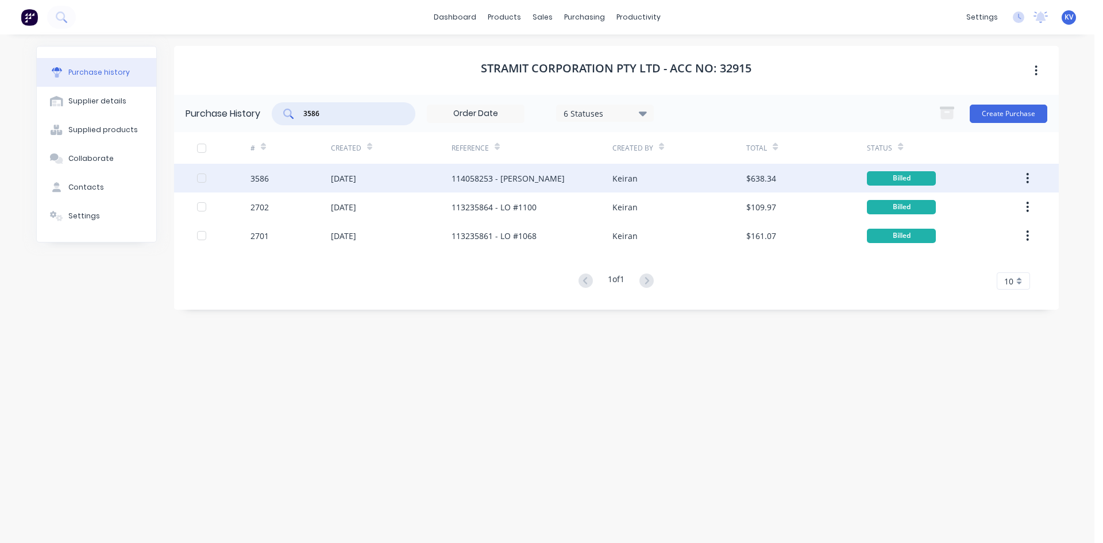
type input "3586"
click at [408, 179] on div "[DATE]" at bounding box center [391, 178] width 121 height 29
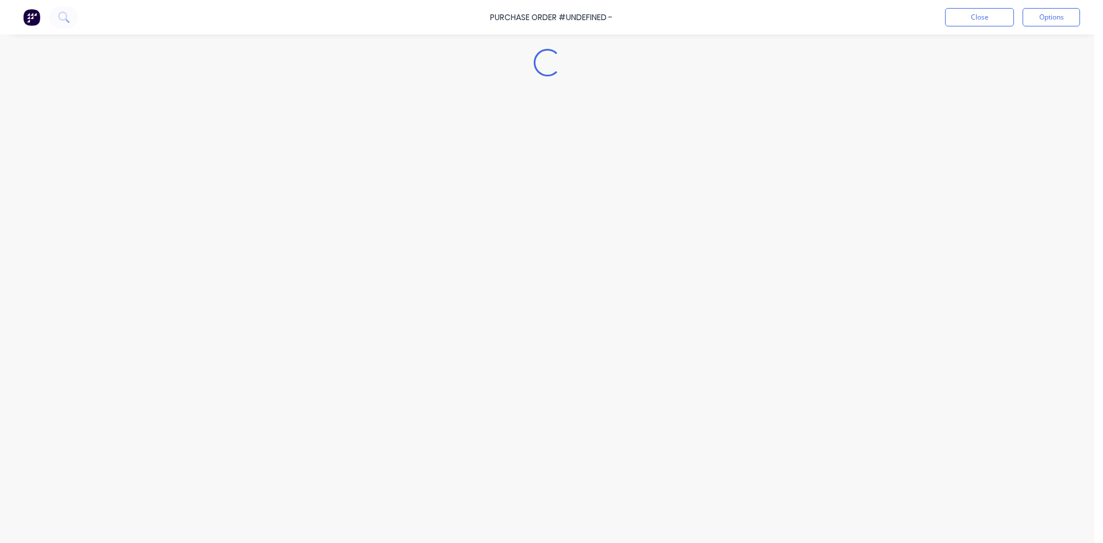
type textarea "x"
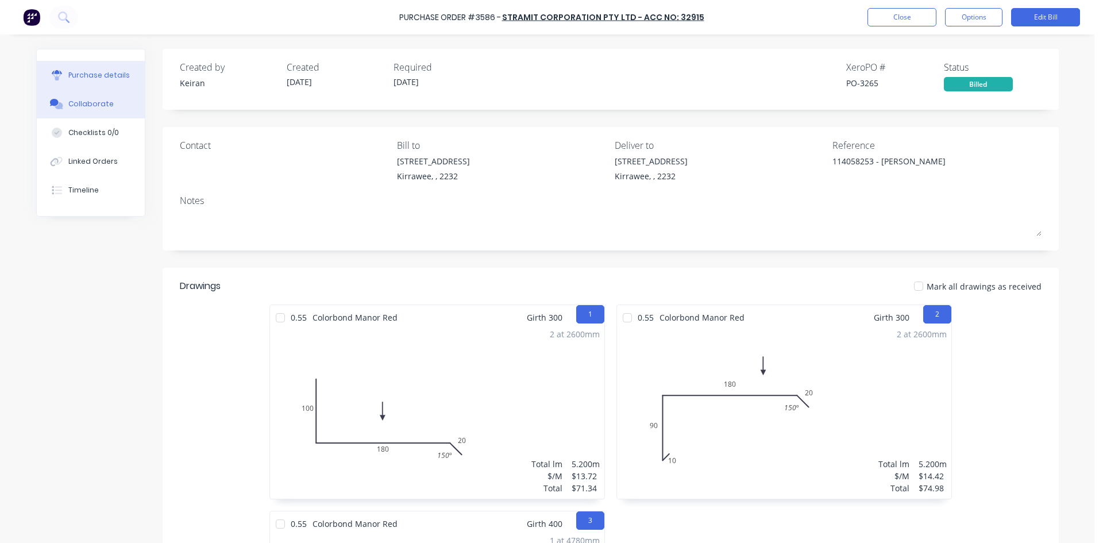
click at [103, 103] on div "Collaborate" at bounding box center [90, 104] width 45 height 10
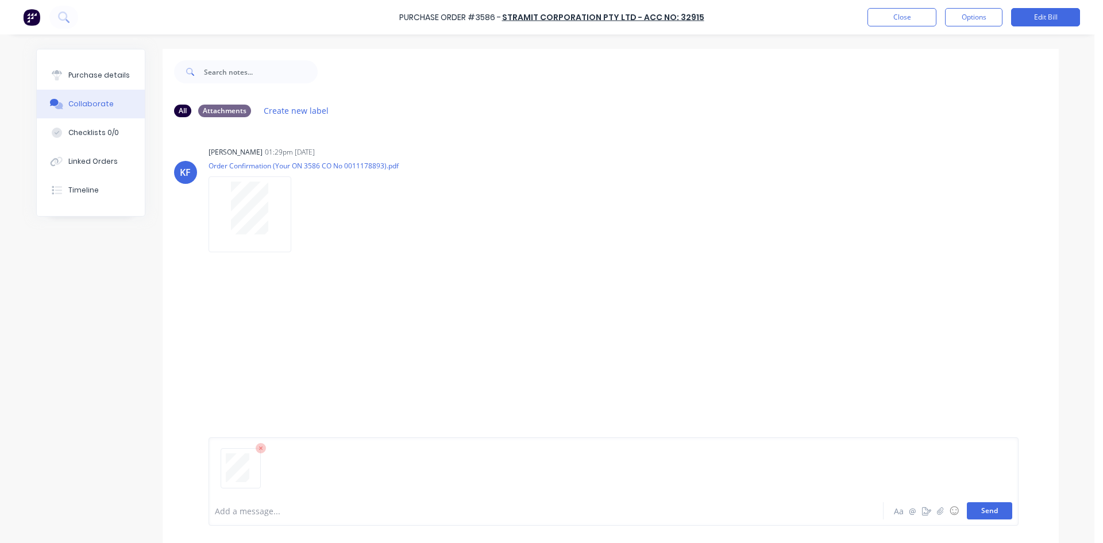
click at [981, 507] on button "Send" at bounding box center [989, 510] width 45 height 17
click at [916, 17] on button "Close" at bounding box center [901, 17] width 69 height 18
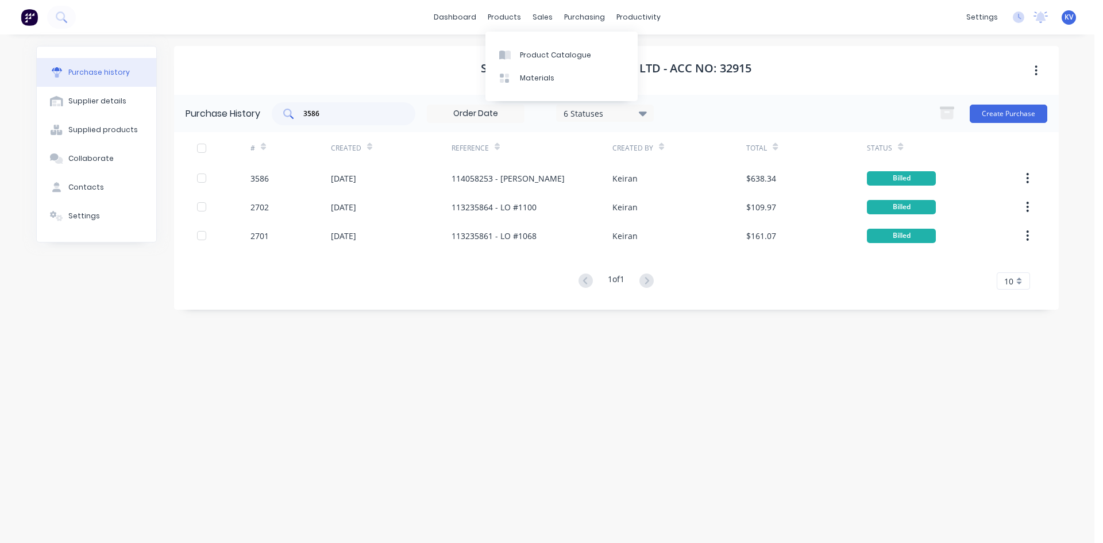
click at [375, 118] on input "3586" at bounding box center [349, 113] width 95 height 11
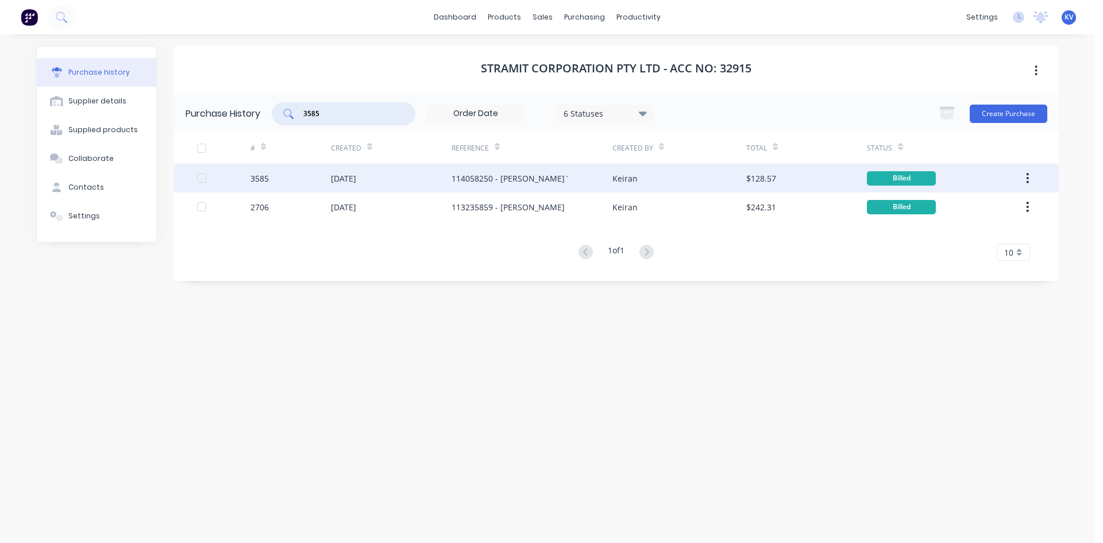
type input "3585"
click at [356, 181] on div "[DATE]" at bounding box center [343, 178] width 25 height 12
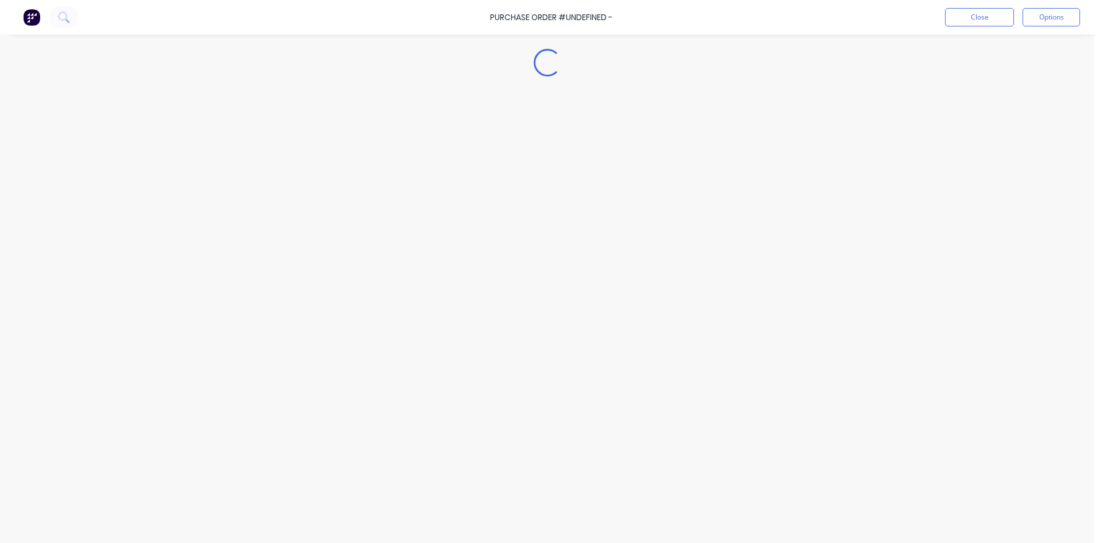
type textarea "x"
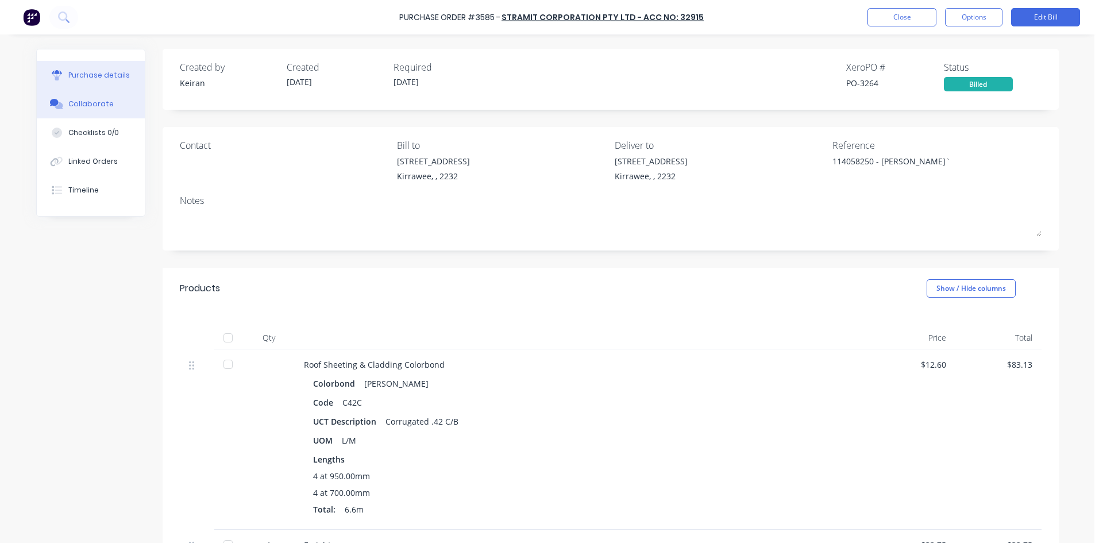
click at [91, 106] on div "Collaborate" at bounding box center [90, 104] width 45 height 10
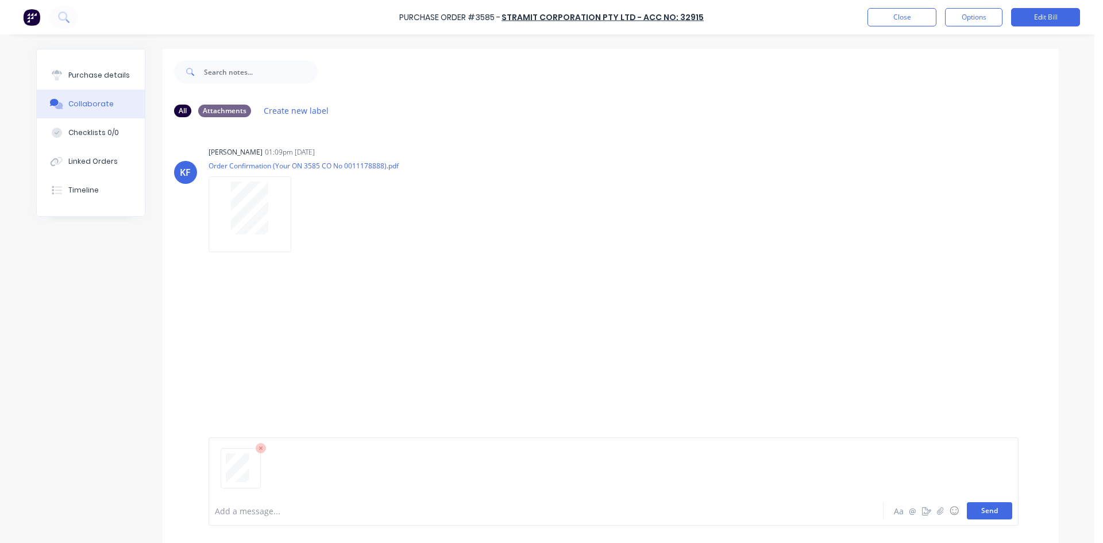
click at [979, 508] on button "Send" at bounding box center [989, 510] width 45 height 17
click at [897, 17] on button "Close" at bounding box center [901, 17] width 69 height 18
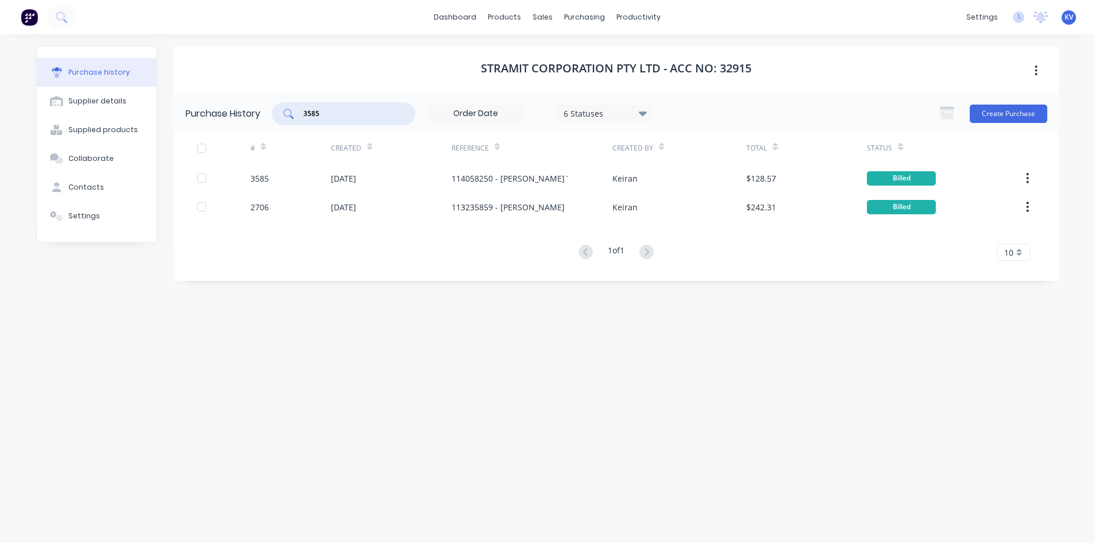
click at [359, 114] on input "3585" at bounding box center [349, 113] width 95 height 11
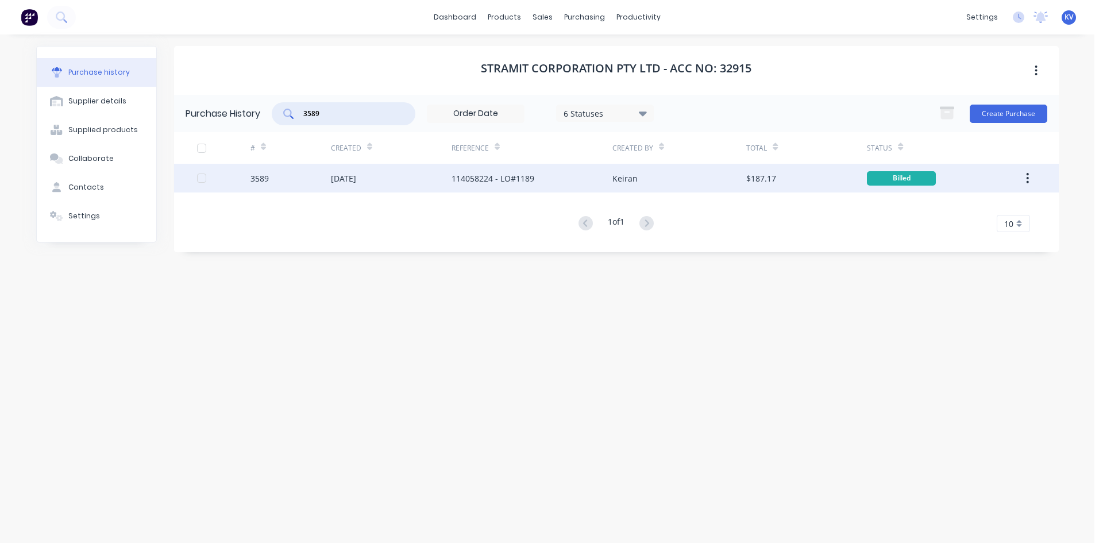
type input "3589"
click at [388, 175] on div "[DATE]" at bounding box center [391, 178] width 121 height 29
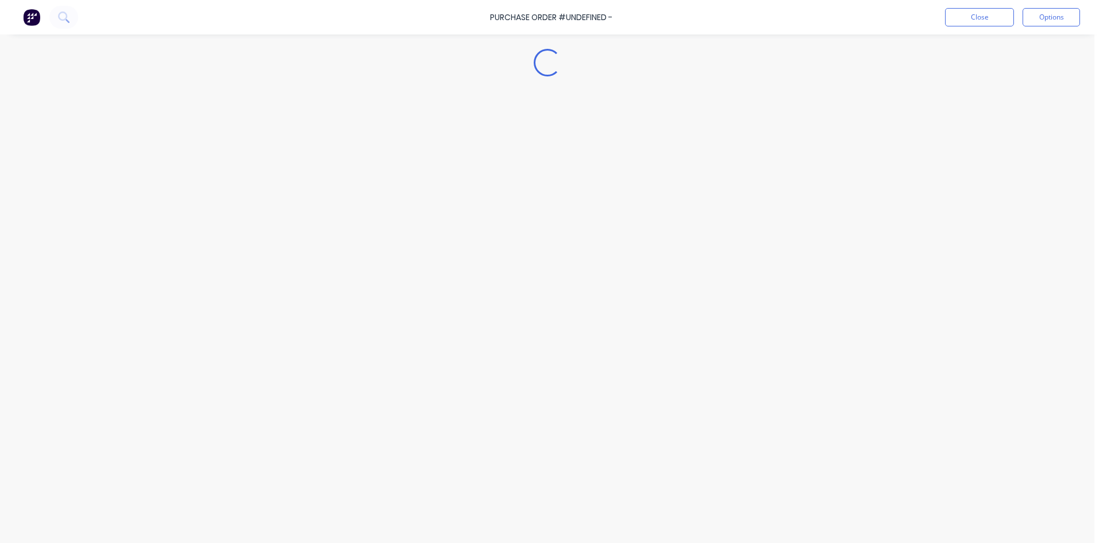
type textarea "x"
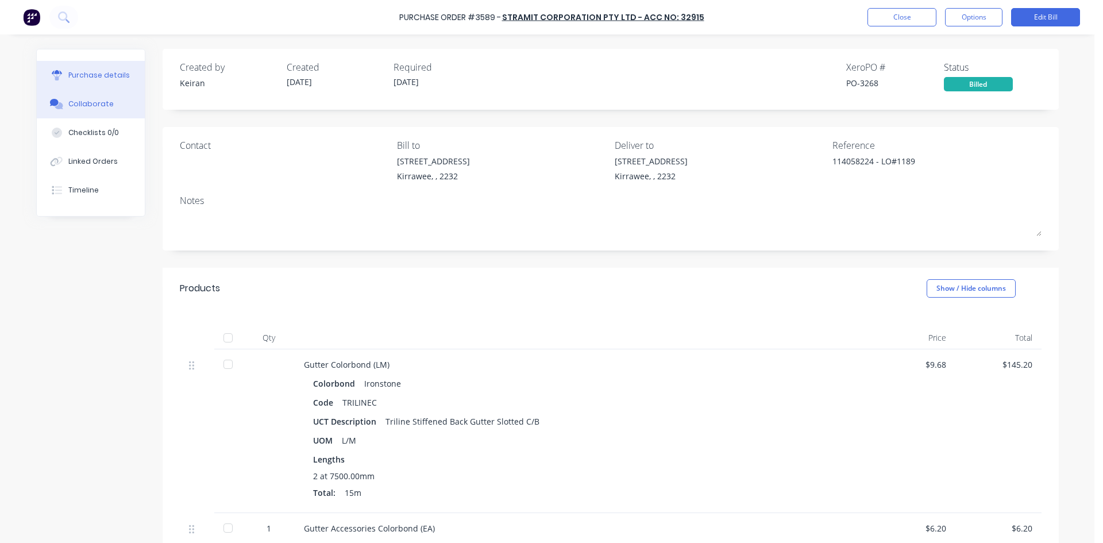
click at [88, 111] on button "Collaborate" at bounding box center [91, 104] width 108 height 29
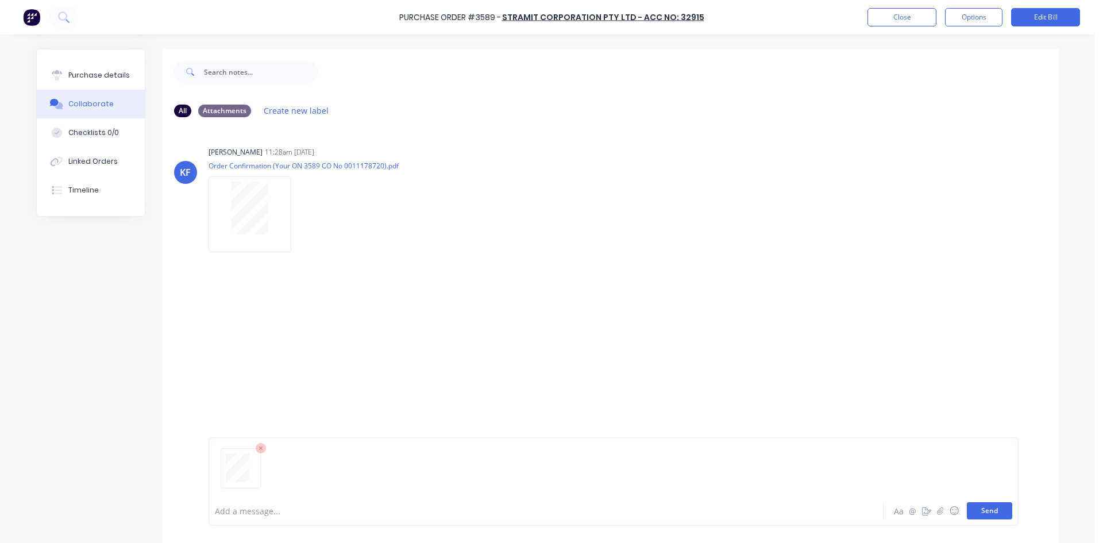
click at [985, 512] on button "Send" at bounding box center [989, 510] width 45 height 17
click at [890, 15] on button "Close" at bounding box center [901, 17] width 69 height 18
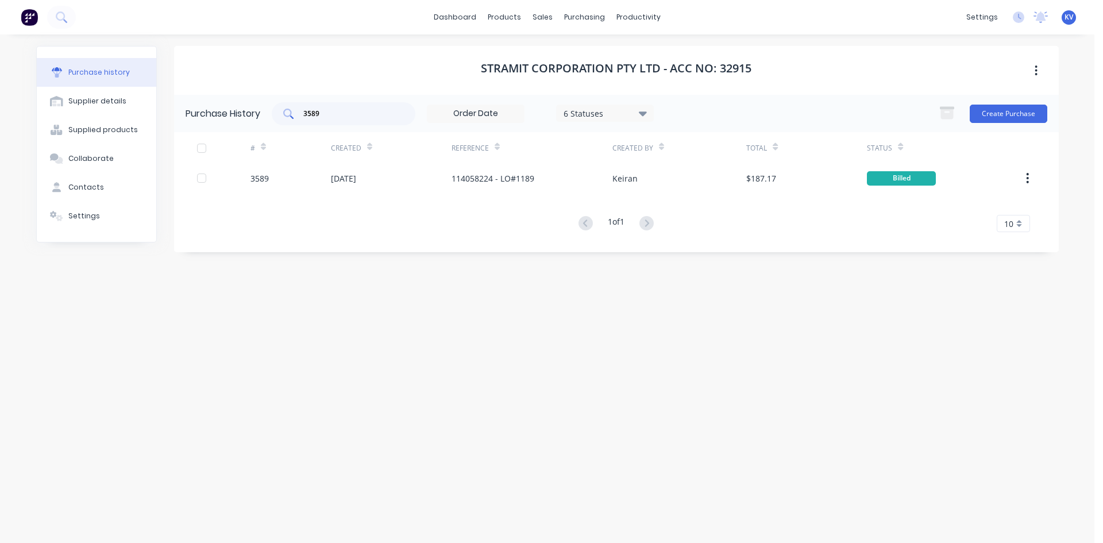
click at [369, 114] on input "3589" at bounding box center [349, 113] width 95 height 11
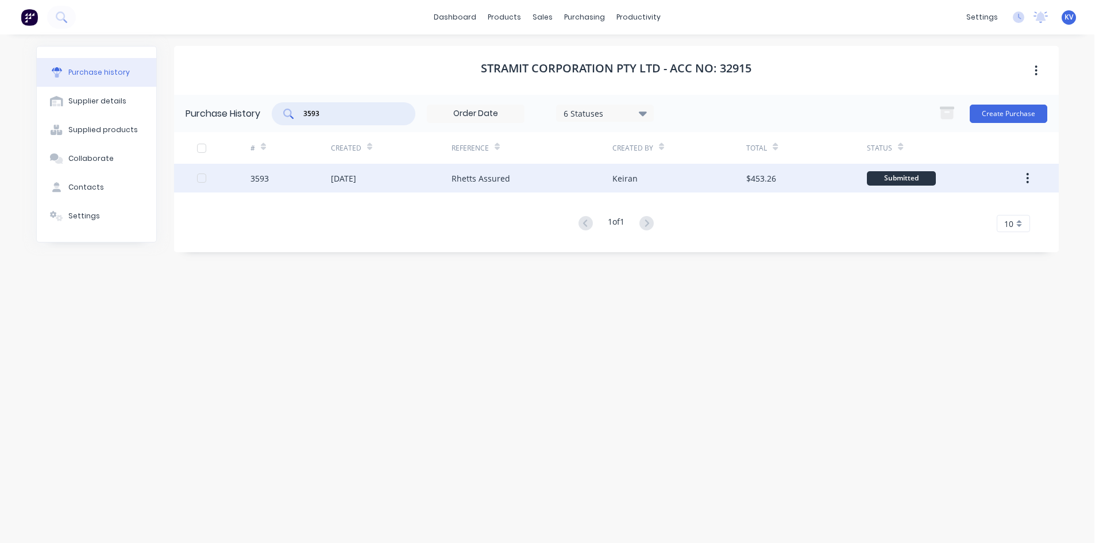
type input "3593"
click at [356, 180] on div "[DATE]" at bounding box center [343, 178] width 25 height 12
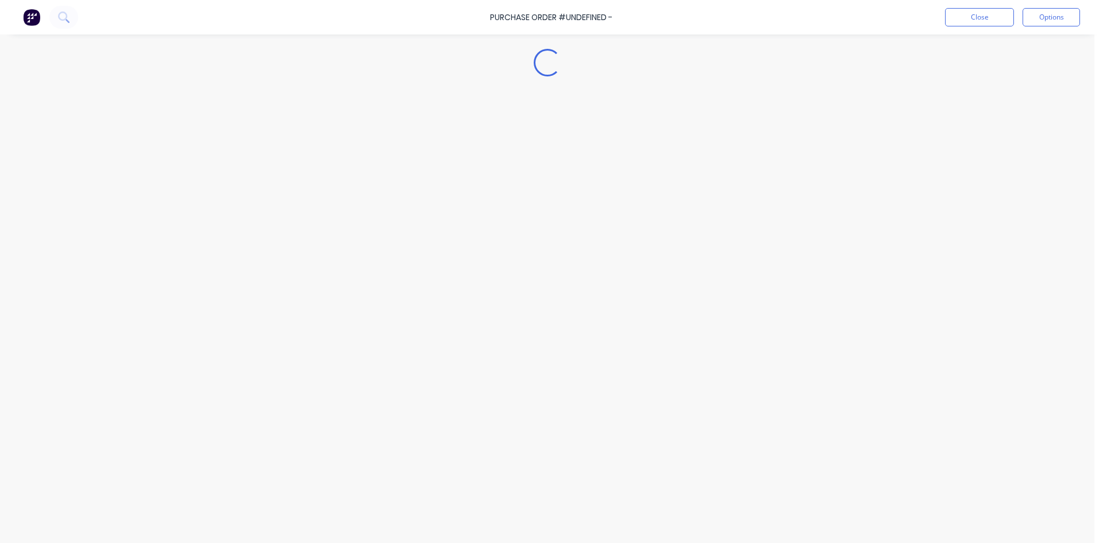
type textarea "x"
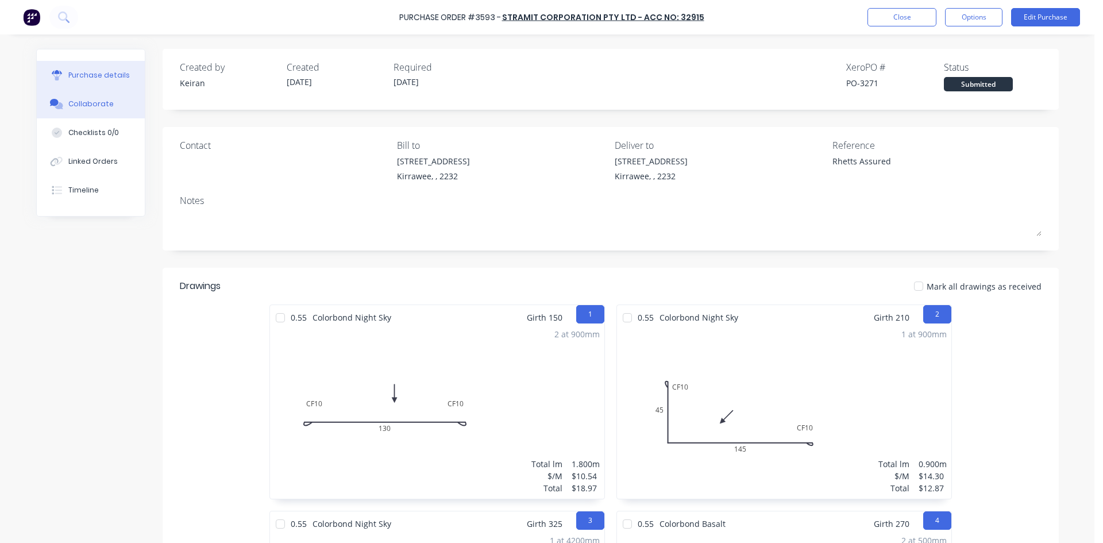
click at [84, 109] on button "Collaborate" at bounding box center [91, 104] width 108 height 29
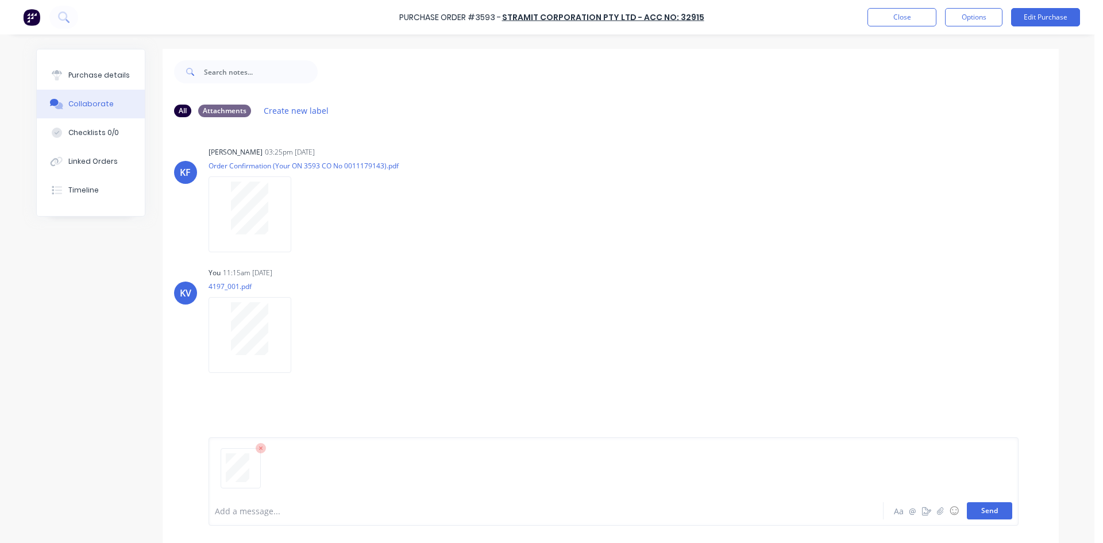
click at [980, 511] on button "Send" at bounding box center [989, 510] width 45 height 17
click at [922, 21] on button "Close" at bounding box center [901, 17] width 69 height 18
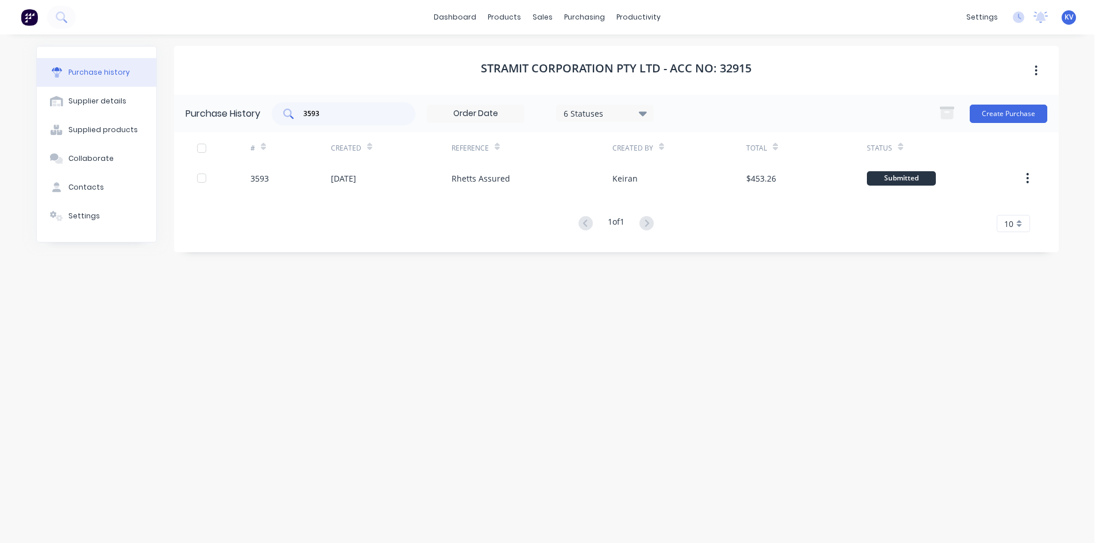
click at [329, 119] on div "3593" at bounding box center [344, 113] width 144 height 23
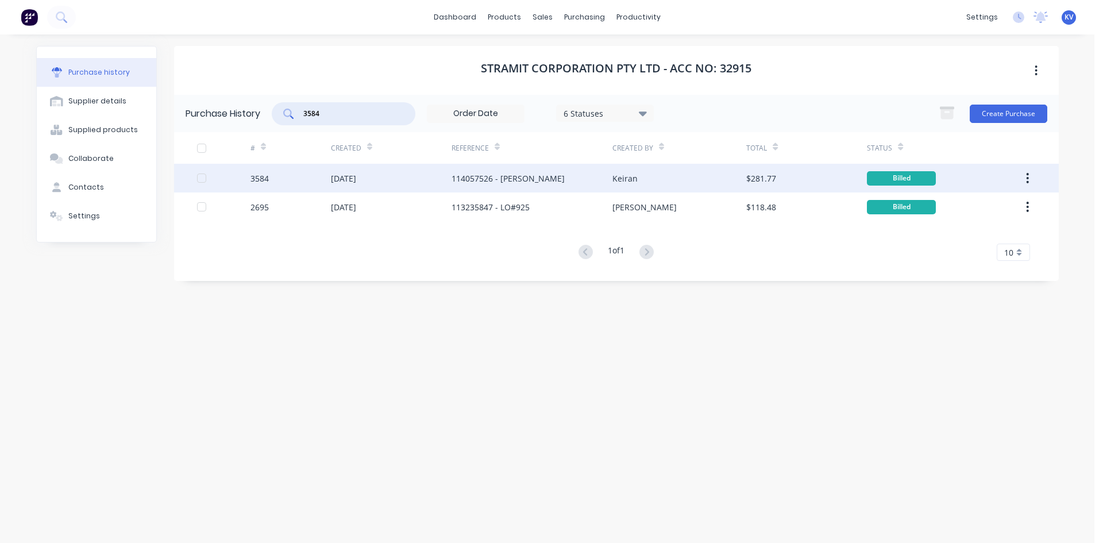
type input "3584"
click at [401, 178] on div "[DATE]" at bounding box center [391, 178] width 121 height 29
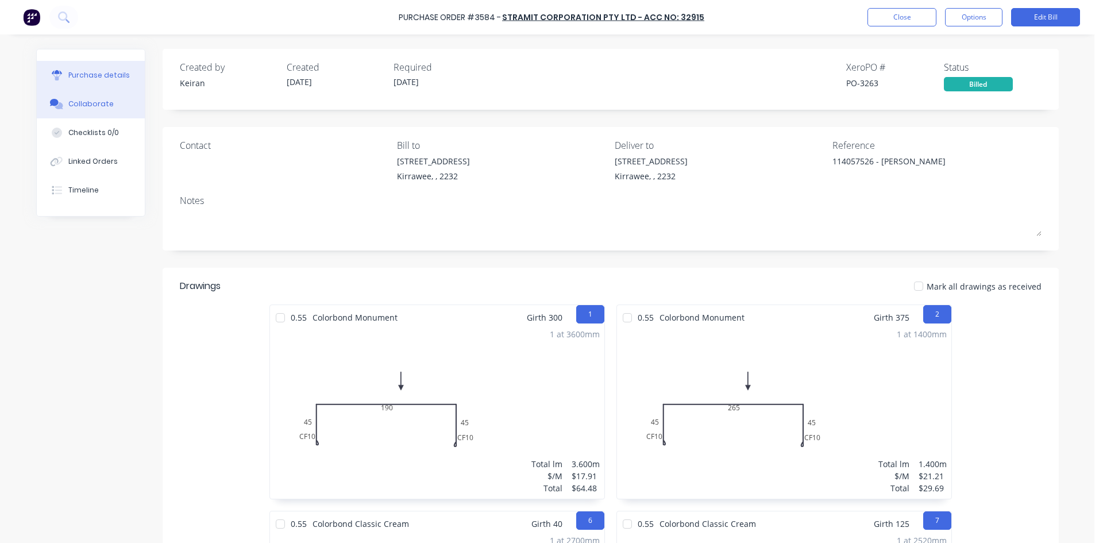
click at [91, 111] on button "Collaborate" at bounding box center [91, 104] width 108 height 29
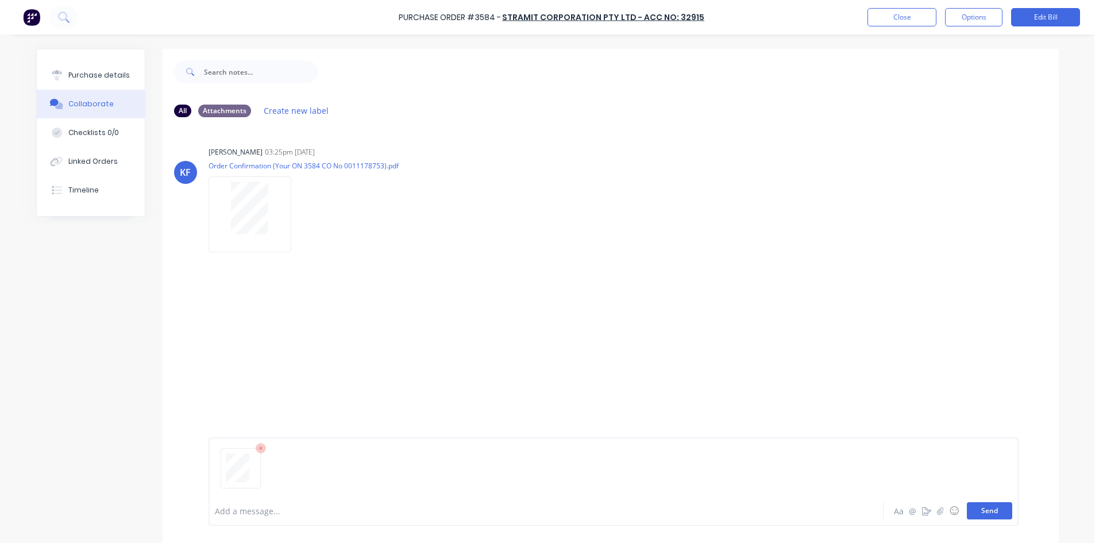
click at [975, 509] on button "Send" at bounding box center [989, 510] width 45 height 17
click at [917, 21] on button "Close" at bounding box center [901, 17] width 69 height 18
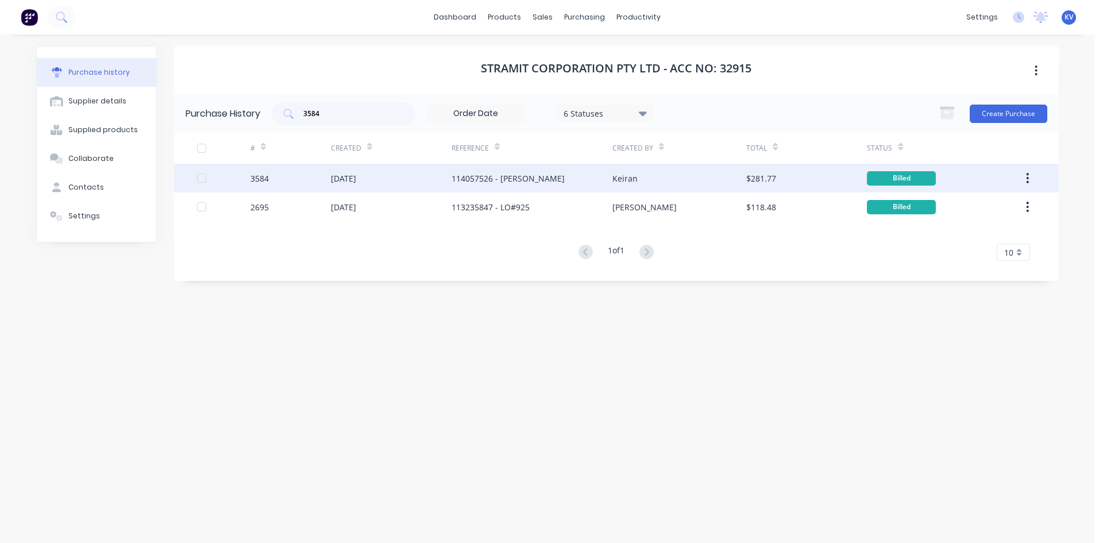
click at [340, 178] on div "[DATE]" at bounding box center [343, 178] width 25 height 12
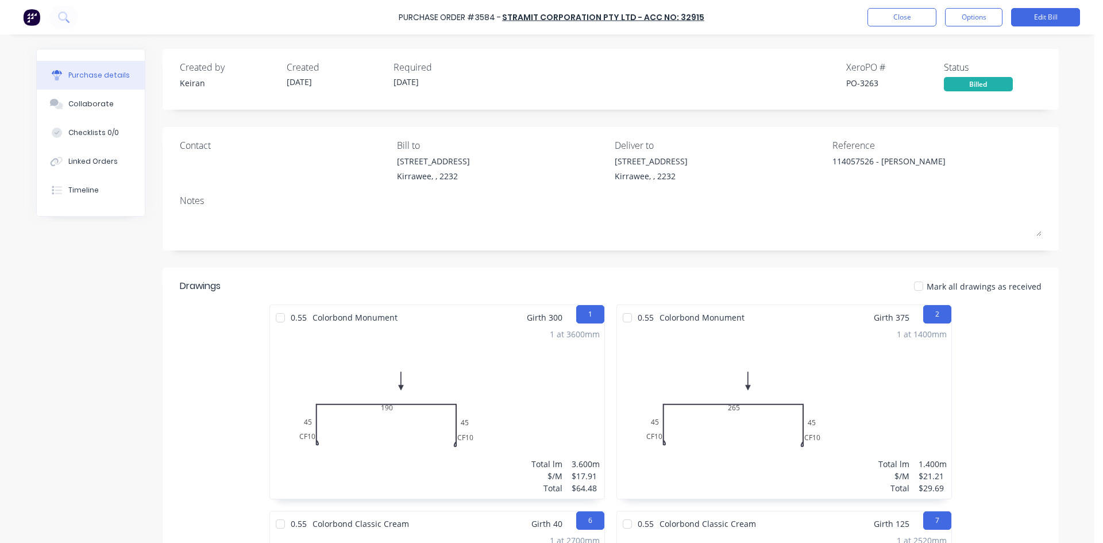
type textarea "x"
click at [60, 97] on button "Collaborate" at bounding box center [91, 104] width 108 height 29
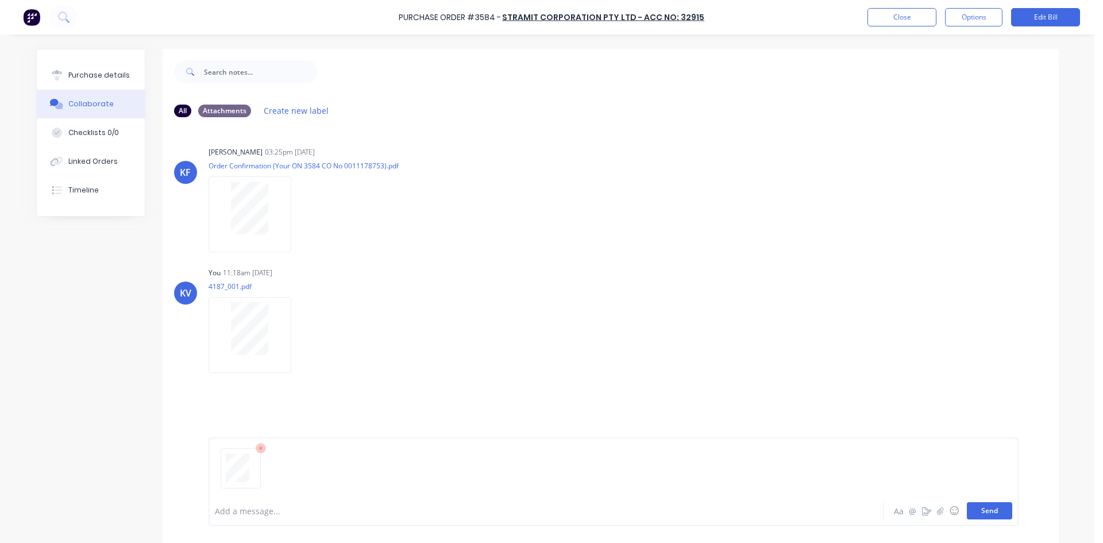
click at [993, 508] on button "Send" at bounding box center [989, 510] width 45 height 17
click at [890, 26] on button "Close" at bounding box center [901, 17] width 69 height 18
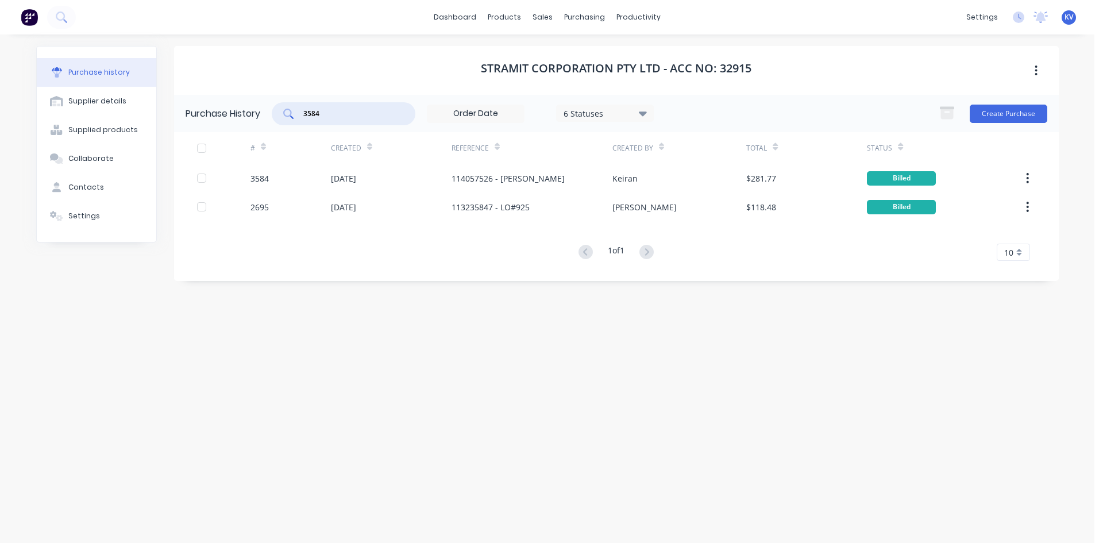
click at [377, 111] on input "3584" at bounding box center [349, 113] width 95 height 11
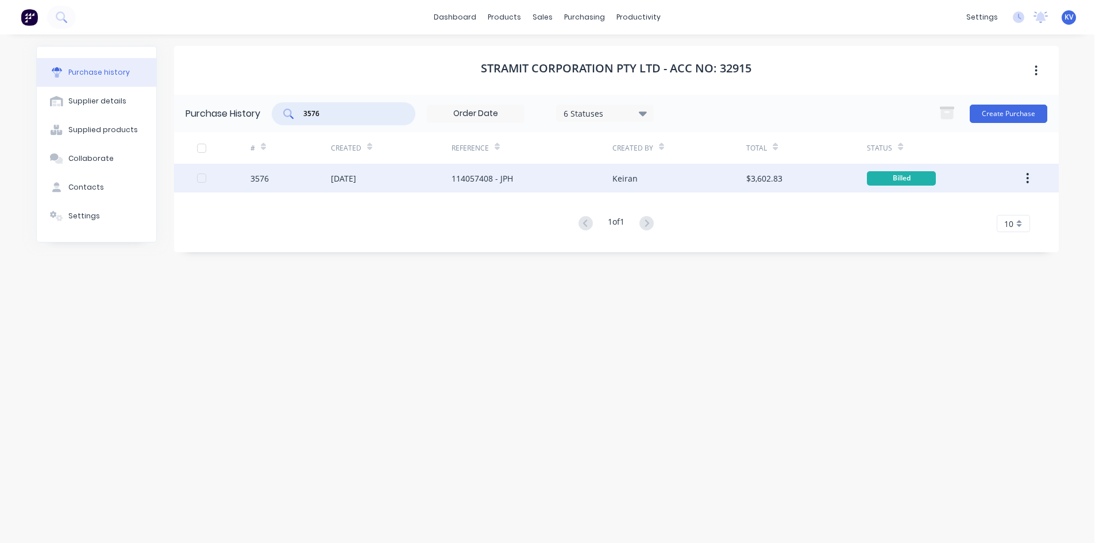
type input "3576"
click at [398, 179] on div "[DATE]" at bounding box center [391, 178] width 121 height 29
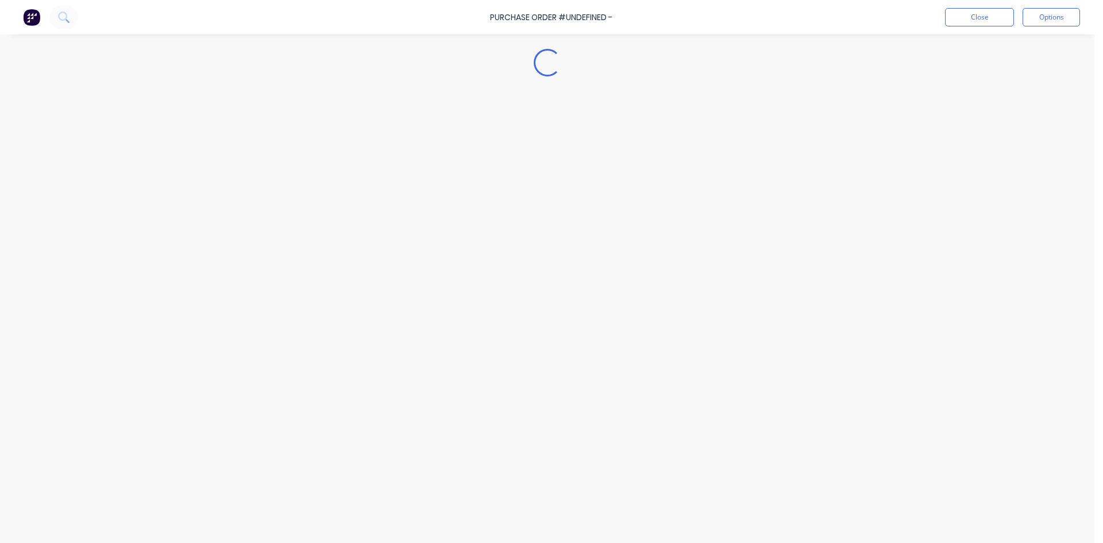
type textarea "x"
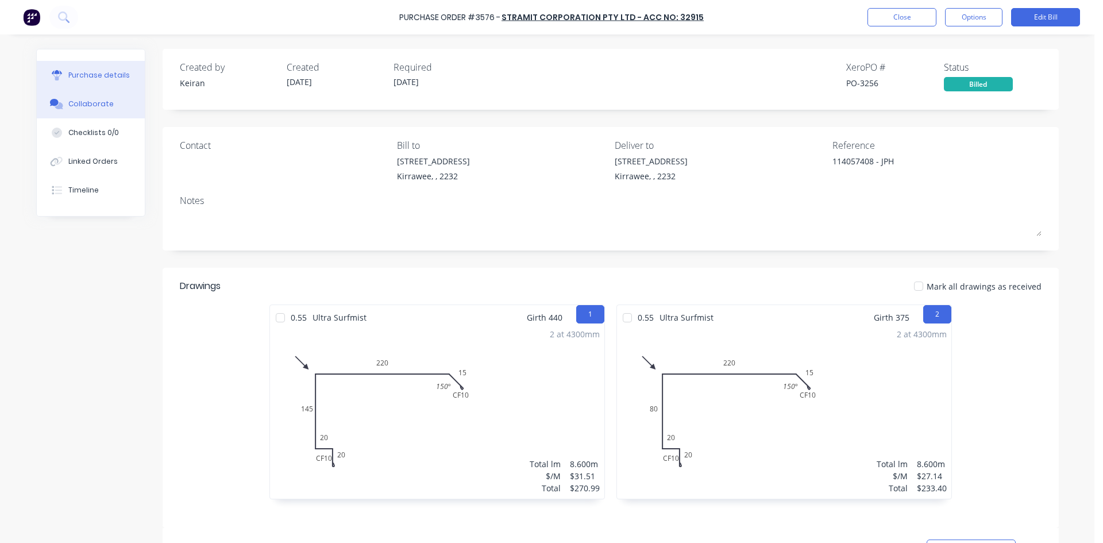
click at [98, 99] on div "Collaborate" at bounding box center [90, 104] width 45 height 10
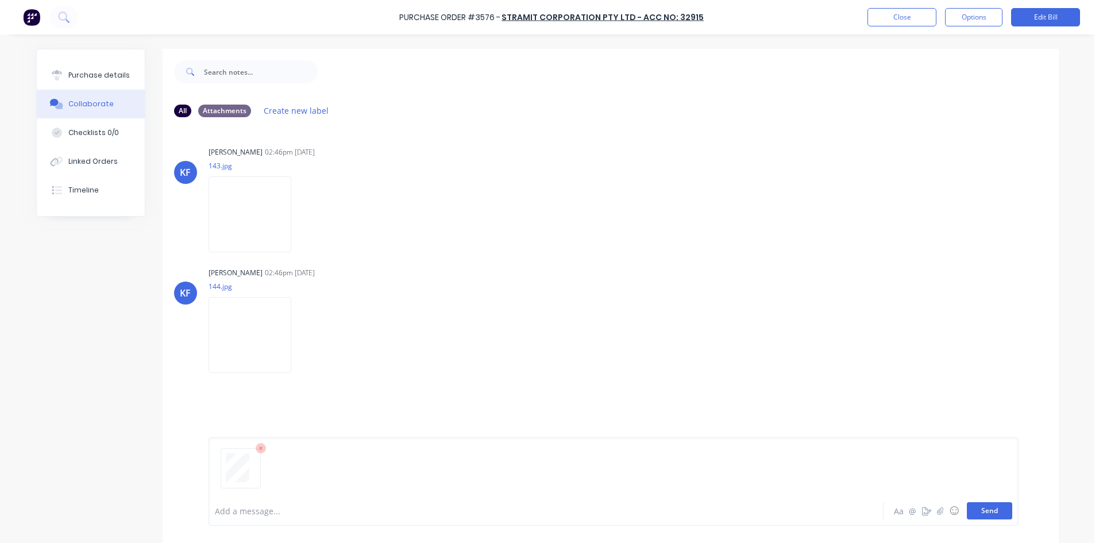
click at [985, 515] on button "Send" at bounding box center [989, 510] width 45 height 17
click at [873, 20] on button "Close" at bounding box center [901, 17] width 69 height 18
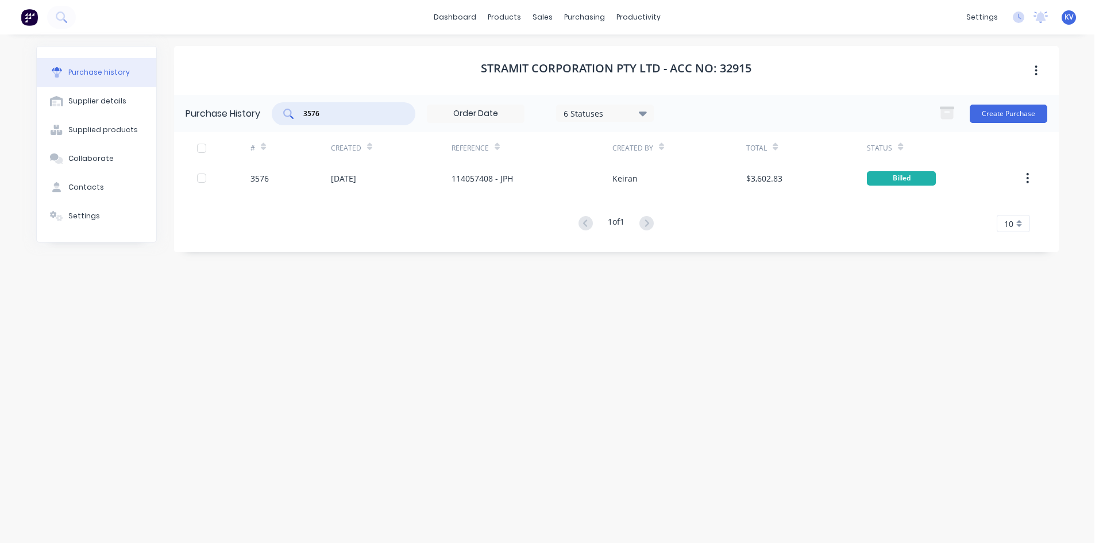
click at [340, 114] on input "3576" at bounding box center [349, 113] width 95 height 11
type input "3580"
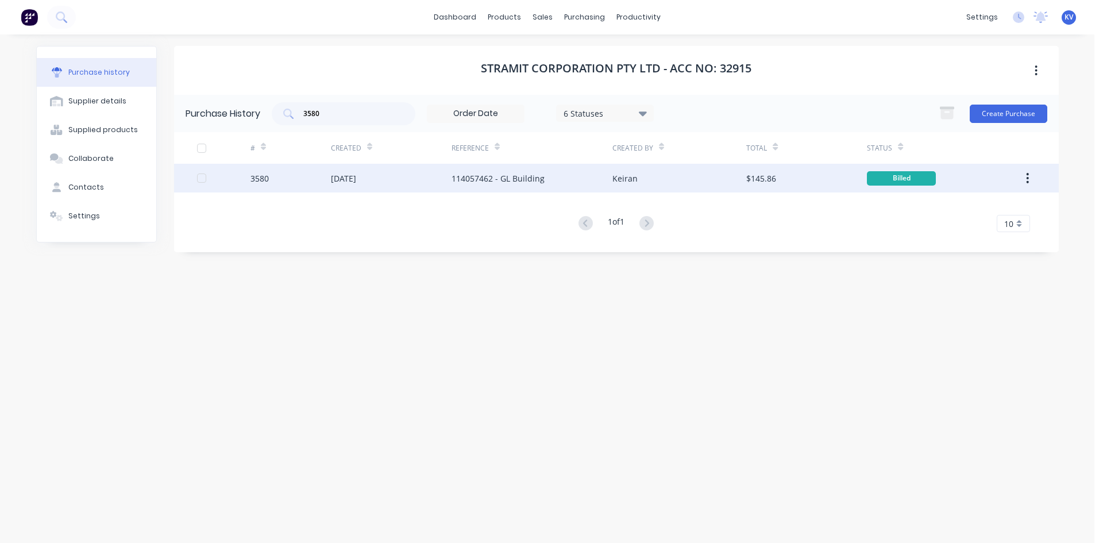
click at [356, 173] on div "[DATE]" at bounding box center [343, 178] width 25 height 12
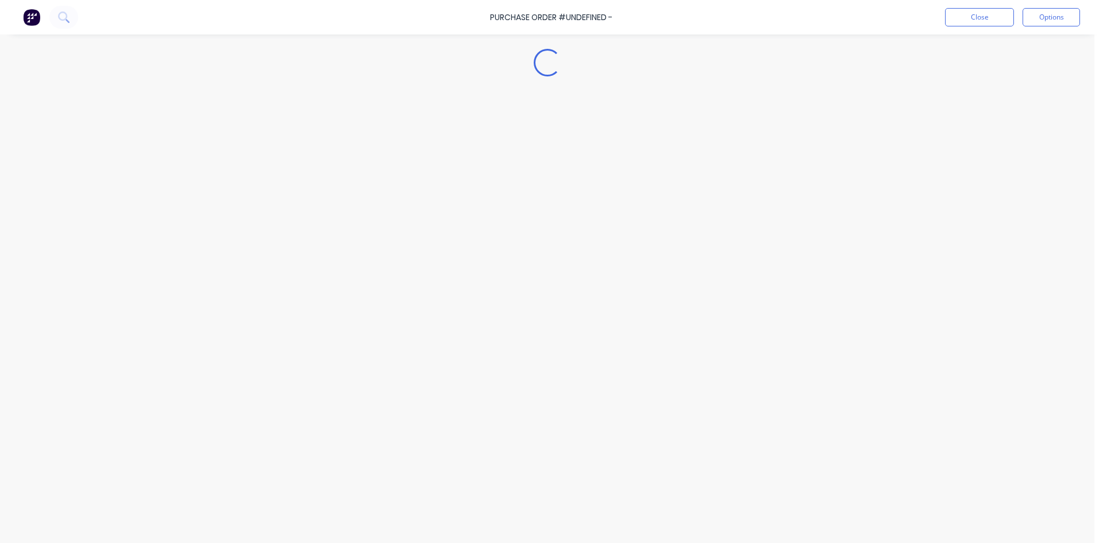
type textarea "x"
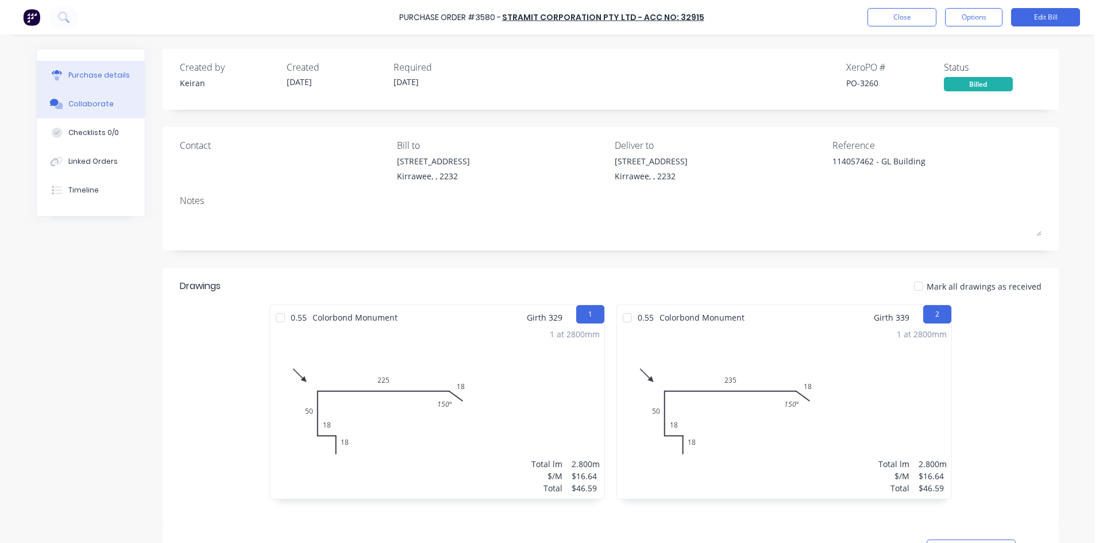
click at [92, 90] on button "Collaborate" at bounding box center [91, 104] width 108 height 29
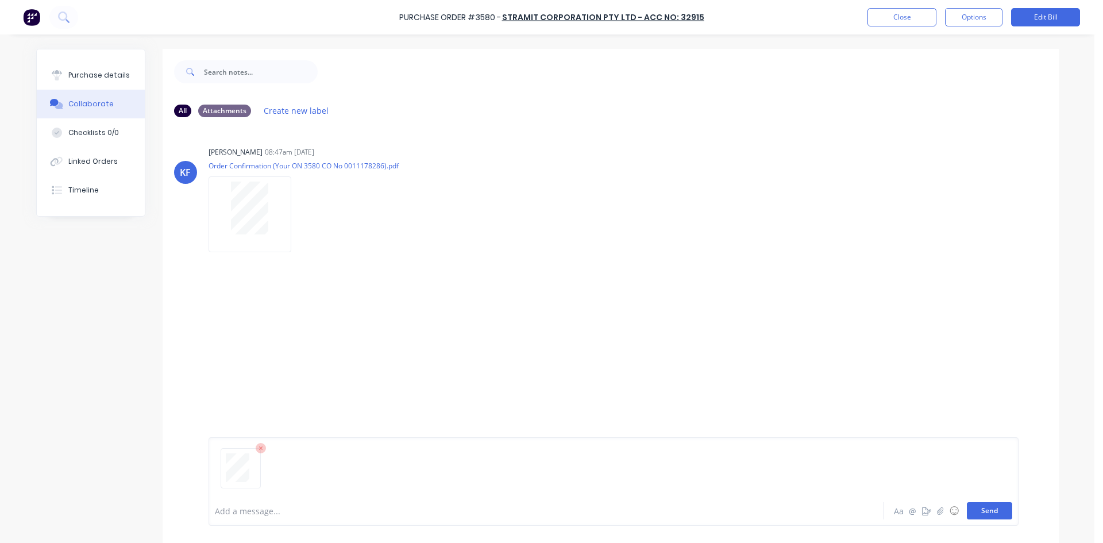
click at [980, 510] on button "Send" at bounding box center [989, 510] width 45 height 17
click at [880, 21] on button "Close" at bounding box center [901, 17] width 69 height 18
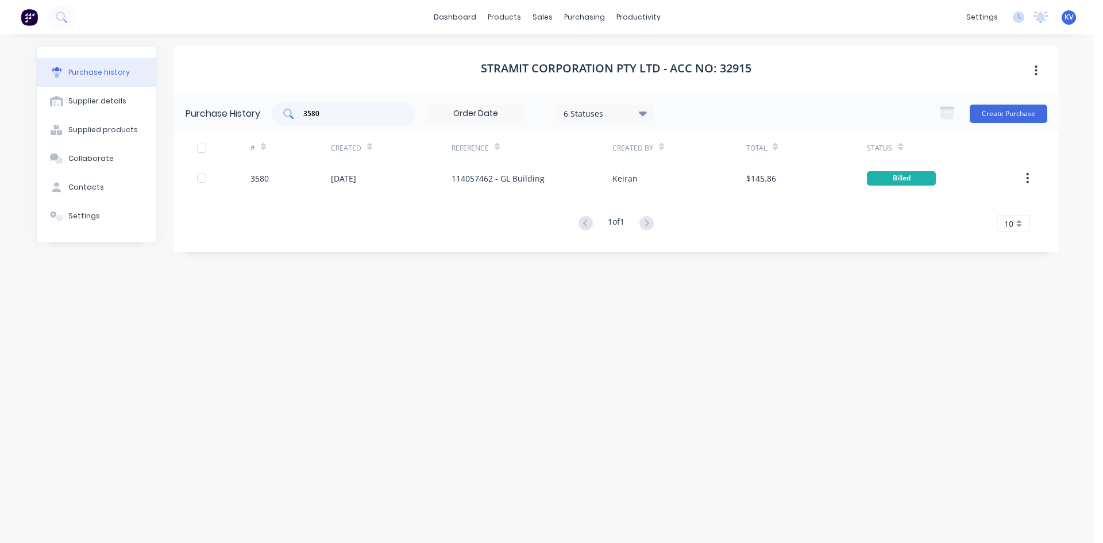
click at [363, 114] on input "3580" at bounding box center [349, 113] width 95 height 11
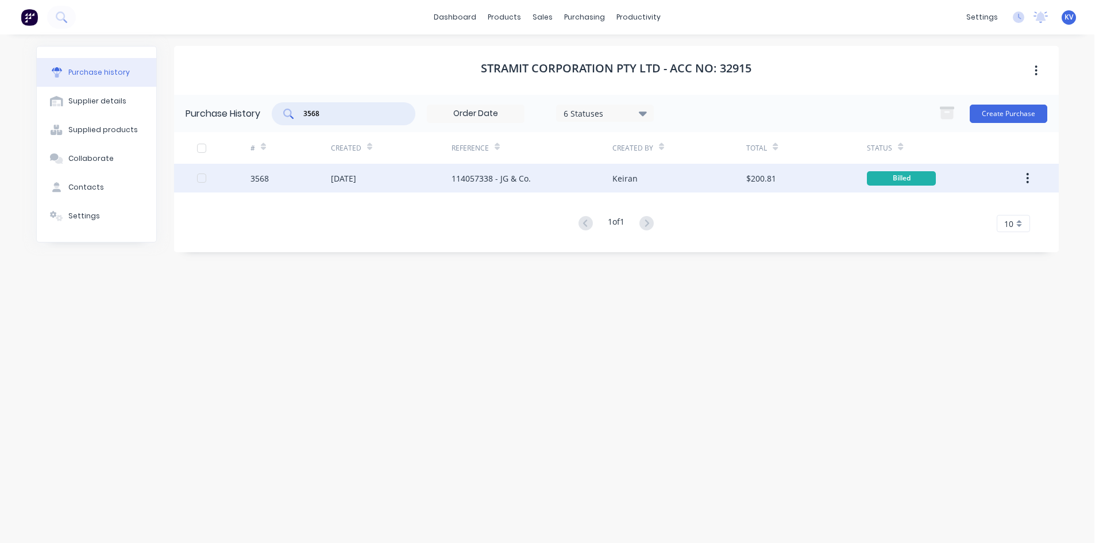
type input "3568"
click at [406, 174] on div "[DATE]" at bounding box center [391, 178] width 121 height 29
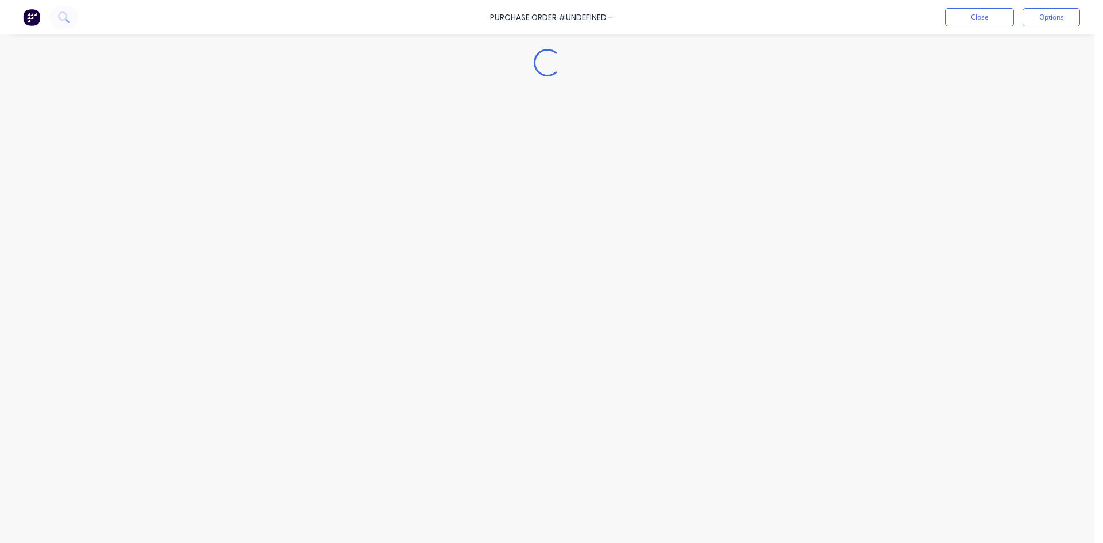
type textarea "x"
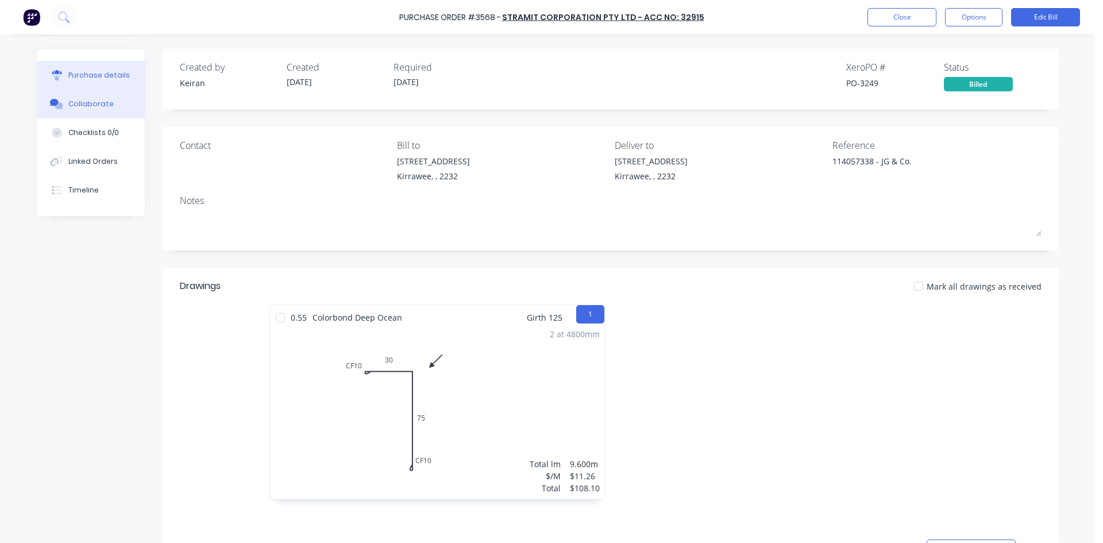
click at [97, 108] on div "Collaborate" at bounding box center [90, 104] width 45 height 10
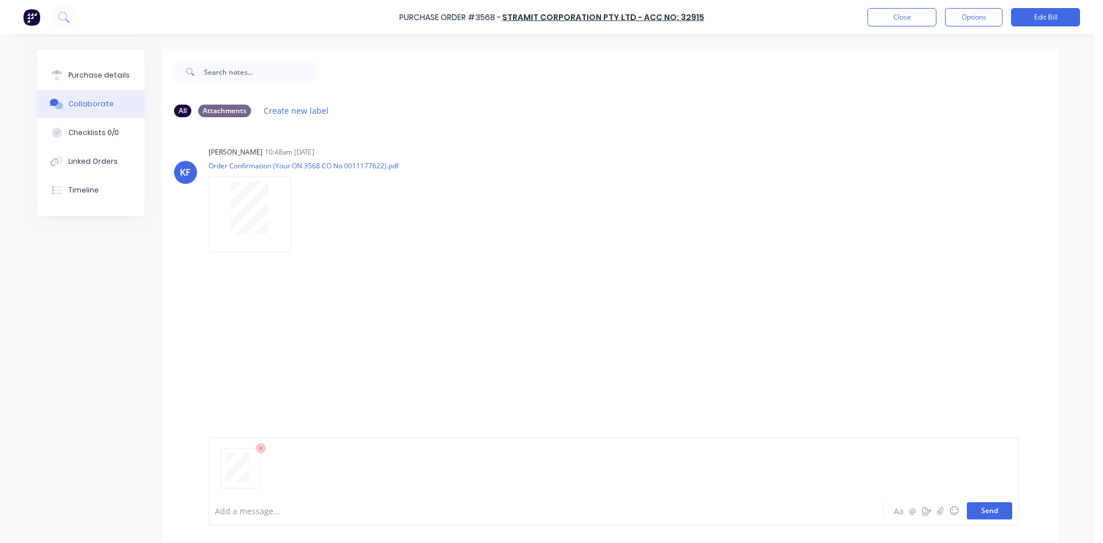
click at [975, 516] on button "Send" at bounding box center [989, 510] width 45 height 17
click at [912, 15] on button "Close" at bounding box center [901, 17] width 69 height 18
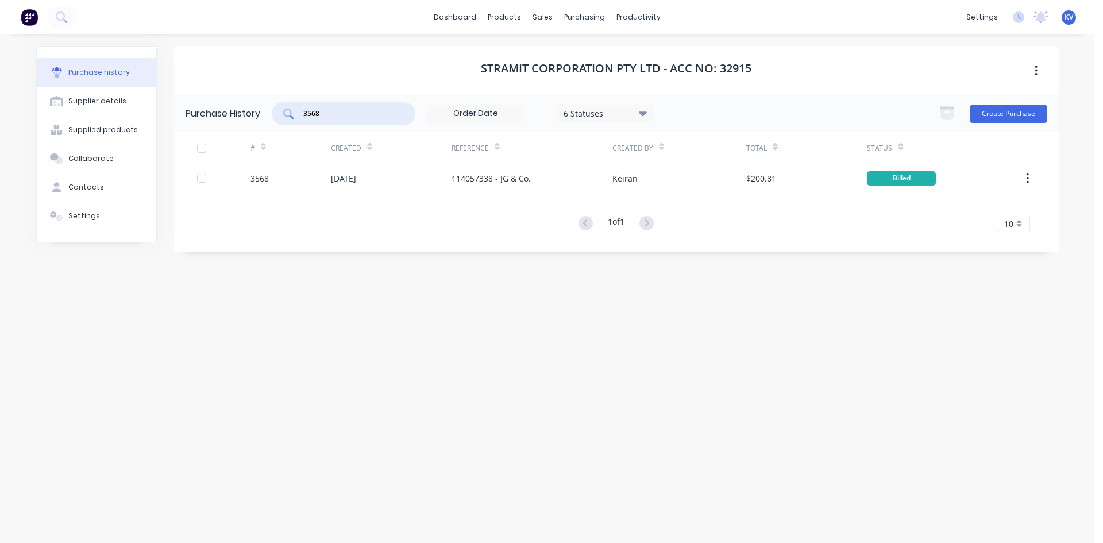
click at [355, 115] on input "3568" at bounding box center [349, 113] width 95 height 11
type input "3560"
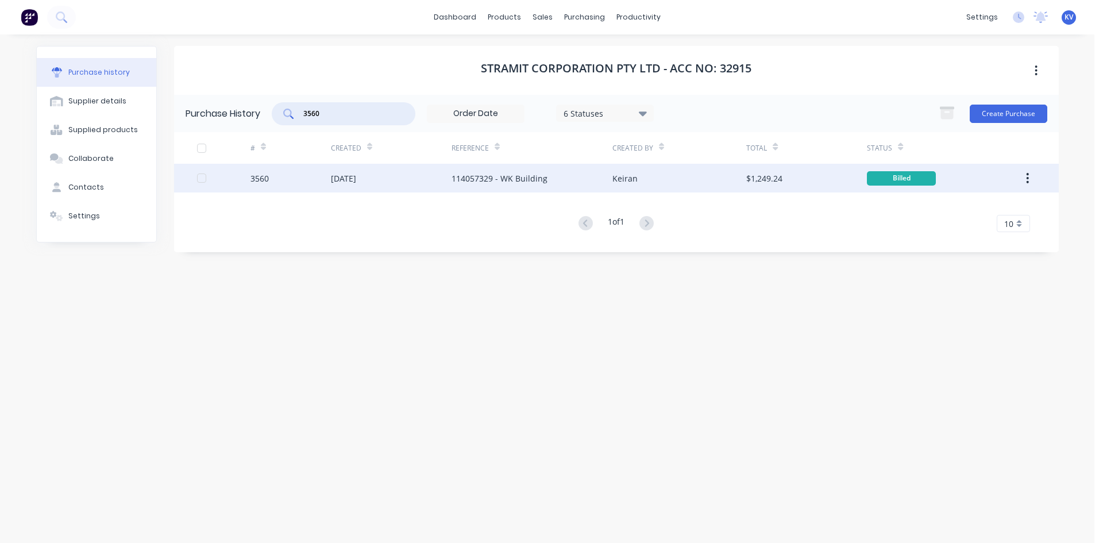
click at [348, 174] on div "[DATE]" at bounding box center [343, 178] width 25 height 12
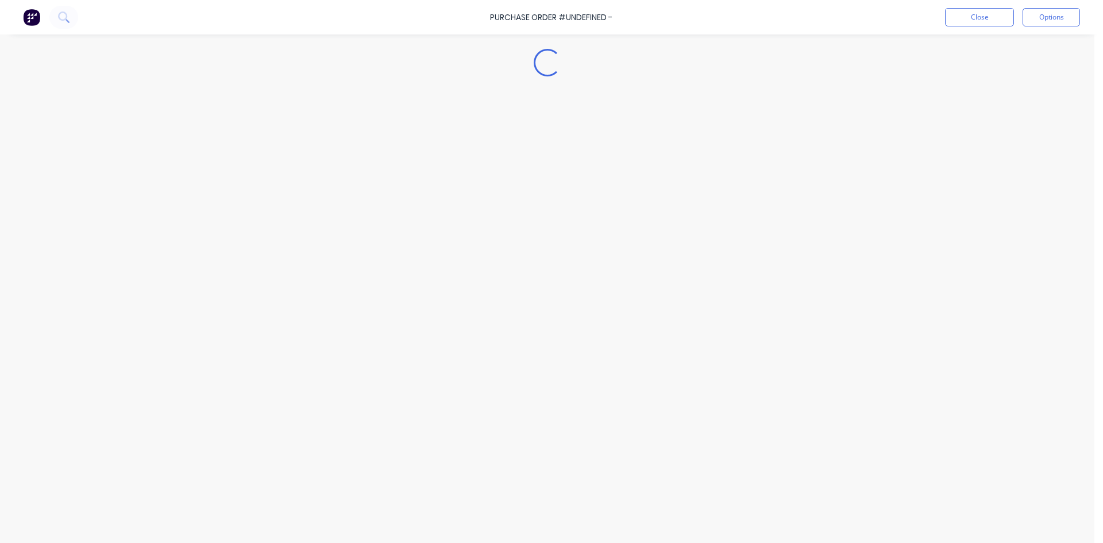
type textarea "x"
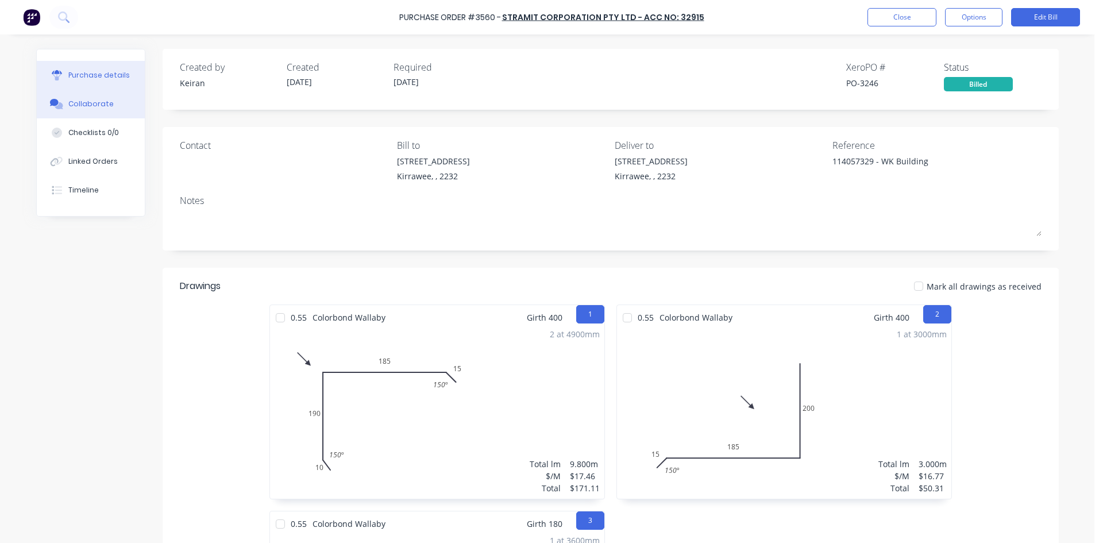
click at [91, 116] on button "Collaborate" at bounding box center [91, 104] width 108 height 29
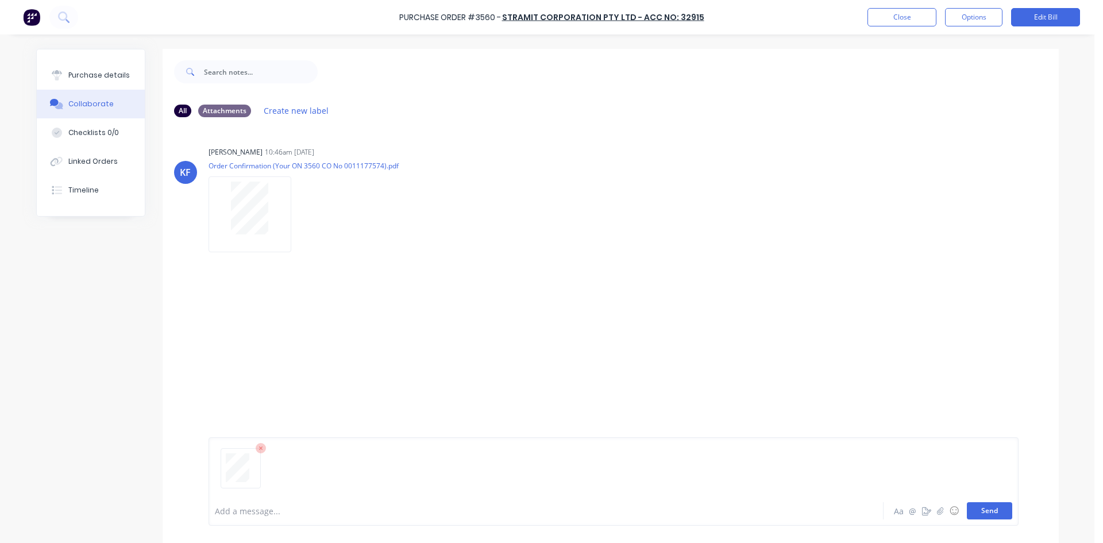
click at [982, 508] on button "Send" at bounding box center [989, 510] width 45 height 17
click at [900, 20] on button "Close" at bounding box center [901, 17] width 69 height 18
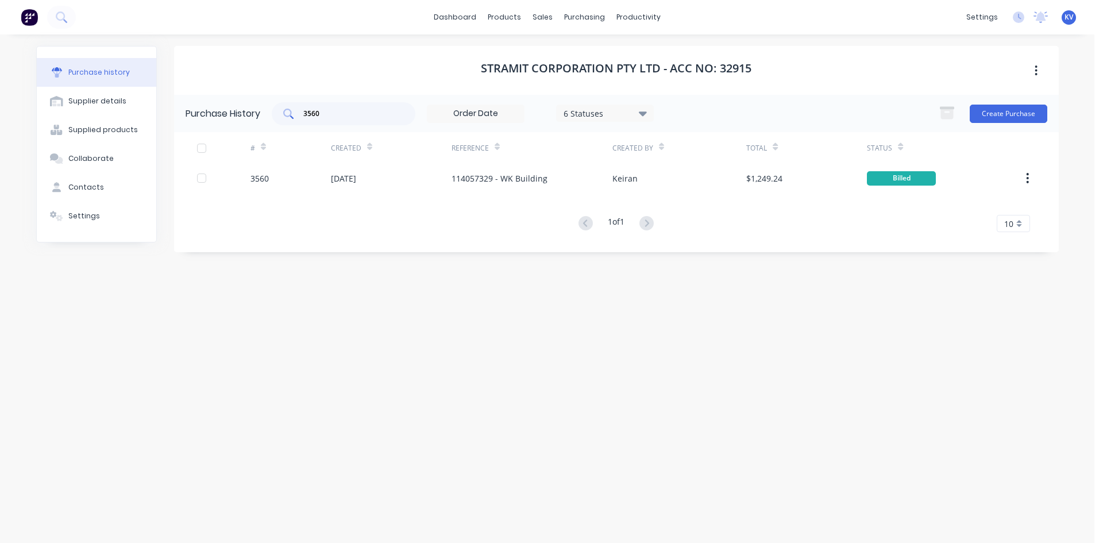
click at [341, 110] on input "3560" at bounding box center [349, 113] width 95 height 11
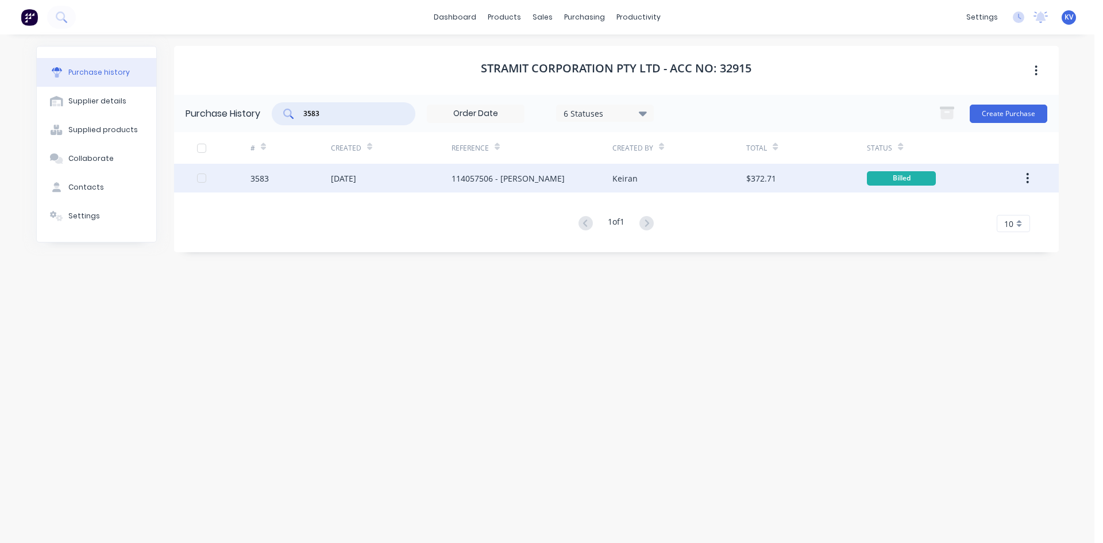
type input "3583"
click at [387, 178] on div "[DATE]" at bounding box center [391, 178] width 121 height 29
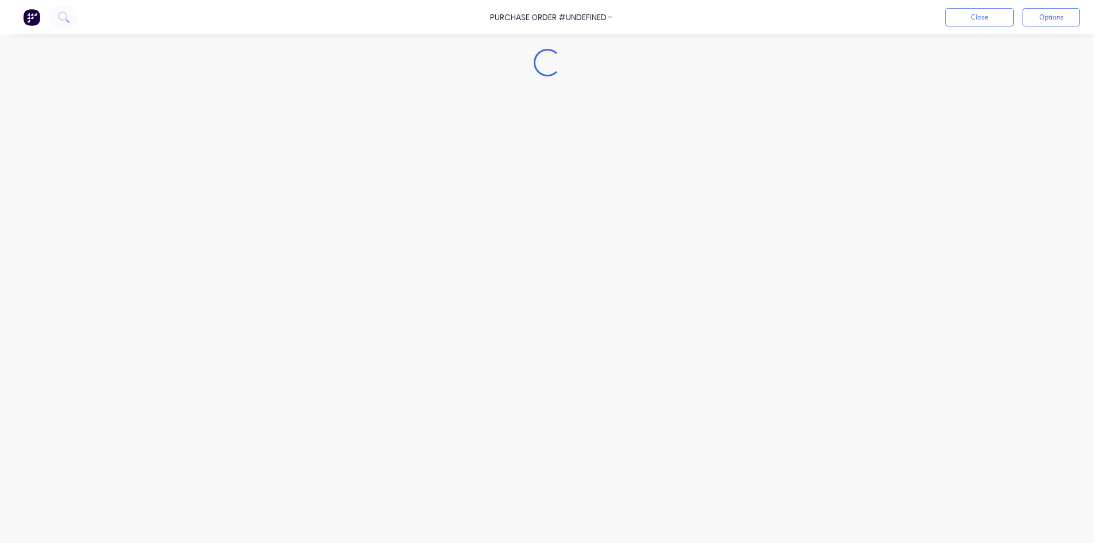
type textarea "x"
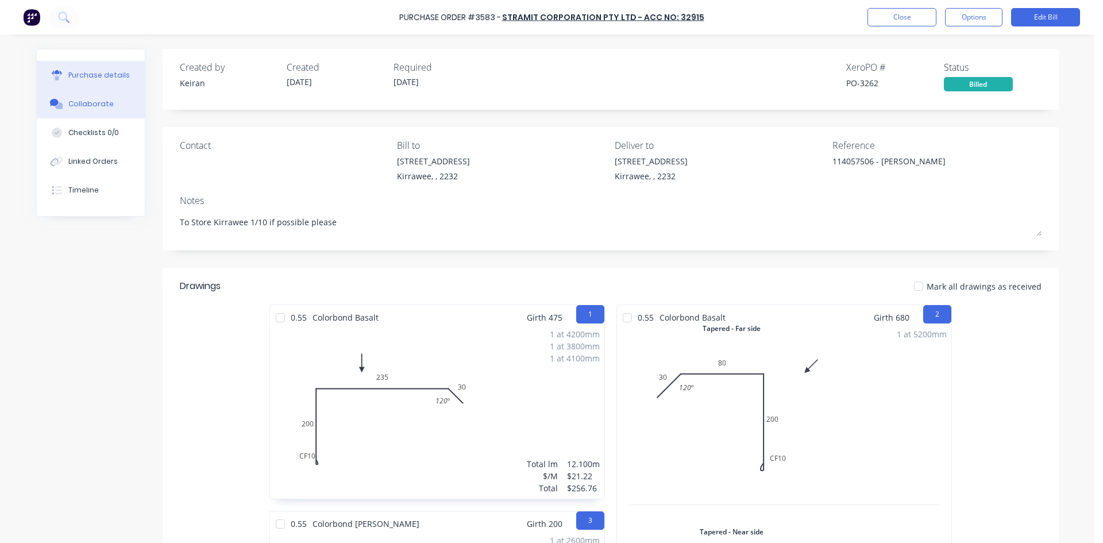
click at [90, 97] on button "Collaborate" at bounding box center [91, 104] width 108 height 29
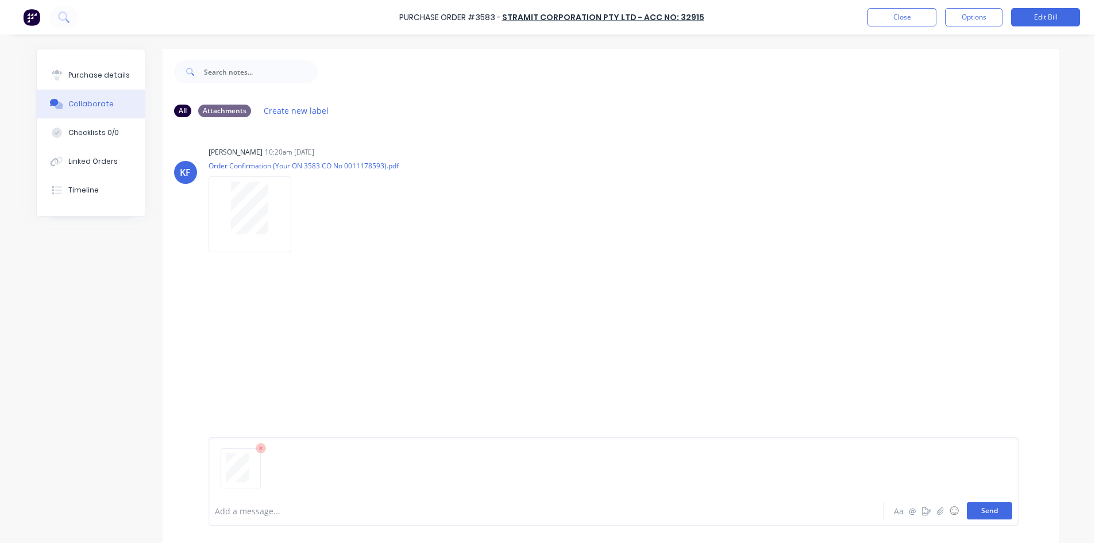
click at [995, 508] on button "Send" at bounding box center [989, 510] width 45 height 17
click at [893, 22] on button "Close" at bounding box center [901, 17] width 69 height 18
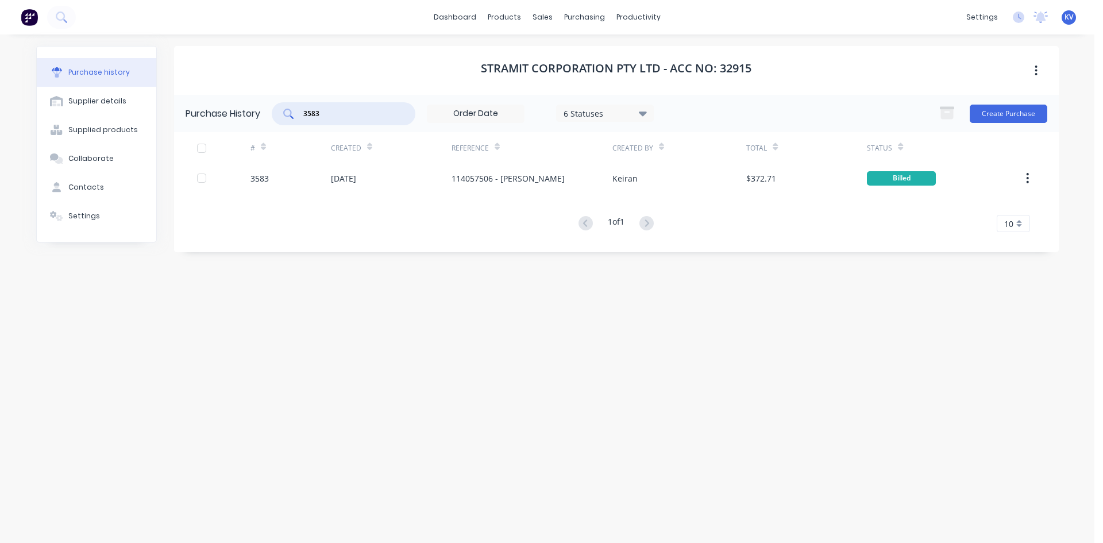
click at [387, 118] on input "3583" at bounding box center [349, 113] width 95 height 11
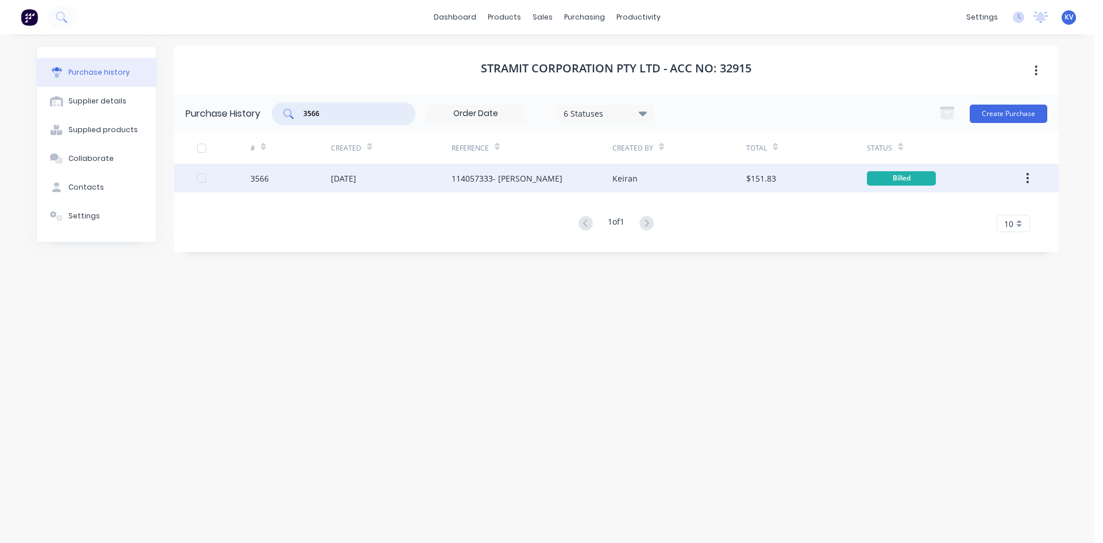
type input "3566"
click at [356, 175] on div "[DATE]" at bounding box center [343, 178] width 25 height 12
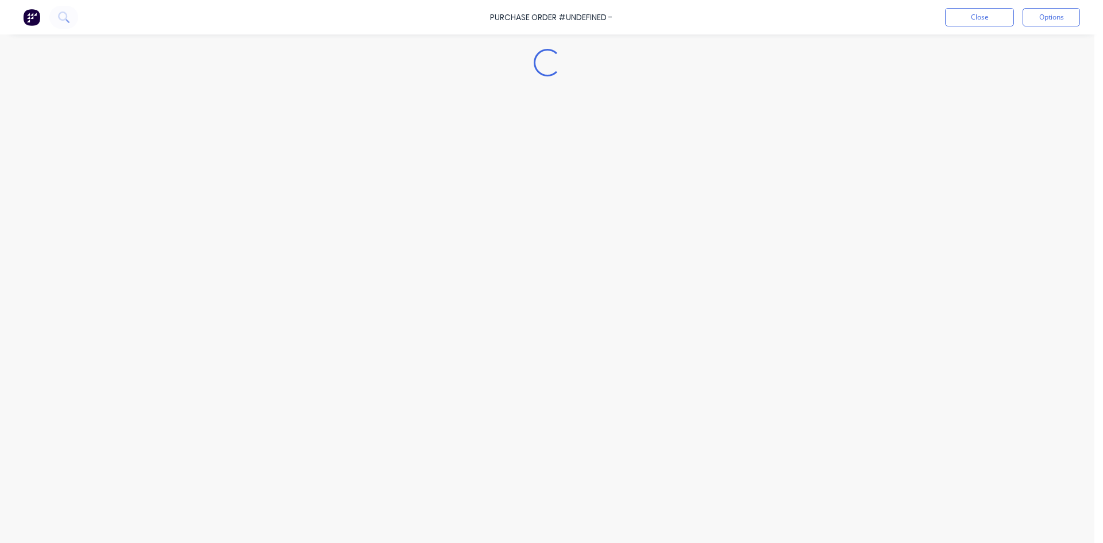
type textarea "x"
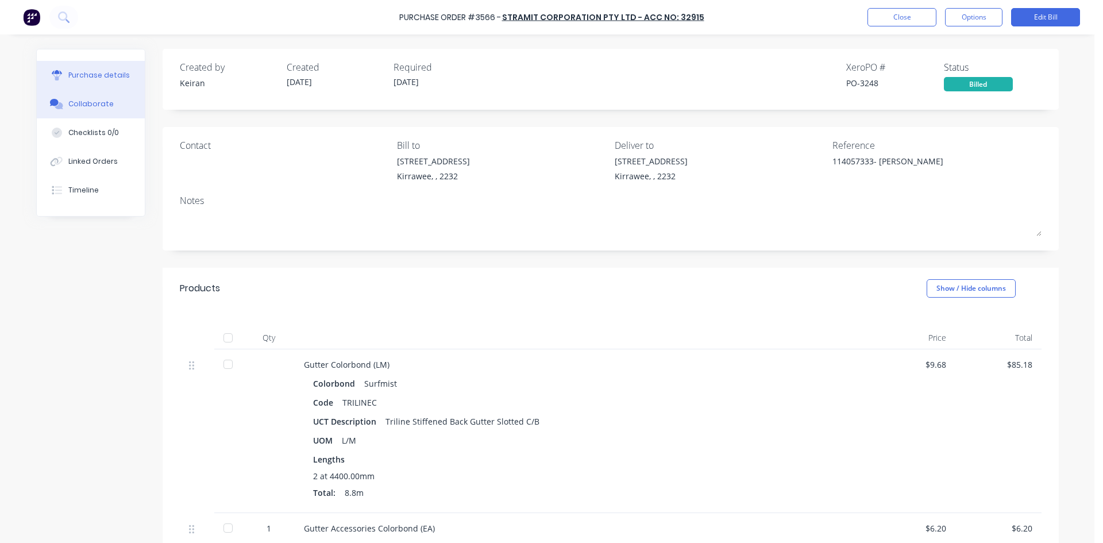
click at [68, 103] on div "Collaborate" at bounding box center [90, 104] width 45 height 10
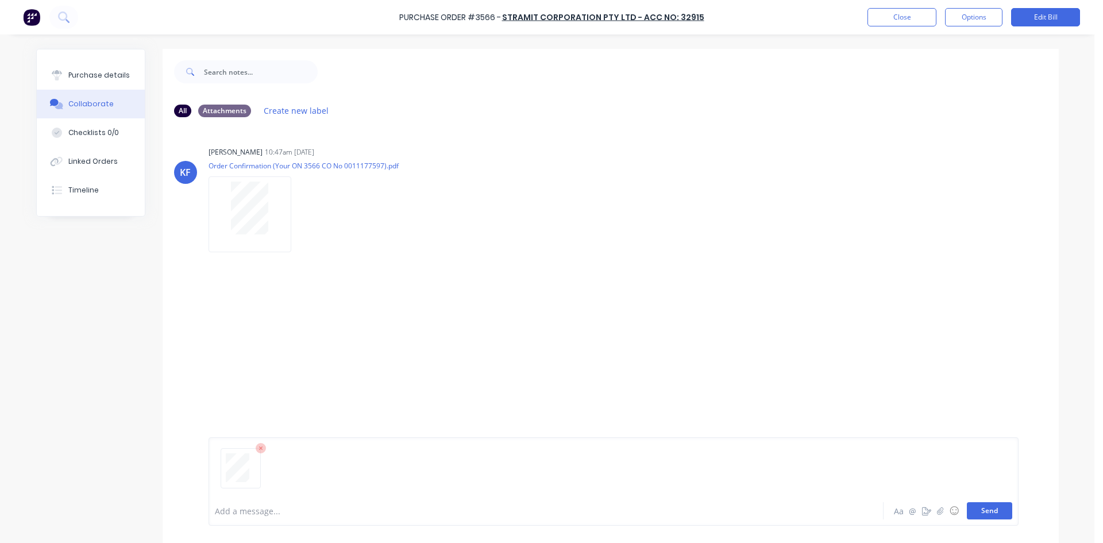
click at [972, 514] on button "Send" at bounding box center [989, 510] width 45 height 17
click at [915, 16] on button "Close" at bounding box center [901, 17] width 69 height 18
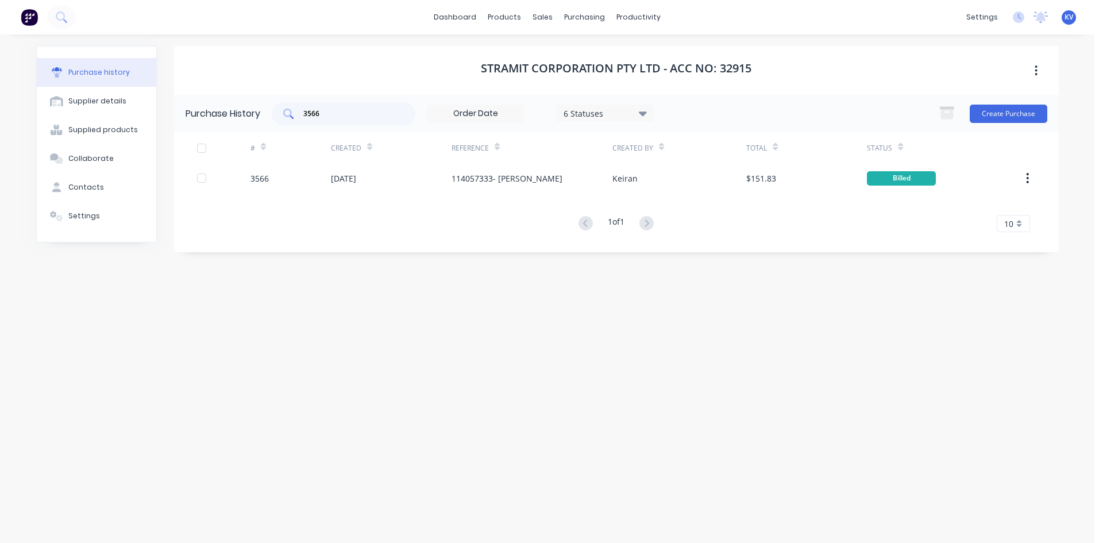
click at [328, 113] on input "3566" at bounding box center [349, 113] width 95 height 11
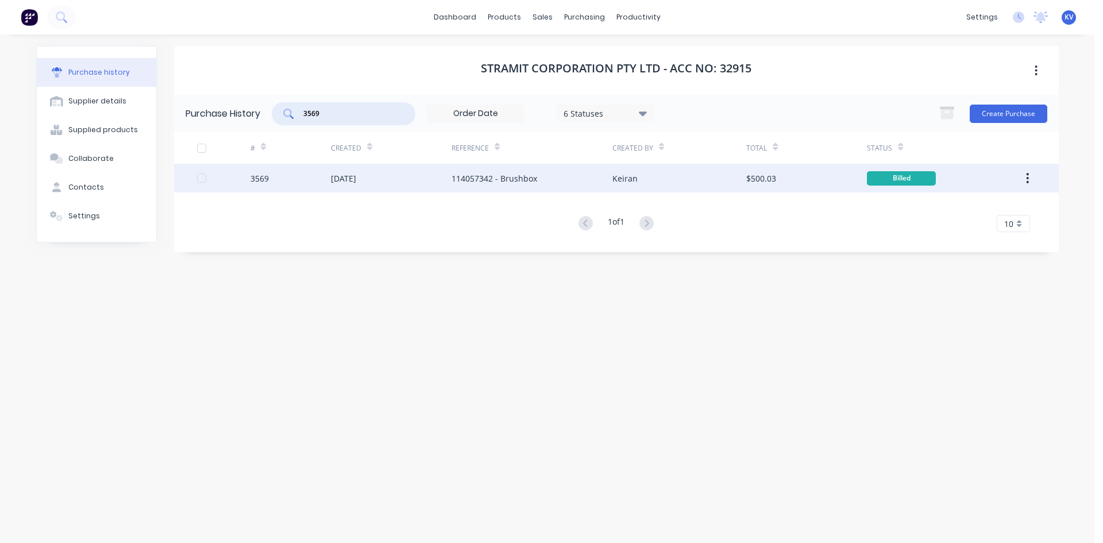
type input "3569"
click at [456, 165] on div "114057342 - Brushbox" at bounding box center [532, 178] width 161 height 29
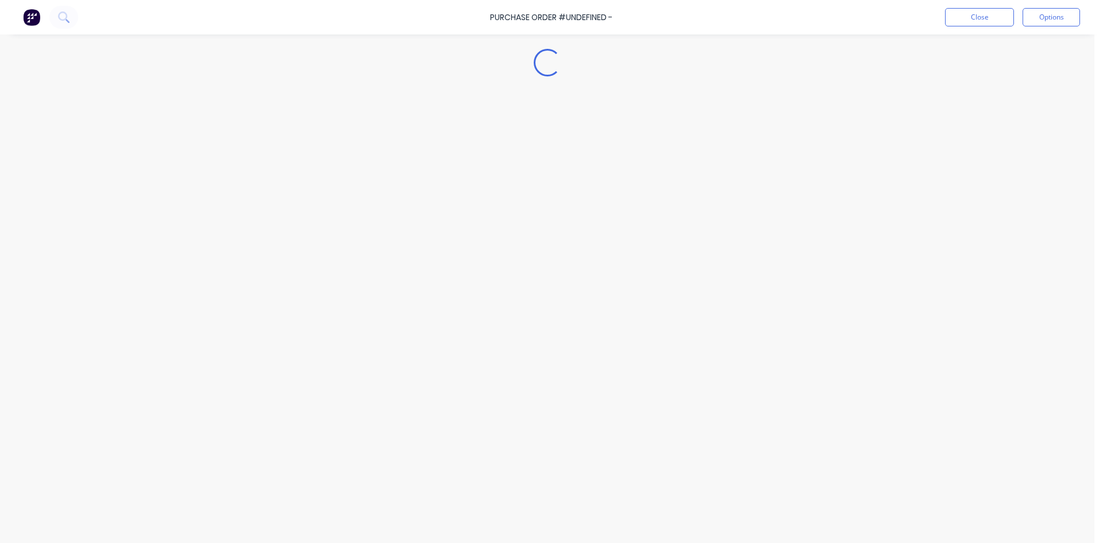
type textarea "x"
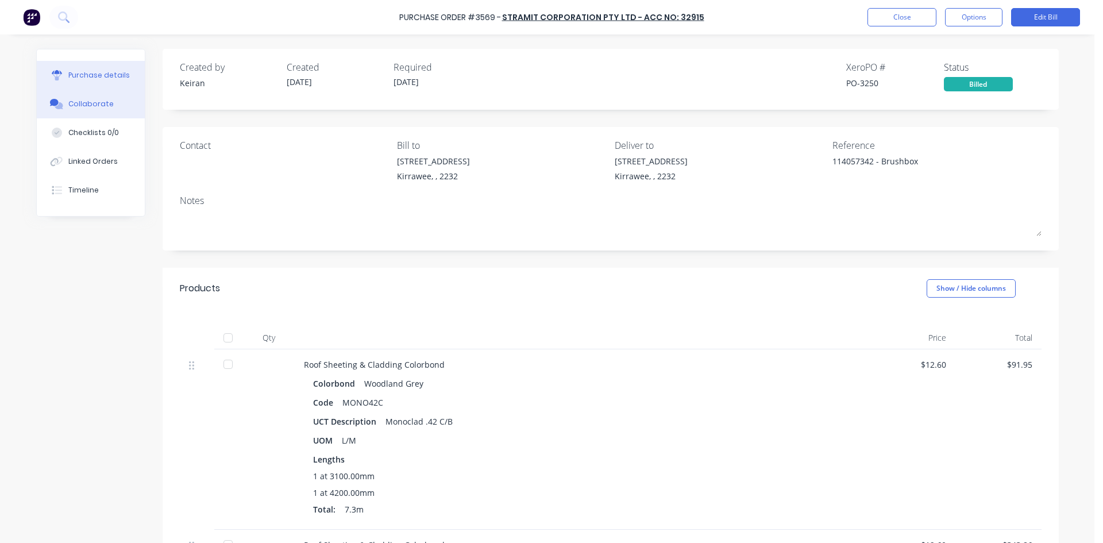
click at [91, 110] on button "Collaborate" at bounding box center [91, 104] width 108 height 29
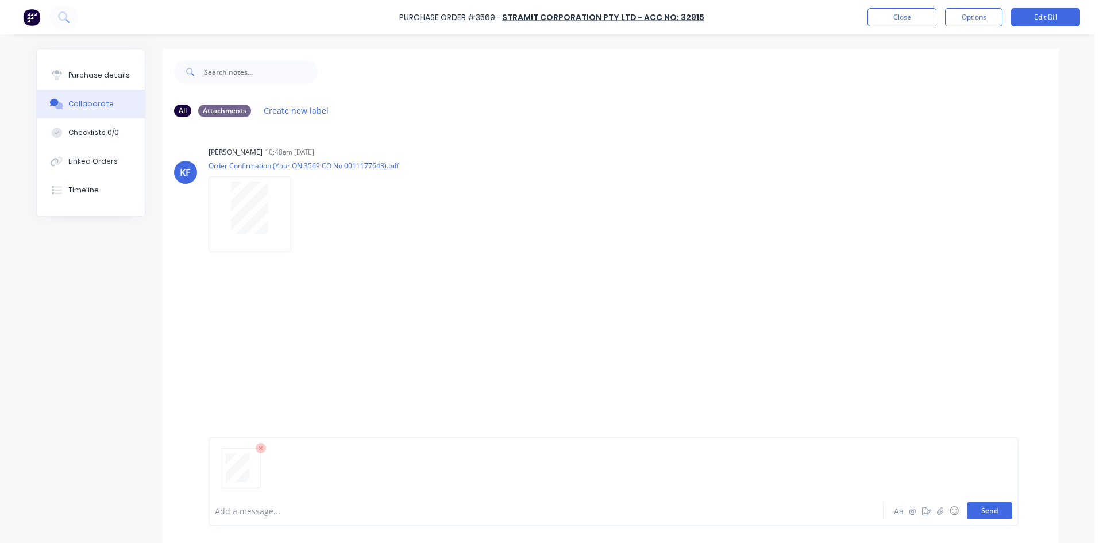
click at [985, 508] on button "Send" at bounding box center [989, 510] width 45 height 17
click at [900, 20] on button "Close" at bounding box center [901, 17] width 69 height 18
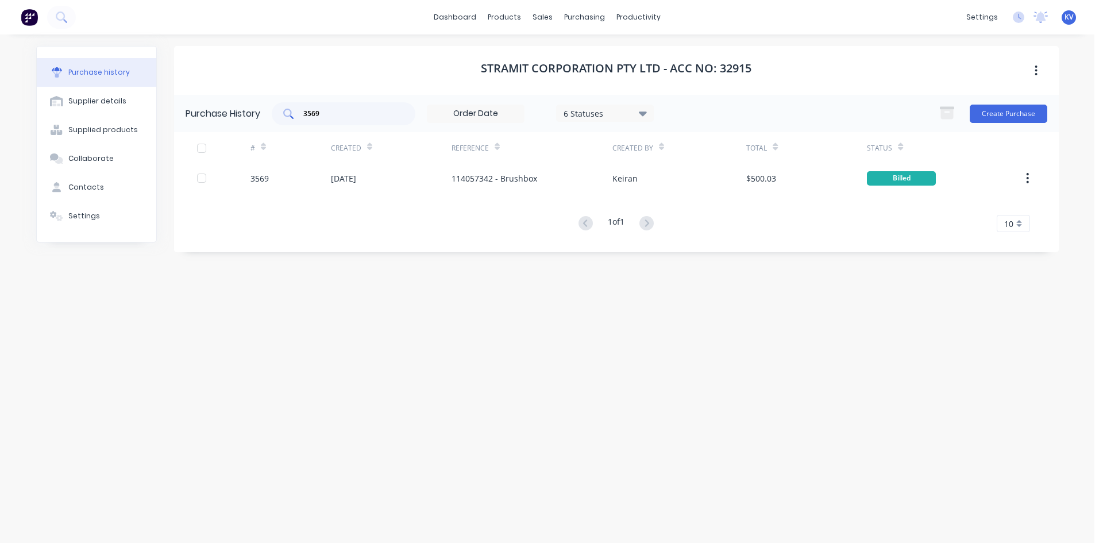
click at [376, 112] on input "3569" at bounding box center [349, 113] width 95 height 11
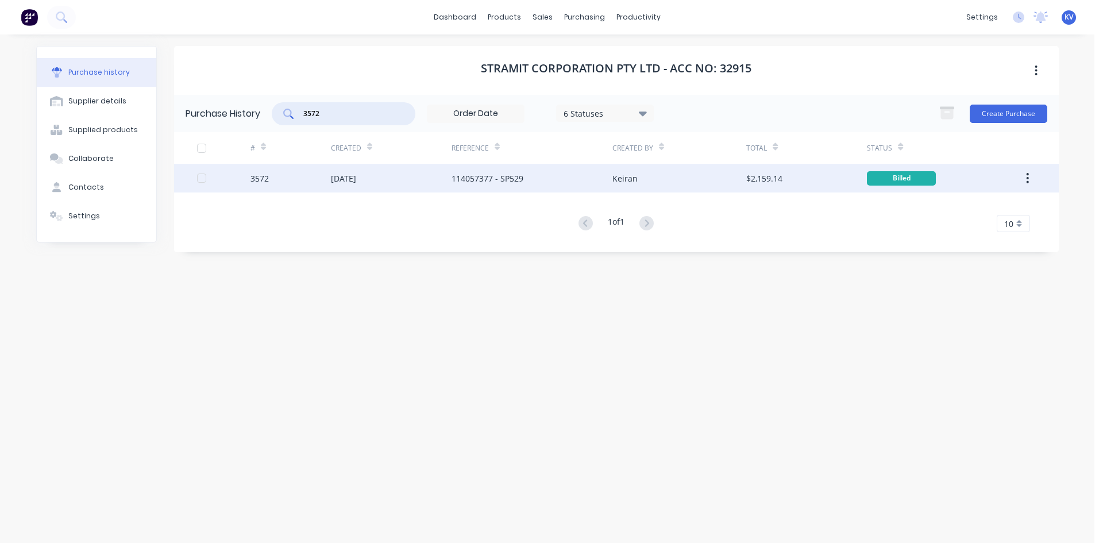
type input "3572"
click at [398, 176] on div "[DATE]" at bounding box center [391, 178] width 121 height 29
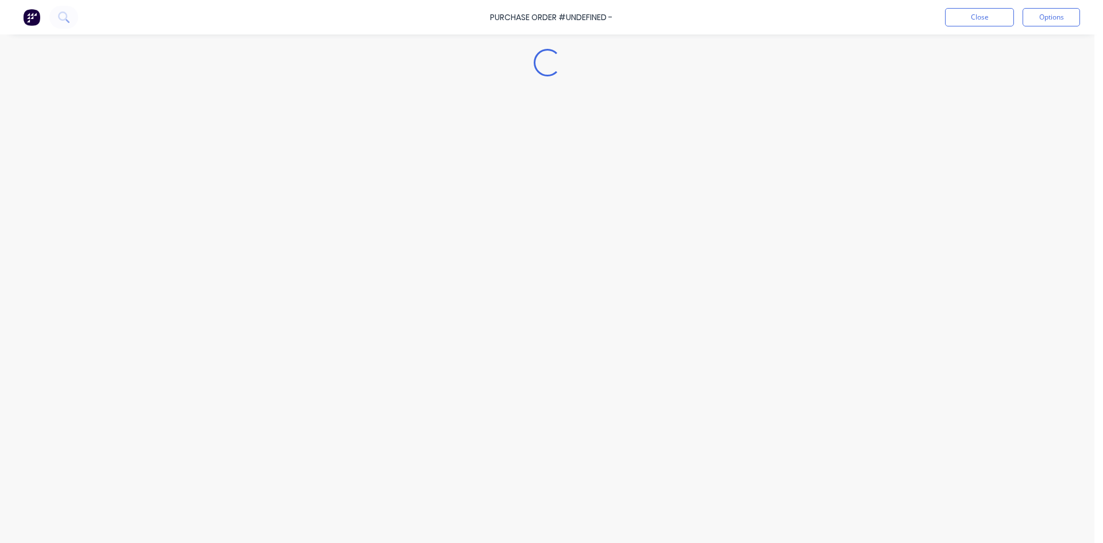
type textarea "x"
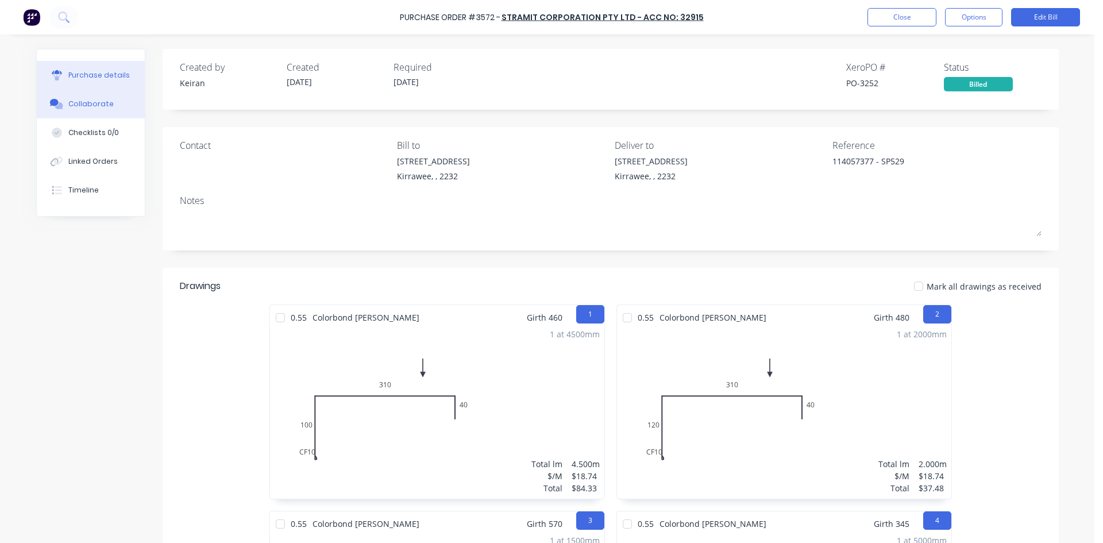
click at [87, 99] on div "Collaborate" at bounding box center [90, 104] width 45 height 10
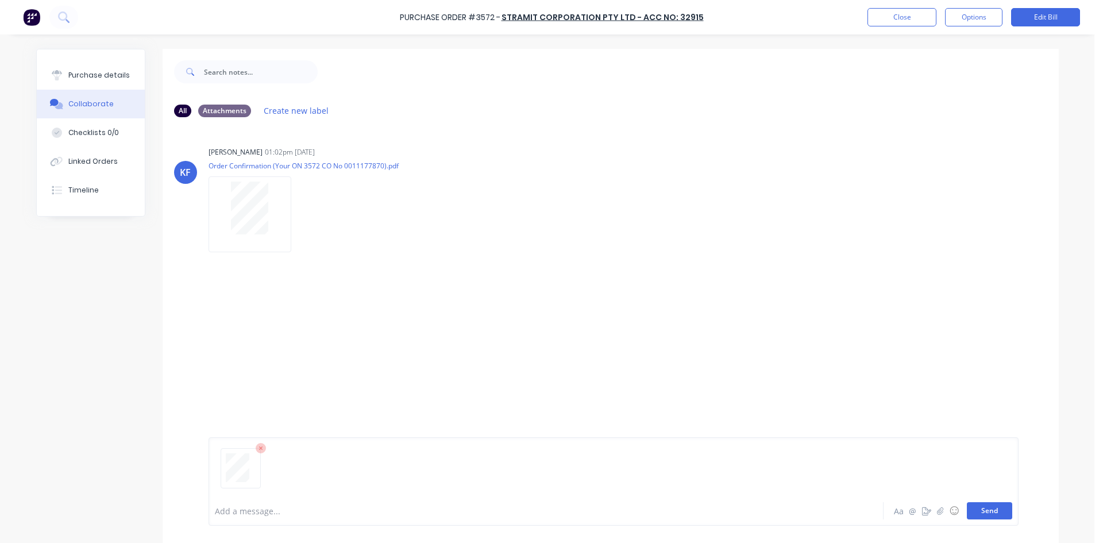
click at [981, 508] on button "Send" at bounding box center [989, 510] width 45 height 17
click at [967, 505] on button "Send" at bounding box center [989, 510] width 45 height 17
click at [970, 507] on button "Send" at bounding box center [989, 510] width 45 height 17
click at [989, 514] on button "Send" at bounding box center [989, 510] width 45 height 17
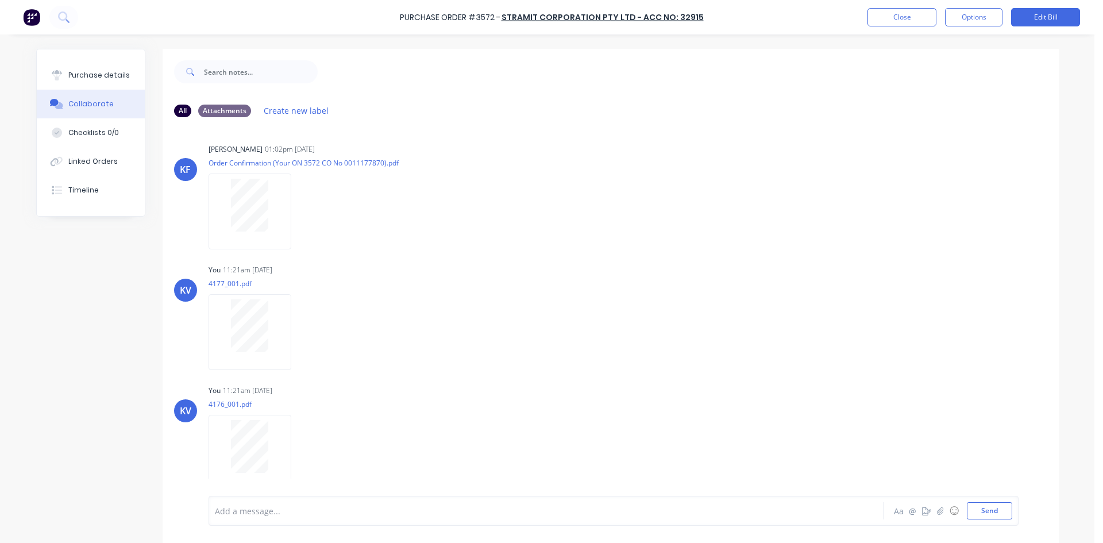
scroll to position [124, 0]
click at [975, 507] on button "Send" at bounding box center [989, 510] width 45 height 17
click at [981, 511] on button "Send" at bounding box center [989, 510] width 45 height 17
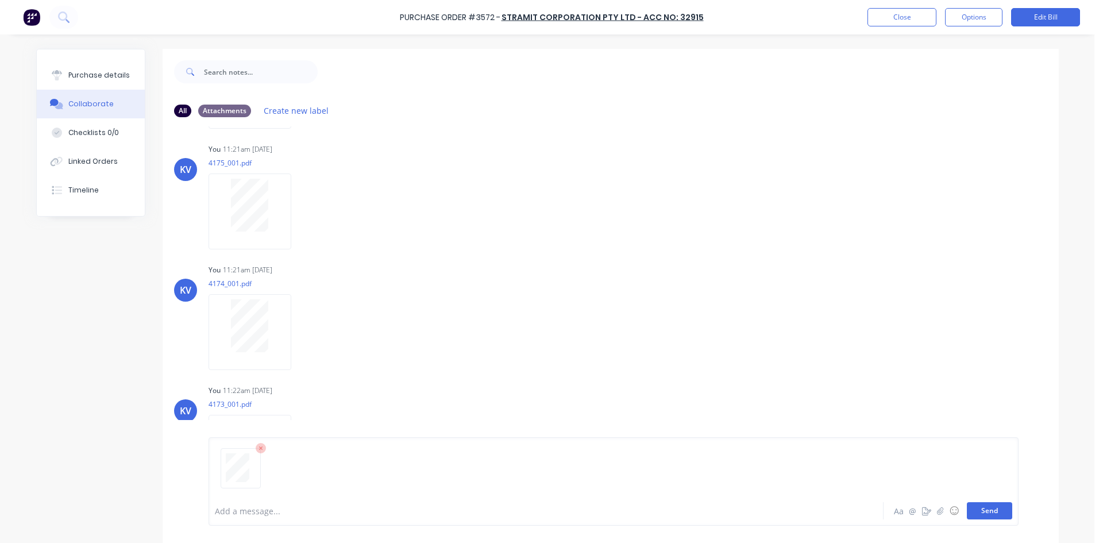
click at [973, 509] on button "Send" at bounding box center [989, 510] width 45 height 17
click at [880, 17] on button "Close" at bounding box center [901, 17] width 69 height 18
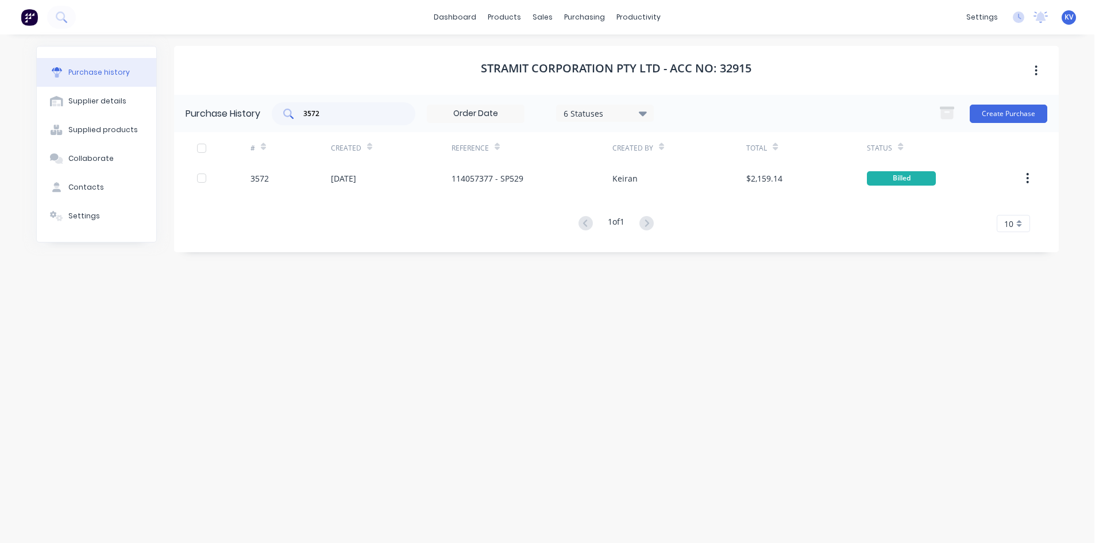
click at [376, 117] on input "3572" at bounding box center [349, 113] width 95 height 11
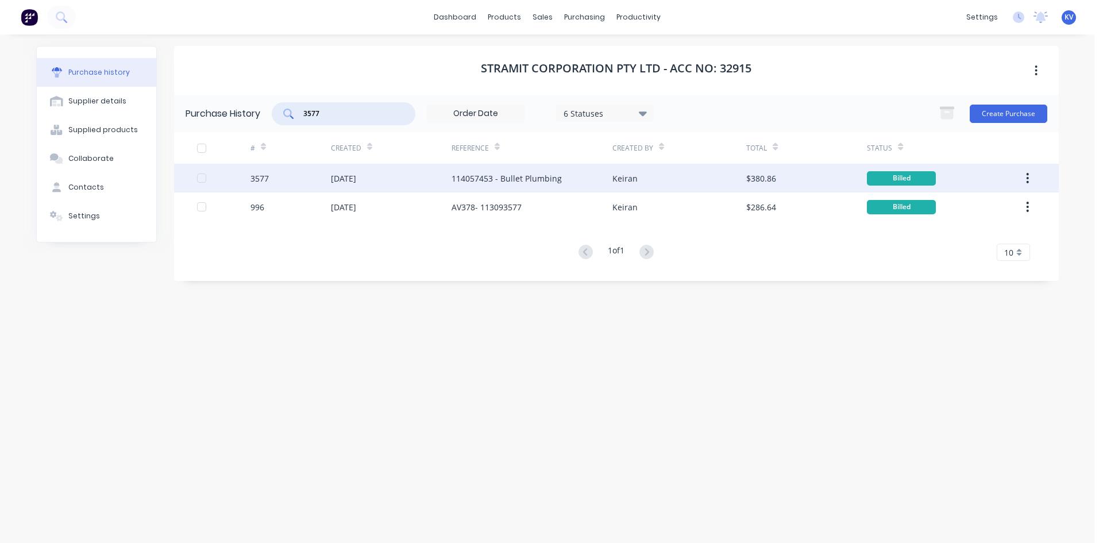
type input "3577"
click at [383, 174] on div "[DATE]" at bounding box center [391, 178] width 121 height 29
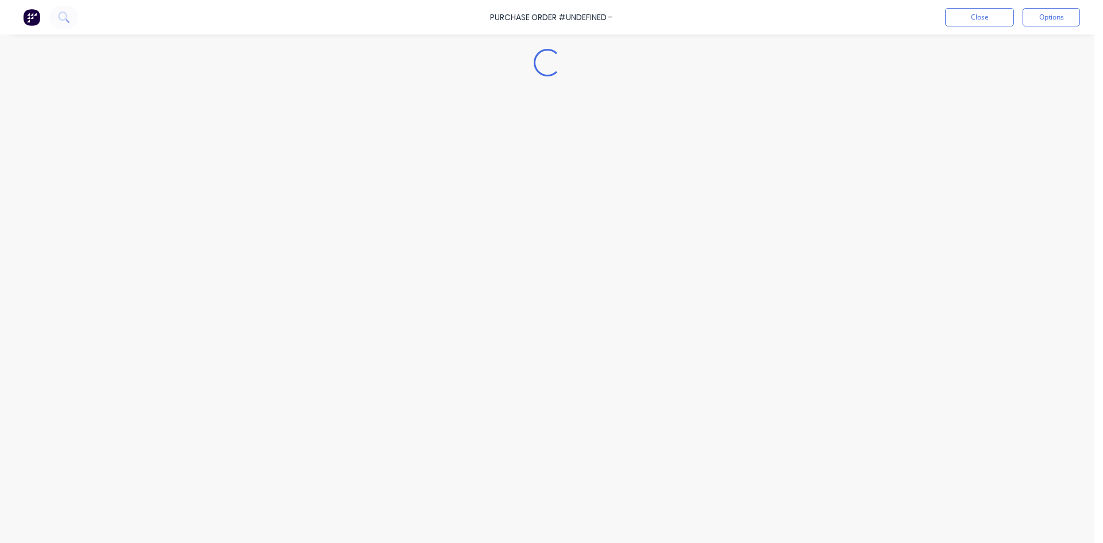
type textarea "x"
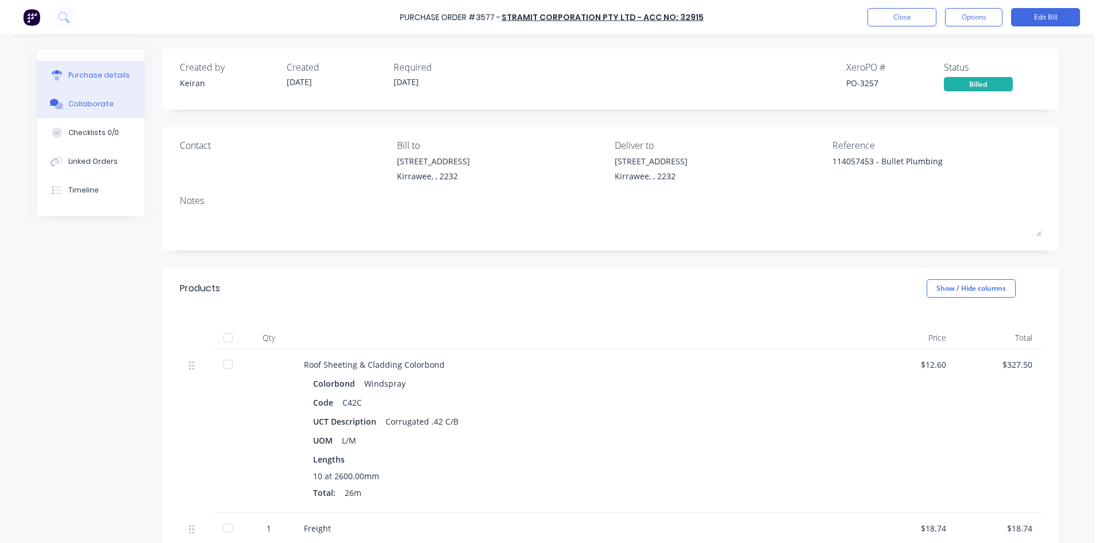
click at [86, 99] on div "Collaborate" at bounding box center [90, 104] width 45 height 10
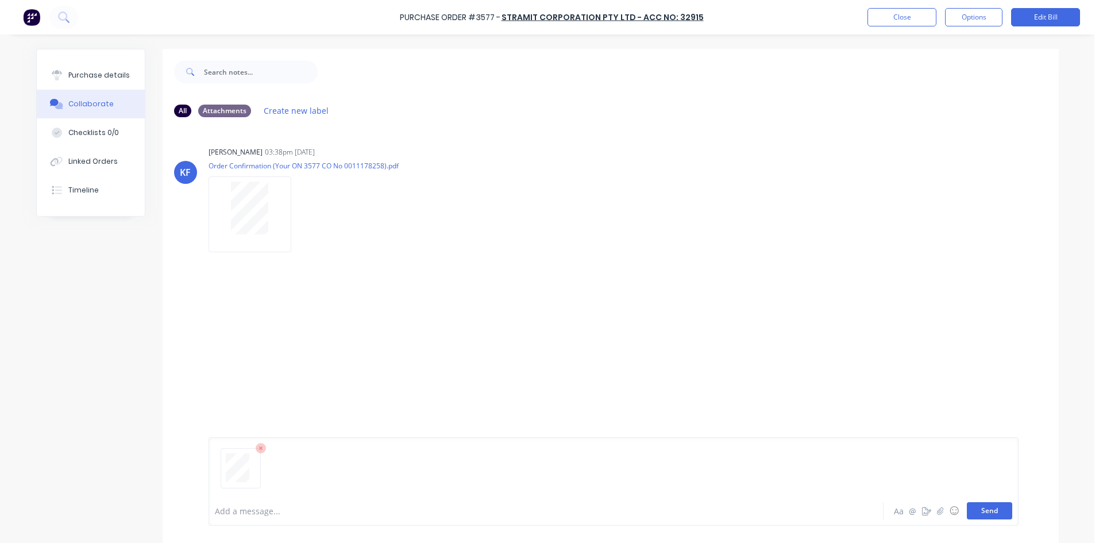
click at [979, 513] on button "Send" at bounding box center [989, 510] width 45 height 17
click at [890, 17] on button "Close" at bounding box center [901, 17] width 69 height 18
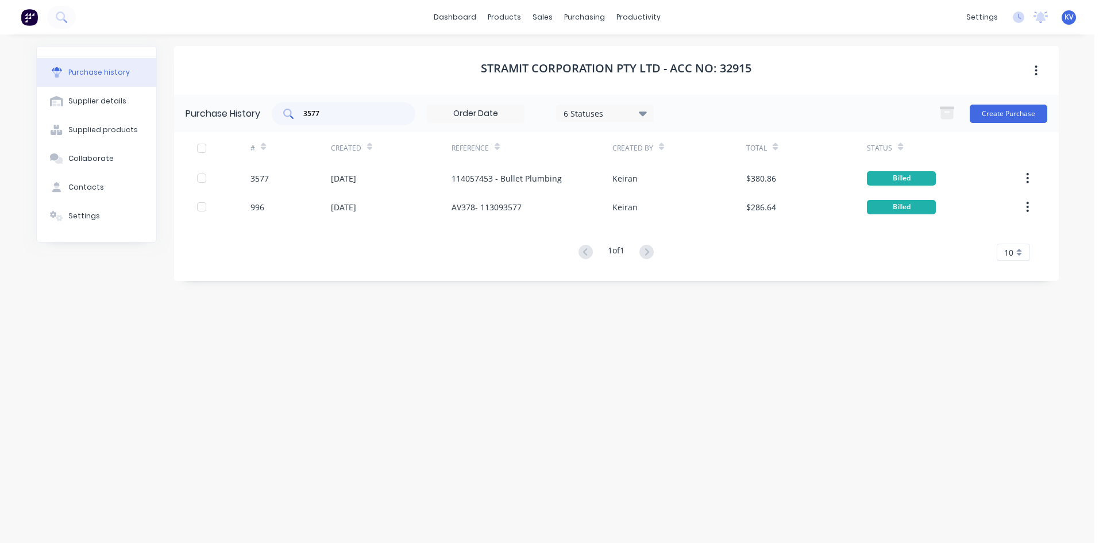
click at [357, 116] on input "3577" at bounding box center [349, 113] width 95 height 11
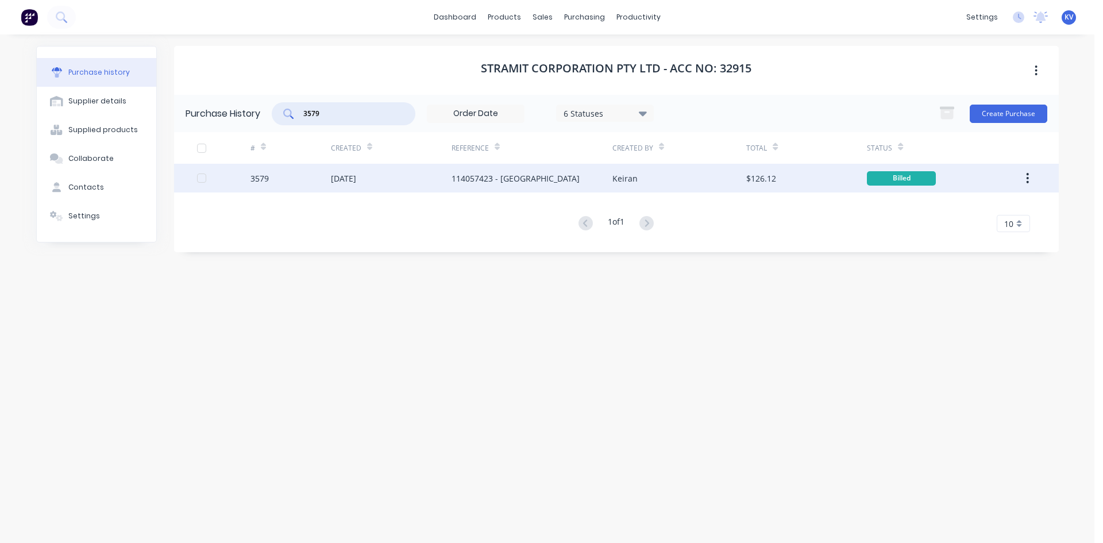
type input "3579"
click at [353, 184] on div "[DATE]" at bounding box center [391, 178] width 121 height 29
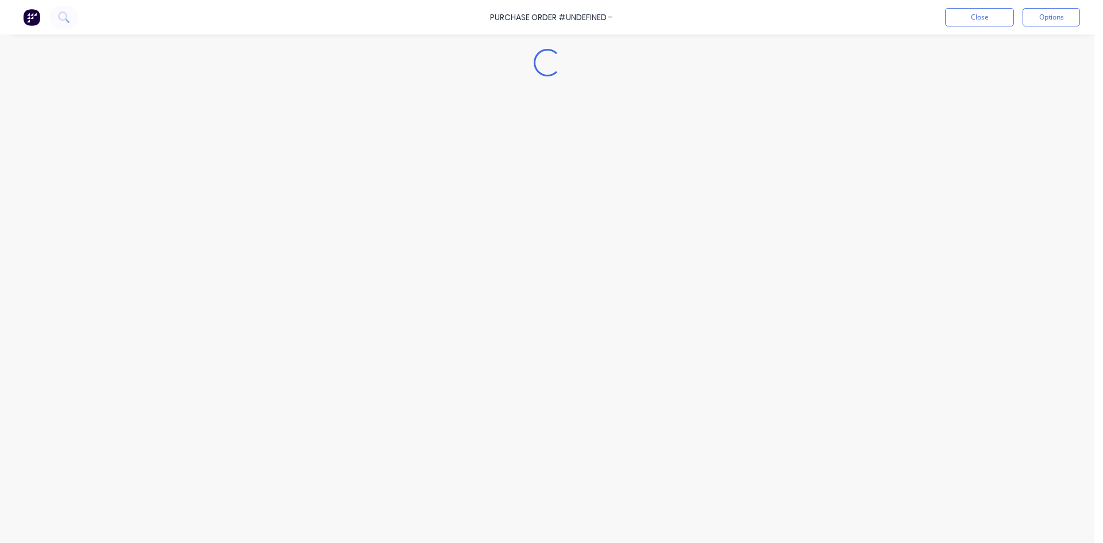
type textarea "x"
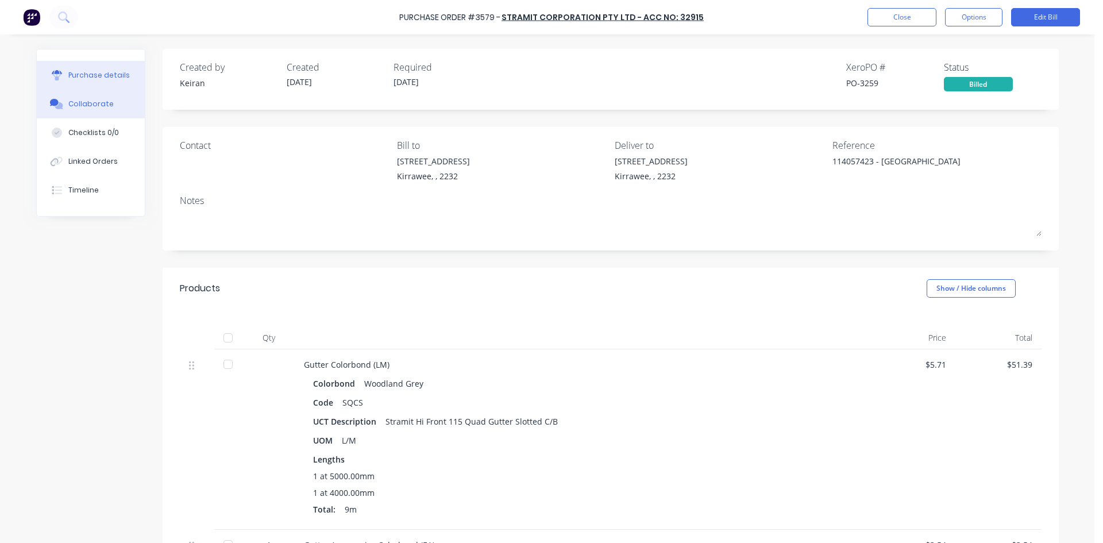
click at [68, 103] on div "Collaborate" at bounding box center [90, 104] width 45 height 10
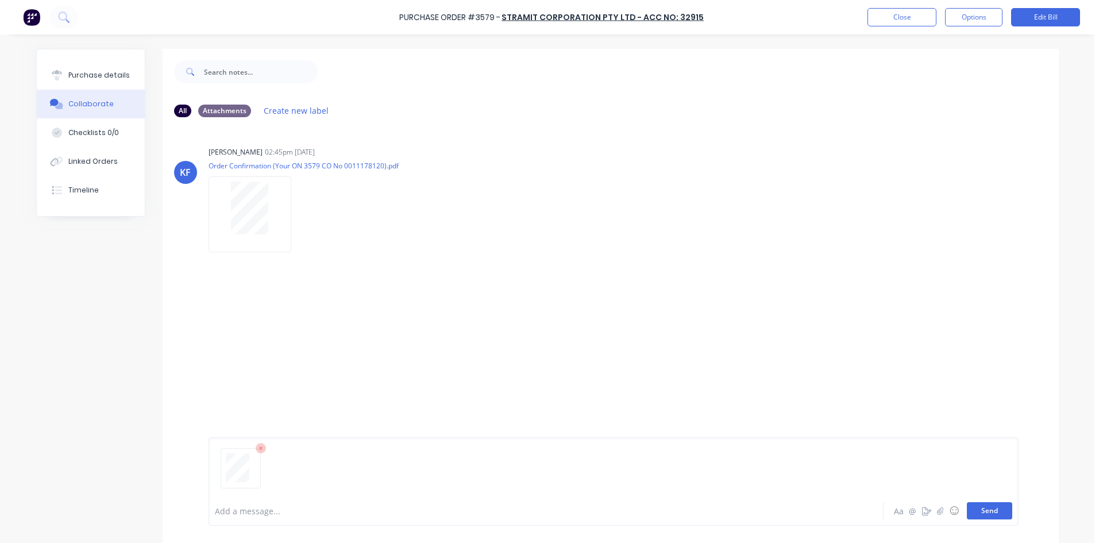
click at [979, 511] on button "Send" at bounding box center [989, 510] width 45 height 17
click at [901, 18] on button "Close" at bounding box center [901, 17] width 69 height 18
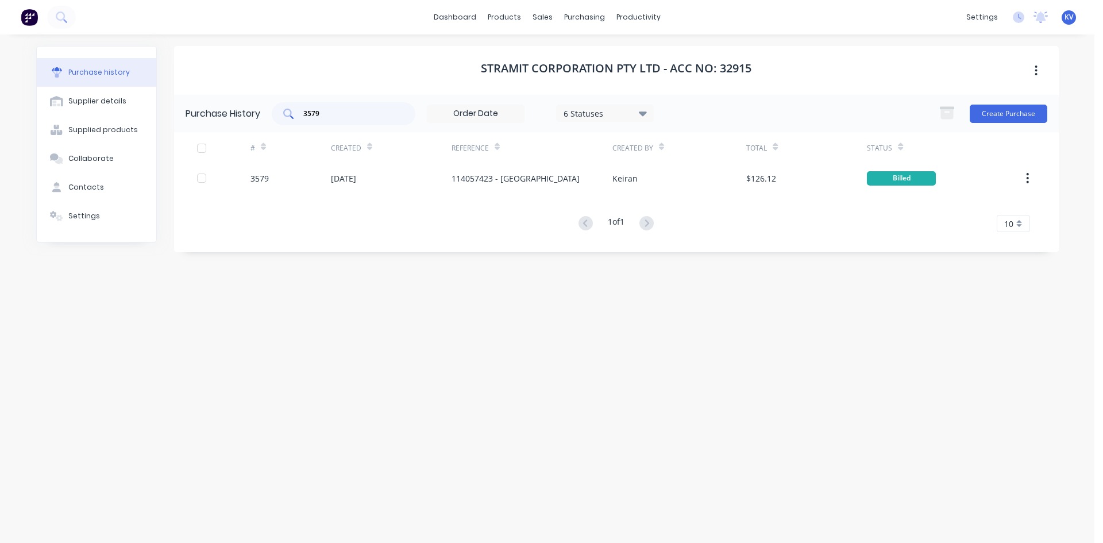
click at [356, 109] on input "3579" at bounding box center [349, 113] width 95 height 11
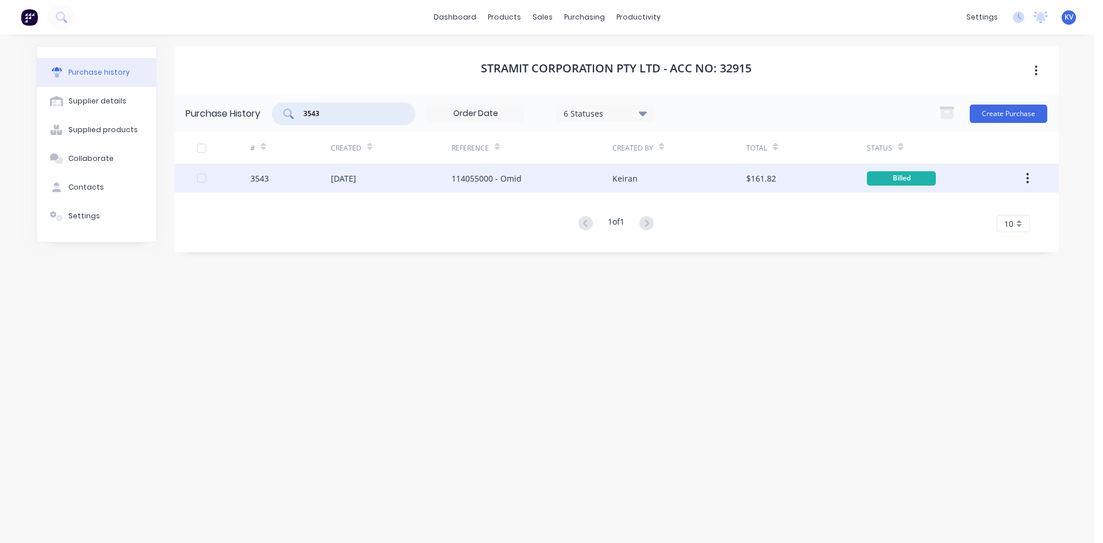
type input "3543"
click at [379, 177] on div "[DATE]" at bounding box center [391, 178] width 121 height 29
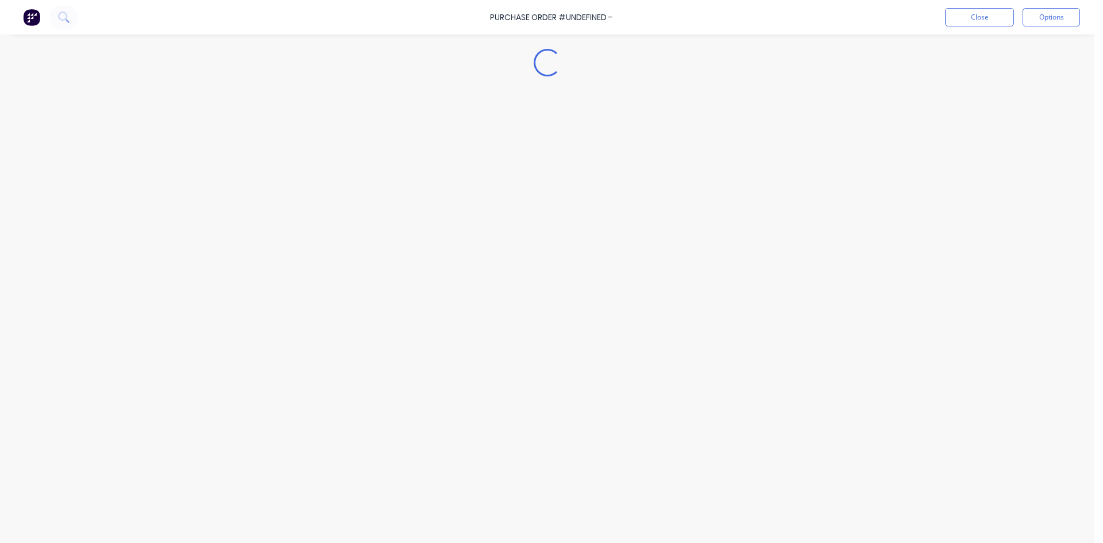
type textarea "x"
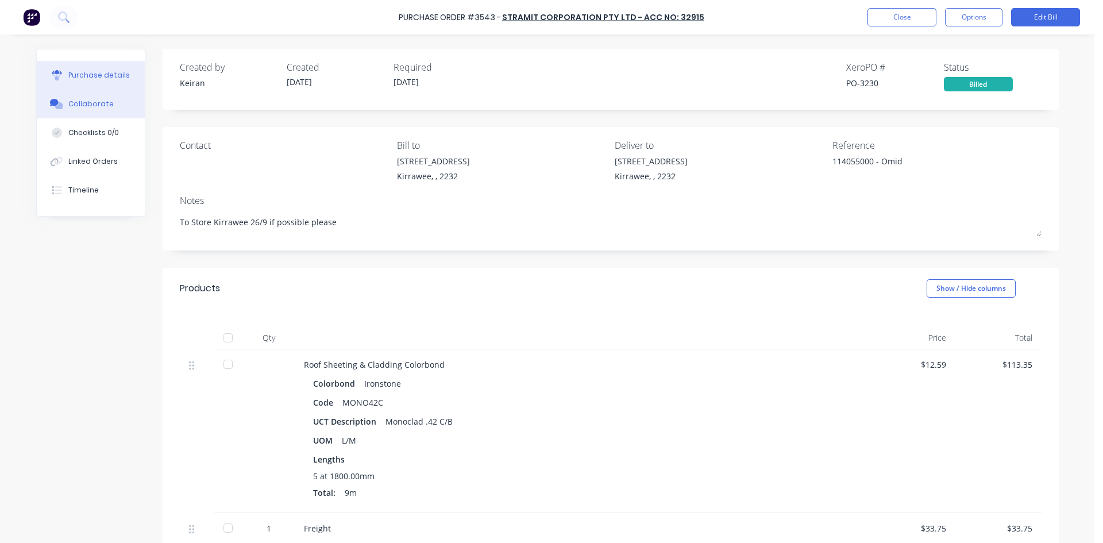
click at [109, 102] on button "Collaborate" at bounding box center [91, 104] width 108 height 29
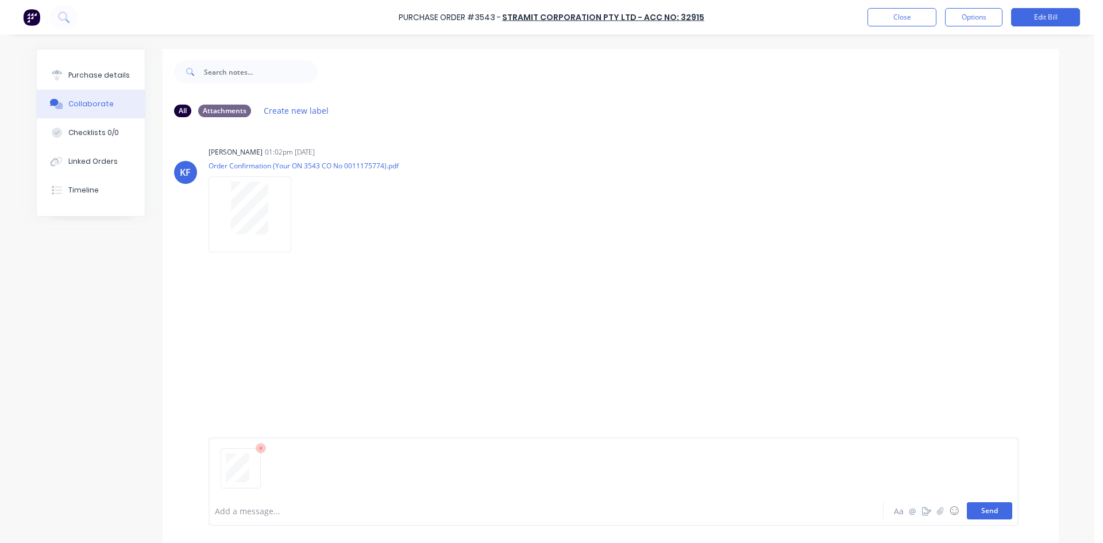
click at [999, 510] on button "Send" at bounding box center [989, 510] width 45 height 17
click at [909, 20] on button "Close" at bounding box center [901, 17] width 69 height 18
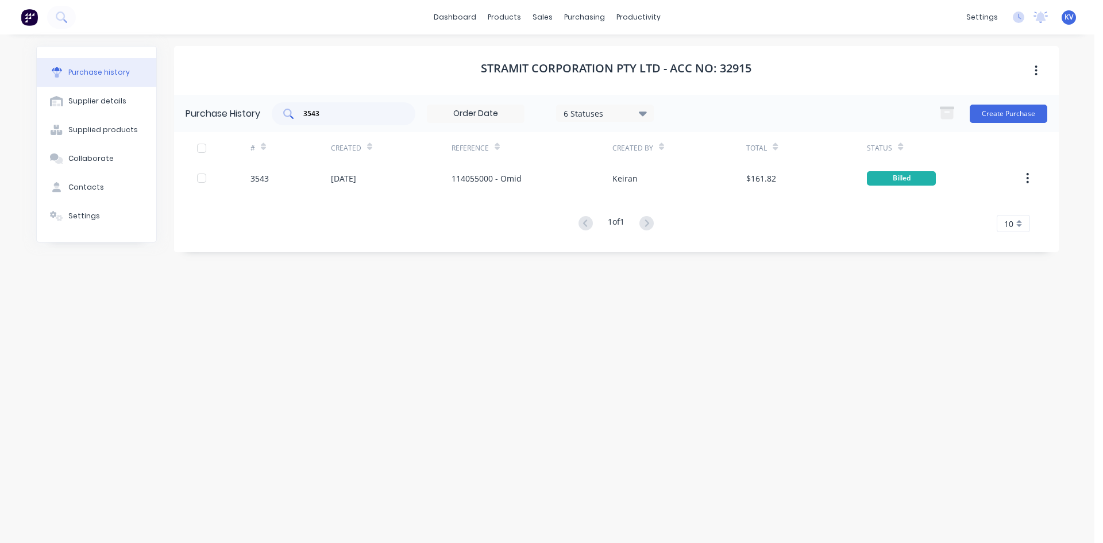
click at [334, 111] on input "3543" at bounding box center [349, 113] width 95 height 11
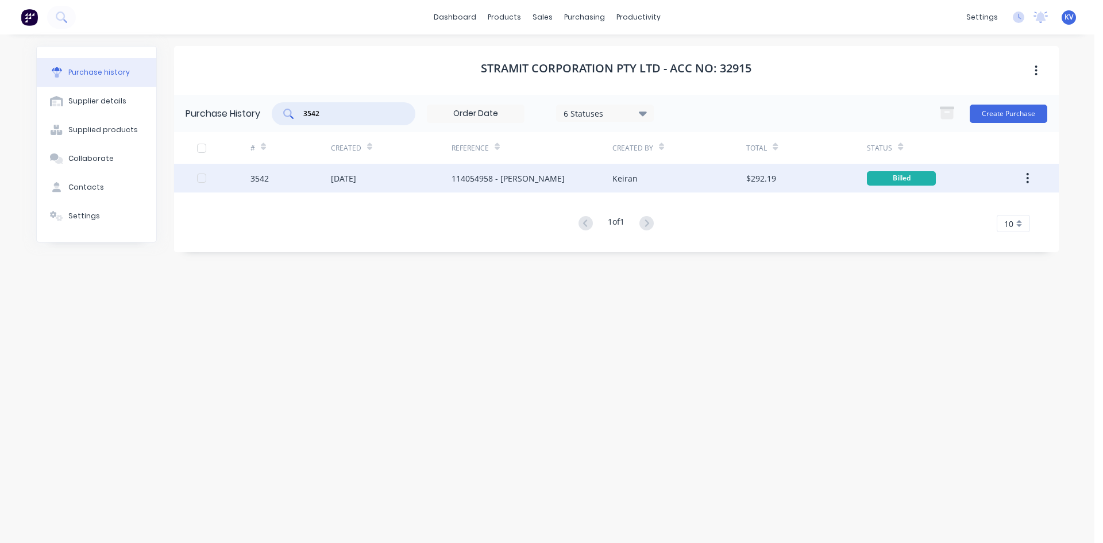
type input "3542"
click at [437, 182] on div "[DATE]" at bounding box center [391, 178] width 121 height 29
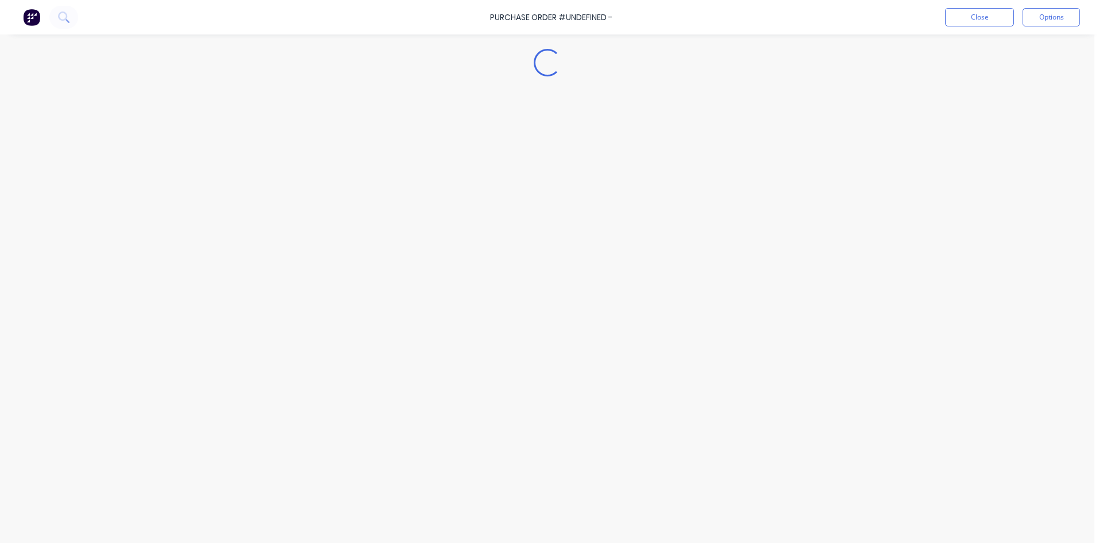
type textarea "x"
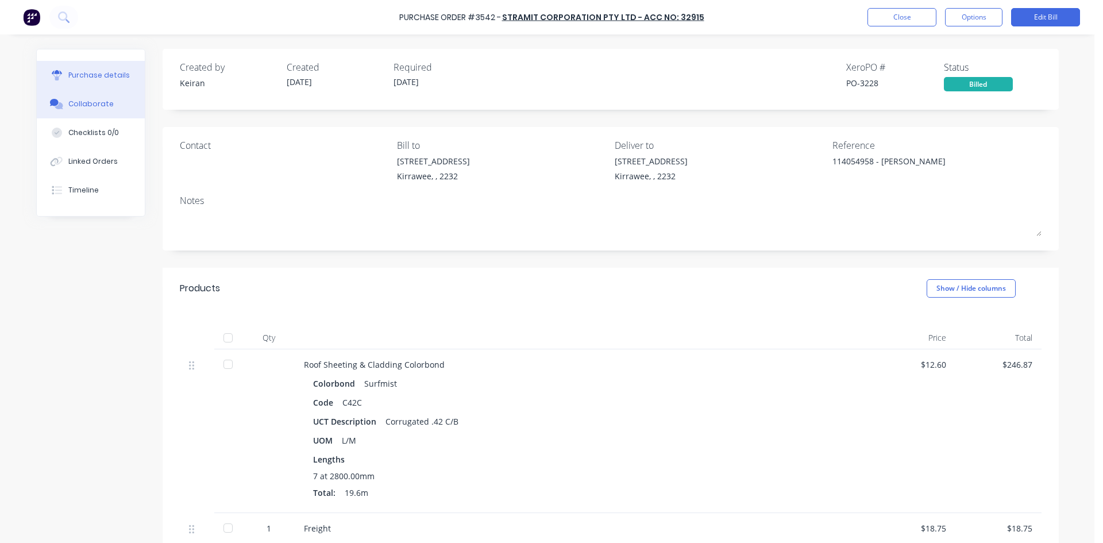
click at [88, 105] on div "Collaborate" at bounding box center [90, 104] width 45 height 10
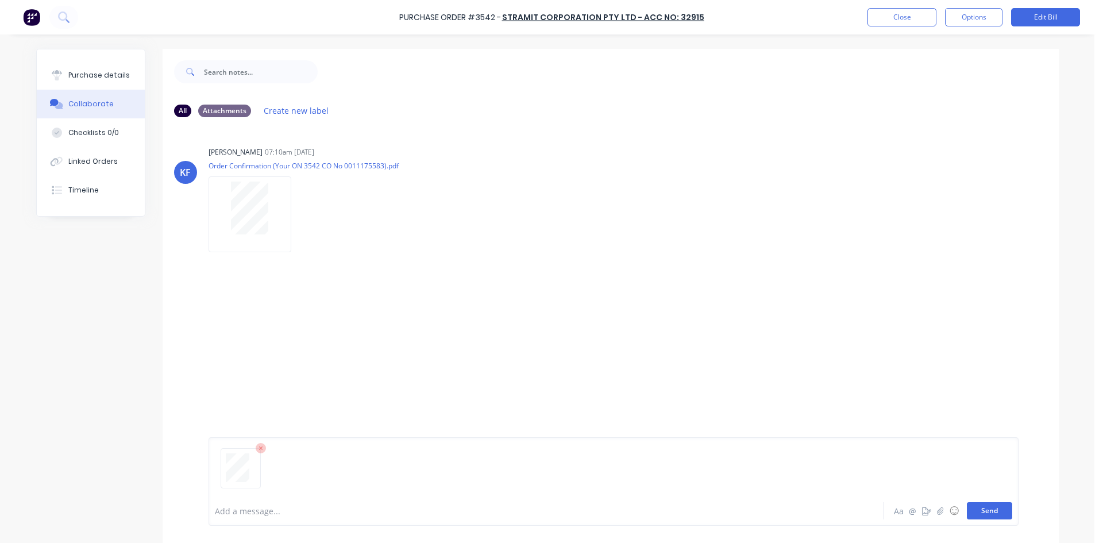
click at [989, 510] on button "Send" at bounding box center [989, 510] width 45 height 17
click at [898, 18] on button "Close" at bounding box center [901, 17] width 69 height 18
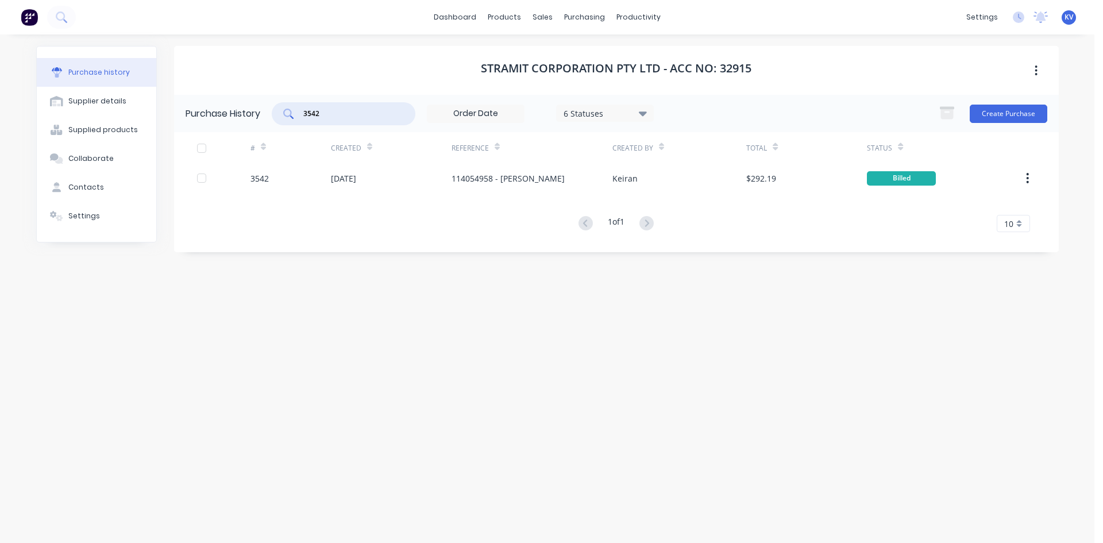
click at [333, 114] on input "3542" at bounding box center [349, 113] width 95 height 11
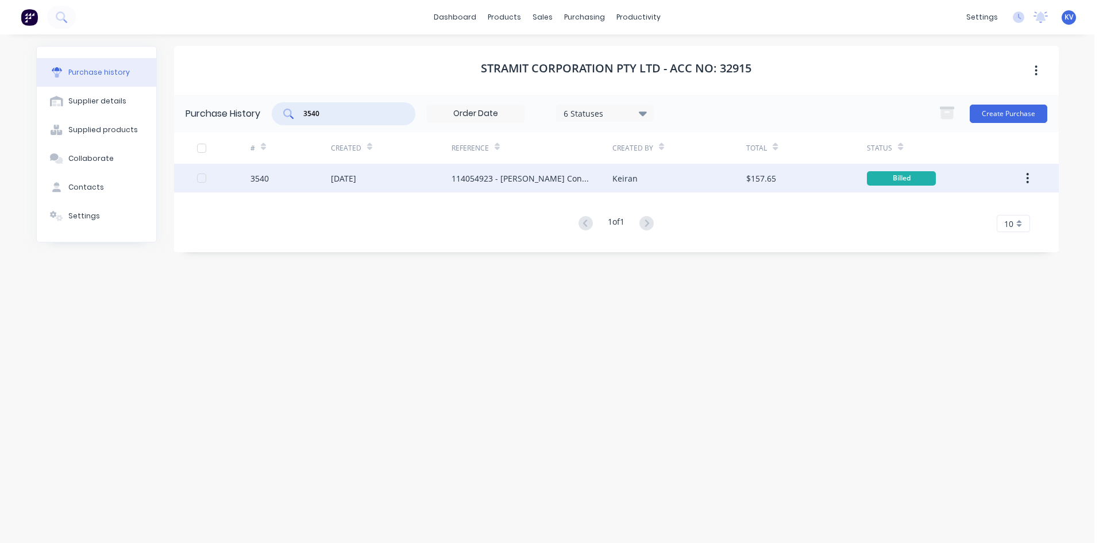
type input "3540"
click at [433, 175] on div "[DATE]" at bounding box center [391, 178] width 121 height 29
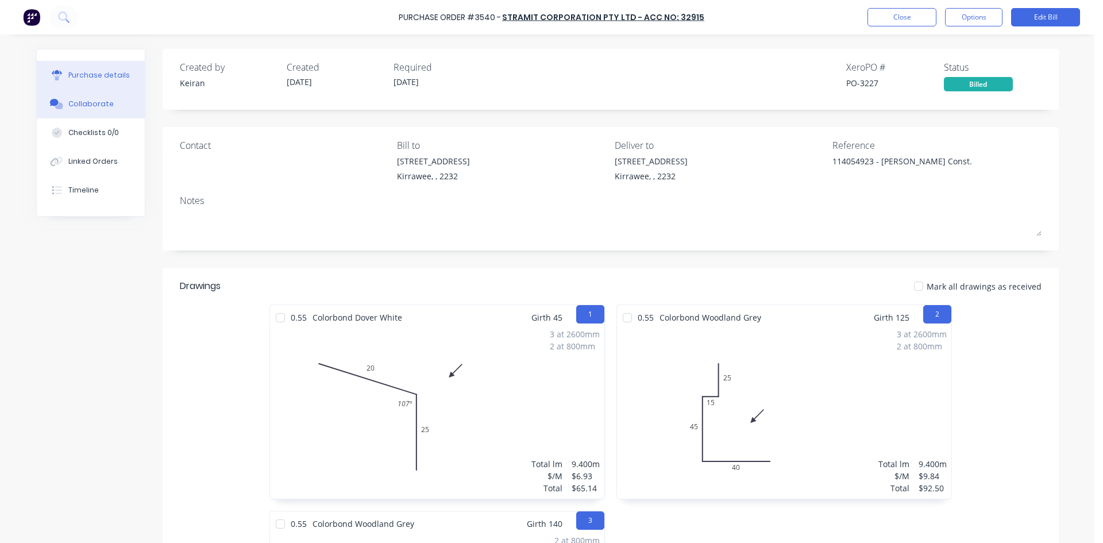
click at [79, 92] on button "Collaborate" at bounding box center [91, 104] width 108 height 29
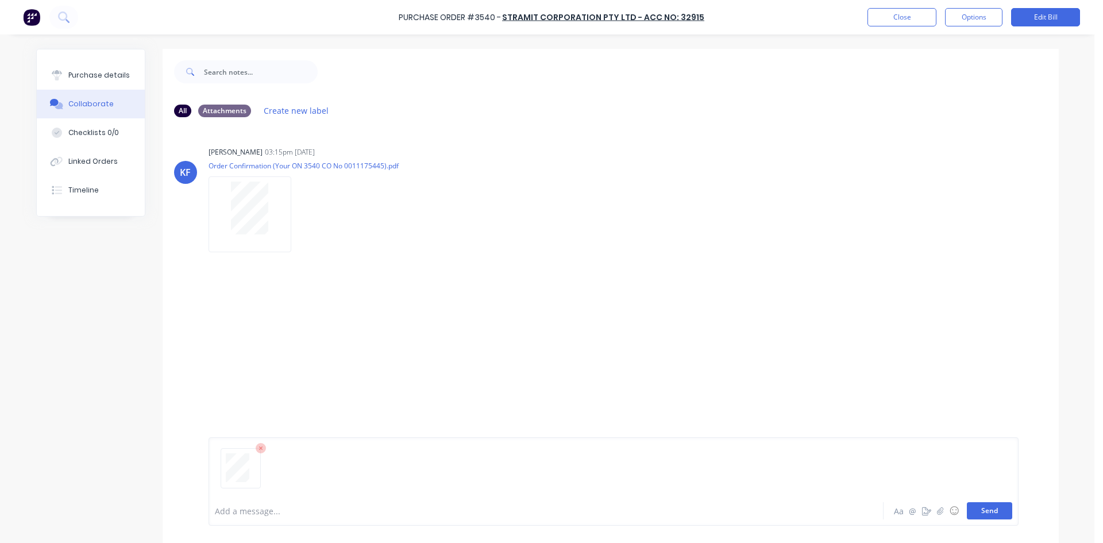
click at [982, 509] on button "Send" at bounding box center [989, 510] width 45 height 17
click at [892, 12] on button "Close" at bounding box center [901, 17] width 69 height 18
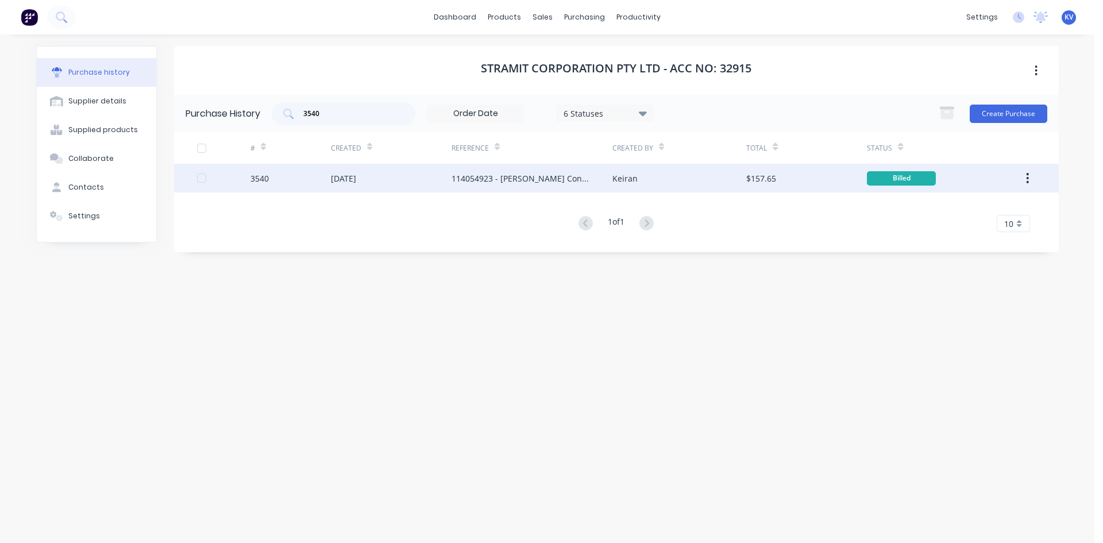
click at [356, 178] on div "[DATE]" at bounding box center [343, 178] width 25 height 12
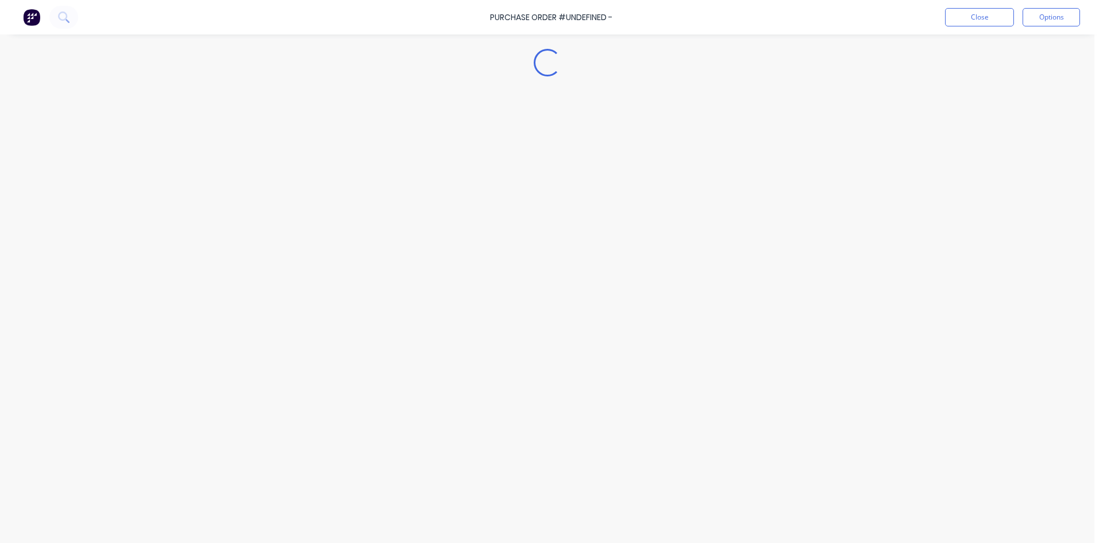
type textarea "x"
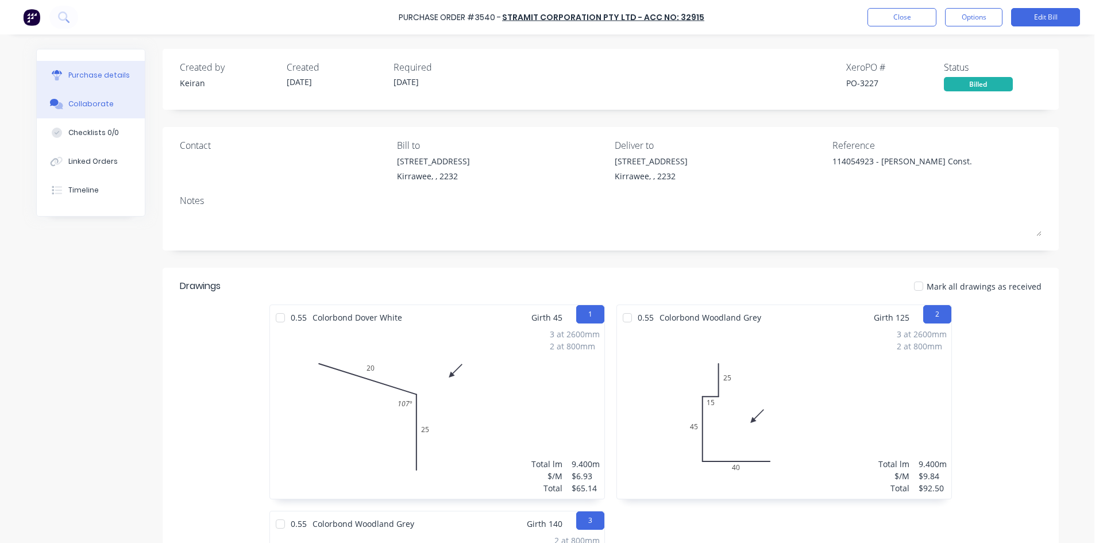
click at [86, 107] on div "Collaborate" at bounding box center [90, 104] width 45 height 10
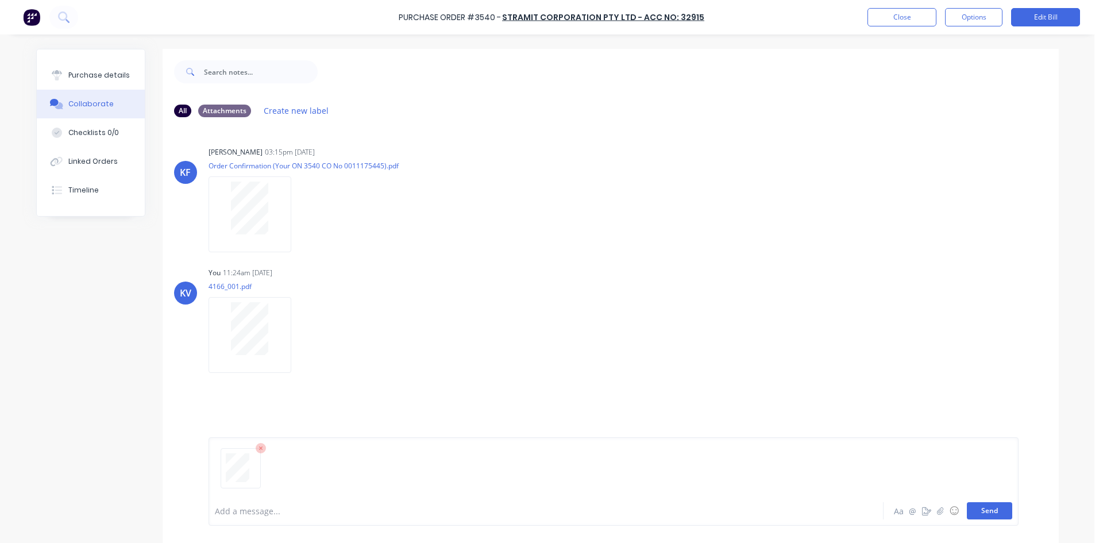
click at [984, 508] on button "Send" at bounding box center [989, 510] width 45 height 17
click at [897, 21] on button "Close" at bounding box center [901, 17] width 69 height 18
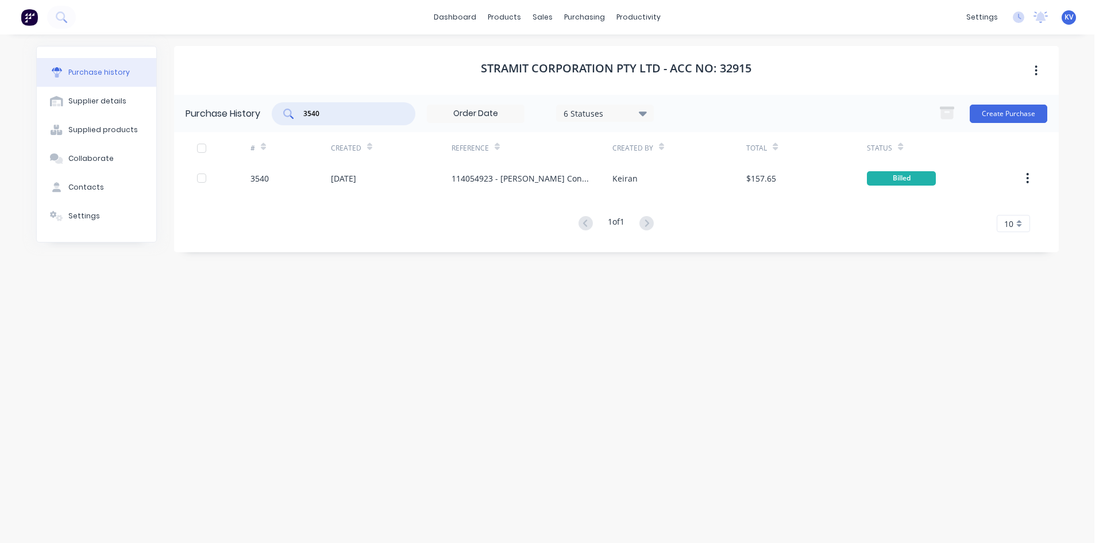
click at [358, 117] on input "3540" at bounding box center [349, 113] width 95 height 11
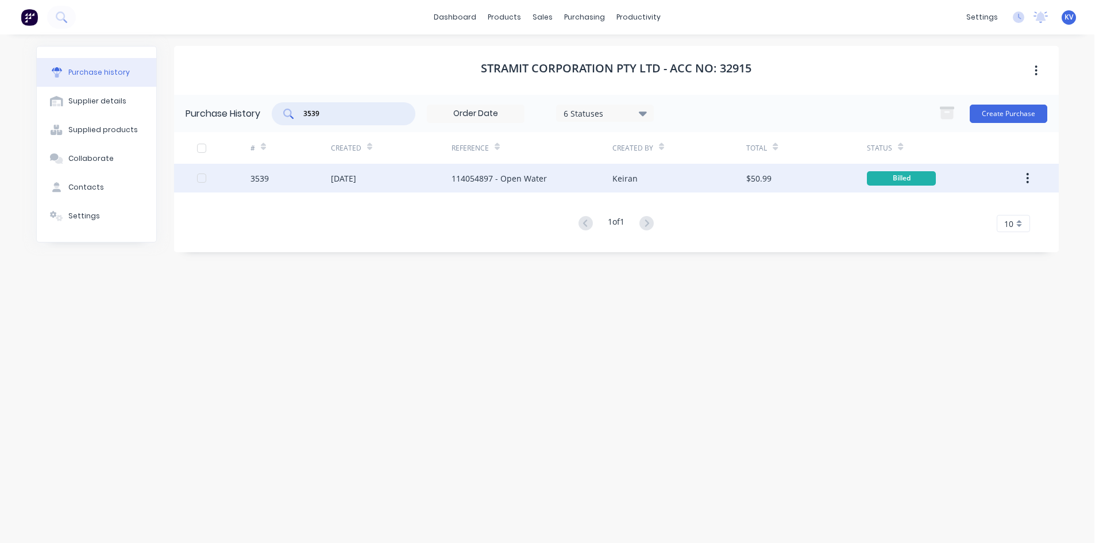
type input "3539"
click at [384, 167] on div "[DATE]" at bounding box center [391, 178] width 121 height 29
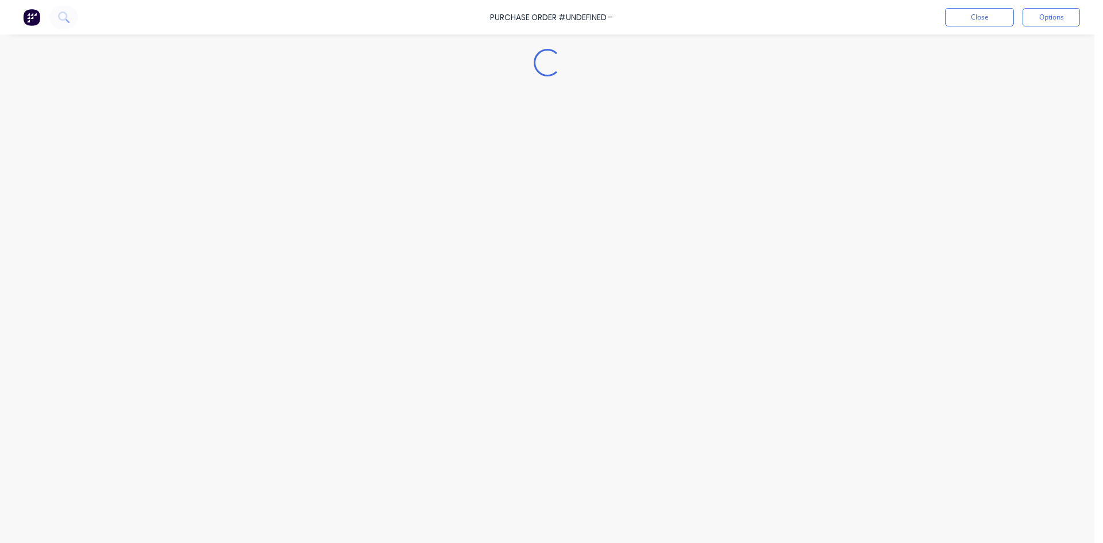
type textarea "x"
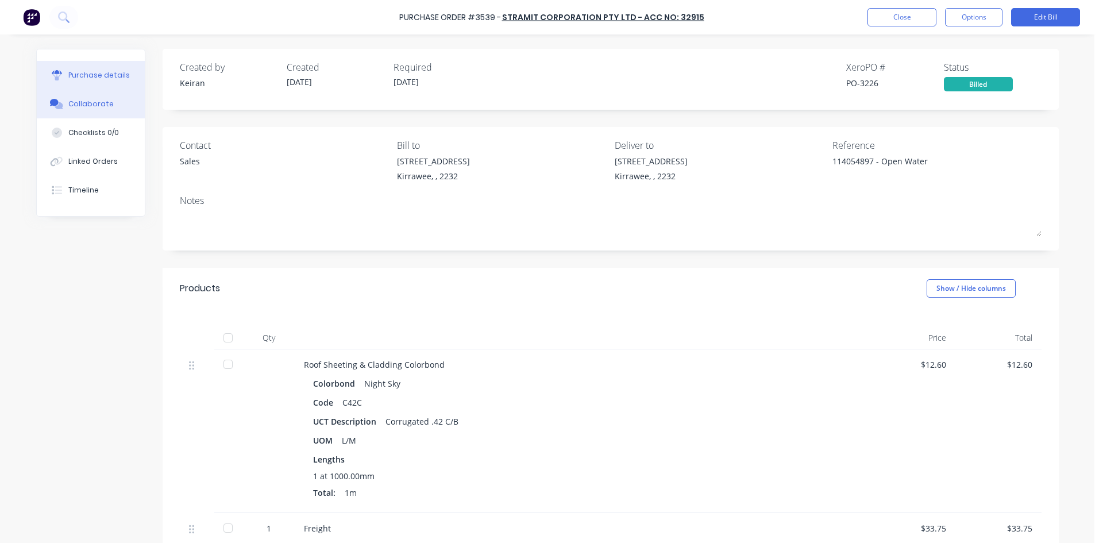
click at [53, 96] on button "Collaborate" at bounding box center [91, 104] width 108 height 29
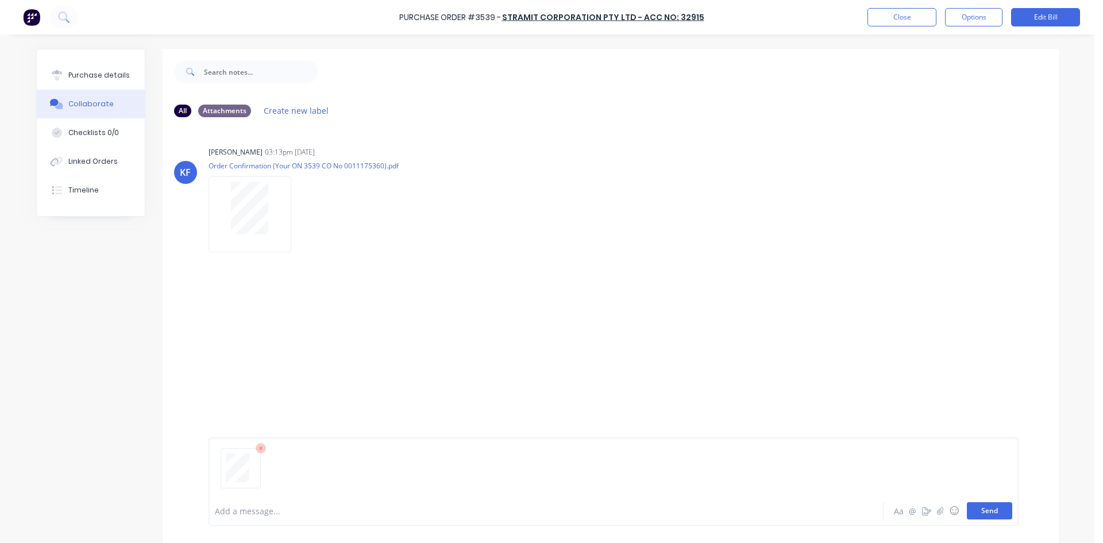
click at [992, 509] on button "Send" at bounding box center [989, 510] width 45 height 17
click at [871, 13] on button "Close" at bounding box center [901, 17] width 69 height 18
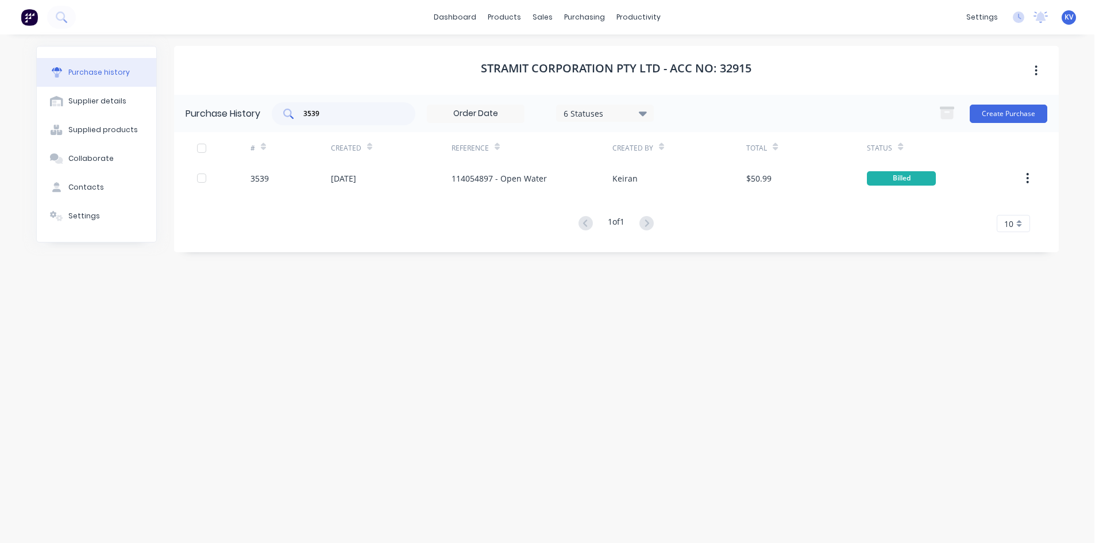
click at [338, 110] on input "3539" at bounding box center [349, 113] width 95 height 11
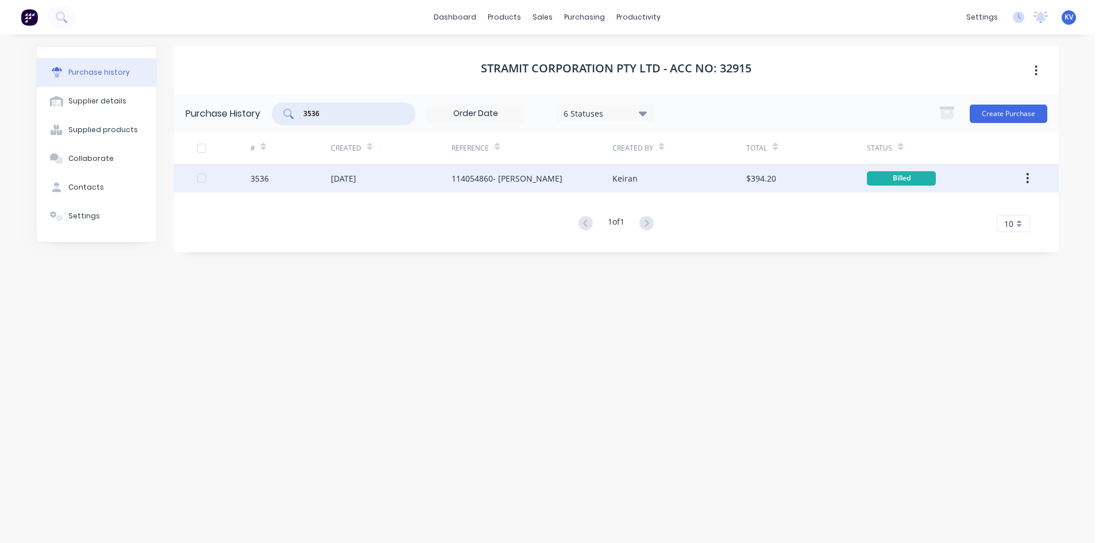
type input "3536"
click at [356, 177] on div "[DATE]" at bounding box center [343, 178] width 25 height 12
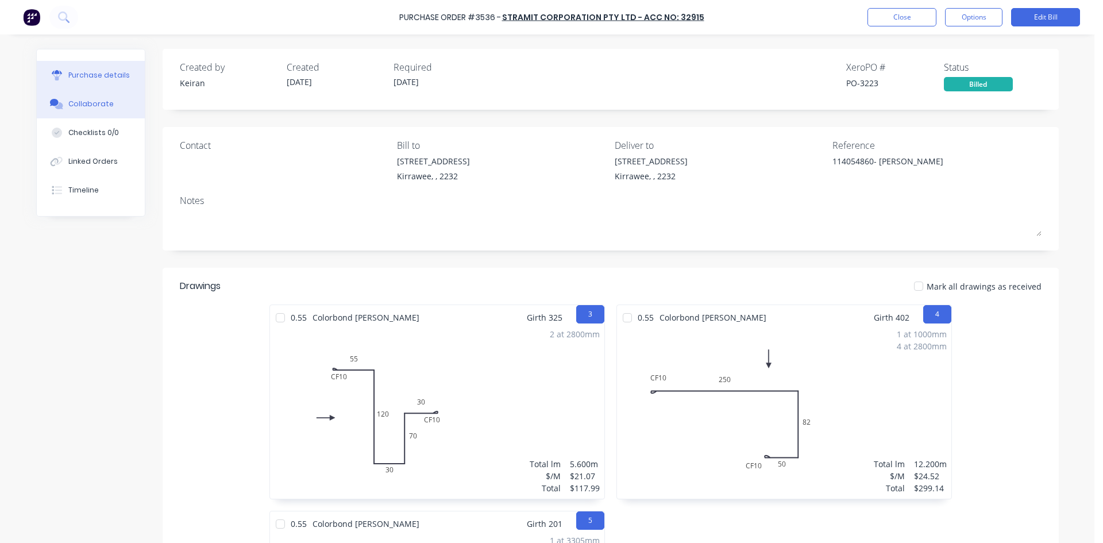
click at [97, 94] on button "Collaborate" at bounding box center [91, 104] width 108 height 29
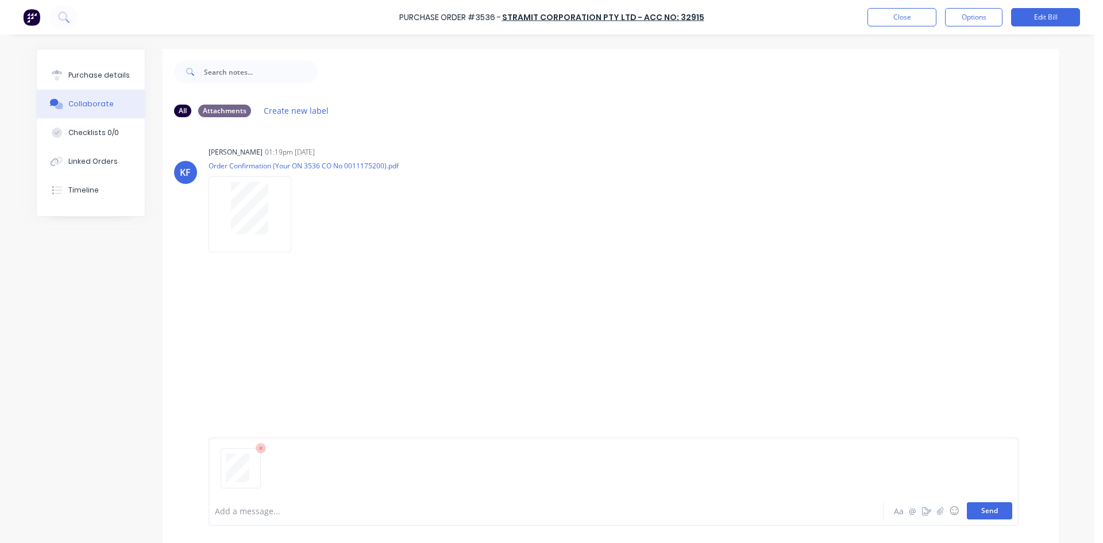
click at [992, 510] on button "Send" at bounding box center [989, 510] width 45 height 17
click at [907, 14] on button "Close" at bounding box center [901, 17] width 69 height 18
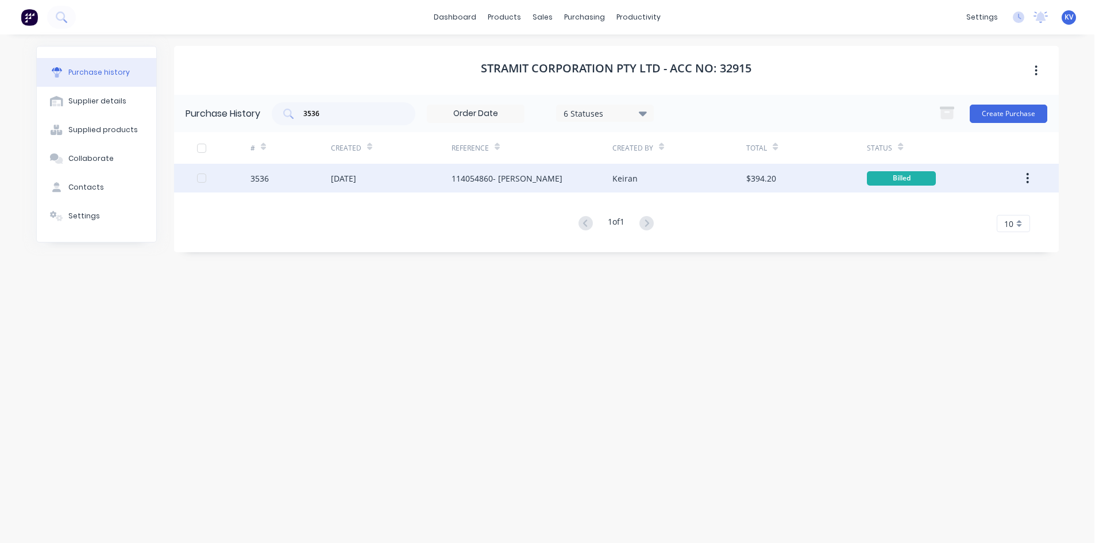
click at [631, 183] on div "Keiran" at bounding box center [624, 178] width 25 height 12
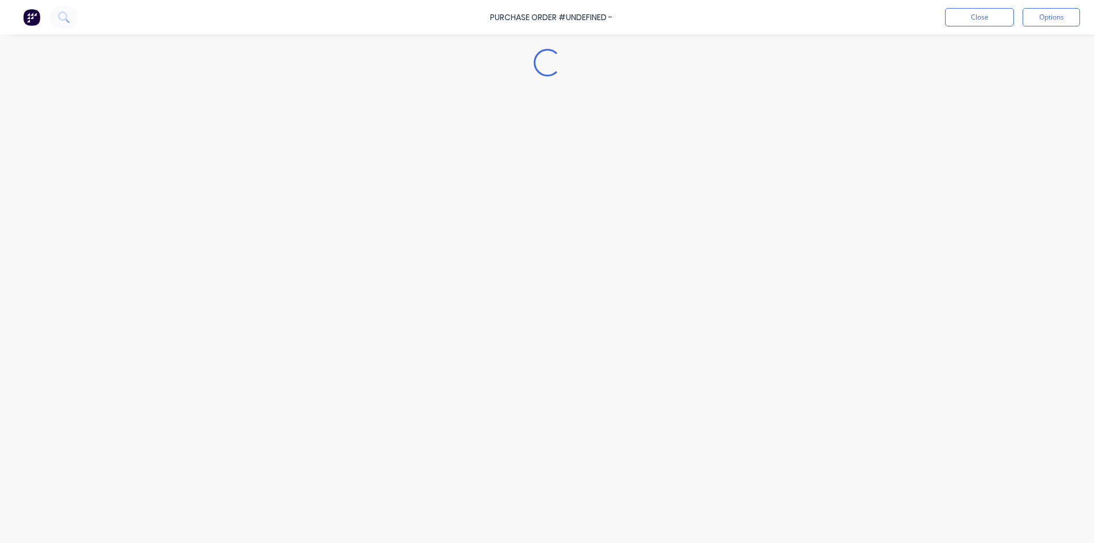
type textarea "x"
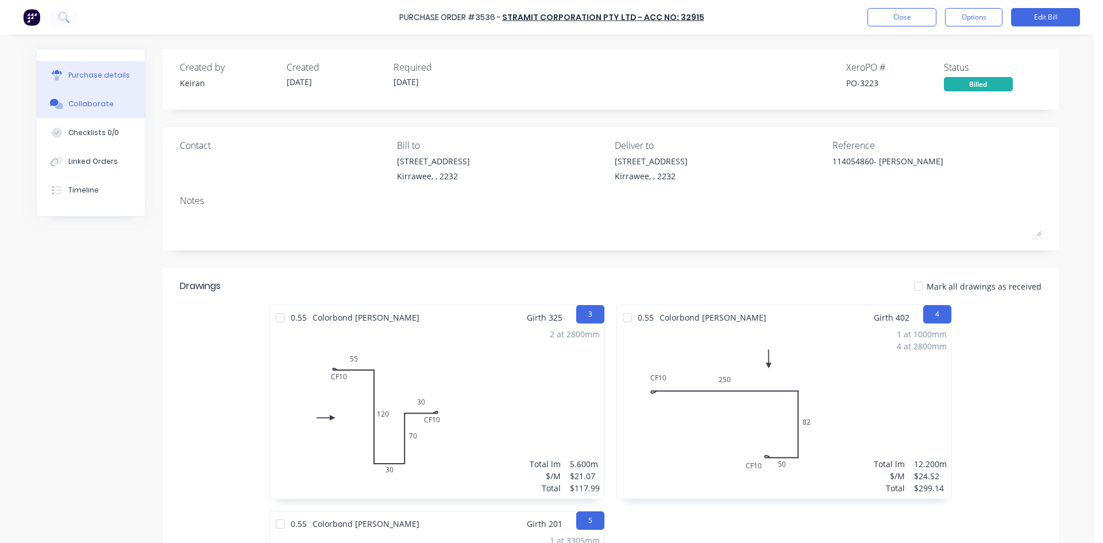
click at [60, 98] on button "Collaborate" at bounding box center [91, 104] width 108 height 29
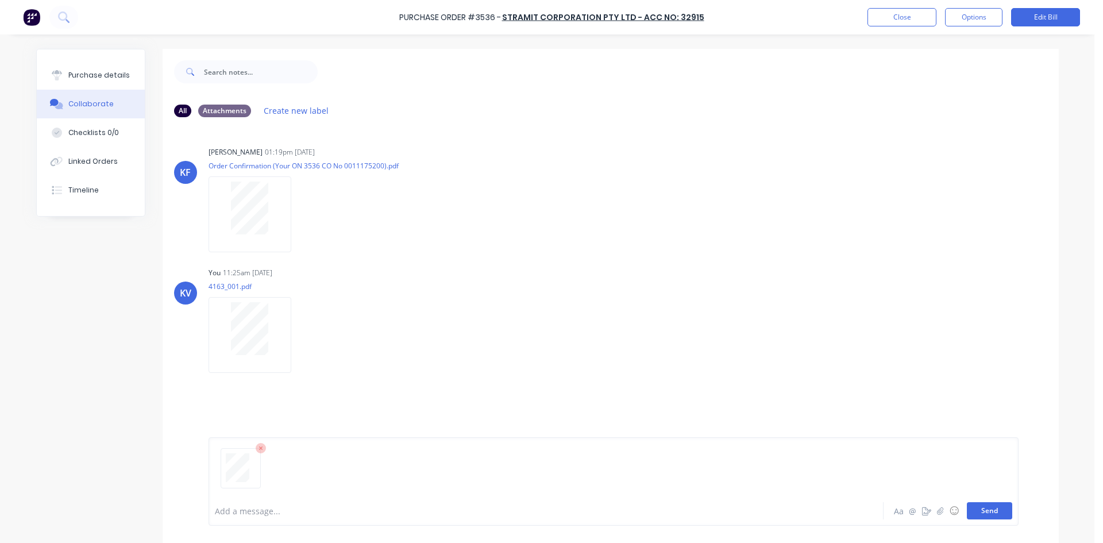
click at [979, 513] on button "Send" at bounding box center [989, 510] width 45 height 17
click at [909, 16] on button "Close" at bounding box center [901, 17] width 69 height 18
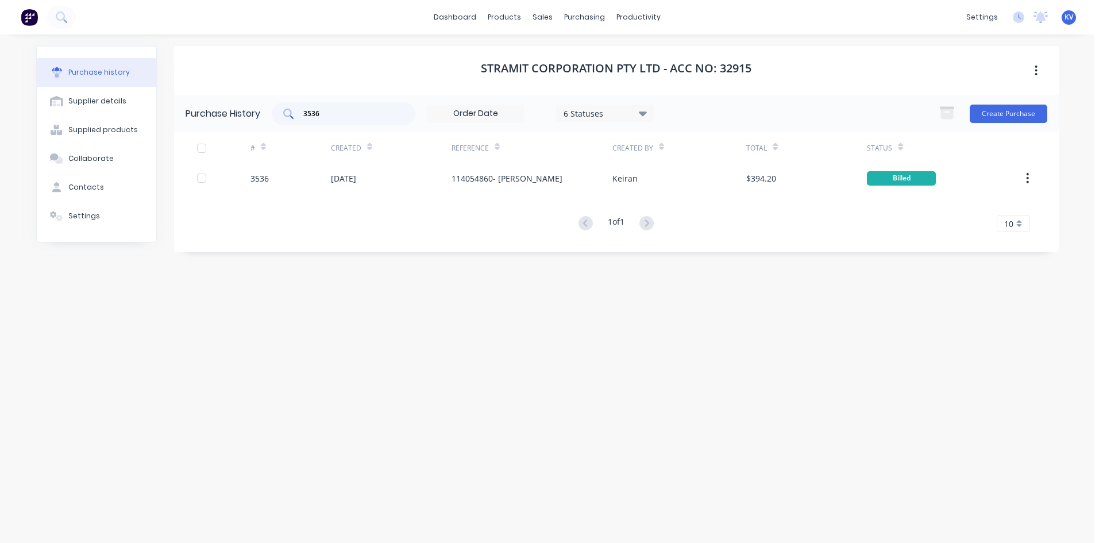
click at [338, 114] on input "3536" at bounding box center [349, 113] width 95 height 11
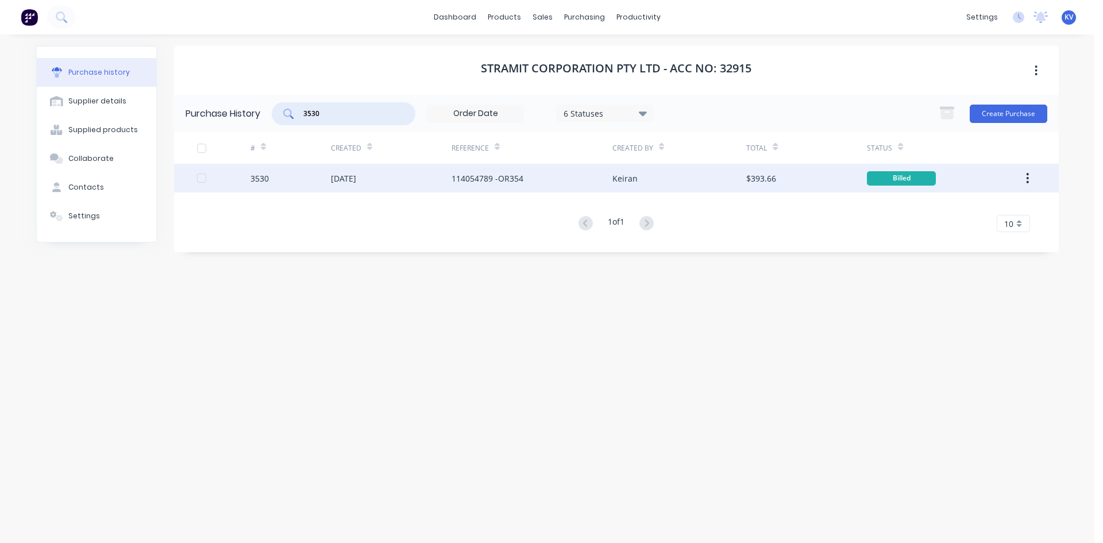
type input "3530"
click at [415, 175] on div "[DATE]" at bounding box center [391, 178] width 121 height 29
type textarea "x"
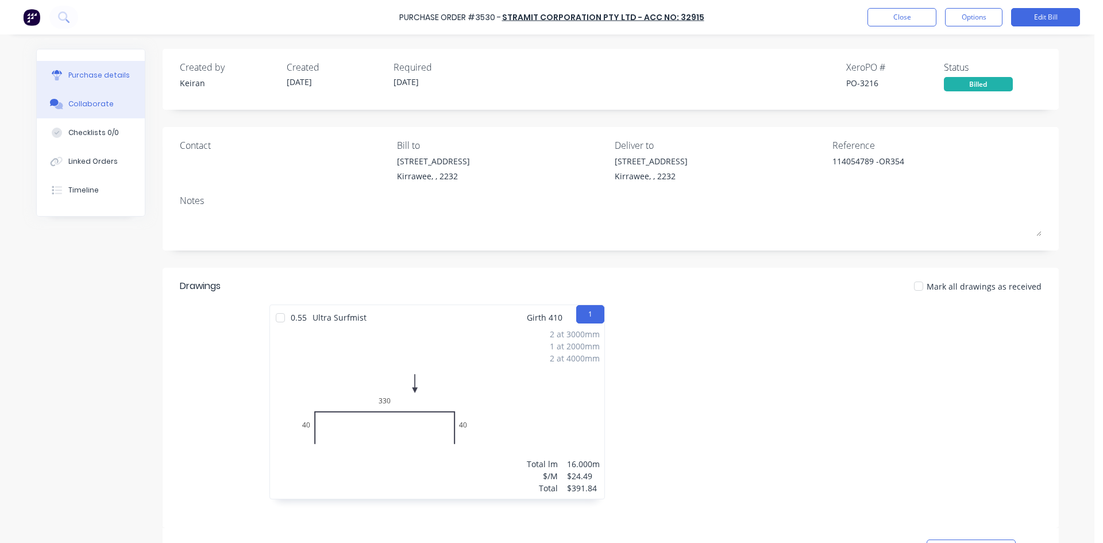
click at [75, 96] on button "Collaborate" at bounding box center [91, 104] width 108 height 29
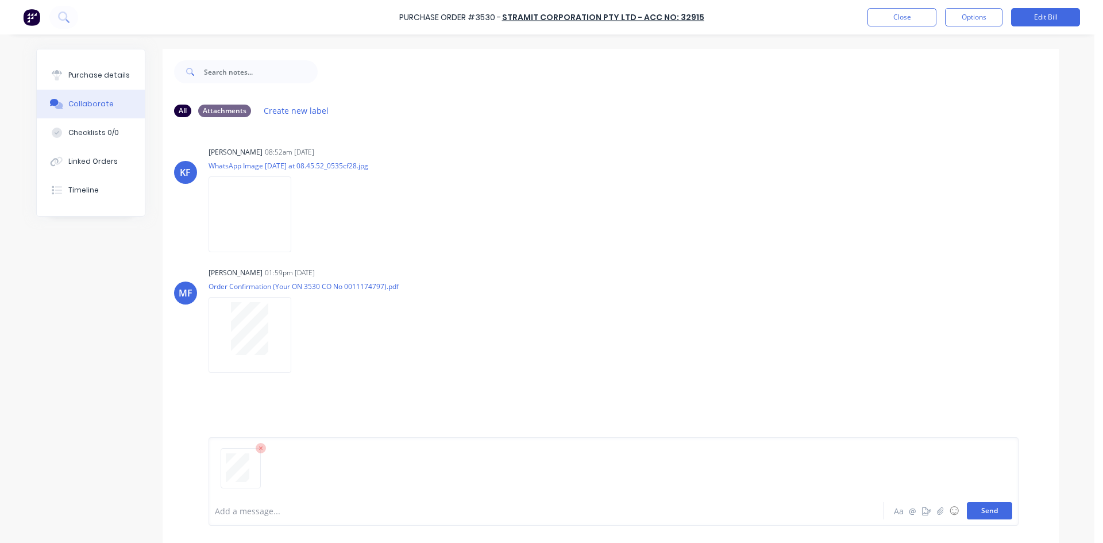
click at [977, 507] on button "Send" at bounding box center [989, 510] width 45 height 17
click at [925, 14] on button "Close" at bounding box center [901, 17] width 69 height 18
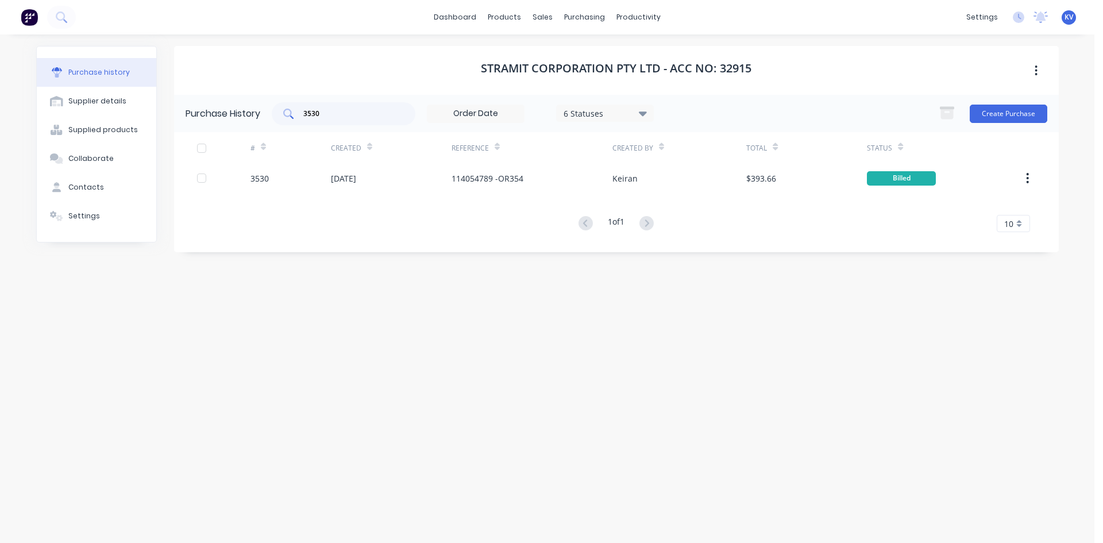
click at [325, 113] on input "3530" at bounding box center [349, 113] width 95 height 11
type input "3534"
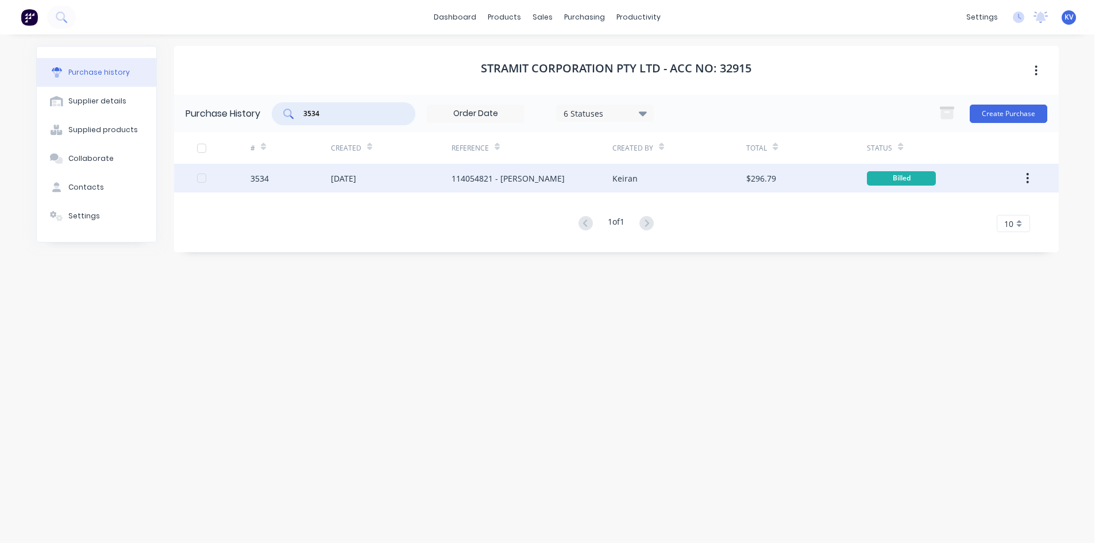
click at [356, 181] on div "[DATE]" at bounding box center [343, 178] width 25 height 12
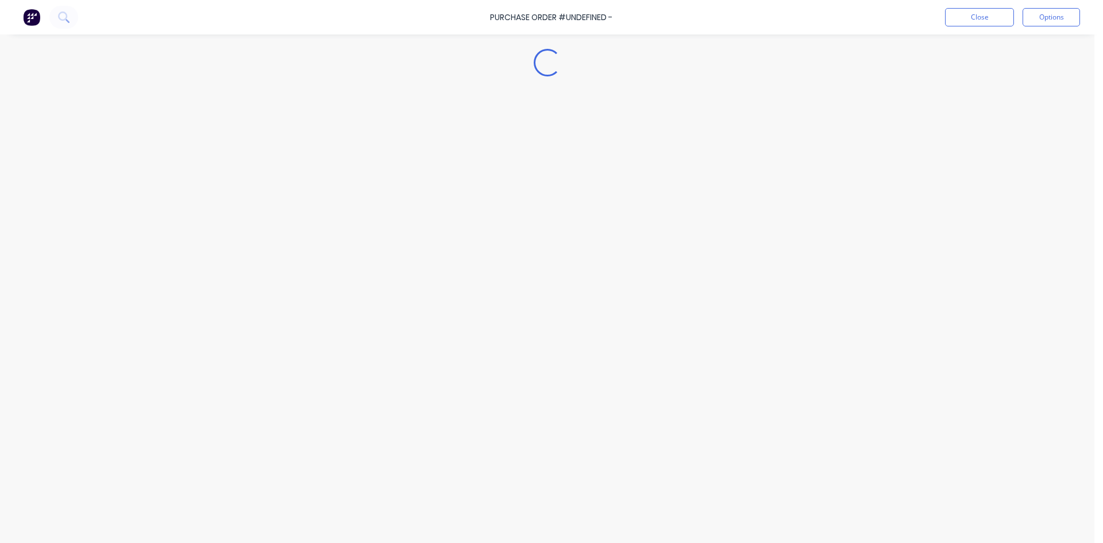
type textarea "x"
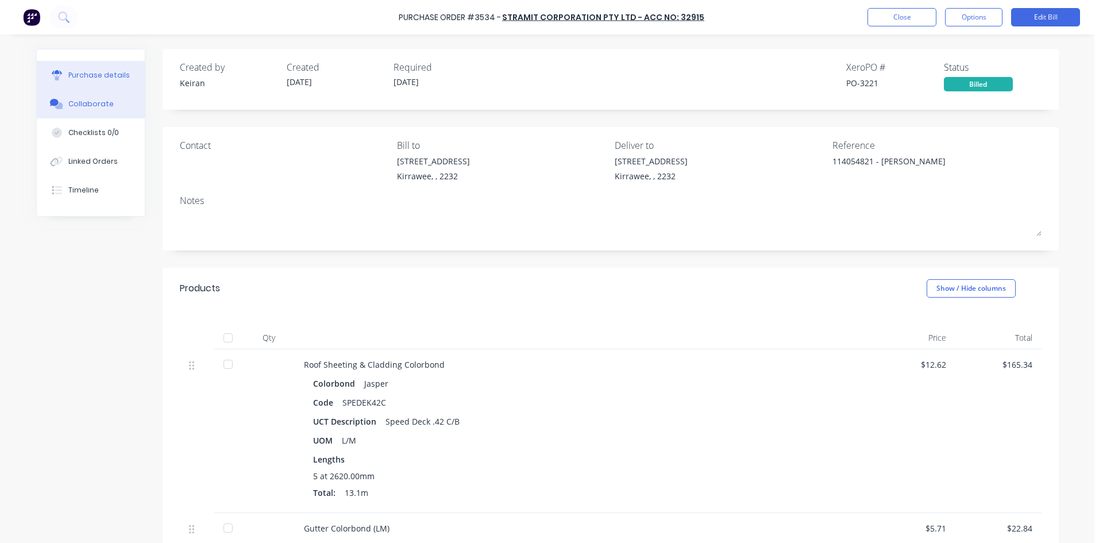
click at [95, 107] on div "Collaborate" at bounding box center [90, 104] width 45 height 10
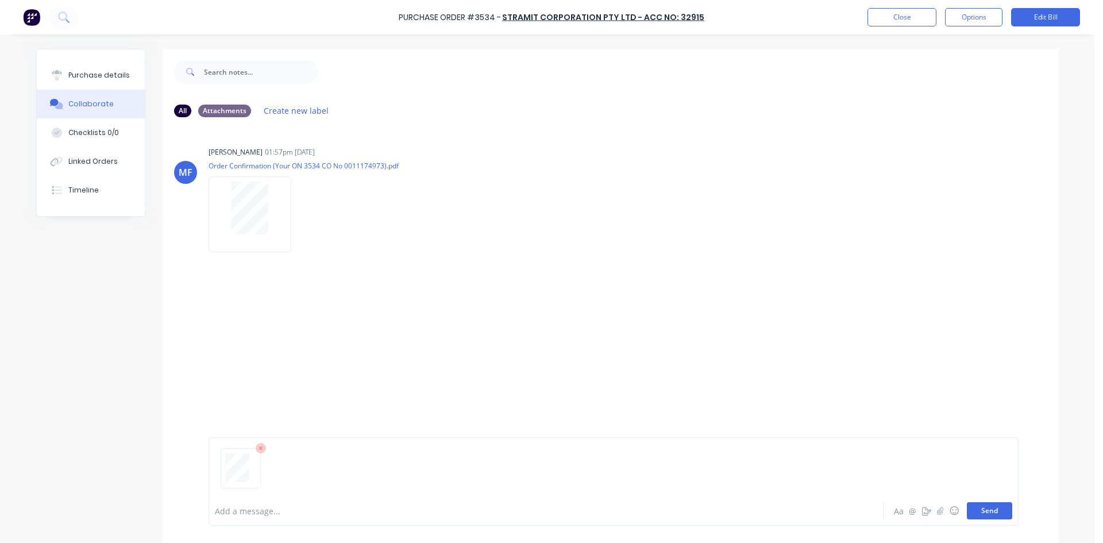
click at [989, 509] on button "Send" at bounding box center [989, 510] width 45 height 17
click at [897, 20] on button "Close" at bounding box center [901, 17] width 69 height 18
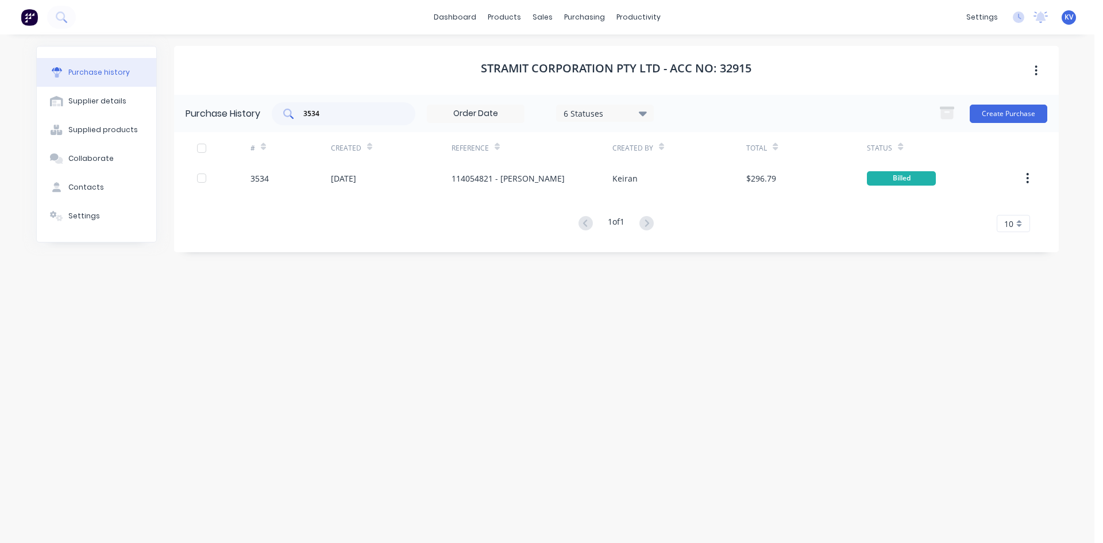
click at [373, 114] on input "3534" at bounding box center [349, 113] width 95 height 11
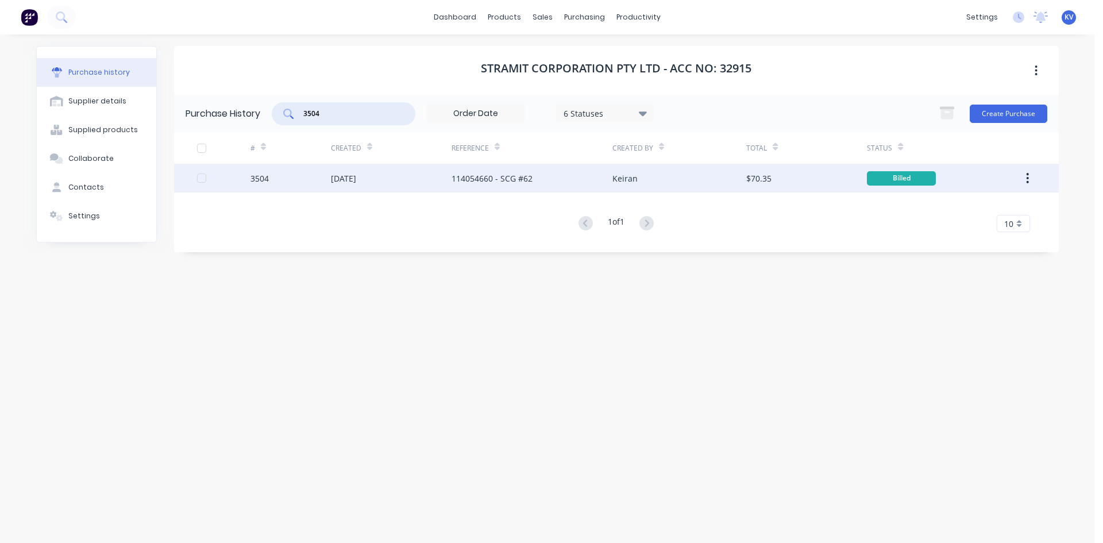
type input "3504"
click at [408, 180] on div "[DATE]" at bounding box center [391, 178] width 121 height 29
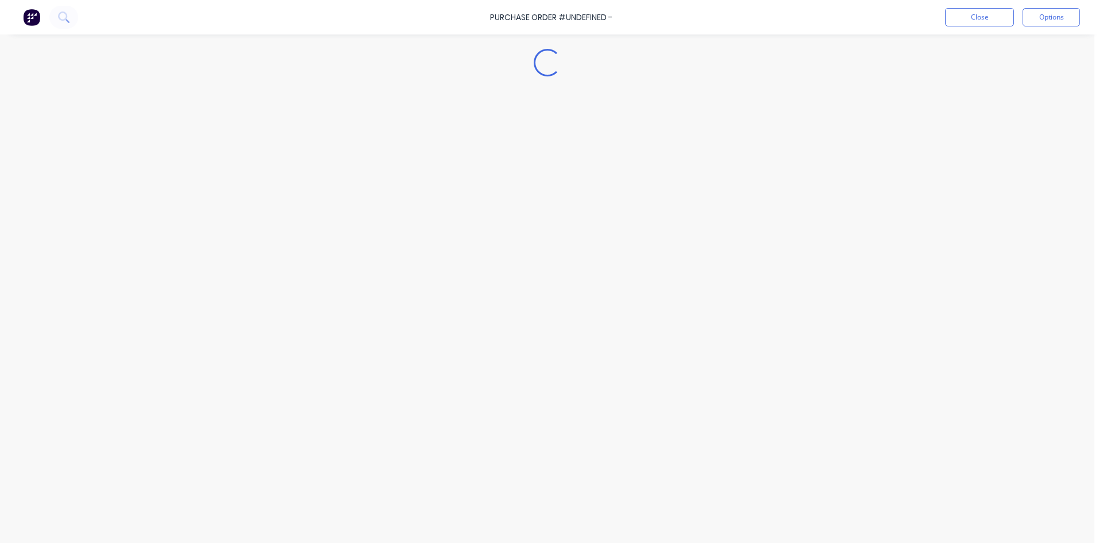
type textarea "x"
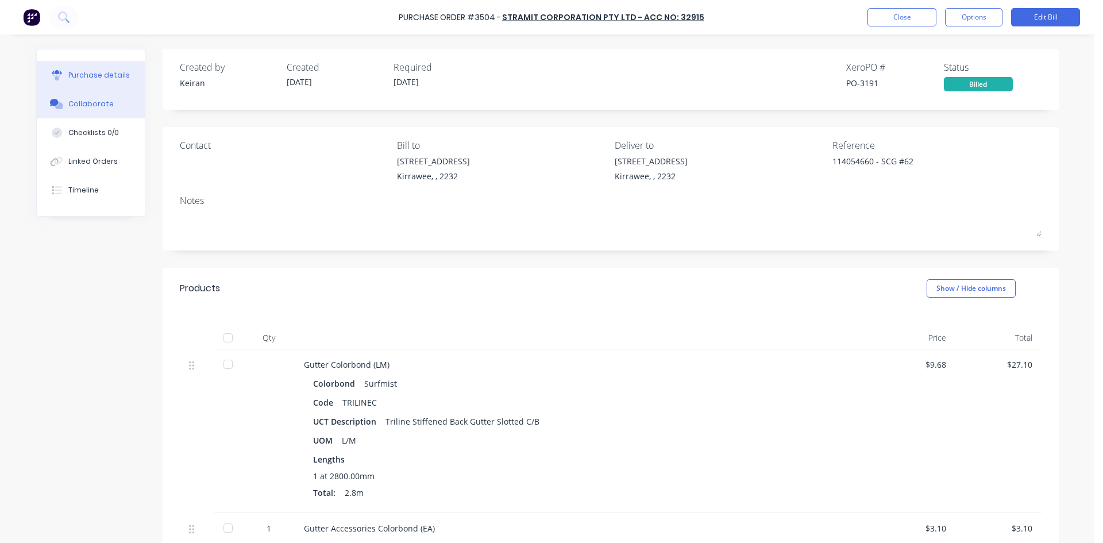
click at [113, 109] on button "Collaborate" at bounding box center [91, 104] width 108 height 29
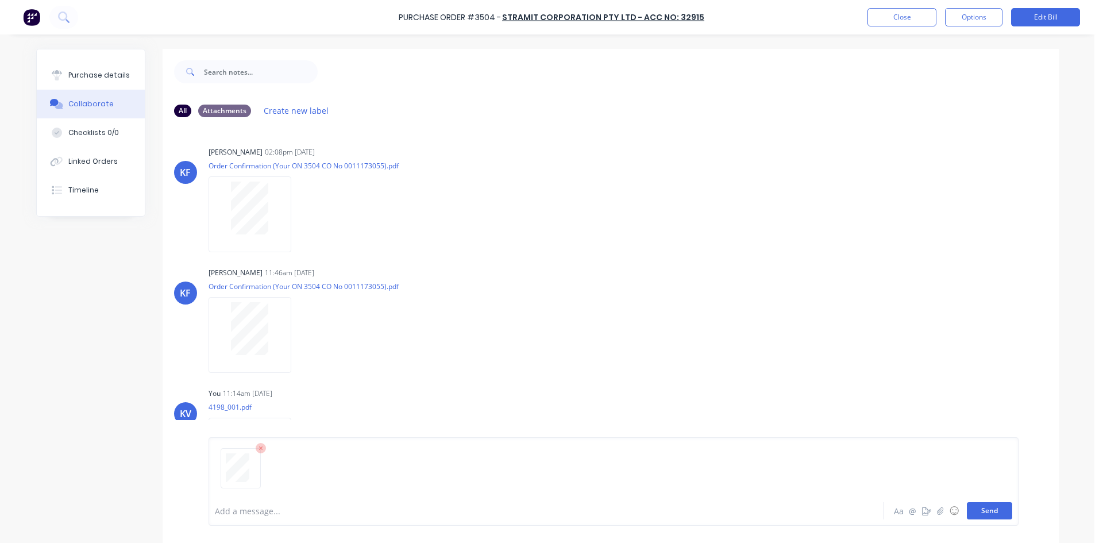
click at [982, 506] on button "Send" at bounding box center [989, 510] width 45 height 17
click at [905, 19] on button "Close" at bounding box center [901, 17] width 69 height 18
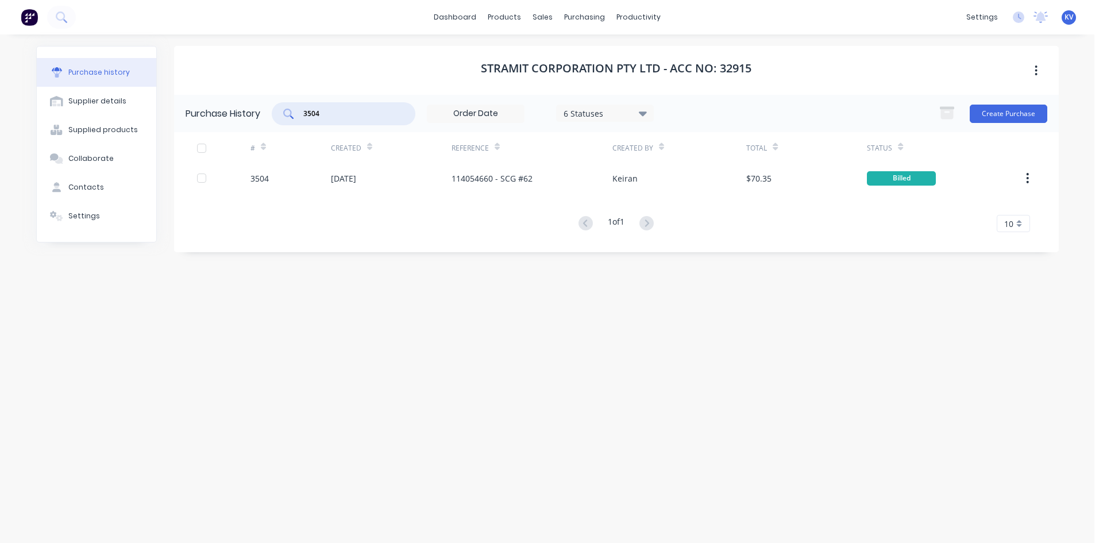
click at [337, 107] on div "3504" at bounding box center [344, 113] width 144 height 23
type input "3533"
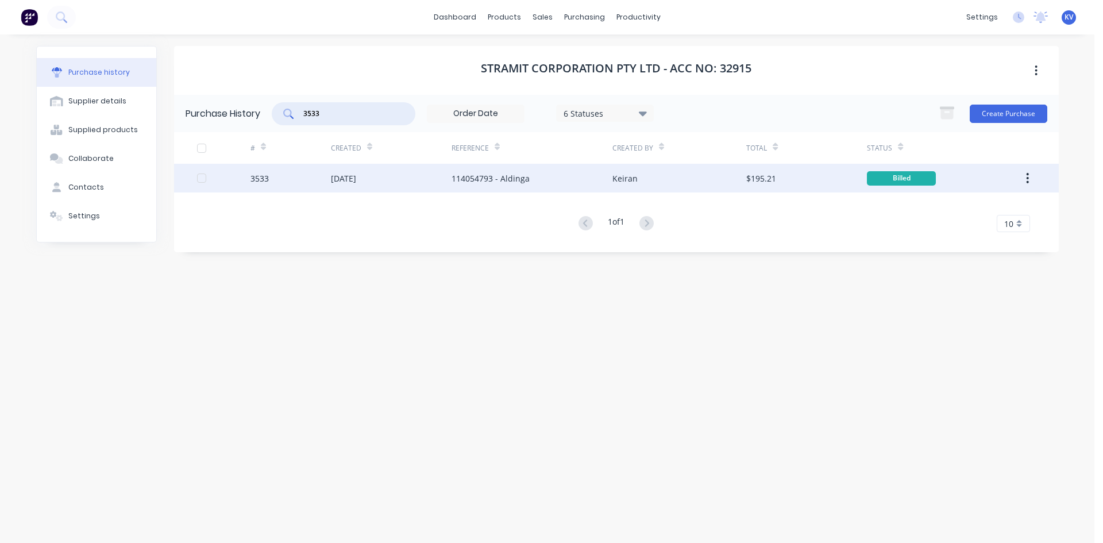
click at [545, 186] on div "114054793 - Aldinga" at bounding box center [532, 178] width 161 height 29
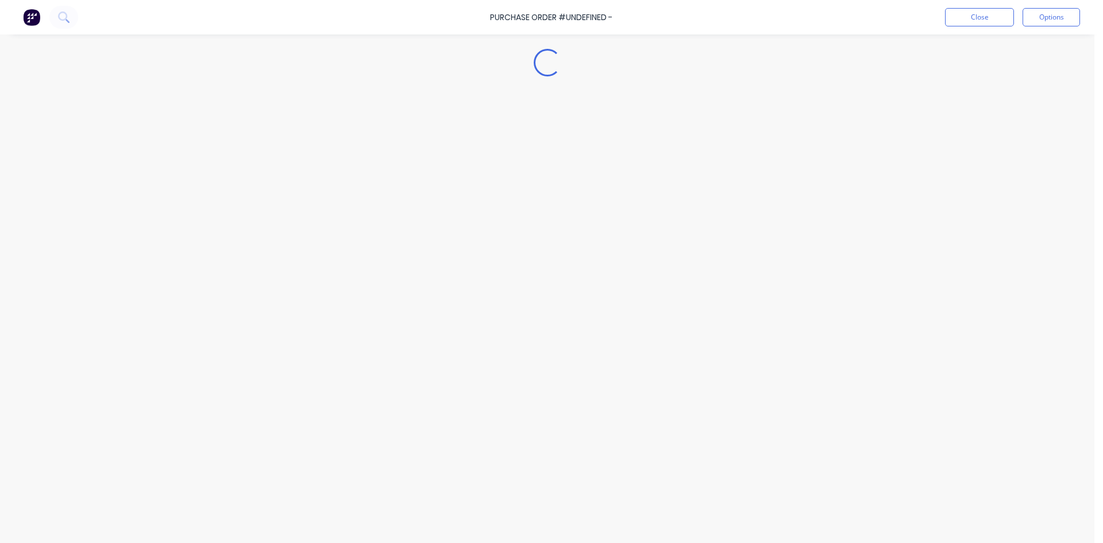
type textarea "x"
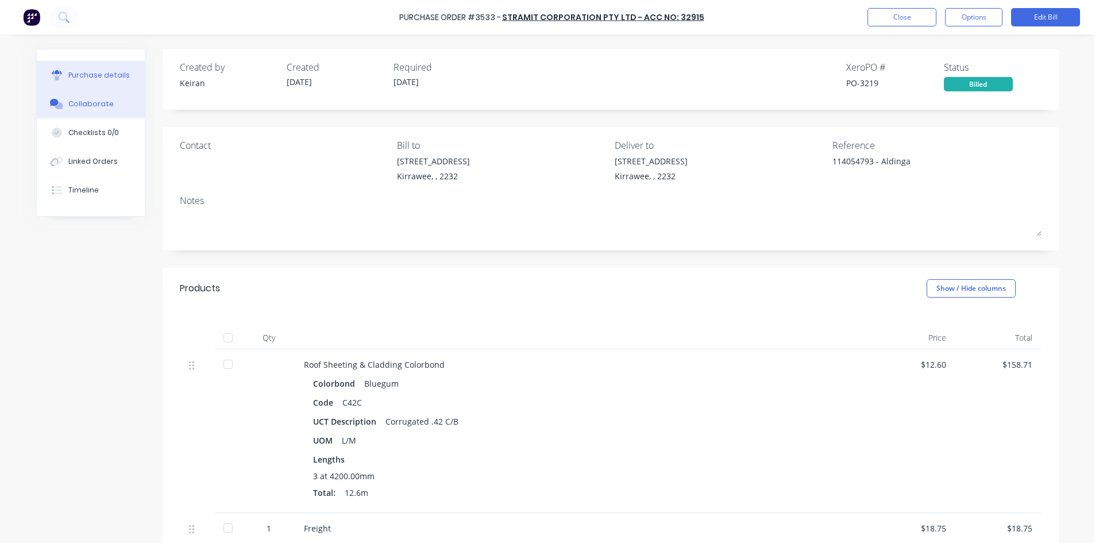
click at [89, 110] on button "Collaborate" at bounding box center [91, 104] width 108 height 29
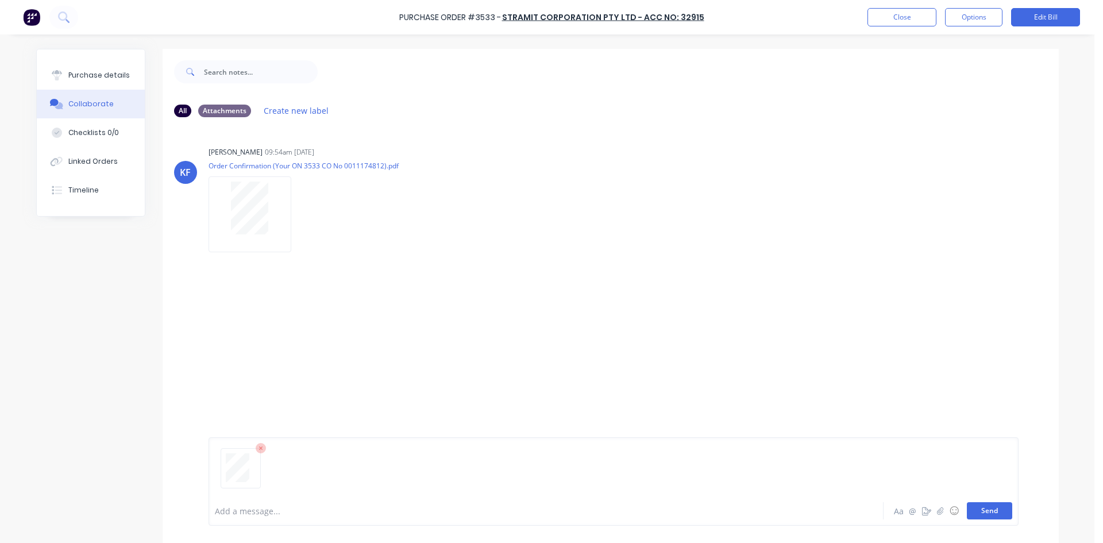
click at [975, 514] on button "Send" at bounding box center [989, 510] width 45 height 17
click at [883, 20] on button "Close" at bounding box center [901, 17] width 69 height 18
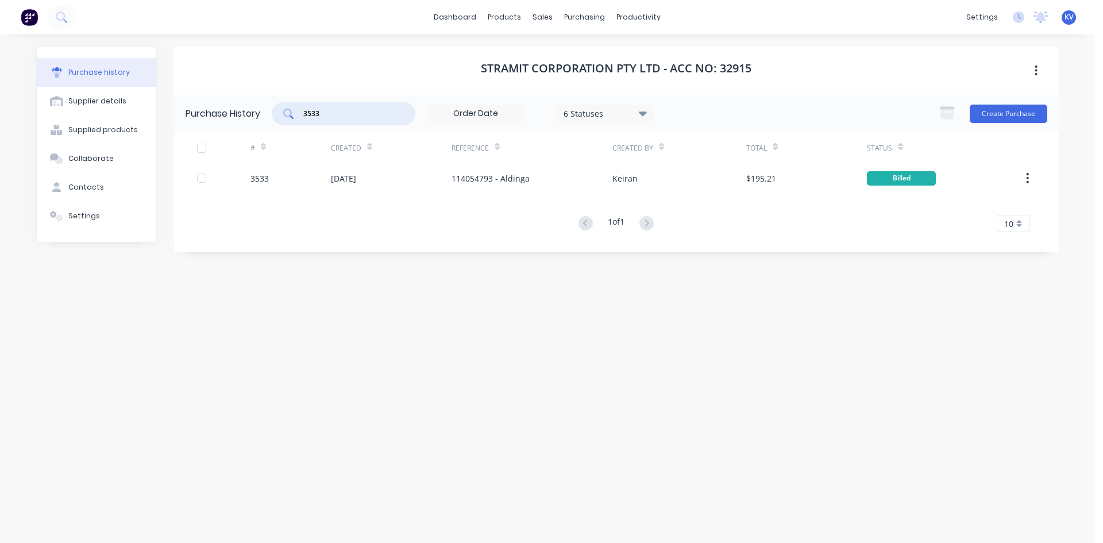
click at [374, 108] on input "3533" at bounding box center [349, 113] width 95 height 11
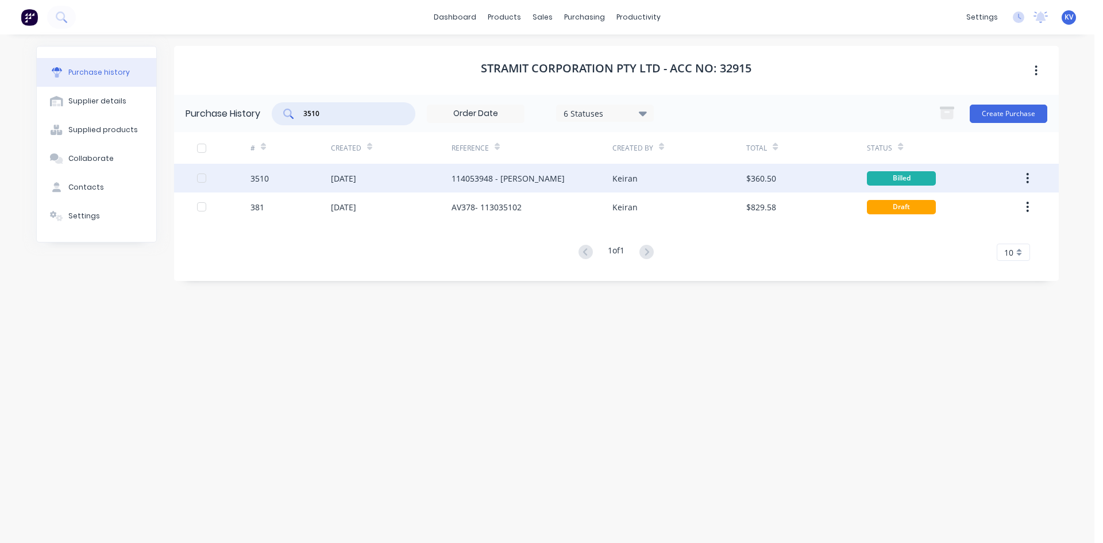
type input "3510"
click at [350, 177] on div "[DATE]" at bounding box center [343, 178] width 25 height 12
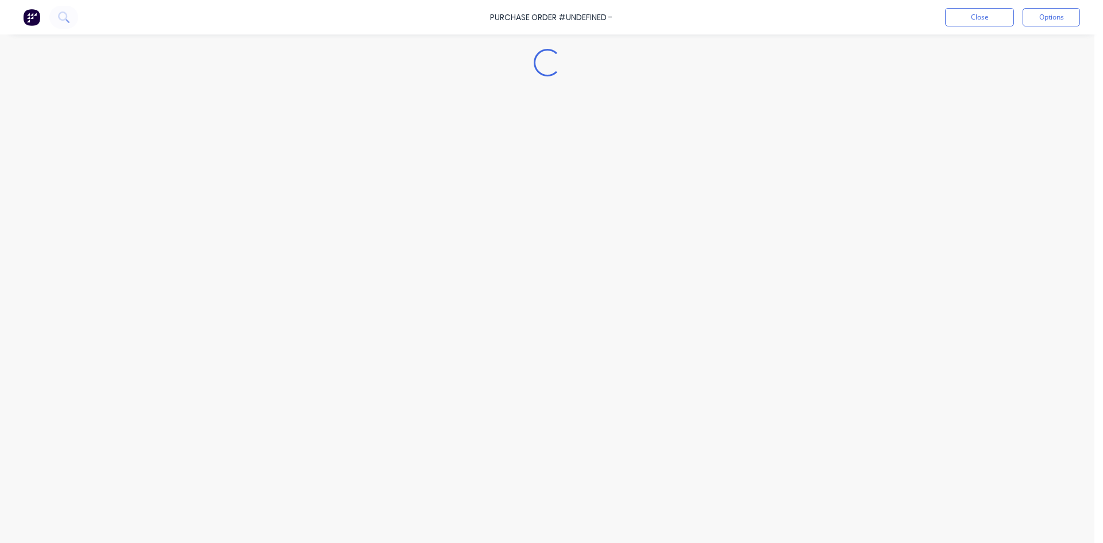
type textarea "x"
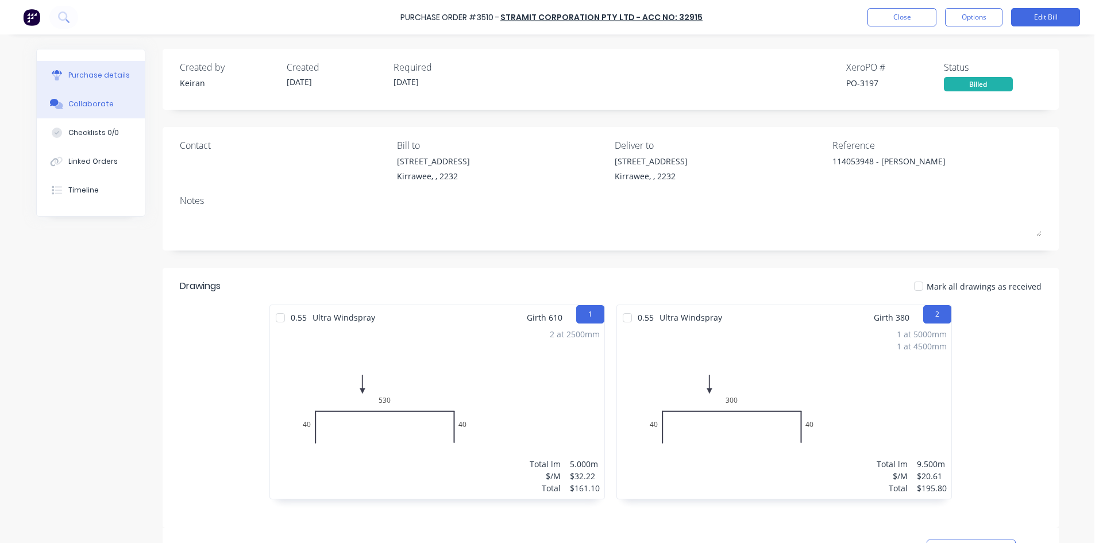
click at [95, 103] on div "Collaborate" at bounding box center [90, 104] width 45 height 10
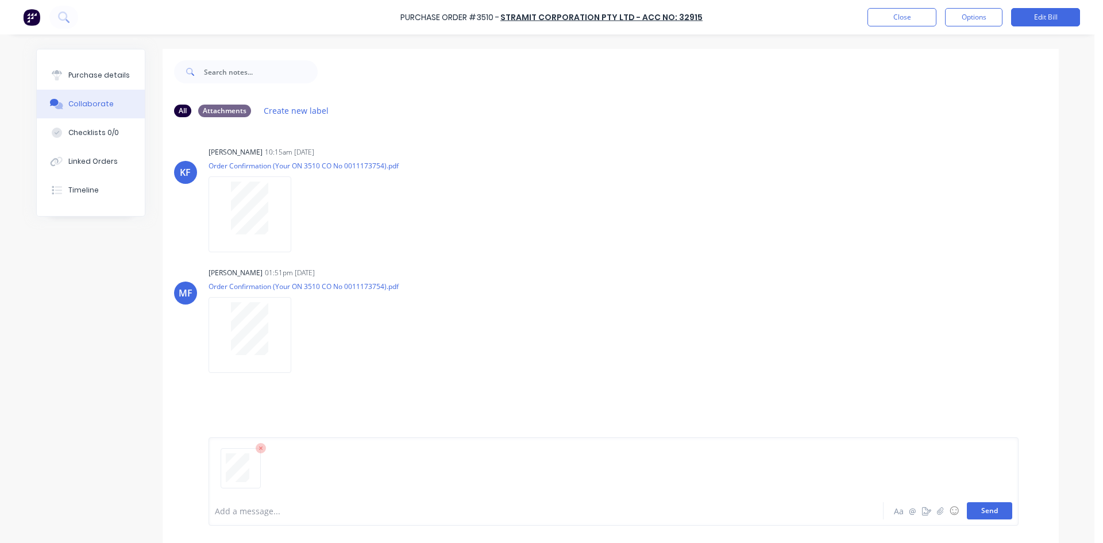
click at [975, 507] on button "Send" at bounding box center [989, 510] width 45 height 17
click at [902, 19] on button "Close" at bounding box center [901, 17] width 69 height 18
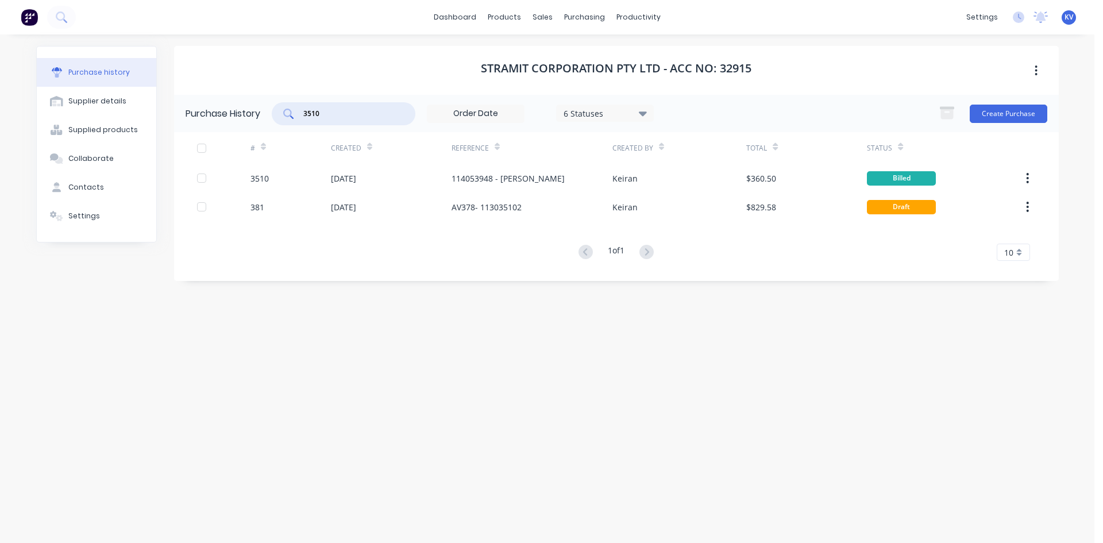
click at [357, 112] on input "3510" at bounding box center [349, 113] width 95 height 11
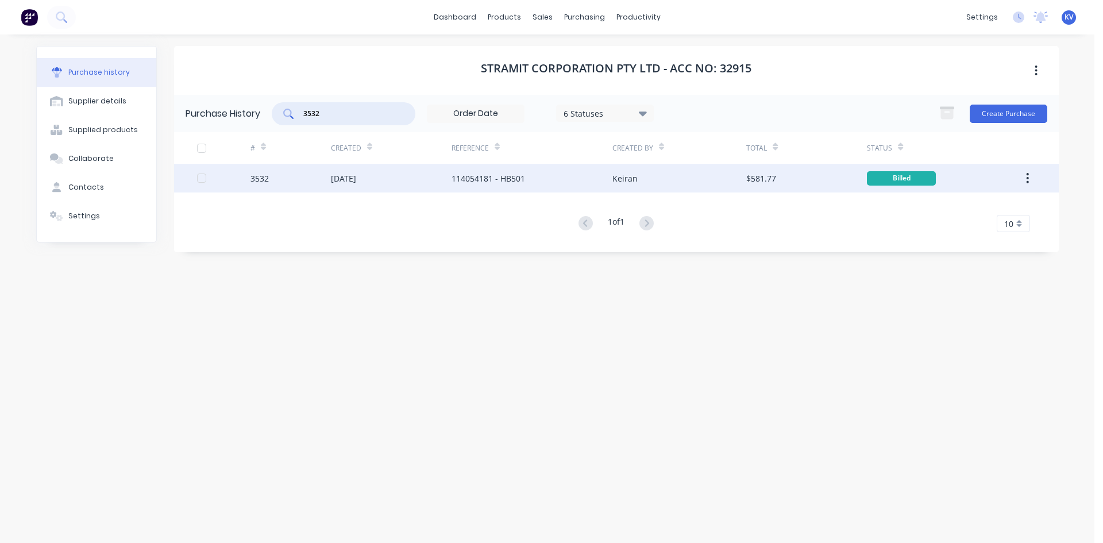
type input "3532"
click at [408, 183] on div "[DATE]" at bounding box center [391, 178] width 121 height 29
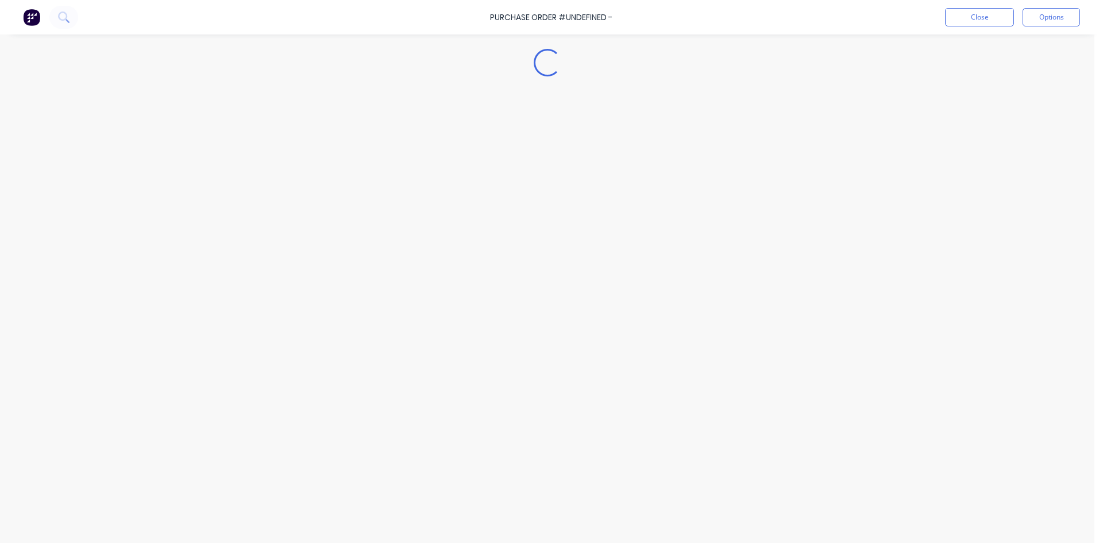
type textarea "x"
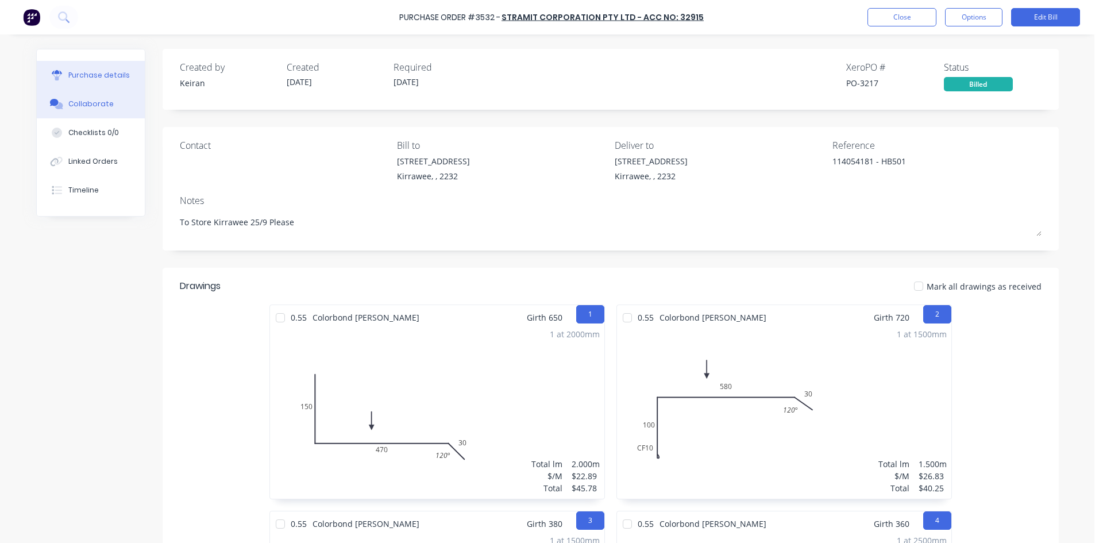
click at [113, 114] on button "Collaborate" at bounding box center [91, 104] width 108 height 29
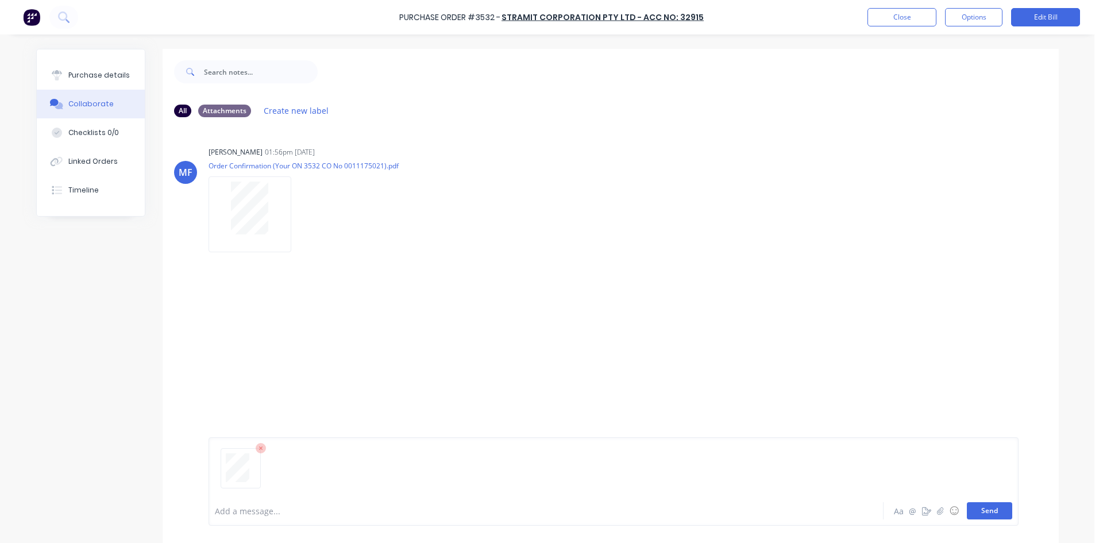
click at [989, 503] on button "Send" at bounding box center [989, 510] width 45 height 17
click at [899, 20] on button "Close" at bounding box center [901, 17] width 69 height 18
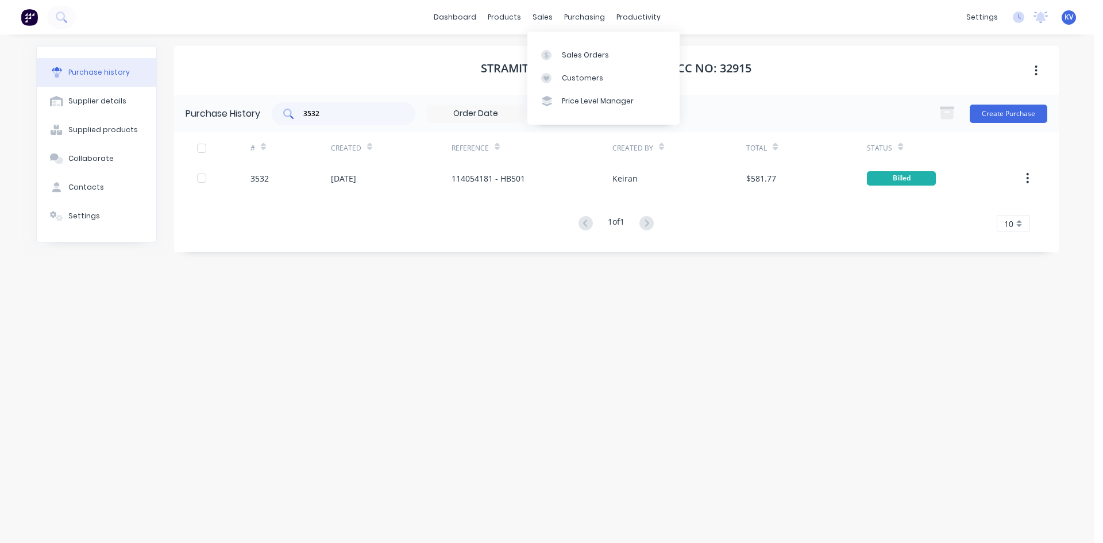
click at [371, 110] on input "3532" at bounding box center [349, 113] width 95 height 11
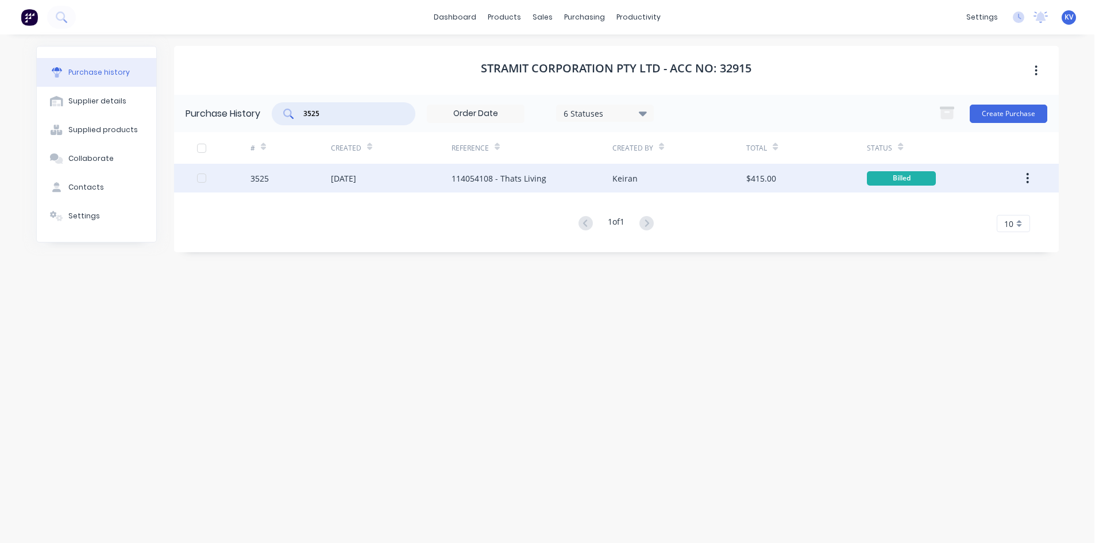
type input "3525"
click at [356, 169] on div "[DATE]" at bounding box center [391, 178] width 121 height 29
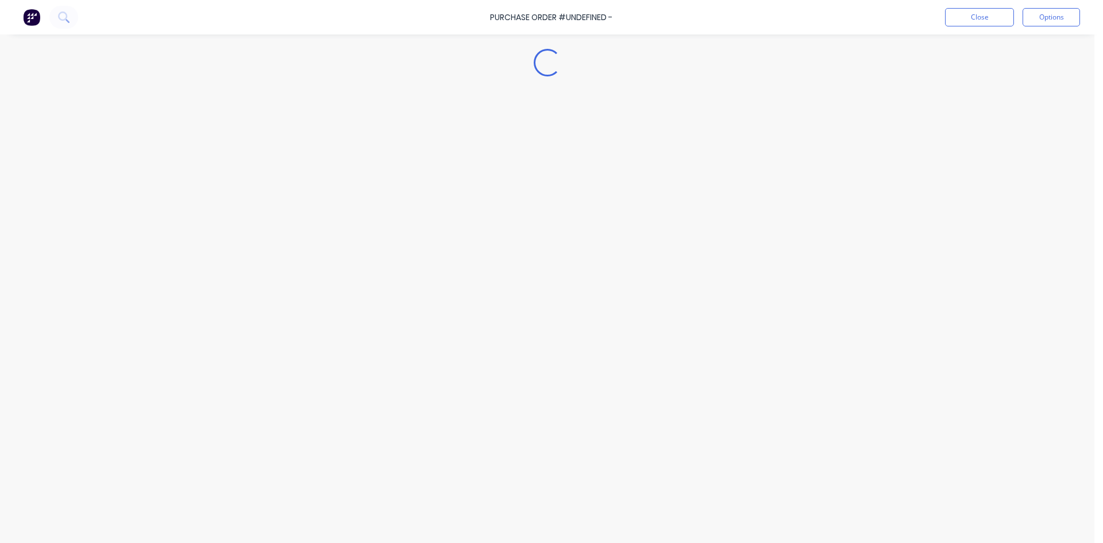
type textarea "x"
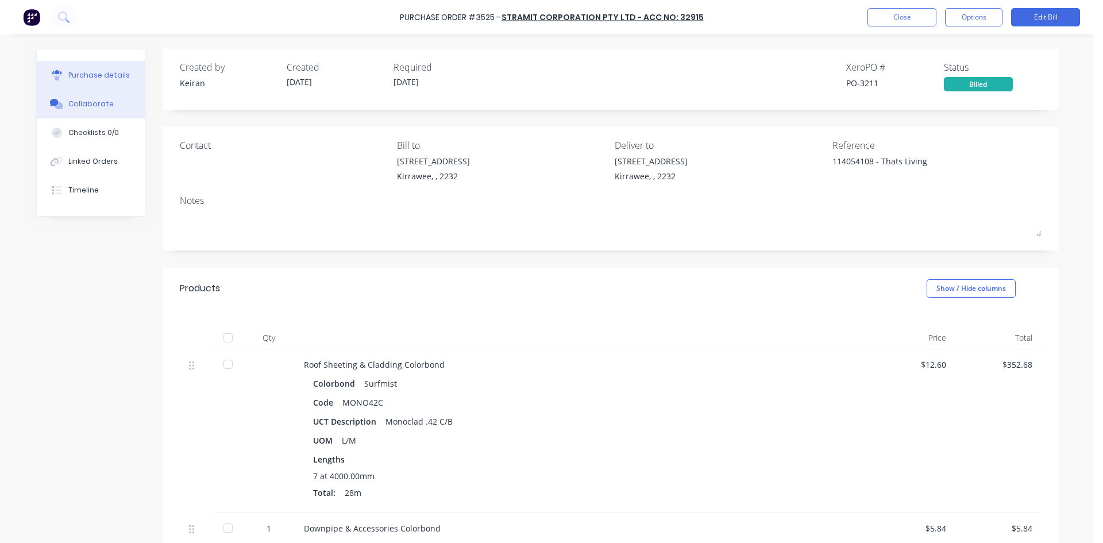
click at [51, 106] on icon at bounding box center [54, 102] width 9 height 7
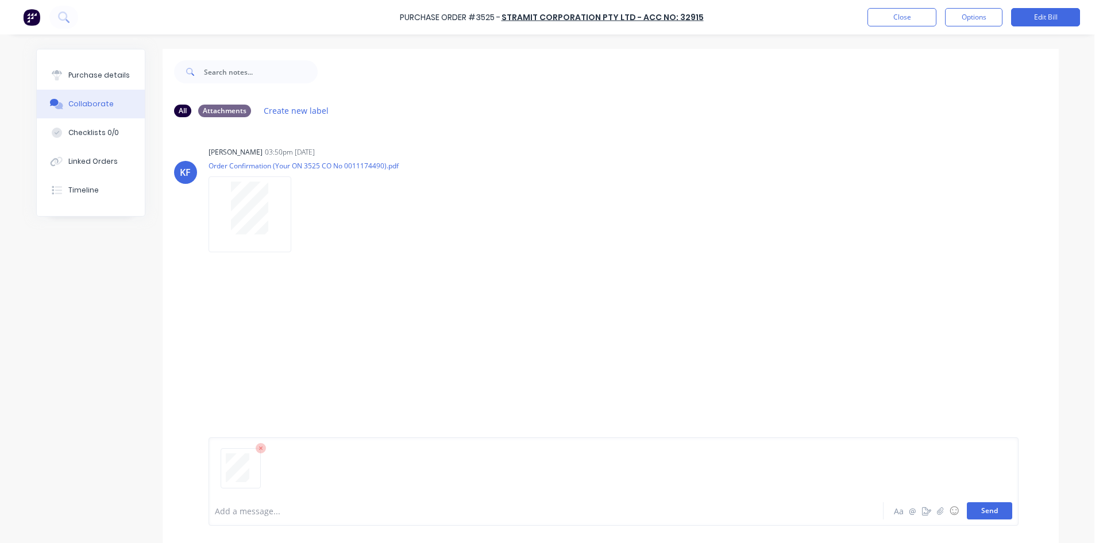
click at [986, 510] on button "Send" at bounding box center [989, 510] width 45 height 17
click at [901, 16] on button "Close" at bounding box center [901, 17] width 69 height 18
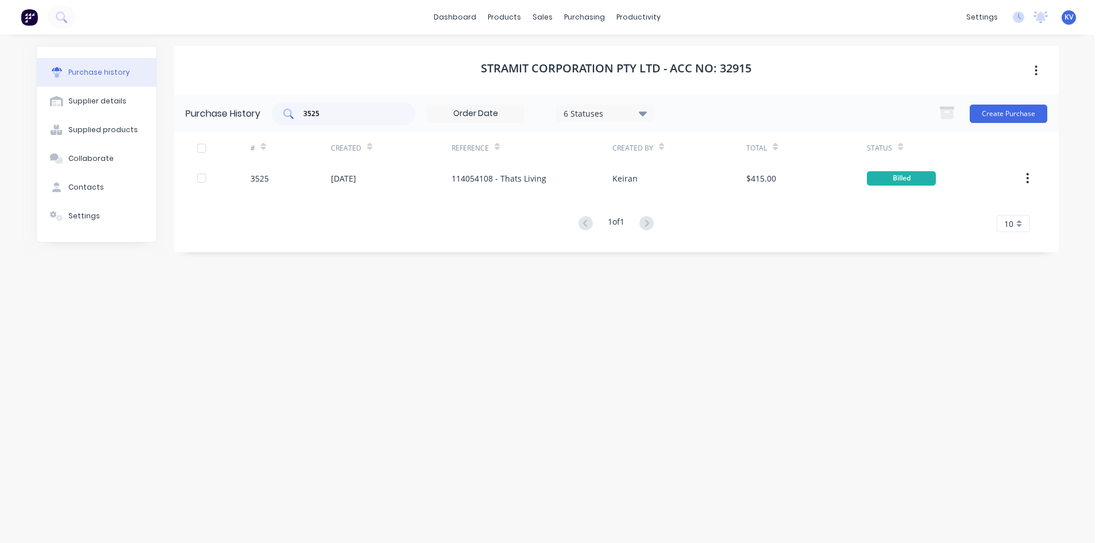
click at [338, 108] on input "3525" at bounding box center [349, 113] width 95 height 11
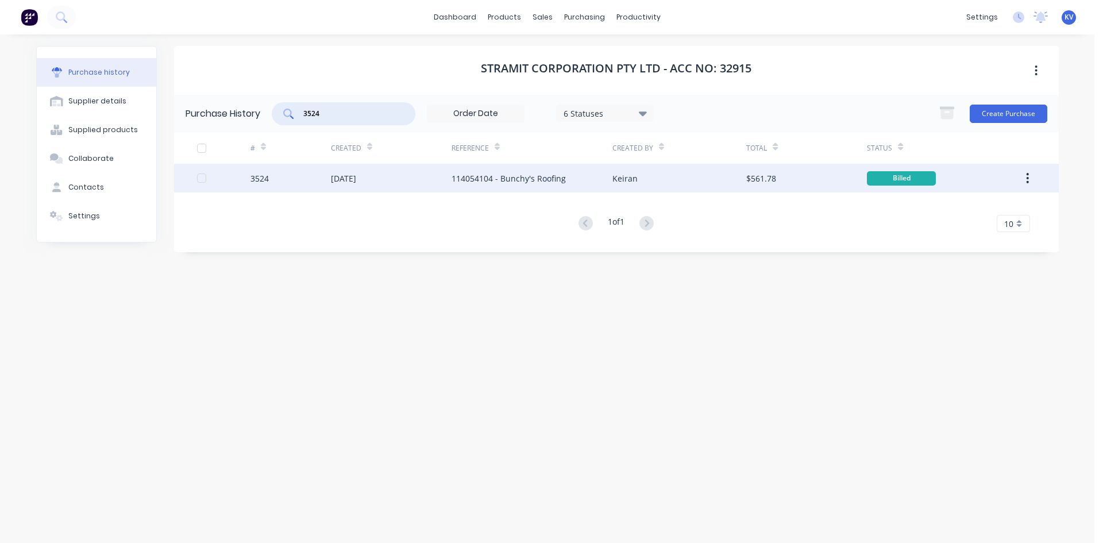
type input "3524"
click at [402, 180] on div "[DATE]" at bounding box center [391, 178] width 121 height 29
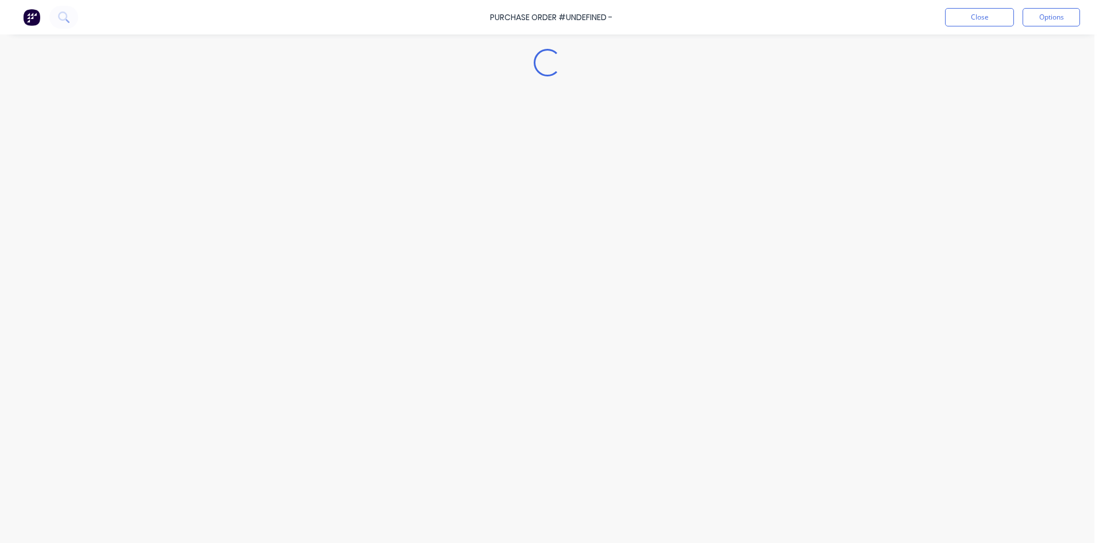
type textarea "x"
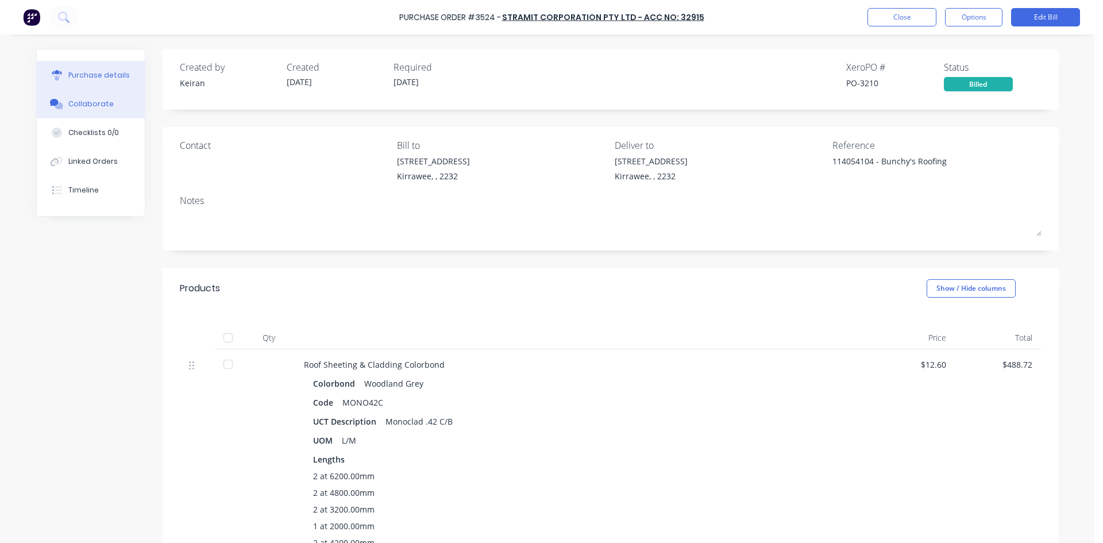
click at [94, 97] on button "Collaborate" at bounding box center [91, 104] width 108 height 29
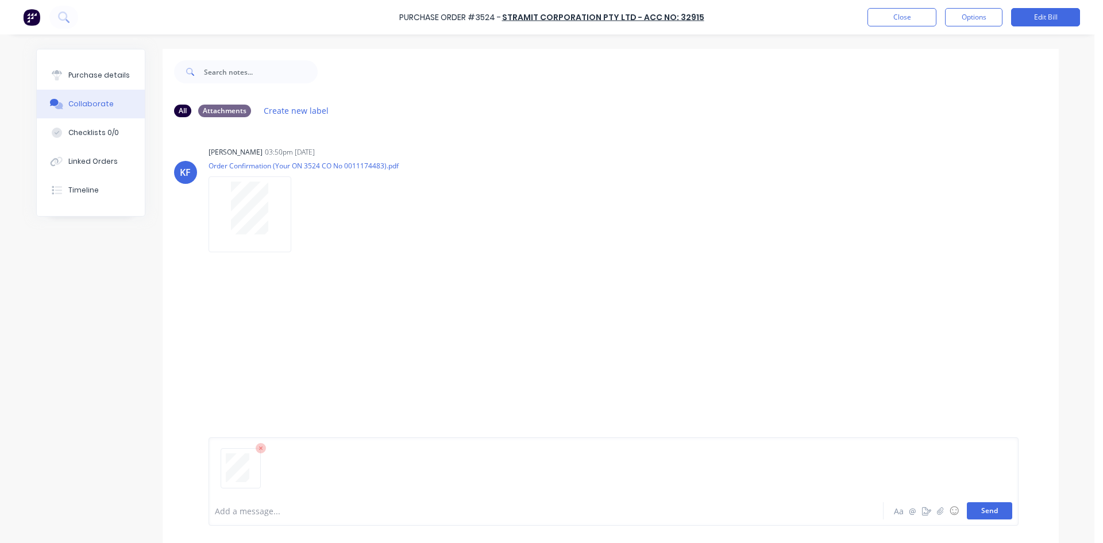
click at [988, 507] on button "Send" at bounding box center [989, 510] width 45 height 17
click at [885, 16] on button "Close" at bounding box center [901, 17] width 69 height 18
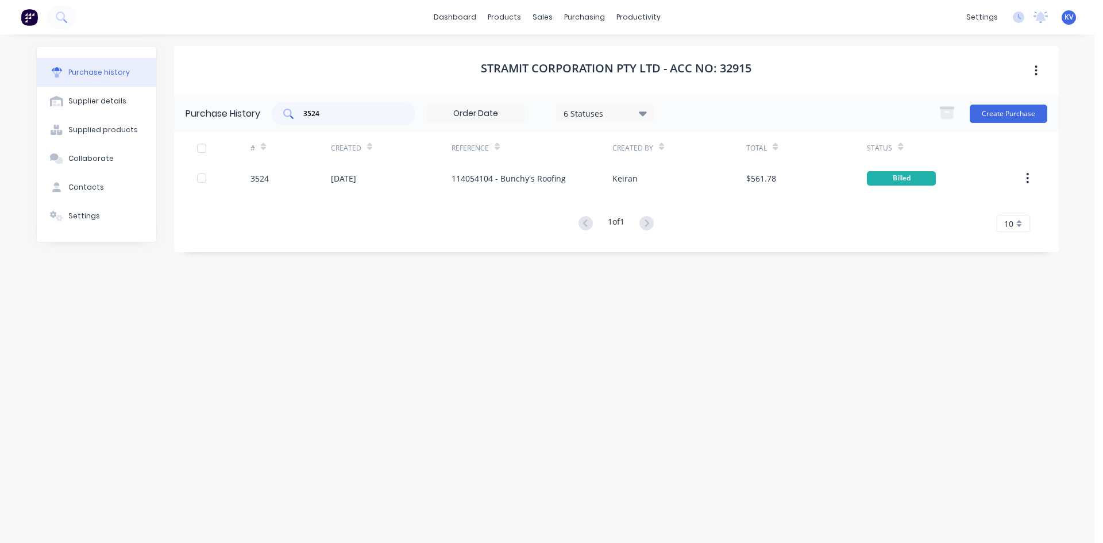
click at [352, 122] on div "3524" at bounding box center [344, 113] width 144 height 23
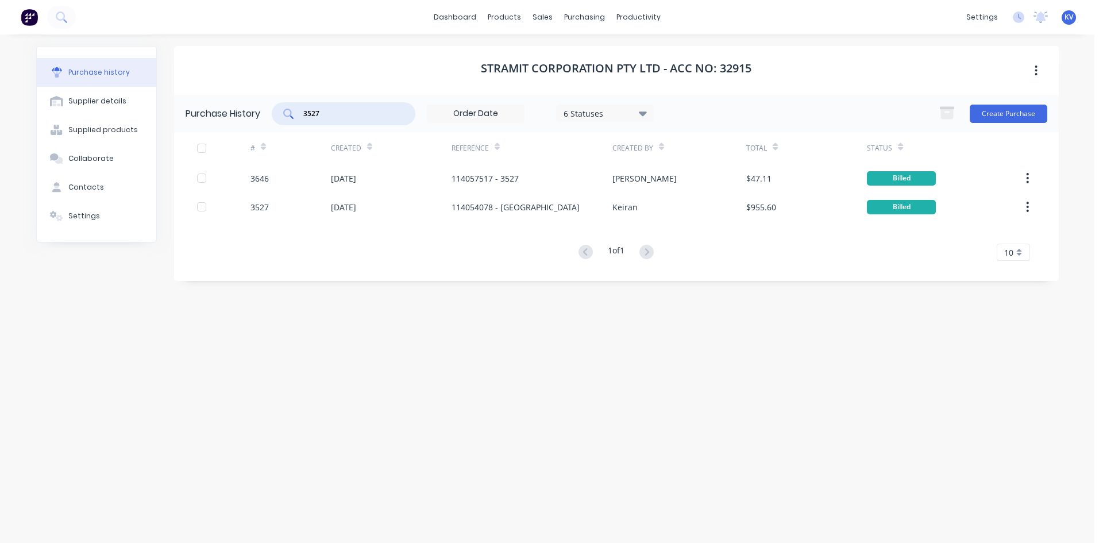
type input "3527"
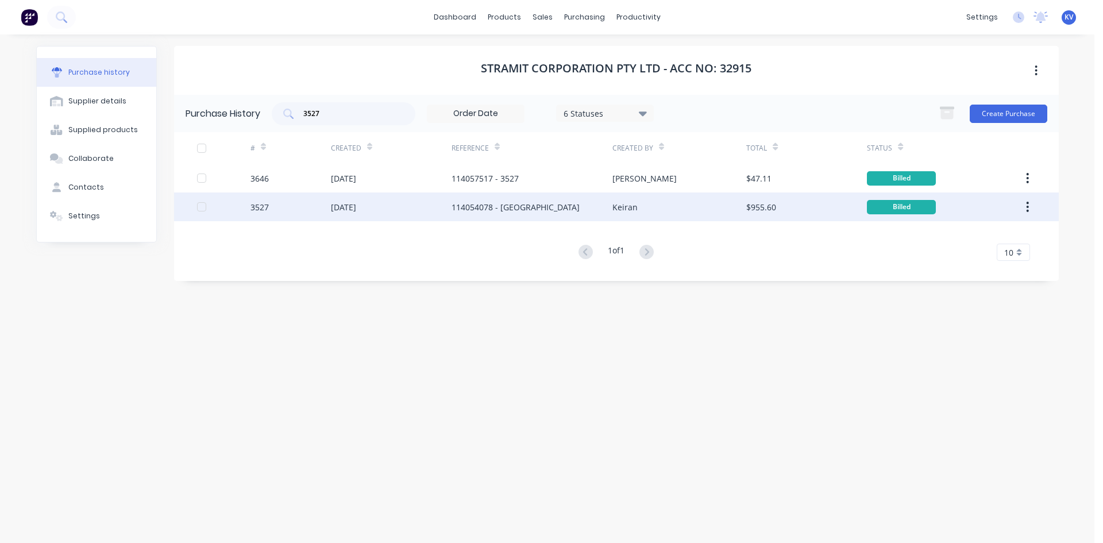
click at [367, 200] on div "[DATE]" at bounding box center [391, 206] width 121 height 29
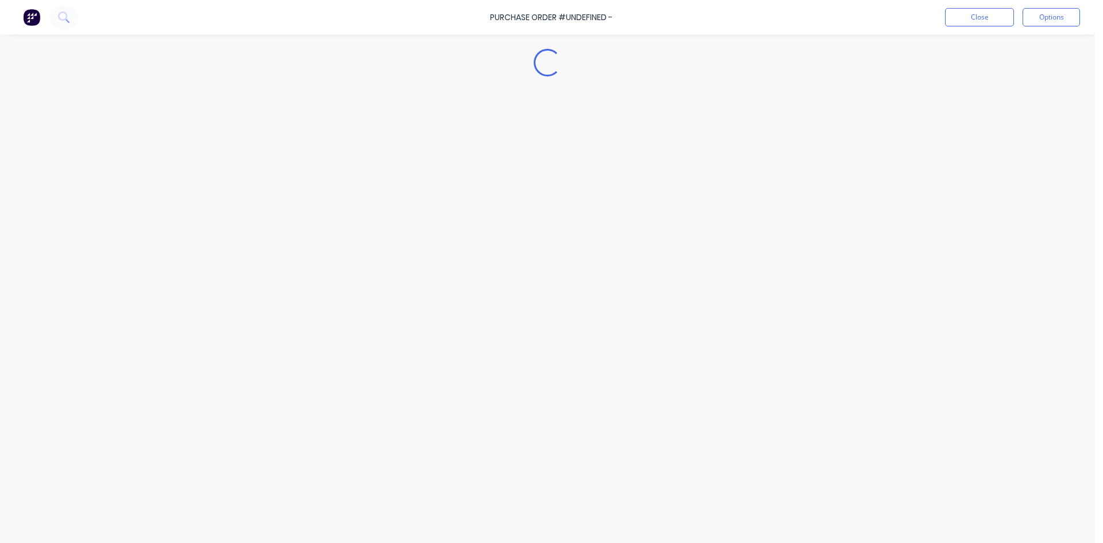
type textarea "x"
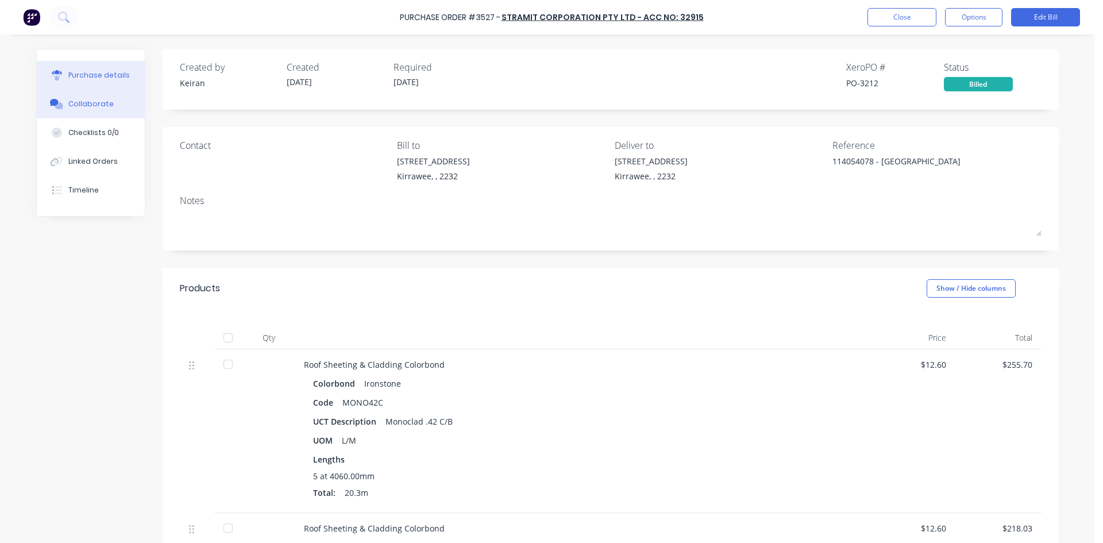
click at [119, 108] on button "Collaborate" at bounding box center [91, 104] width 108 height 29
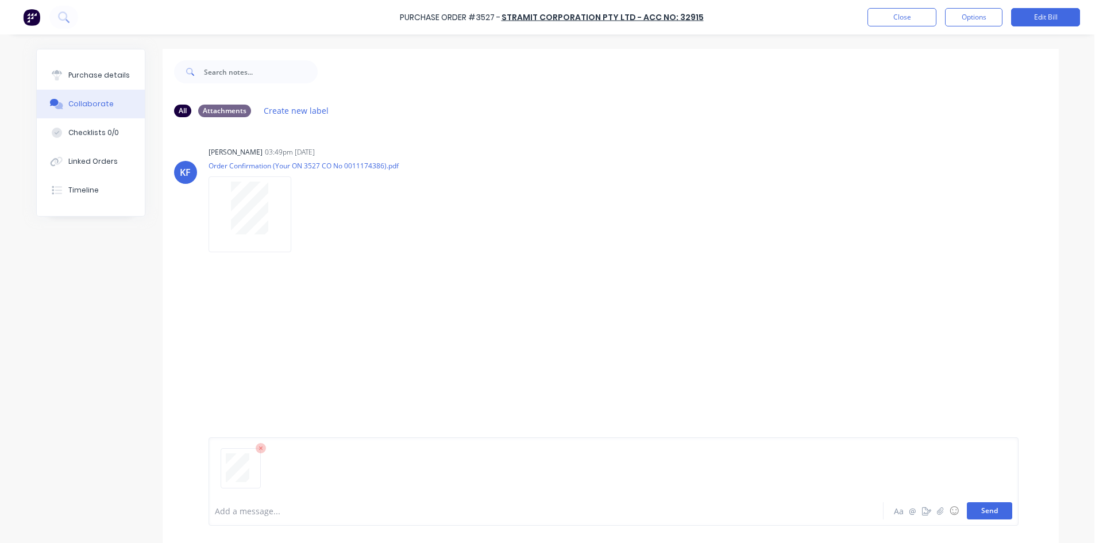
click at [998, 511] on button "Send" at bounding box center [989, 510] width 45 height 17
click at [903, 21] on button "Close" at bounding box center [901, 17] width 69 height 18
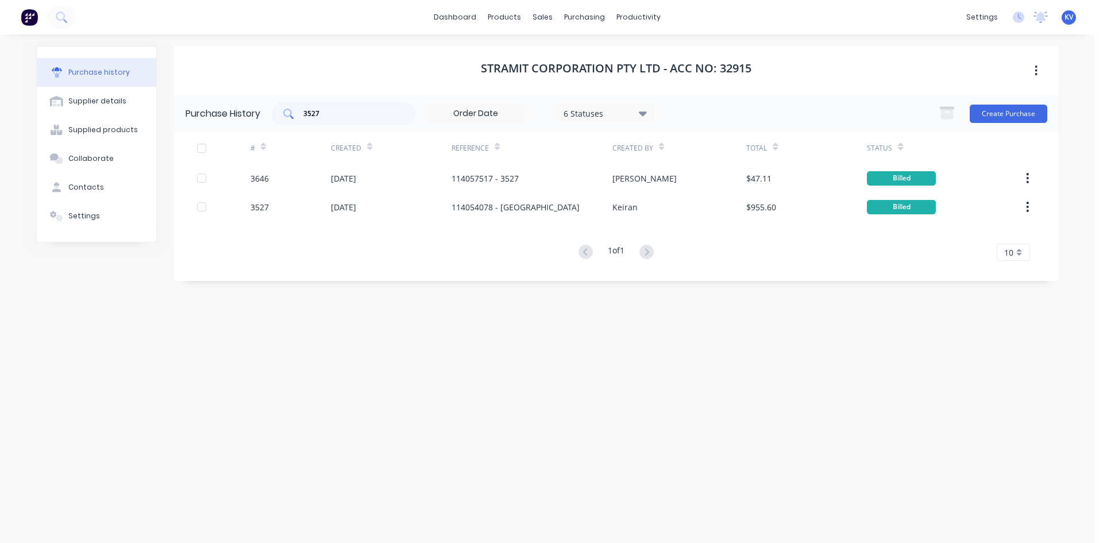
click at [331, 111] on input "3527" at bounding box center [349, 113] width 95 height 11
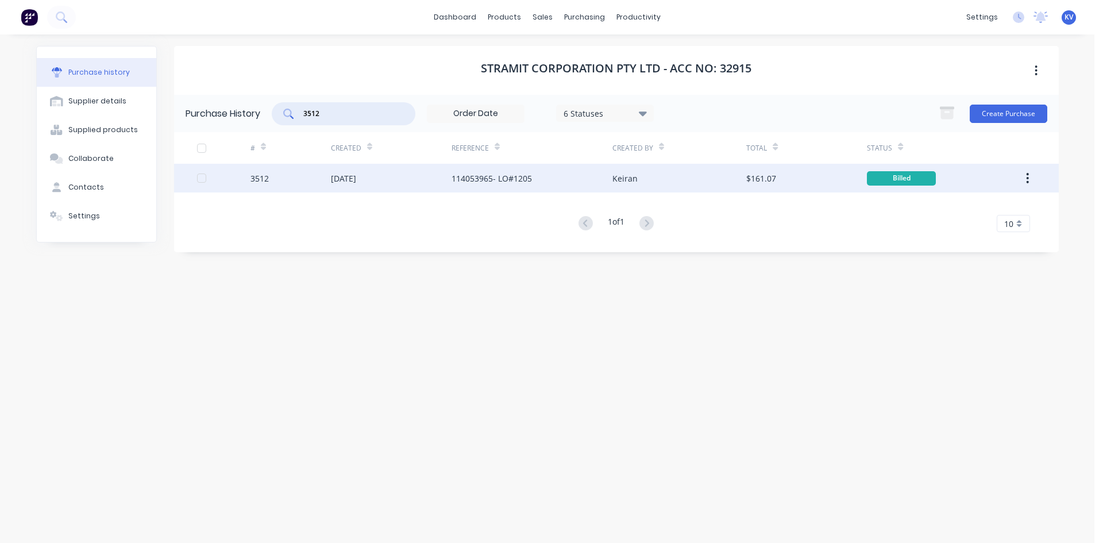
type input "3512"
click at [507, 188] on div "114053965- LO#1205" at bounding box center [532, 178] width 161 height 29
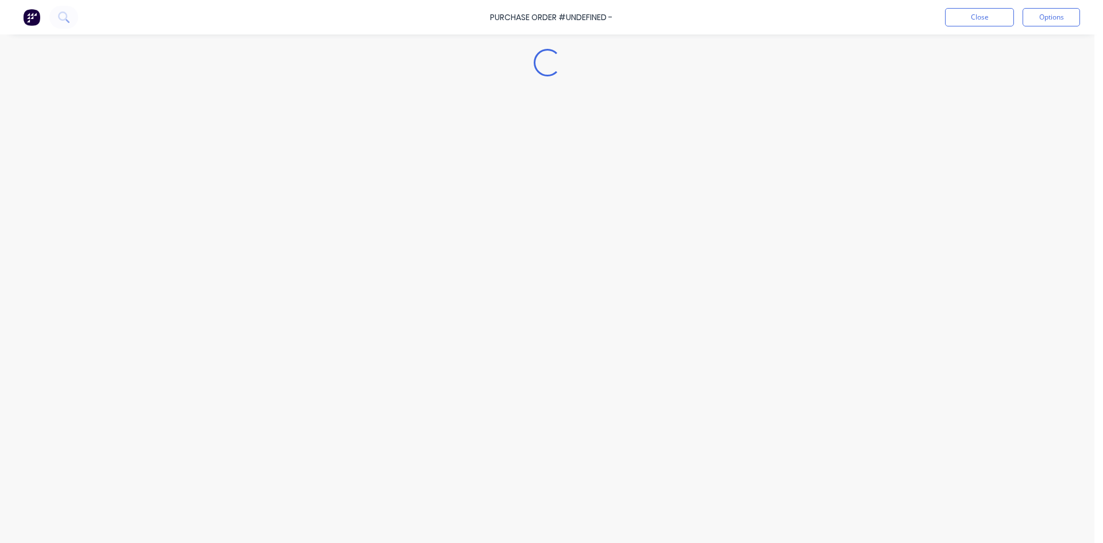
type textarea "x"
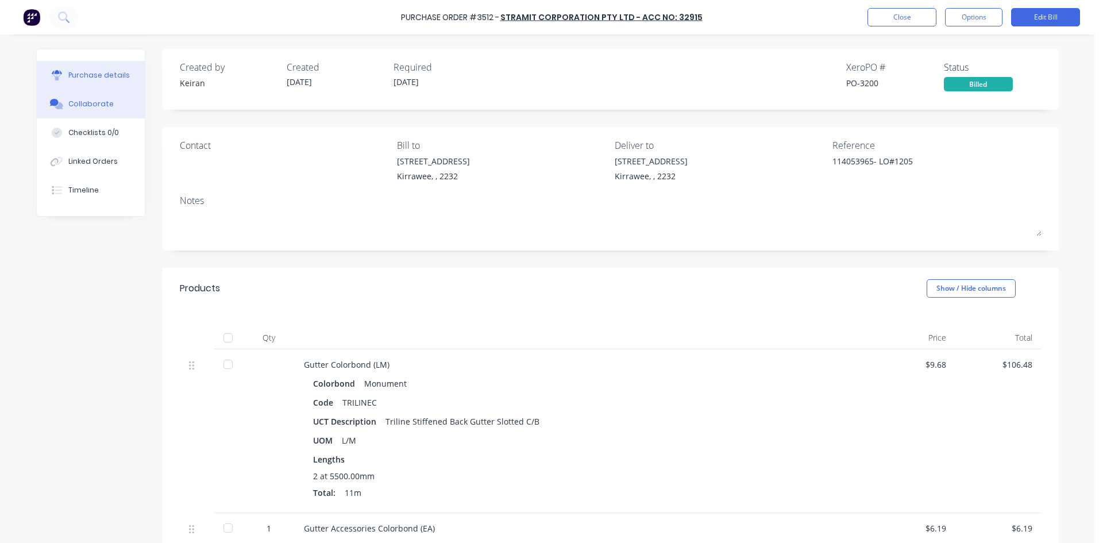
click at [86, 102] on div "Collaborate" at bounding box center [90, 104] width 45 height 10
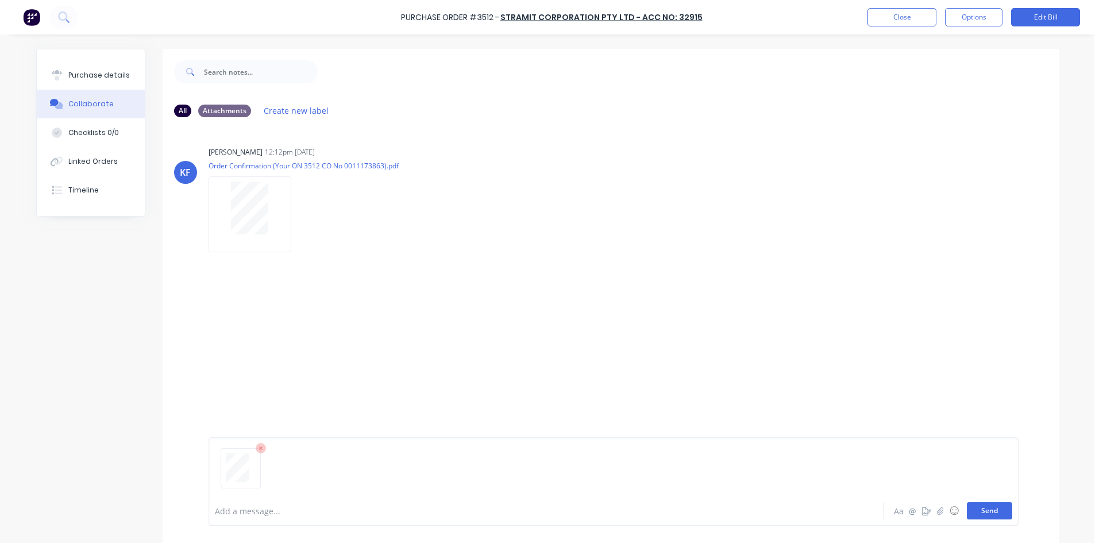
click at [993, 514] on button "Send" at bounding box center [989, 510] width 45 height 17
click at [897, 18] on button "Close" at bounding box center [901, 17] width 69 height 18
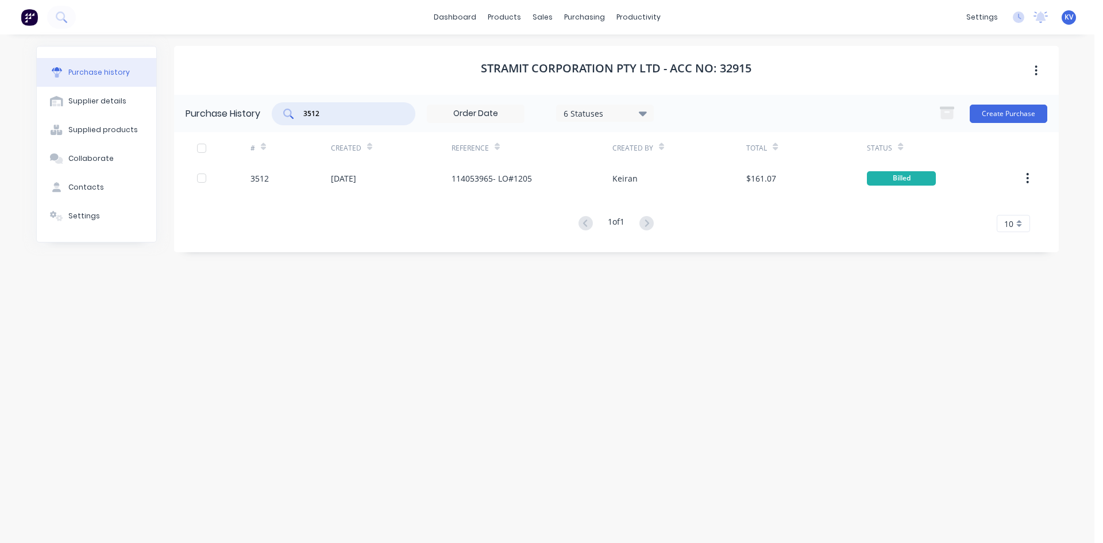
drag, startPoint x: 352, startPoint y: 118, endPoint x: 277, endPoint y: 102, distance: 76.4
click at [277, 102] on div "3512 6 Statuses 6 Statuses" at bounding box center [463, 113] width 382 height 23
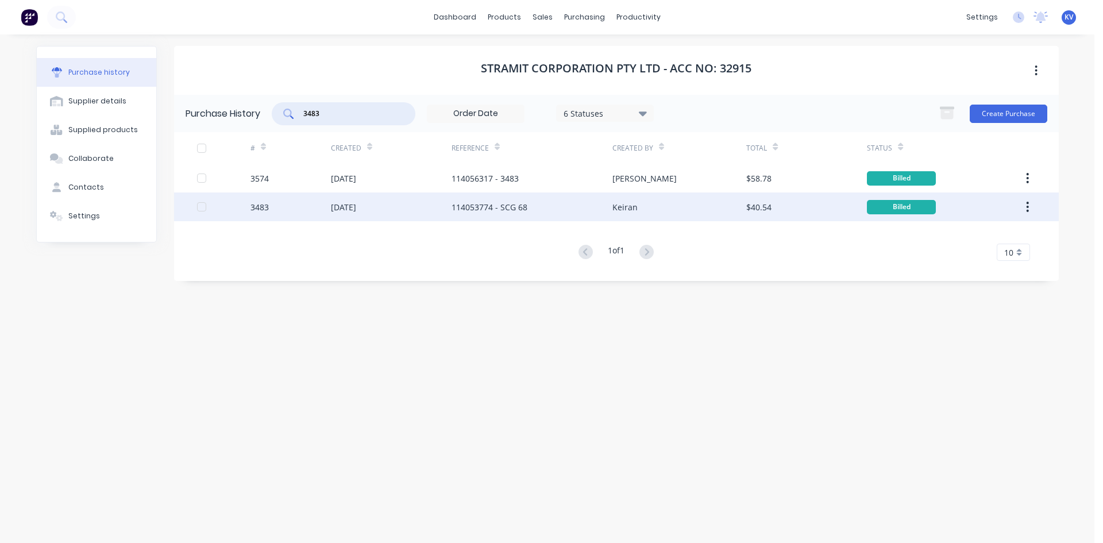
type input "3483"
click at [383, 206] on div "[DATE]" at bounding box center [391, 206] width 121 height 29
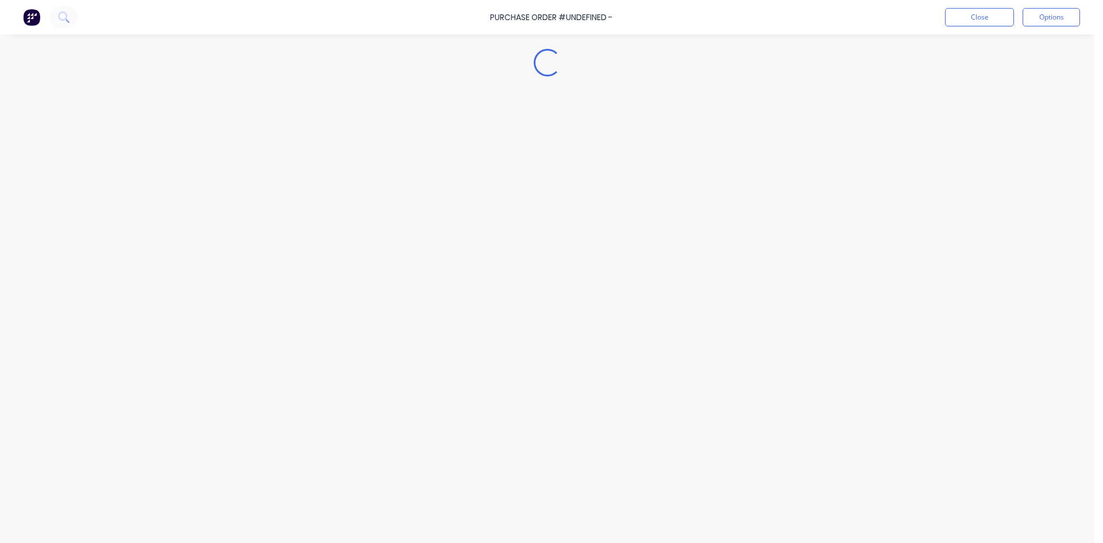
type textarea "x"
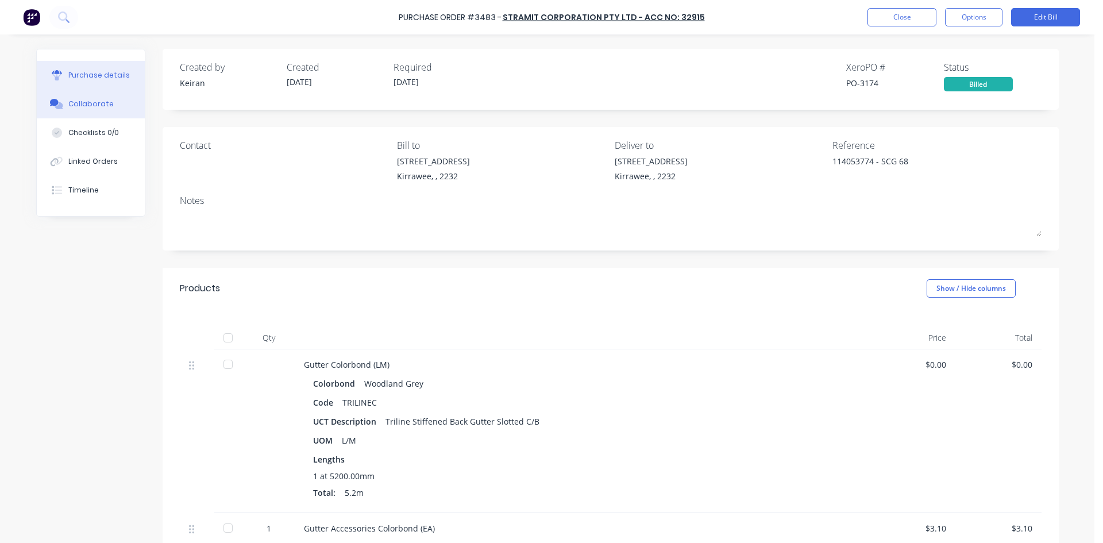
click at [87, 103] on div "Collaborate" at bounding box center [90, 104] width 45 height 10
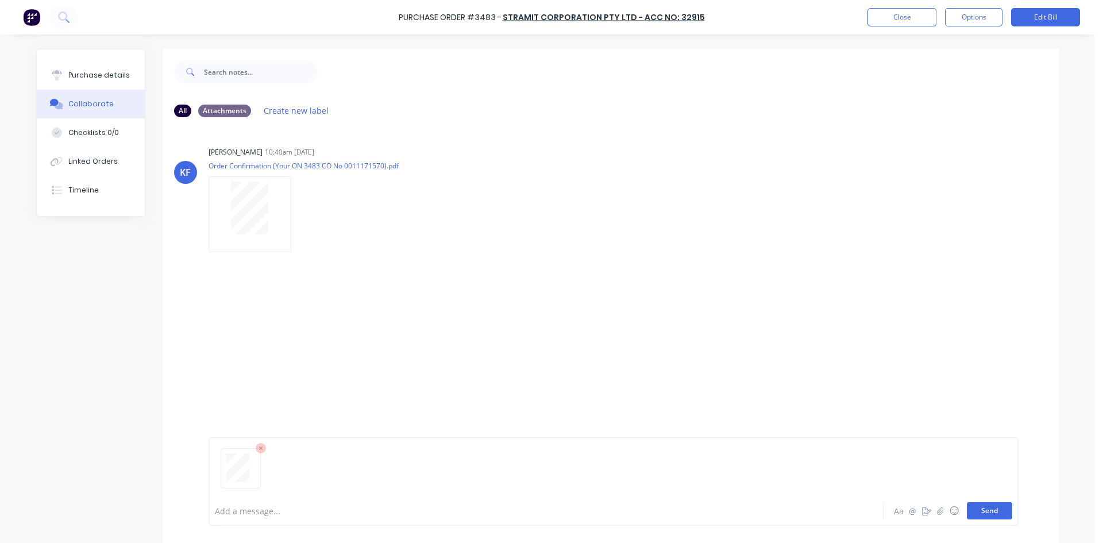
click at [989, 510] on button "Send" at bounding box center [989, 510] width 45 height 17
click at [884, 20] on button "Close" at bounding box center [901, 17] width 69 height 18
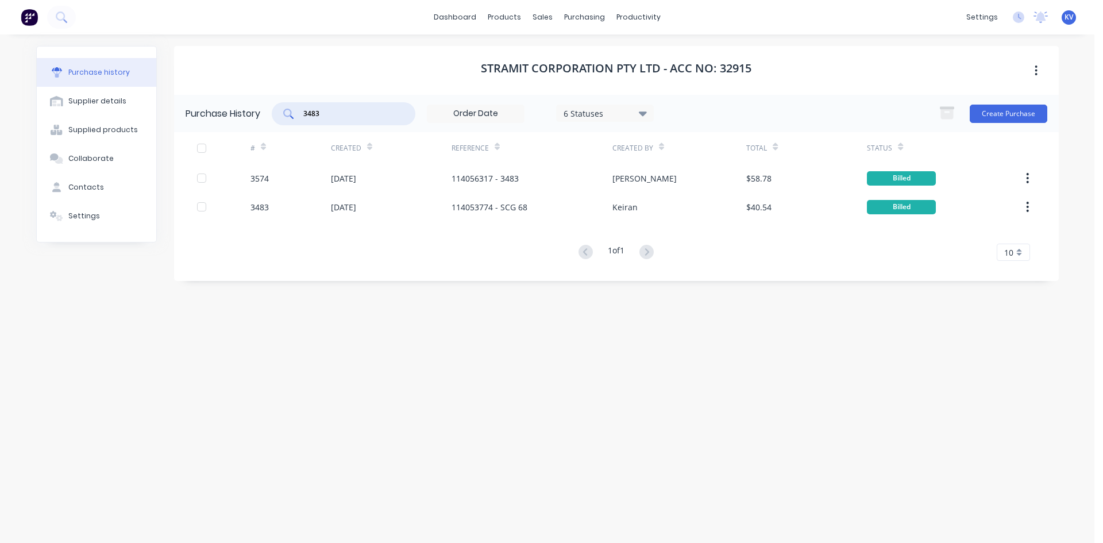
drag, startPoint x: 346, startPoint y: 117, endPoint x: 158, endPoint y: 97, distance: 189.5
click at [157, 98] on div "Purchase history Supplier details Supplied products Collaborate Contacts Settin…" at bounding box center [547, 283] width 1023 height 474
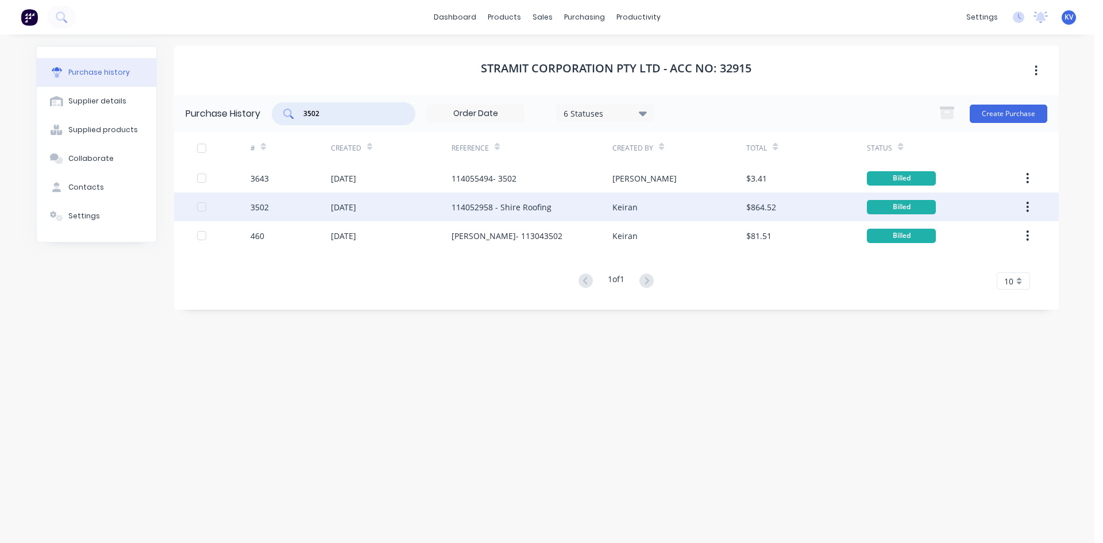
type input "3502"
click at [387, 207] on div "[DATE]" at bounding box center [391, 206] width 121 height 29
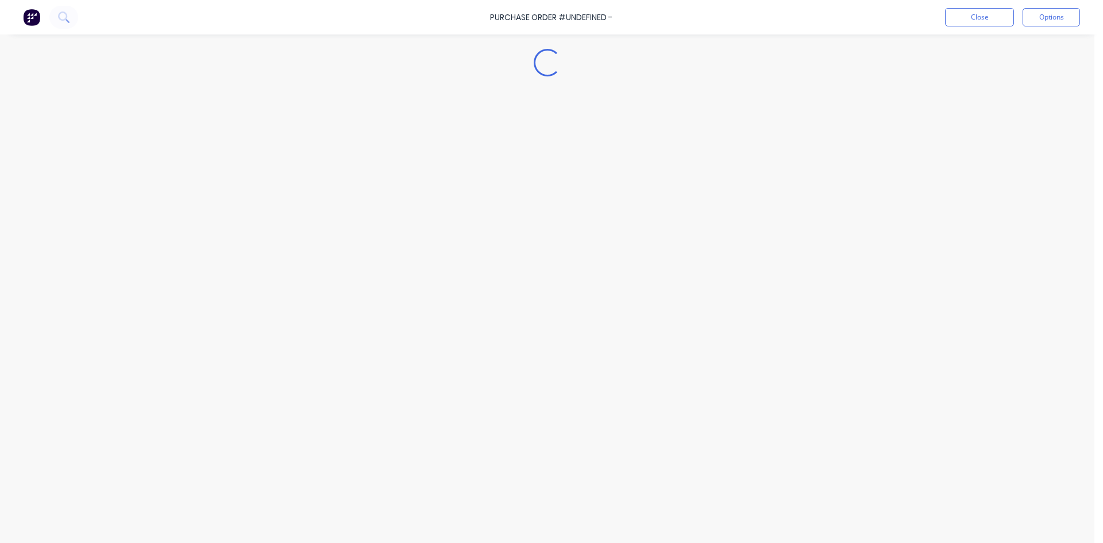
type textarea "x"
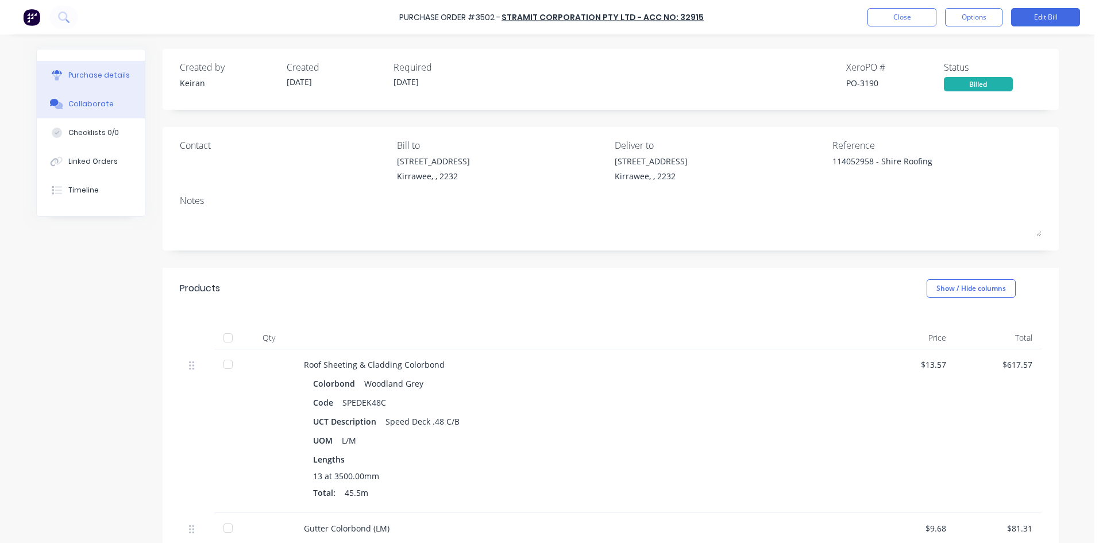
click at [73, 109] on div "Collaborate" at bounding box center [90, 104] width 45 height 10
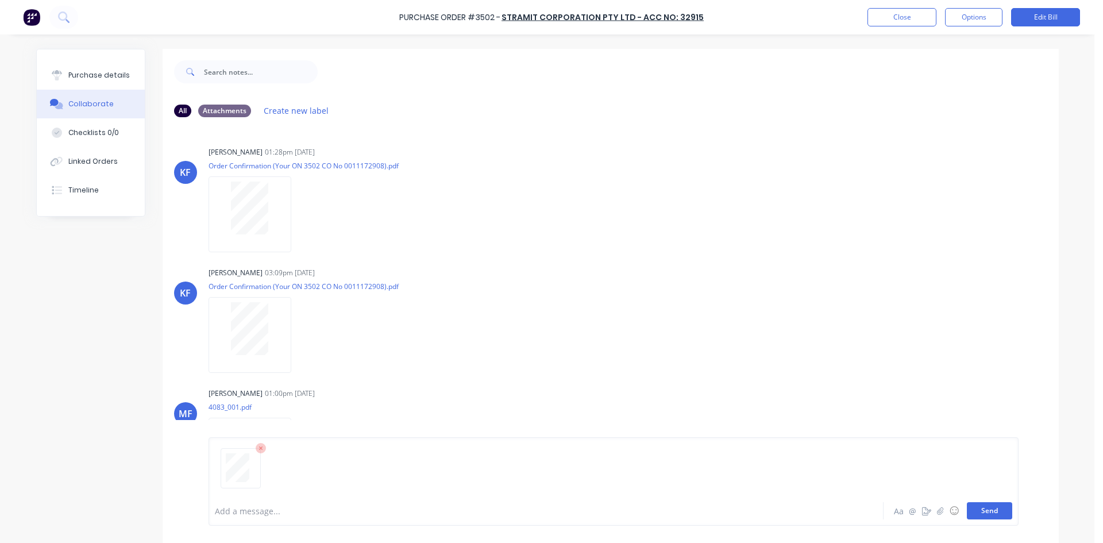
click at [982, 507] on button "Send" at bounding box center [989, 510] width 45 height 17
click at [893, 18] on button "Close" at bounding box center [901, 17] width 69 height 18
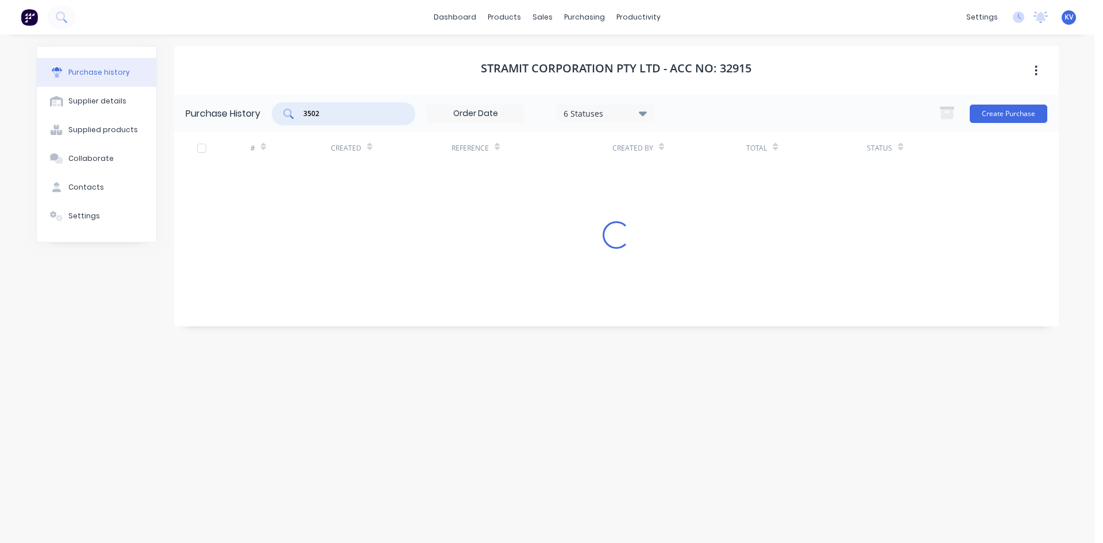
drag, startPoint x: 348, startPoint y: 113, endPoint x: 188, endPoint y: 104, distance: 160.0
click at [188, 104] on div "Purchase History 3502 6 Statuses 6 Statuses Create Purchase" at bounding box center [616, 113] width 885 height 37
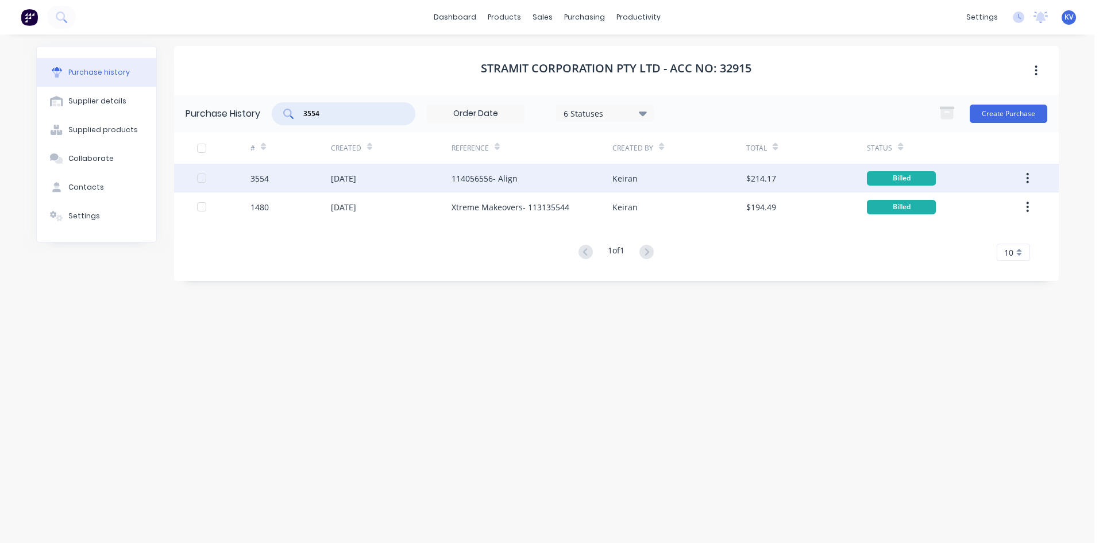
type input "3554"
click at [382, 169] on div "[DATE]" at bounding box center [391, 178] width 121 height 29
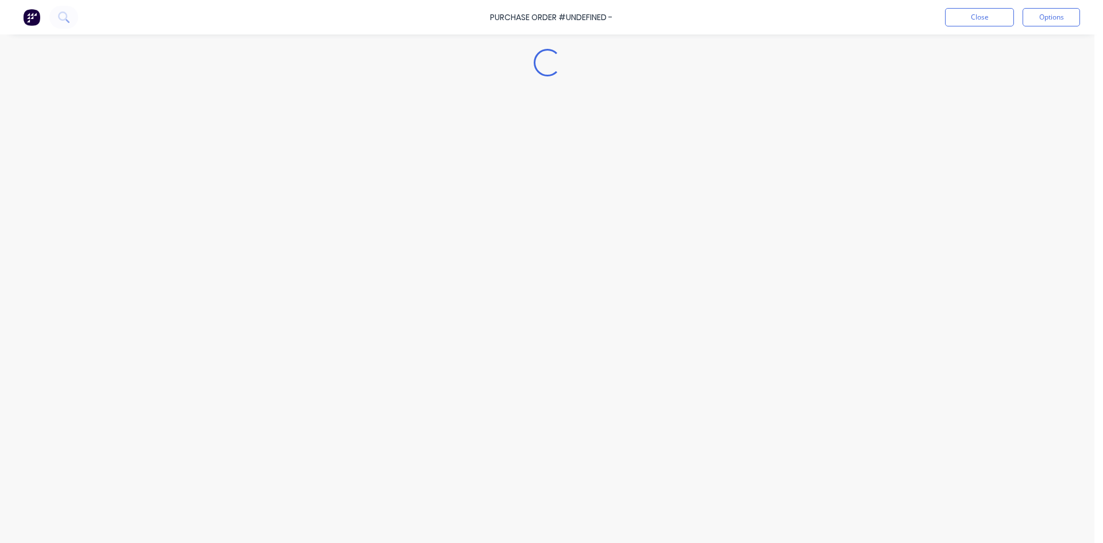
type textarea "x"
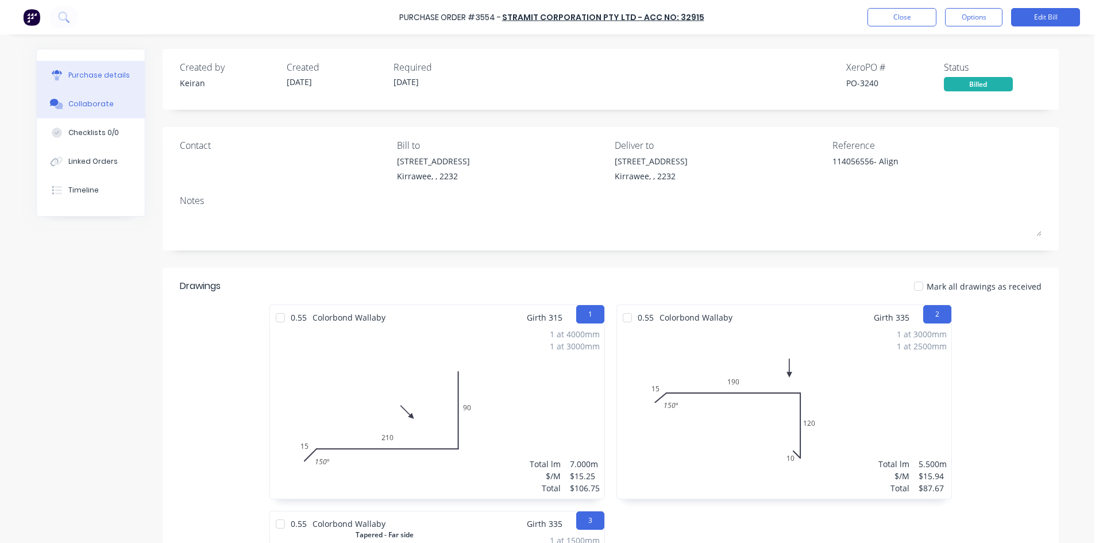
click at [105, 99] on div "Collaborate" at bounding box center [90, 104] width 45 height 10
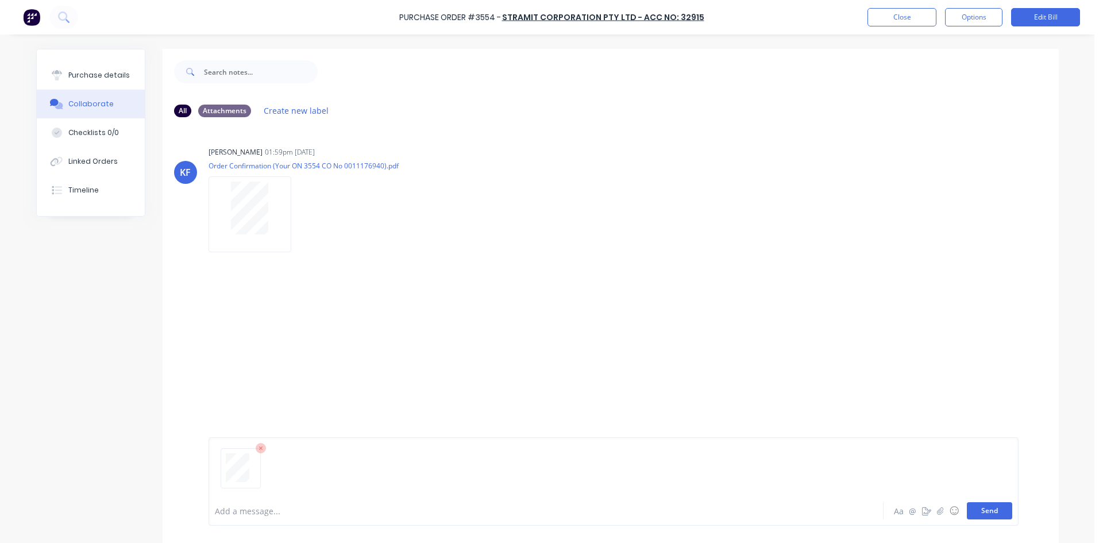
click at [977, 510] on button "Send" at bounding box center [989, 510] width 45 height 17
click at [898, 18] on button "Close" at bounding box center [901, 17] width 69 height 18
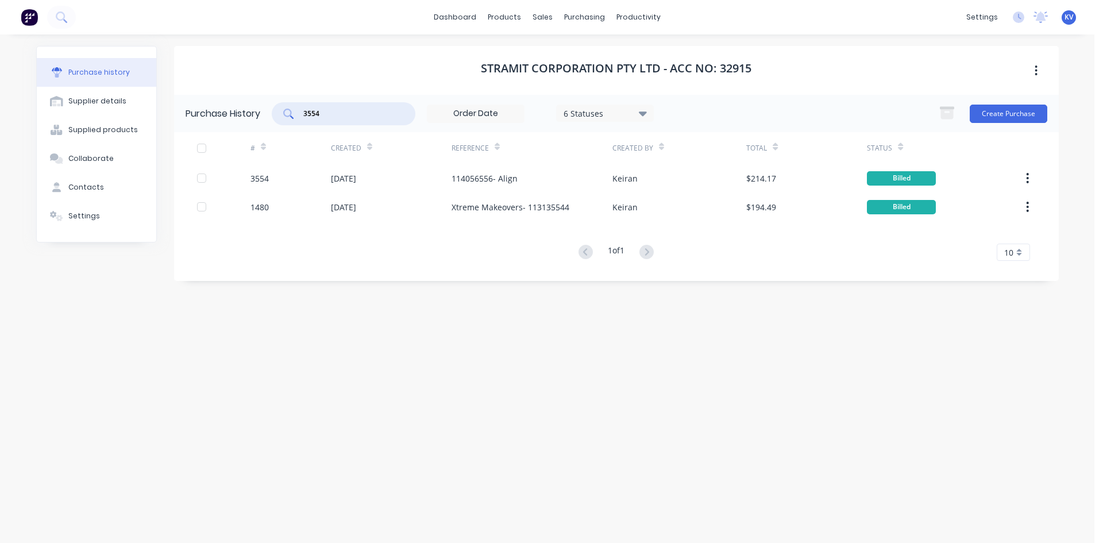
click at [352, 111] on input "3554" at bounding box center [349, 113] width 95 height 11
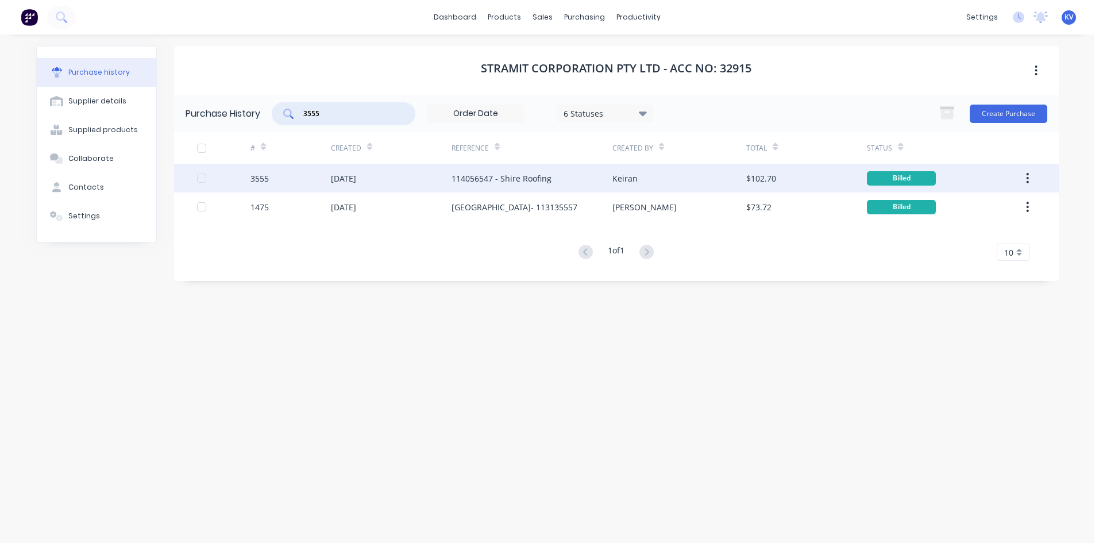
type input "3555"
click at [356, 183] on div "[DATE]" at bounding box center [343, 178] width 25 height 12
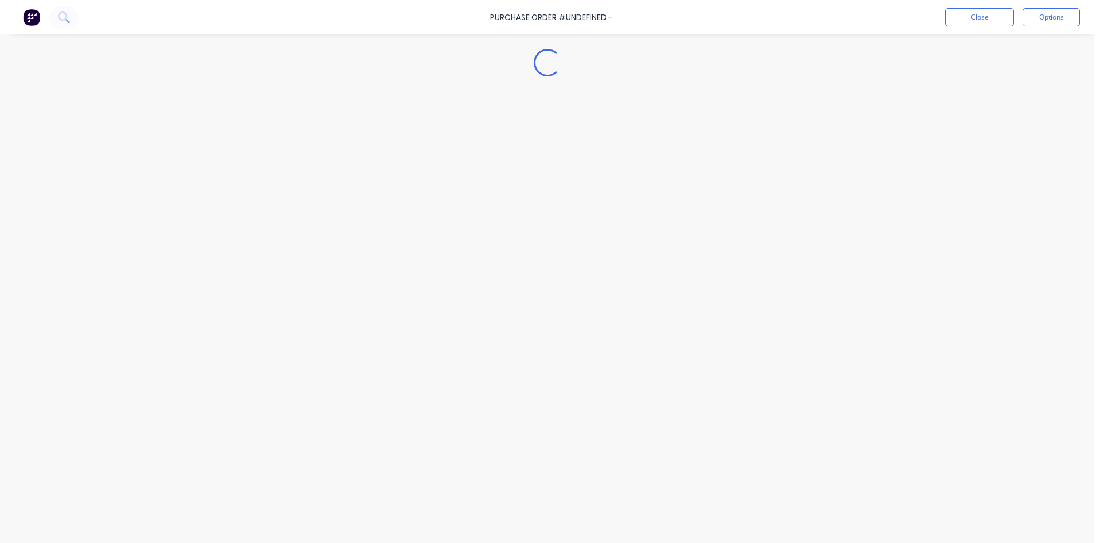
type textarea "x"
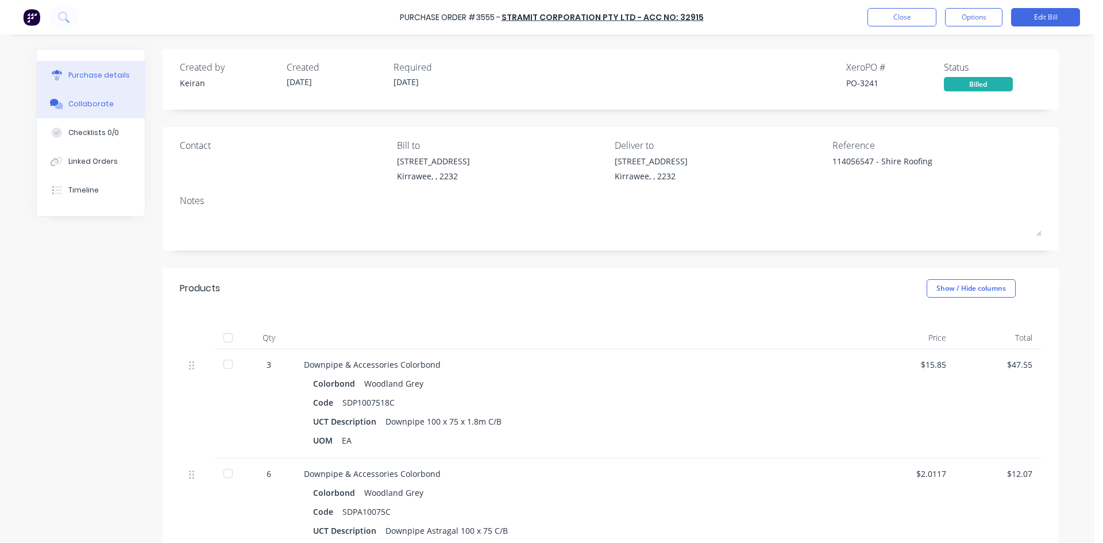
click at [93, 110] on button "Collaborate" at bounding box center [91, 104] width 108 height 29
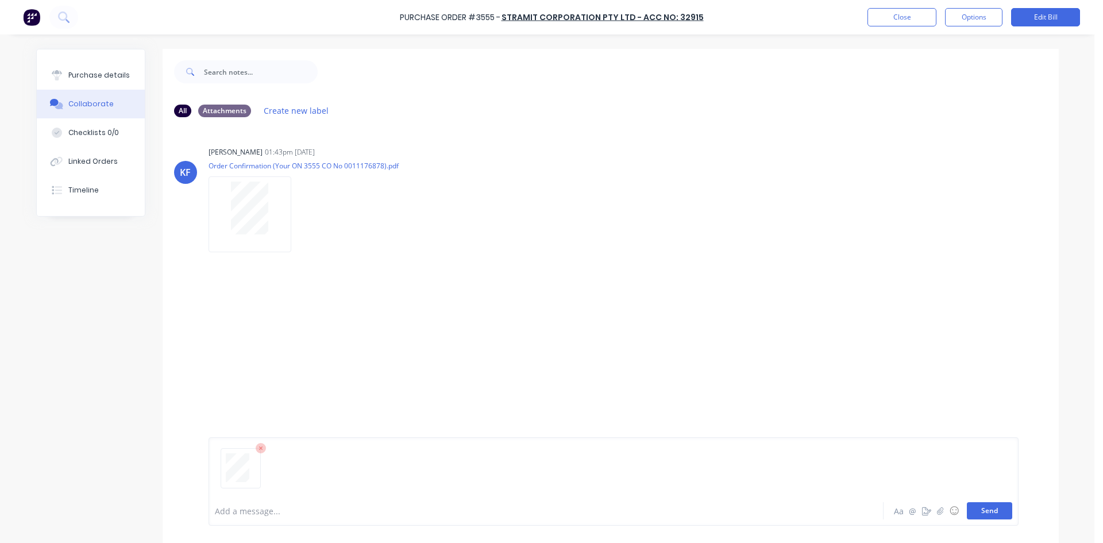
click at [986, 514] on button "Send" at bounding box center [989, 510] width 45 height 17
click at [881, 17] on button "Close" at bounding box center [901, 17] width 69 height 18
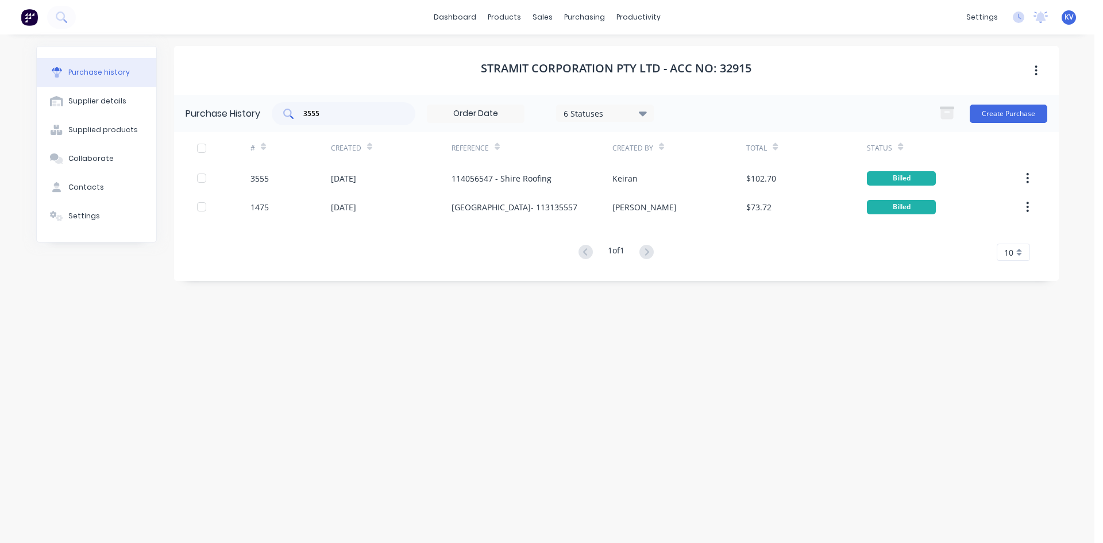
click at [348, 117] on input "3555" at bounding box center [349, 113] width 95 height 11
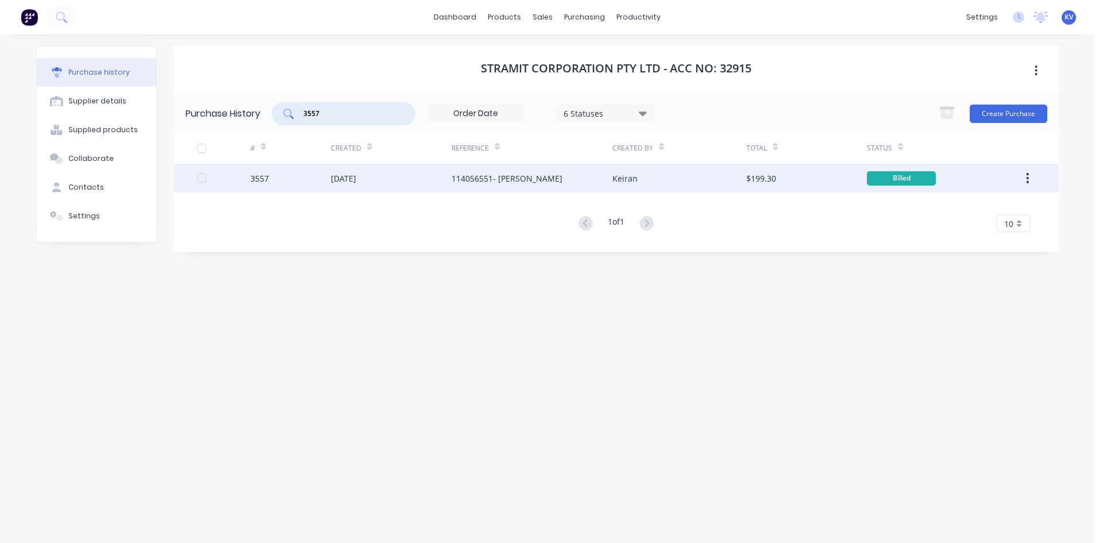
type input "3557"
click at [437, 177] on div "[DATE]" at bounding box center [391, 178] width 121 height 29
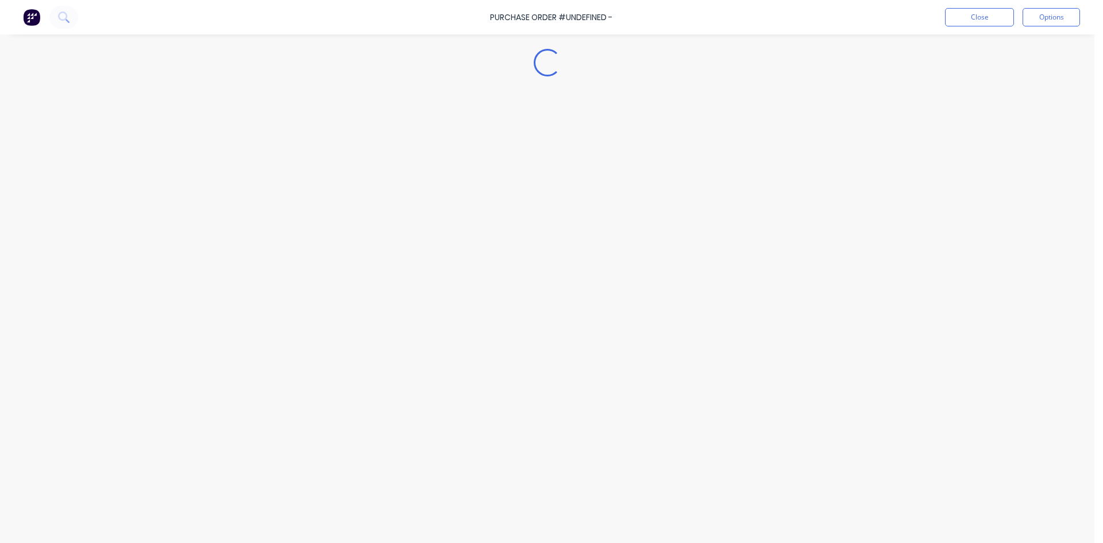
type textarea "x"
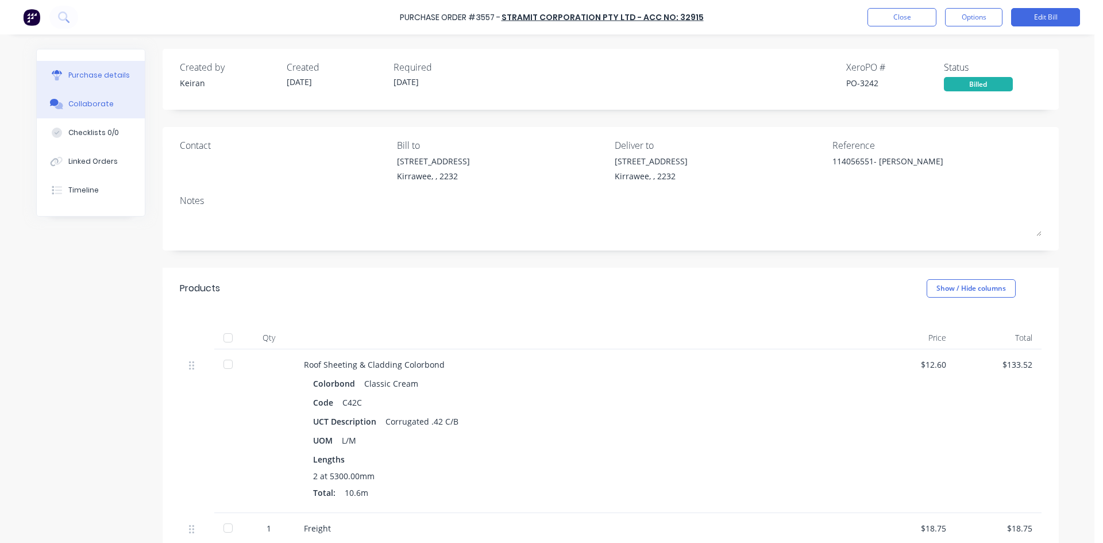
click at [95, 100] on div "Collaborate" at bounding box center [90, 104] width 45 height 10
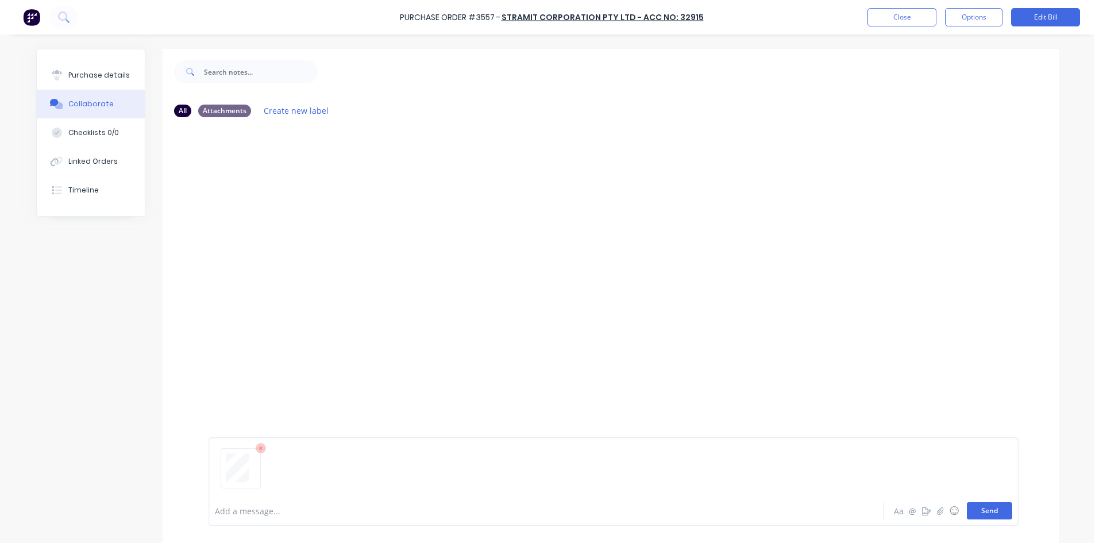
click at [994, 516] on button "Send" at bounding box center [989, 510] width 45 height 17
click at [897, 16] on button "Close" at bounding box center [901, 17] width 69 height 18
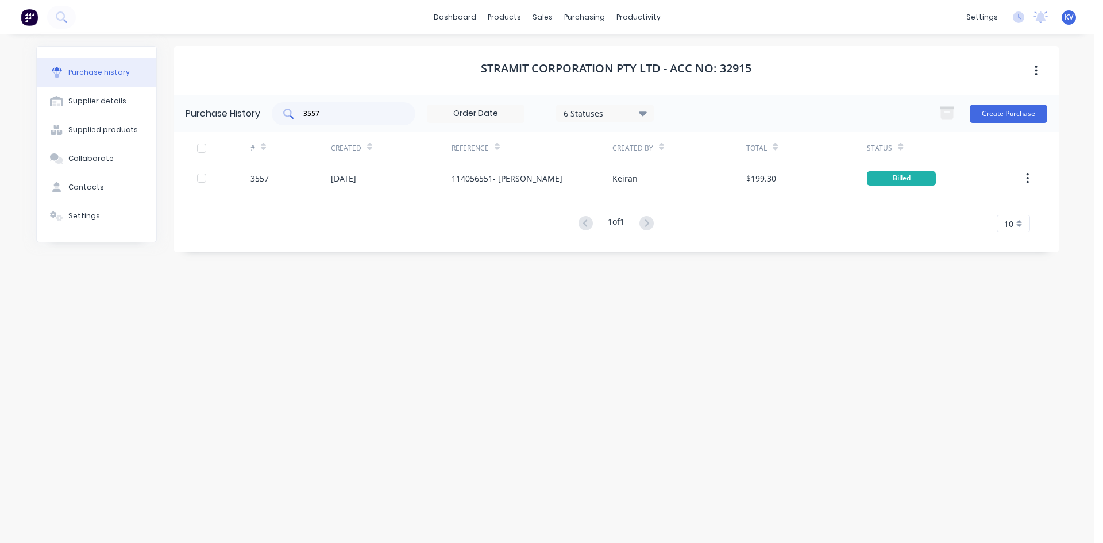
click at [341, 107] on div "3557" at bounding box center [344, 113] width 144 height 23
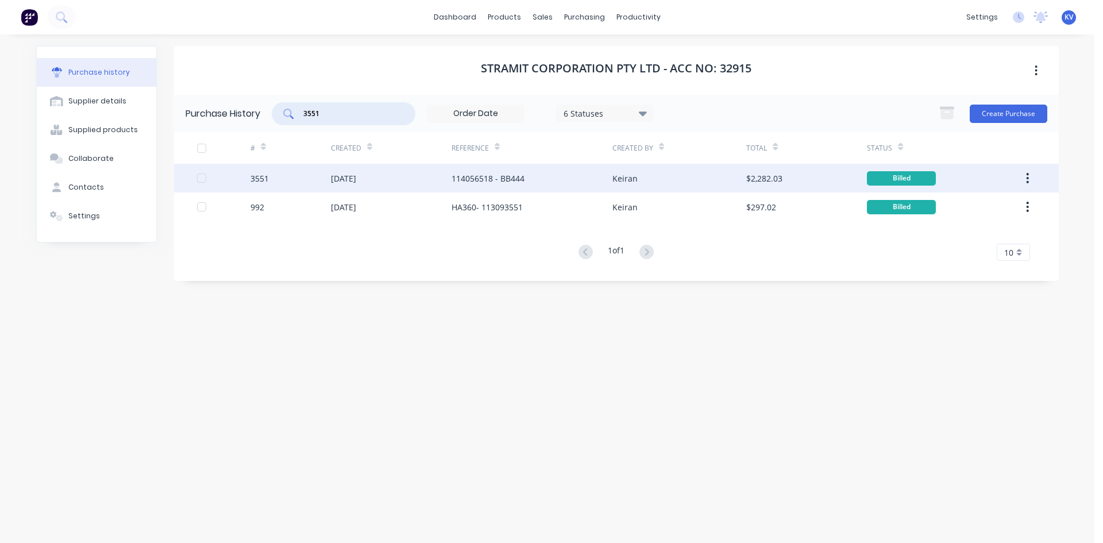
type input "3551"
click at [480, 178] on div "114056518 - BB444" at bounding box center [488, 178] width 73 height 12
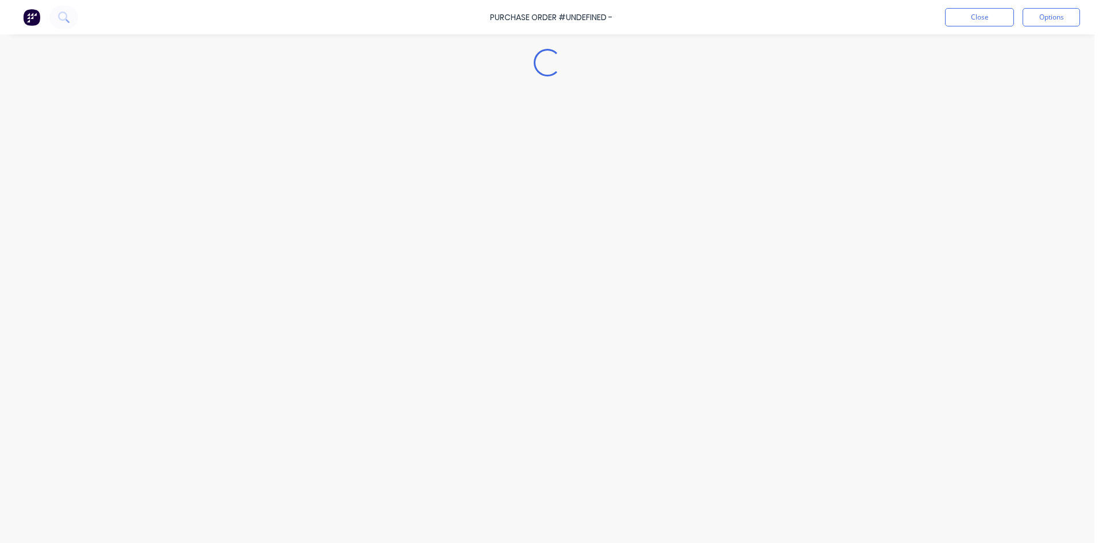
type textarea "x"
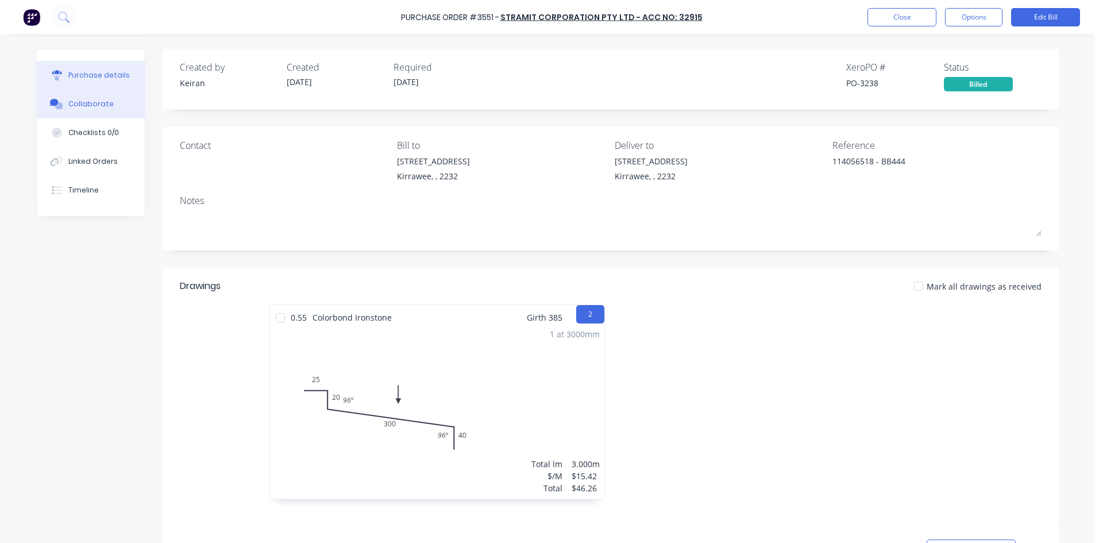
click at [92, 106] on div "Collaborate" at bounding box center [90, 104] width 45 height 10
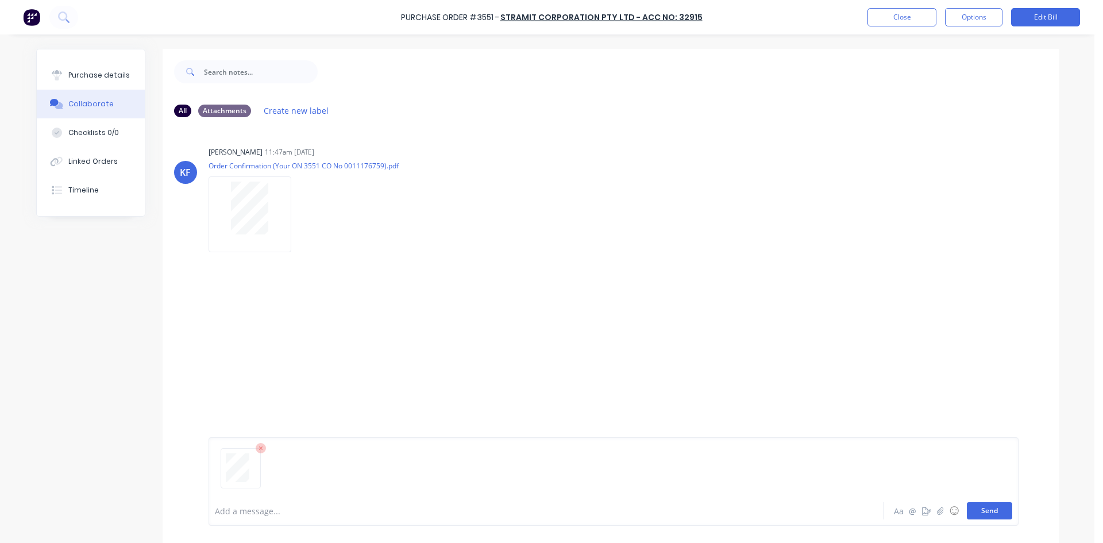
click at [995, 508] on button "Send" at bounding box center [989, 510] width 45 height 17
click at [898, 21] on button "Close" at bounding box center [901, 17] width 69 height 18
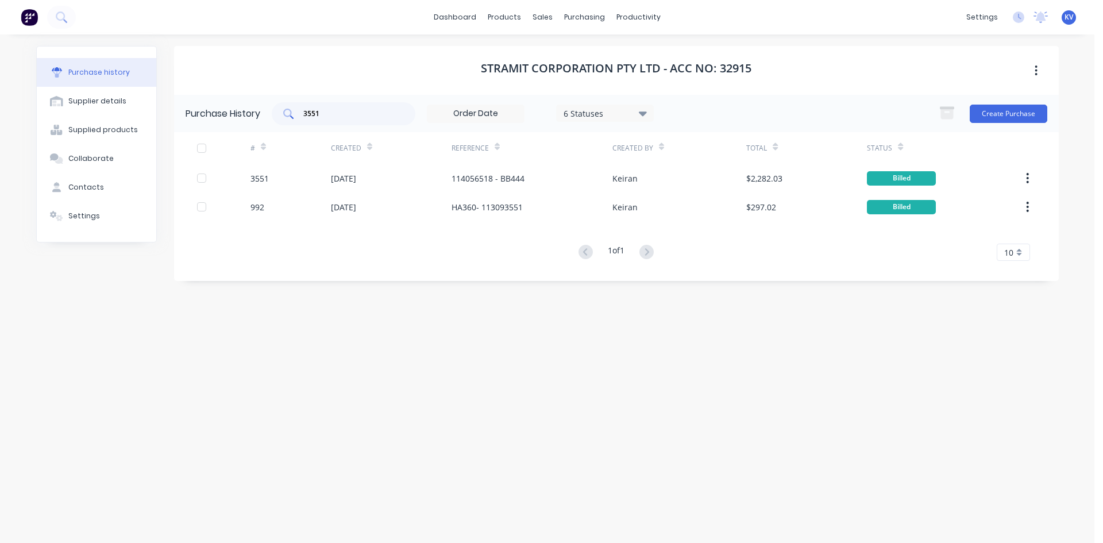
click at [362, 115] on input "3551" at bounding box center [349, 113] width 95 height 11
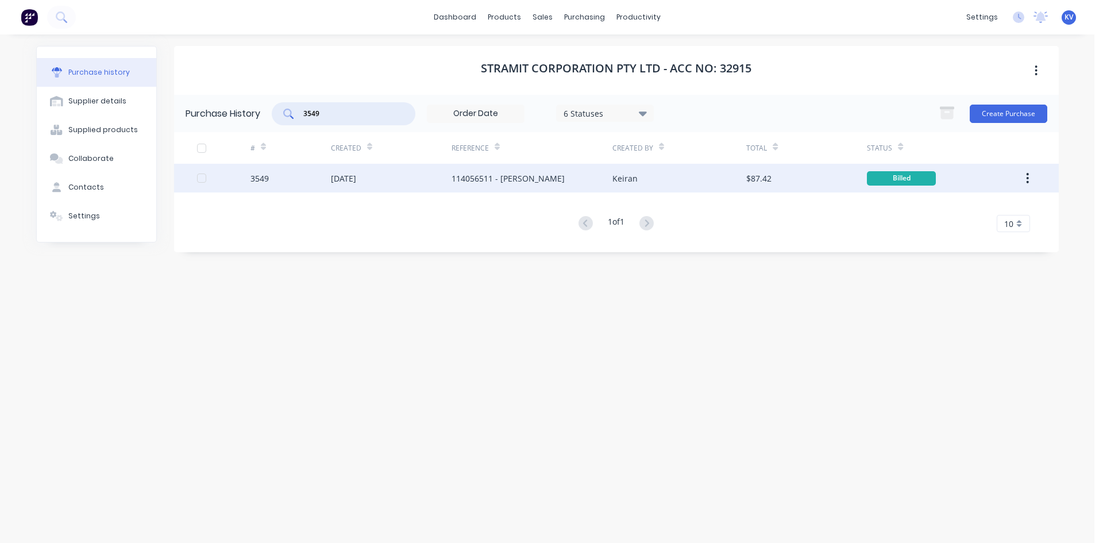
type input "3549"
click at [413, 176] on div "[DATE]" at bounding box center [391, 178] width 121 height 29
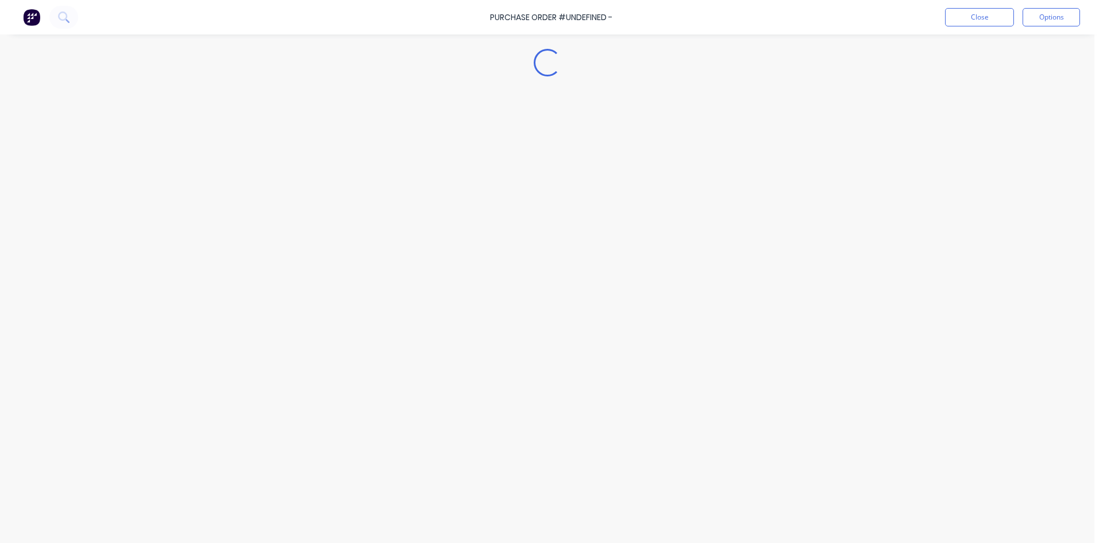
type textarea "x"
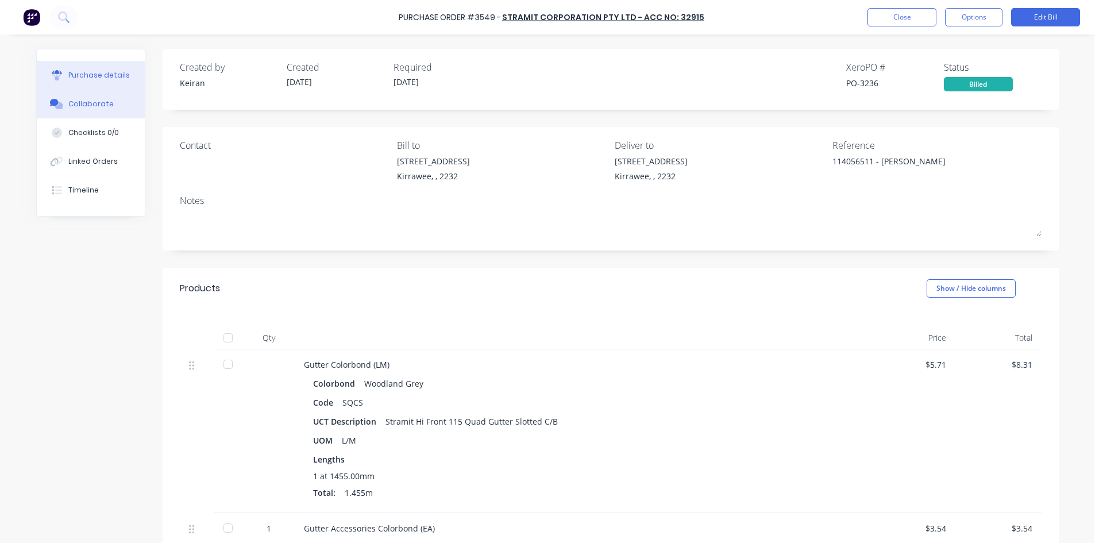
click at [105, 101] on button "Collaborate" at bounding box center [91, 104] width 108 height 29
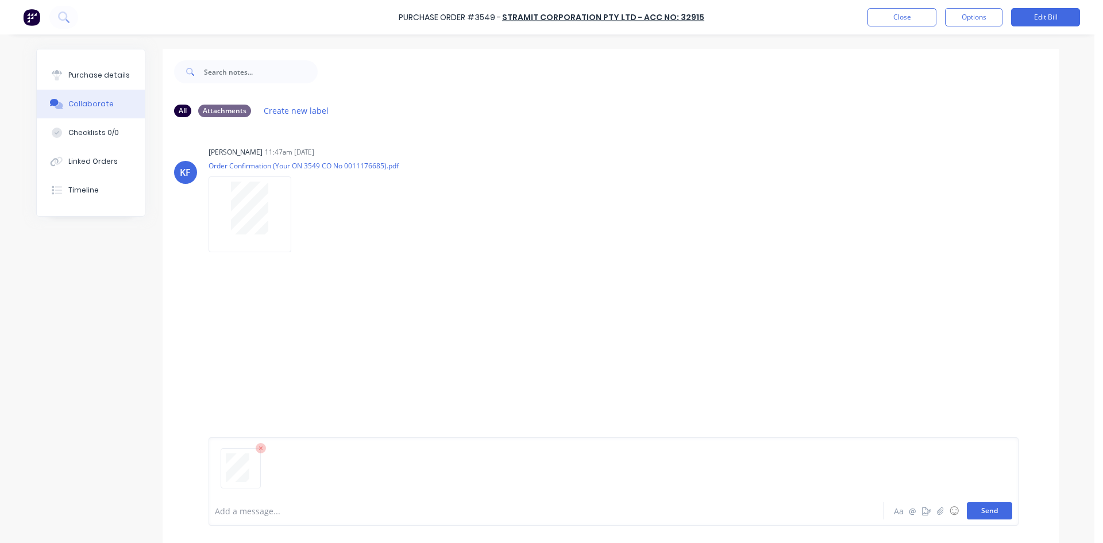
click at [989, 511] on button "Send" at bounding box center [989, 510] width 45 height 17
click at [882, 17] on button "Close" at bounding box center [901, 17] width 69 height 18
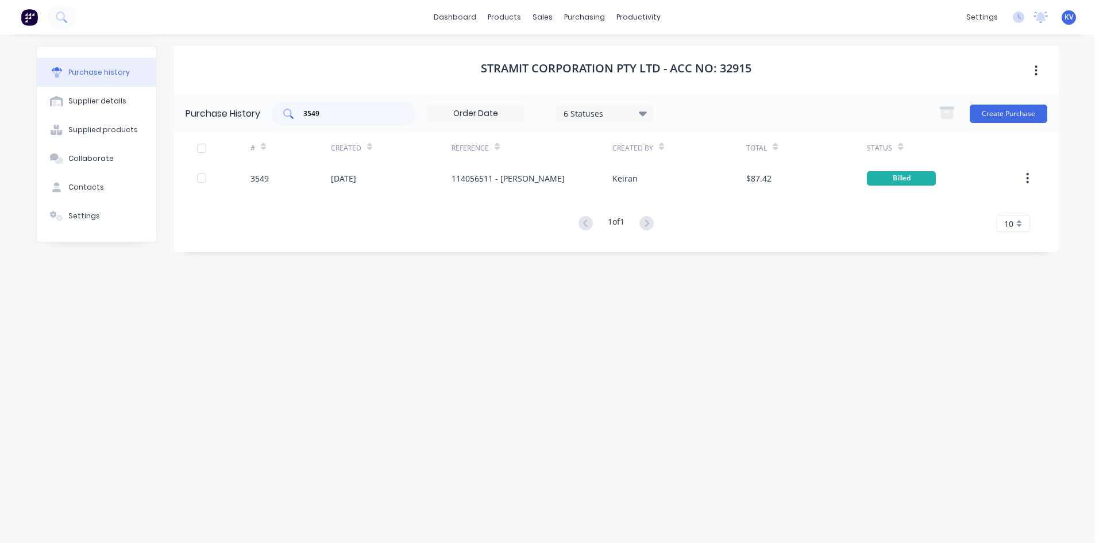
click at [377, 102] on div "3549" at bounding box center [344, 113] width 144 height 23
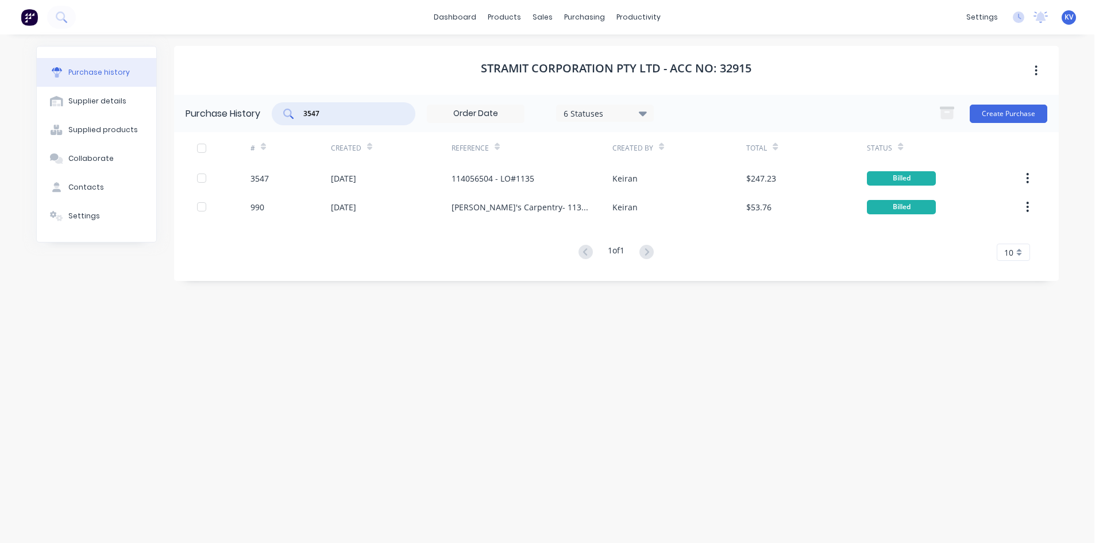
type input "3547"
click at [340, 176] on div "[DATE]" at bounding box center [343, 178] width 25 height 12
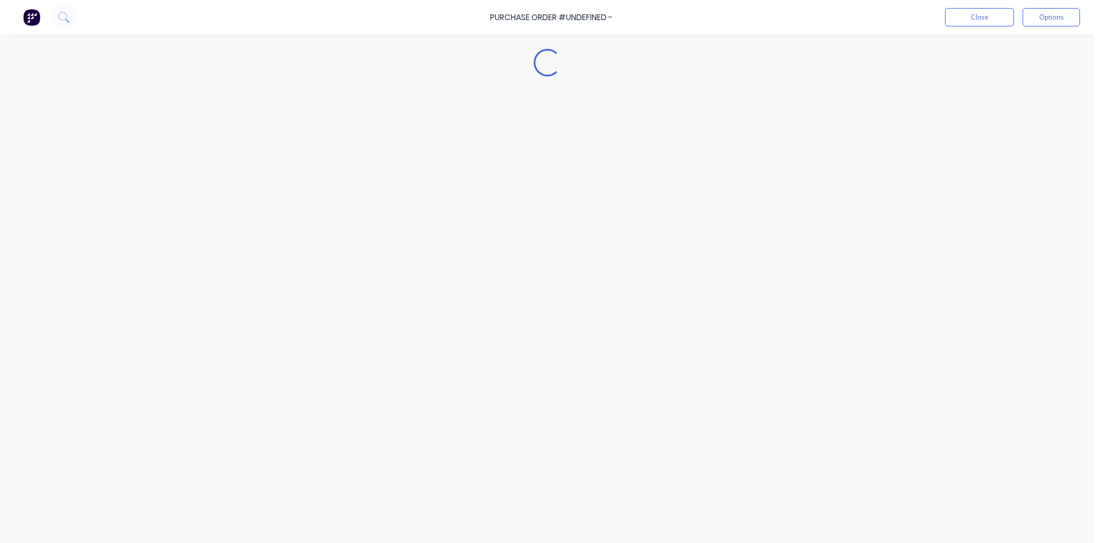
type textarea "x"
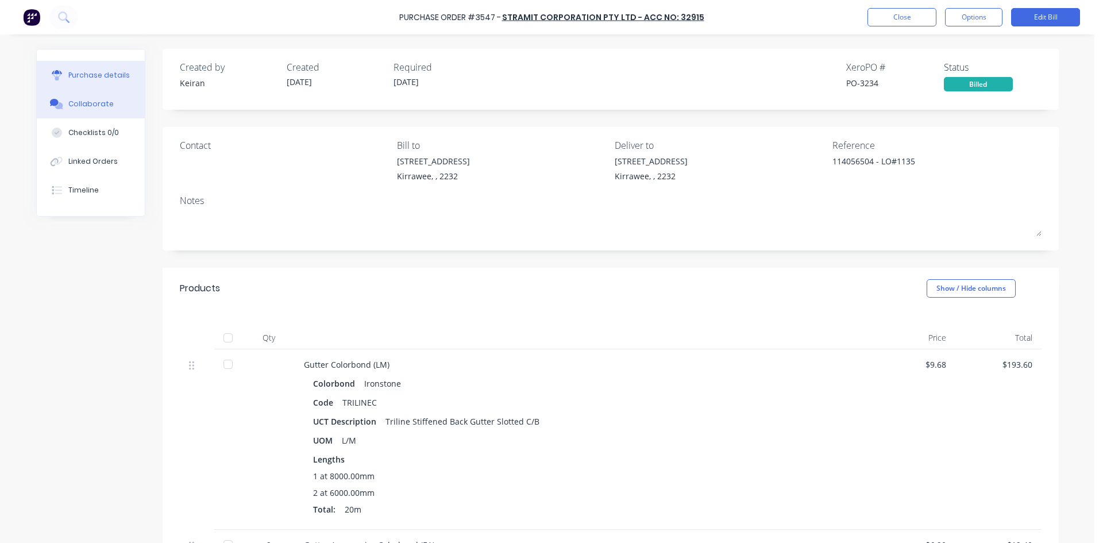
click at [106, 94] on button "Collaborate" at bounding box center [91, 104] width 108 height 29
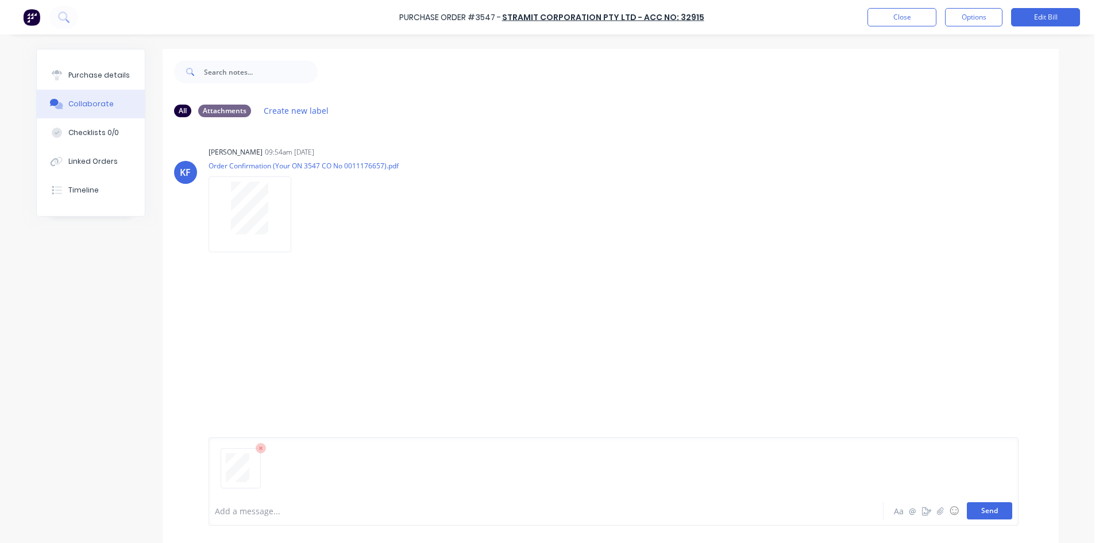
click at [975, 516] on button "Send" at bounding box center [989, 510] width 45 height 17
click at [892, 21] on button "Close" at bounding box center [901, 17] width 69 height 18
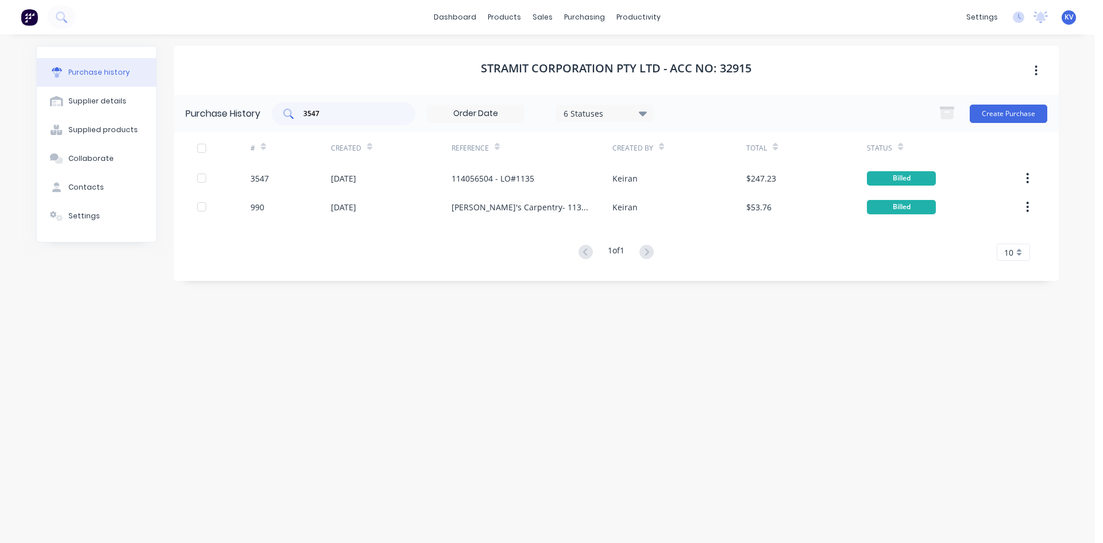
click at [337, 111] on input "3547" at bounding box center [349, 113] width 95 height 11
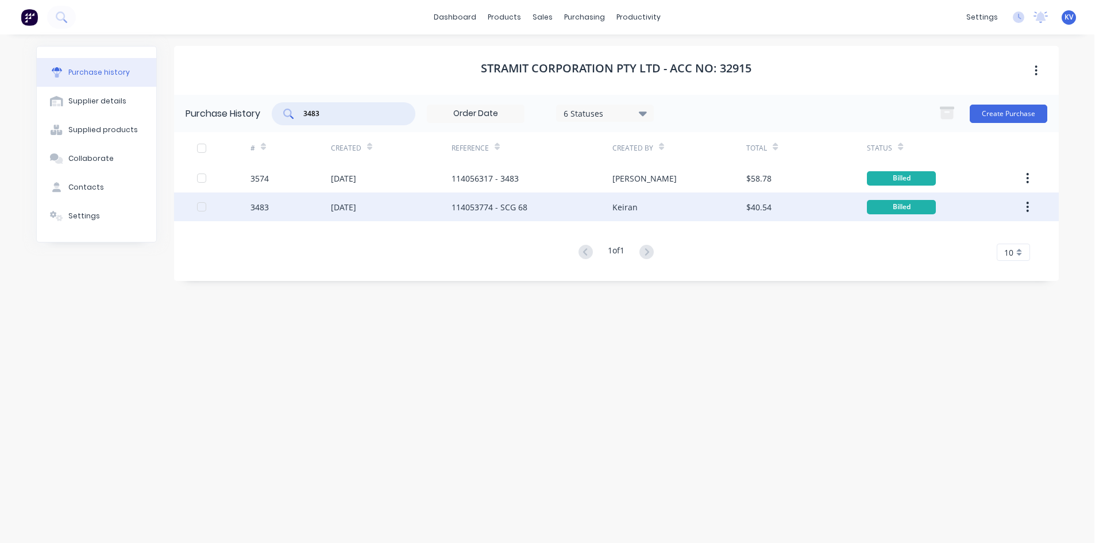
type input "3483"
click at [394, 206] on div "[DATE]" at bounding box center [391, 206] width 121 height 29
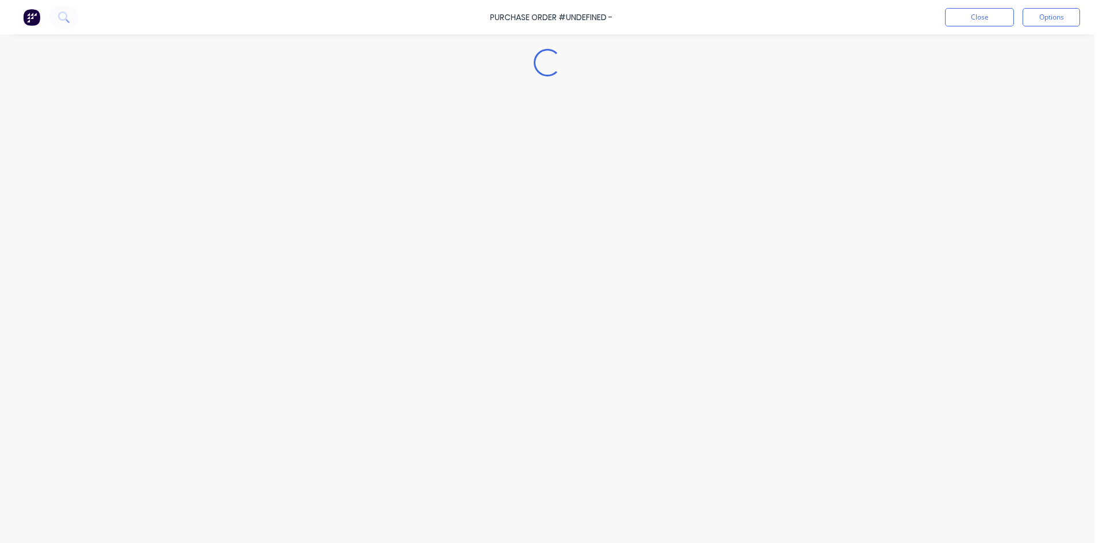
type textarea "x"
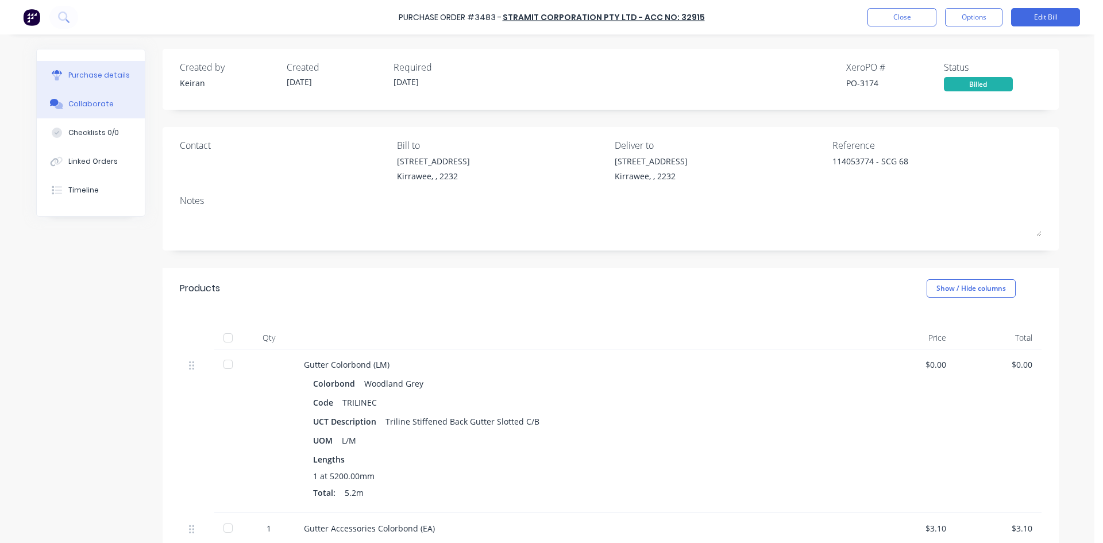
click at [79, 107] on div "Collaborate" at bounding box center [90, 104] width 45 height 10
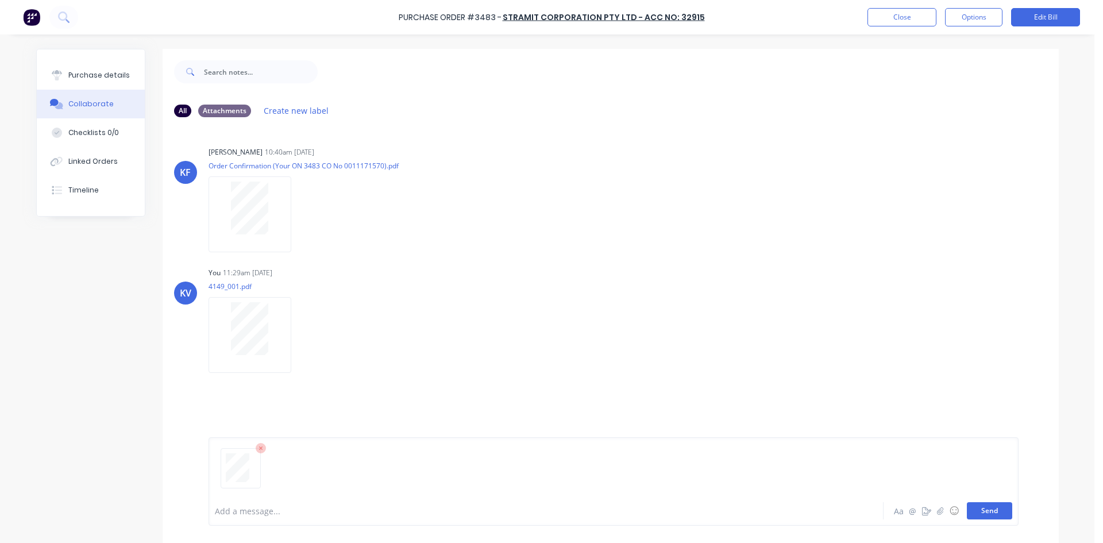
click at [979, 513] on button "Send" at bounding box center [989, 510] width 45 height 17
click at [904, 12] on button "Close" at bounding box center [901, 17] width 69 height 18
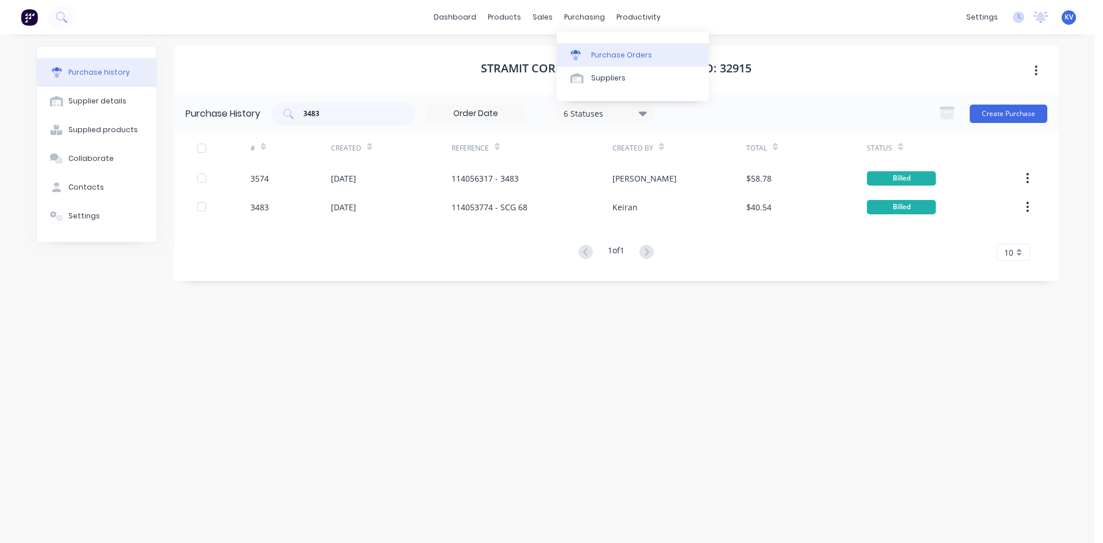
click at [577, 52] on icon at bounding box center [575, 52] width 10 height 4
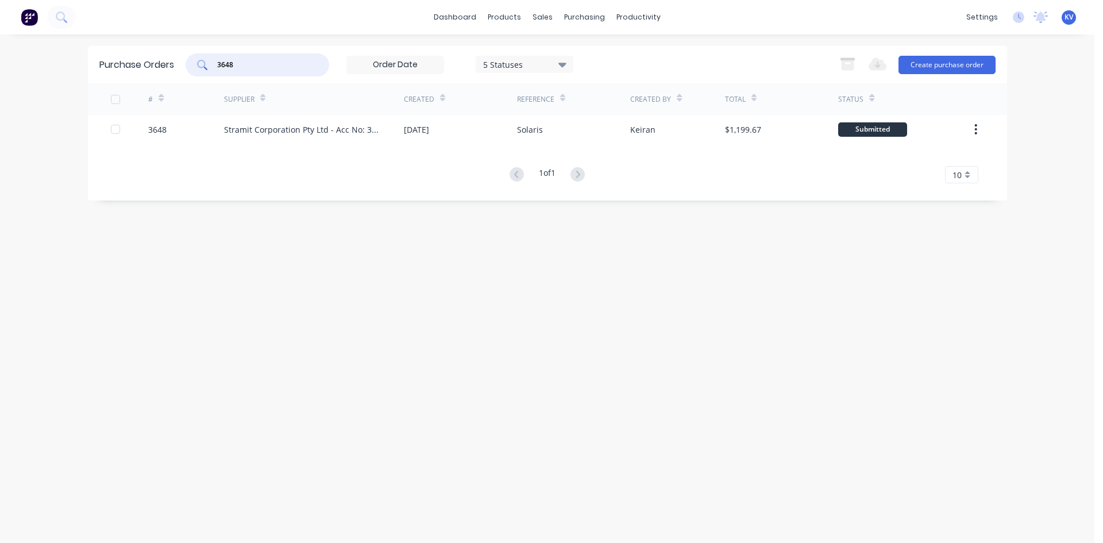
drag, startPoint x: 281, startPoint y: 65, endPoint x: 48, endPoint y: 52, distance: 233.6
click at [48, 52] on div "dashboard products sales purchasing productivity dashboard products Product Cat…" at bounding box center [547, 271] width 1094 height 543
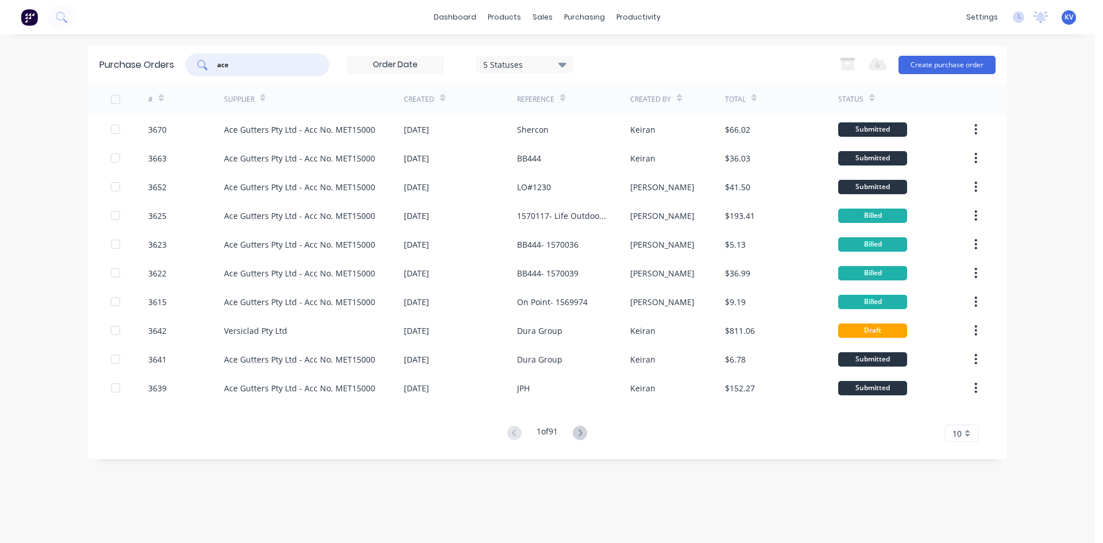
type input "ace"
